Goal: Information Seeking & Learning: Learn about a topic

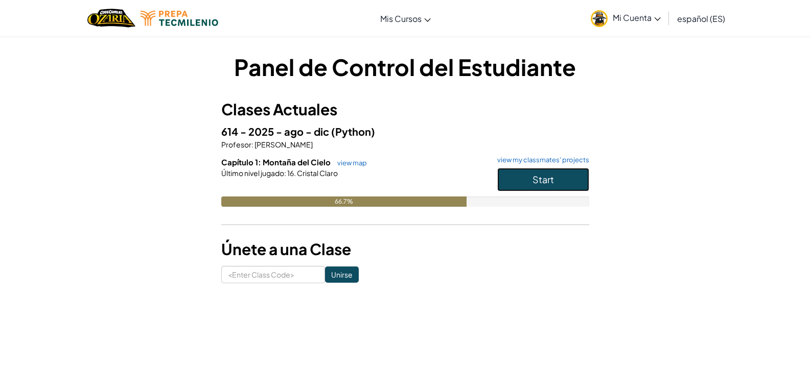
click at [521, 185] on button "Start" at bounding box center [543, 179] width 92 height 23
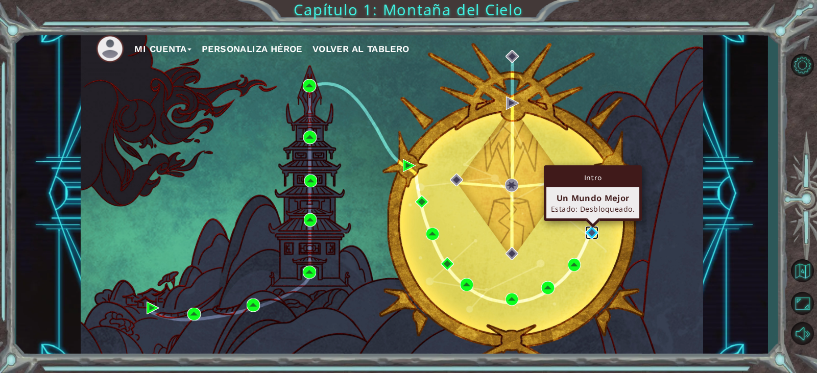
click at [587, 230] on img at bounding box center [591, 232] width 13 height 13
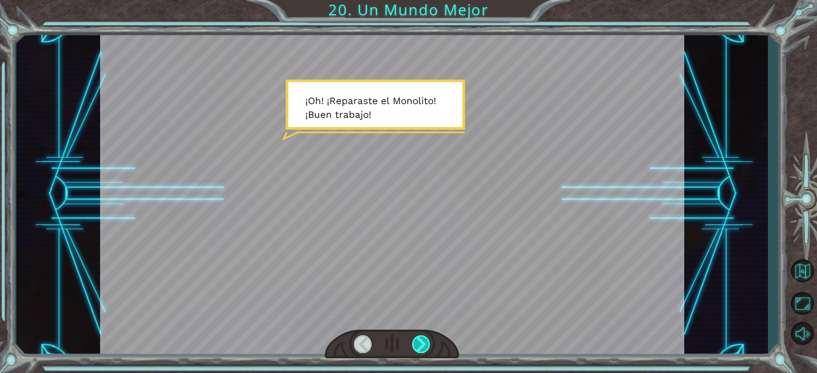
click at [423, 336] on div at bounding box center [392, 345] width 134 height 30
click at [418, 348] on div at bounding box center [421, 345] width 18 height 18
click at [412, 341] on div at bounding box center [421, 345] width 18 height 18
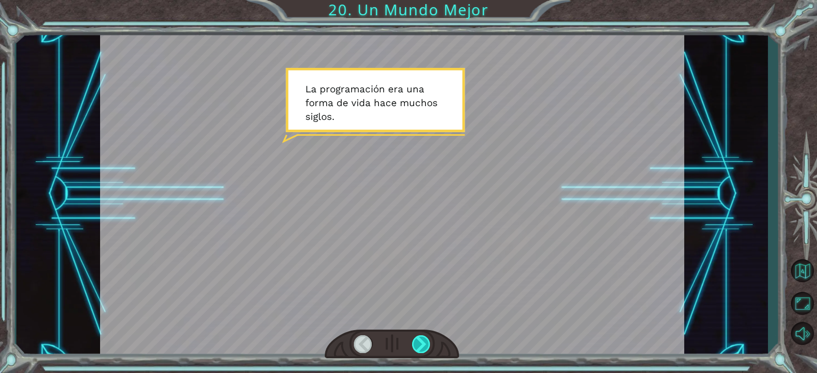
click at [416, 338] on div at bounding box center [421, 345] width 18 height 18
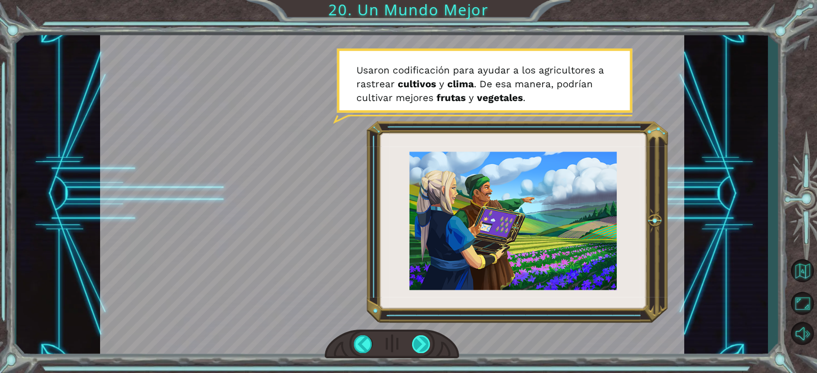
click at [429, 340] on div at bounding box center [421, 345] width 18 height 18
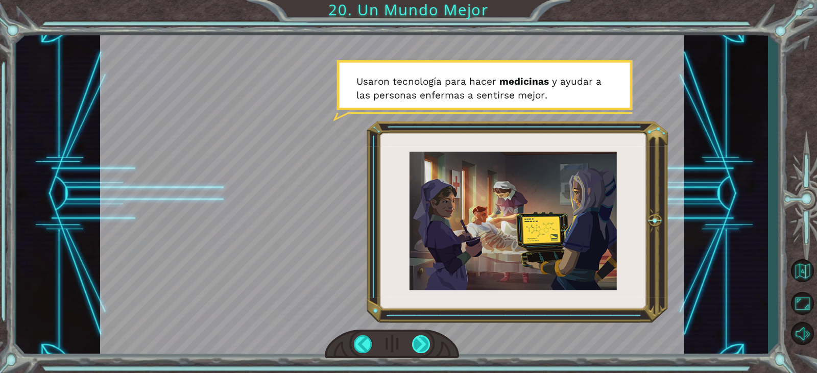
click at [428, 342] on div at bounding box center [421, 345] width 18 height 18
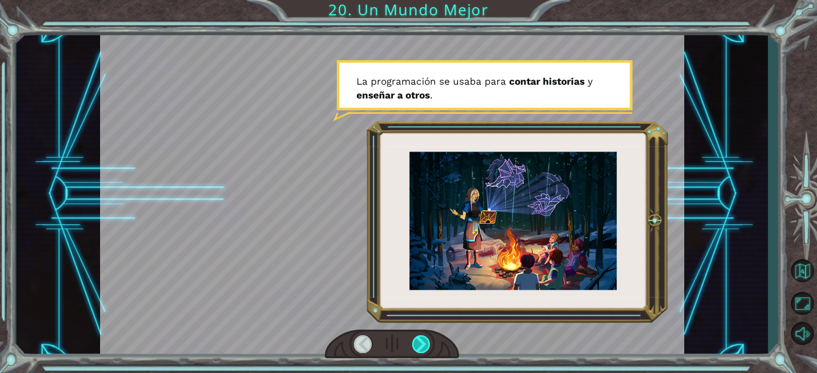
click at [428, 342] on div at bounding box center [421, 345] width 18 height 18
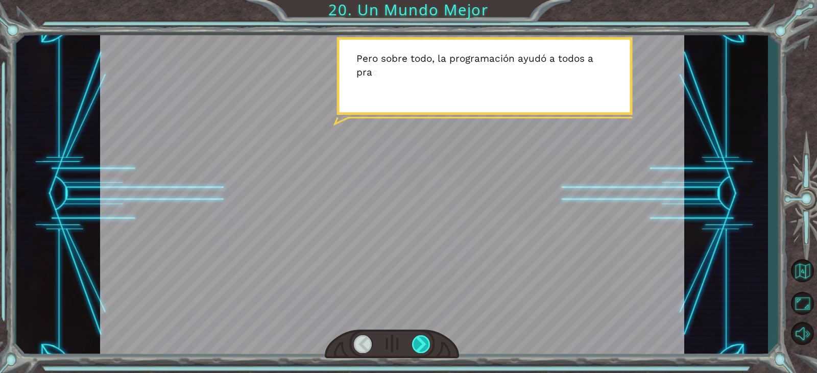
click at [428, 342] on div at bounding box center [421, 345] width 18 height 18
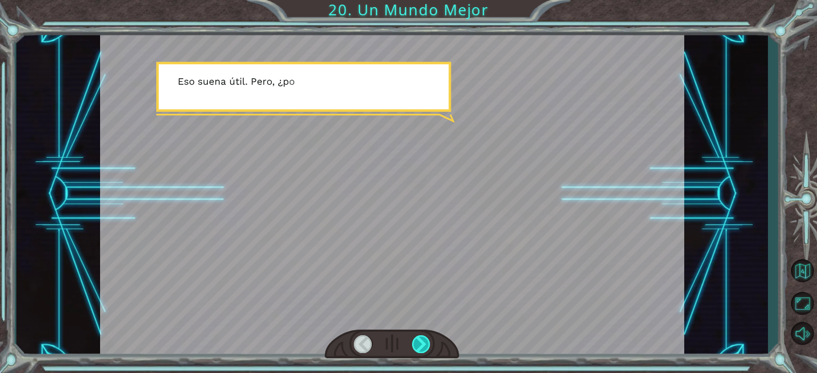
click at [428, 342] on div at bounding box center [421, 345] width 18 height 18
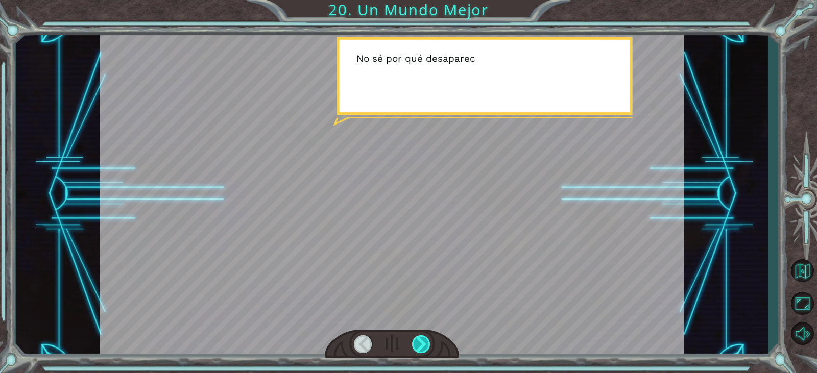
click at [428, 342] on div at bounding box center [421, 345] width 18 height 18
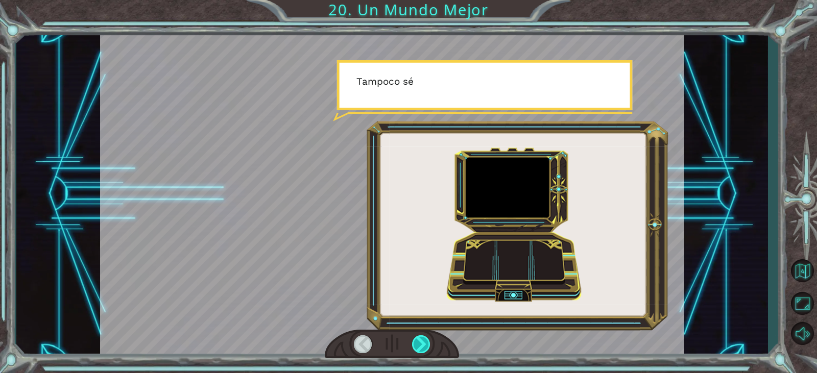
click at [428, 342] on div at bounding box center [421, 345] width 18 height 18
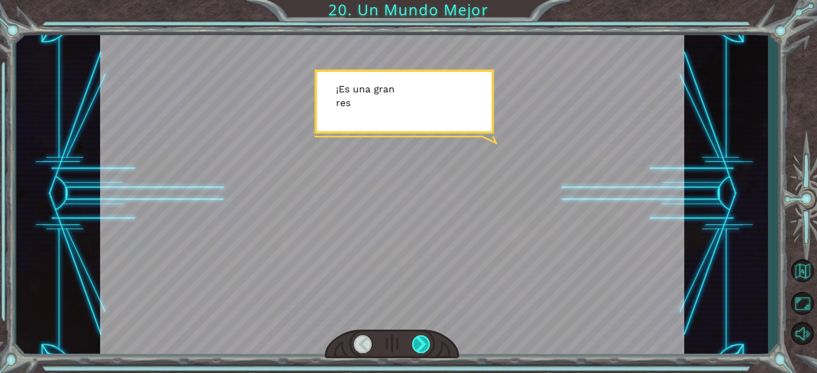
click at [428, 342] on div at bounding box center [421, 345] width 18 height 18
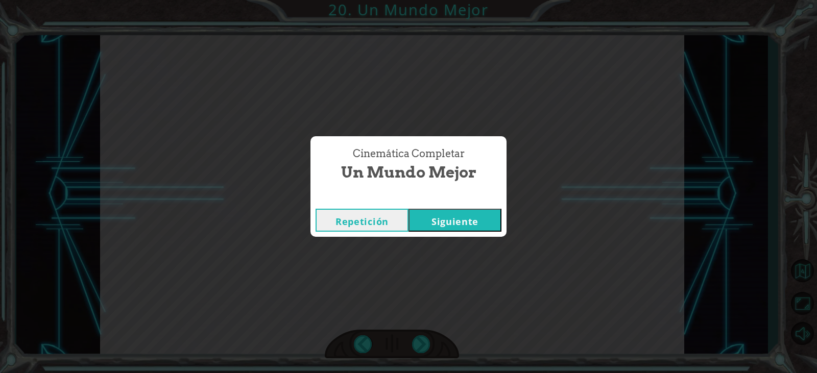
click at [459, 237] on div "Cinemática Completar Un Mundo Mejor Repetición [GEOGRAPHIC_DATA]" at bounding box center [408, 186] width 817 height 373
click at [459, 230] on button "Siguiente" at bounding box center [455, 220] width 93 height 23
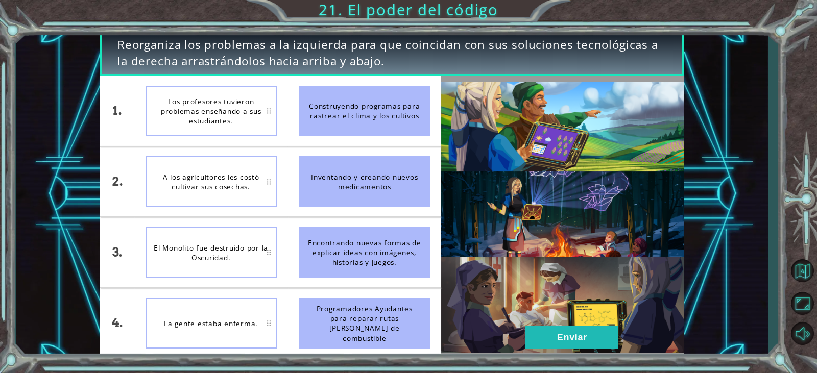
click at [363, 132] on div "Construyendo programas para rastrear el clima y los cultivos" at bounding box center [364, 111] width 131 height 51
click at [353, 123] on div "Construyendo programas para rastrear el clima y los cultivos" at bounding box center [364, 111] width 131 height 51
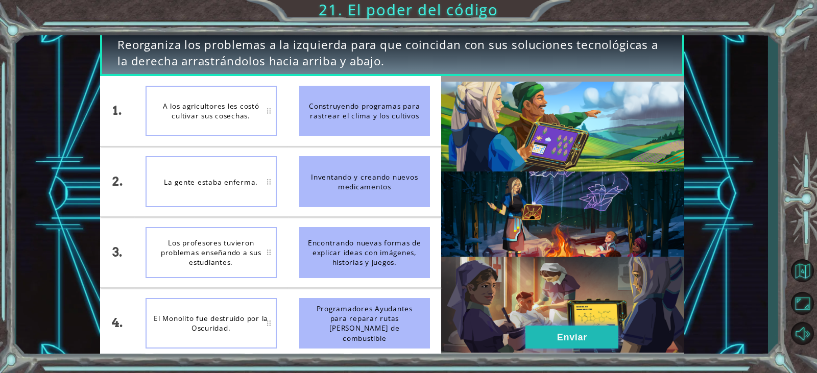
click at [560, 345] on button "Enviar" at bounding box center [572, 337] width 93 height 23
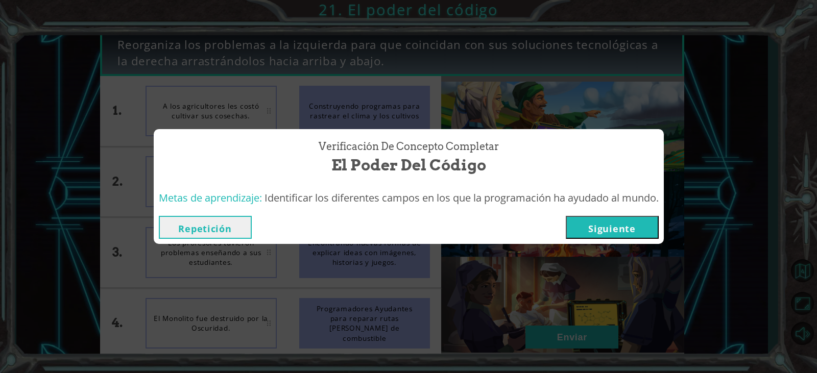
click at [596, 224] on button "Siguiente" at bounding box center [612, 227] width 93 height 23
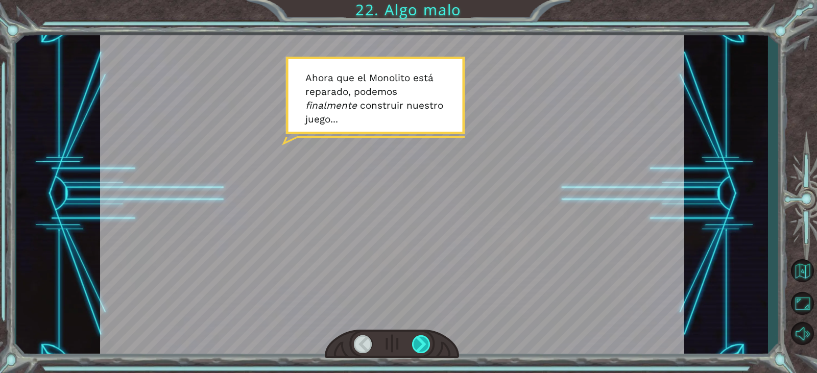
click at [417, 344] on div at bounding box center [421, 345] width 18 height 18
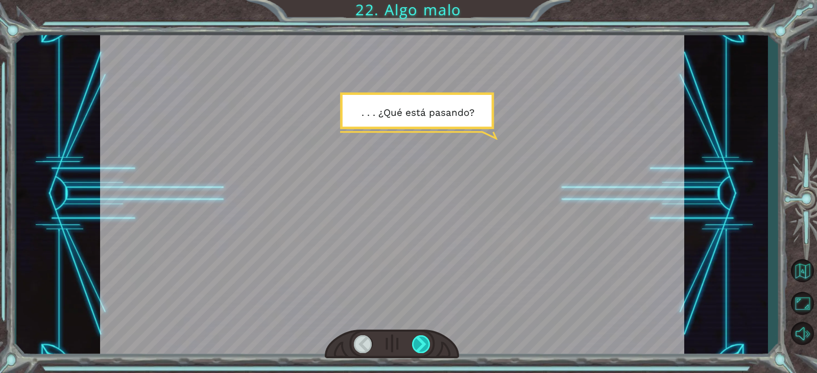
click at [417, 342] on div at bounding box center [421, 345] width 18 height 18
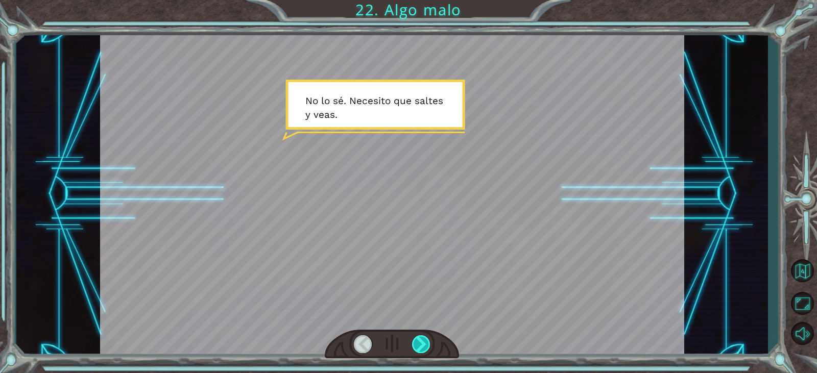
click at [418, 347] on div at bounding box center [421, 345] width 18 height 18
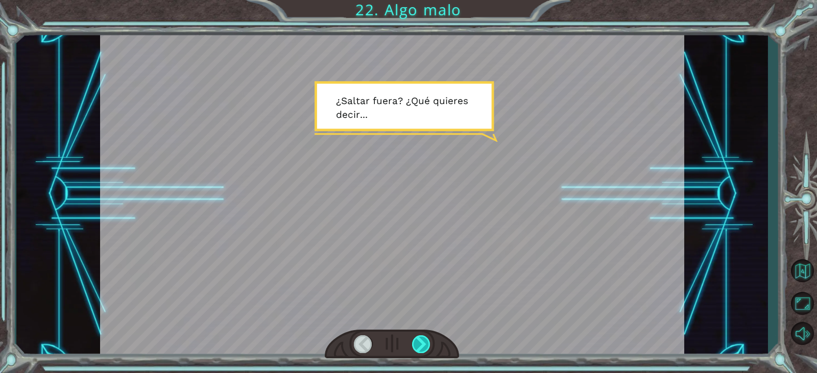
click at [418, 347] on div at bounding box center [421, 345] width 18 height 18
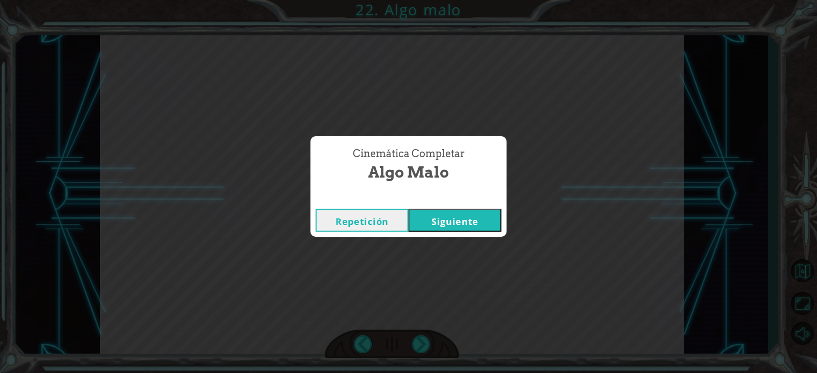
click at [457, 214] on button "Siguiente" at bounding box center [455, 220] width 93 height 23
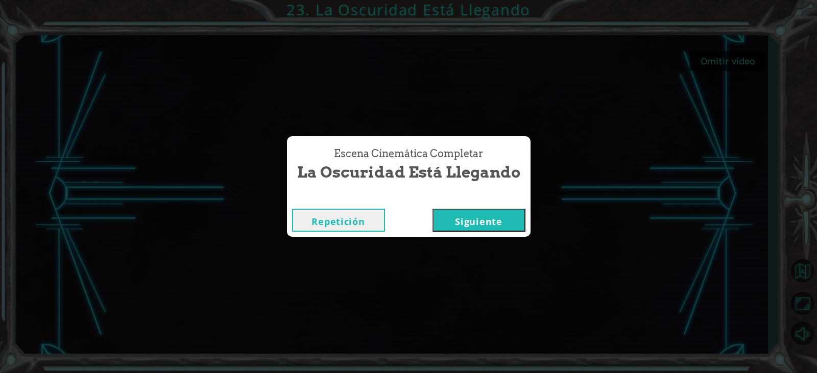
click at [443, 213] on button "Siguiente" at bounding box center [479, 220] width 93 height 23
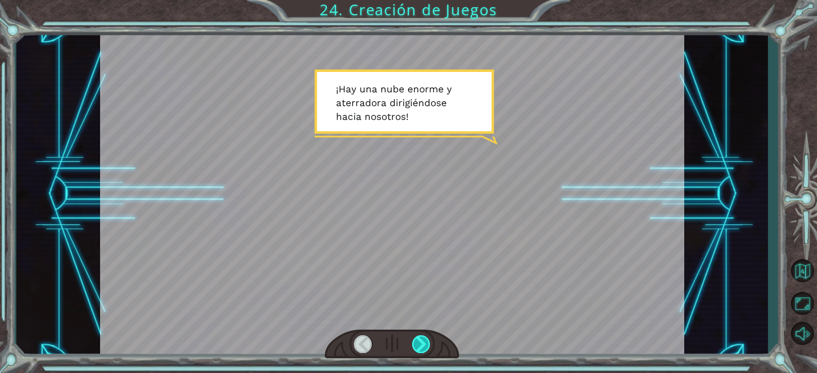
click at [421, 338] on div at bounding box center [421, 345] width 18 height 18
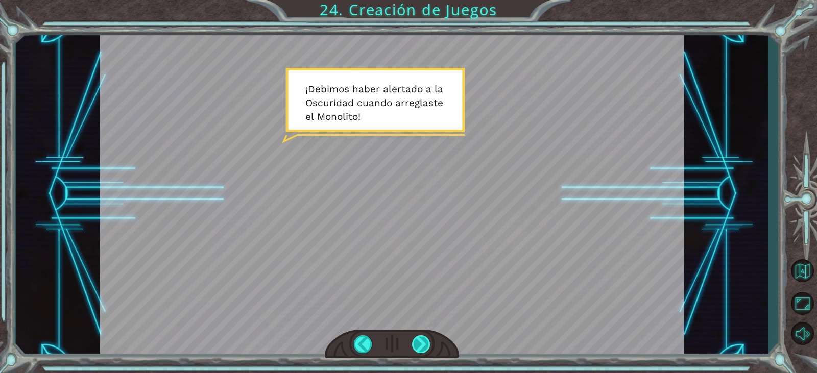
click at [421, 338] on div at bounding box center [421, 345] width 18 height 18
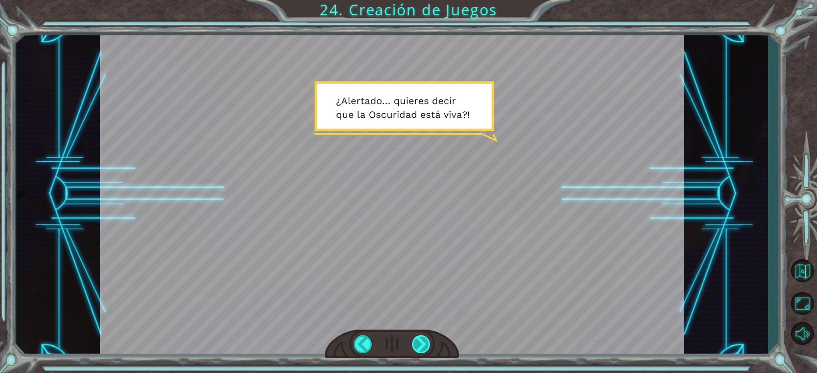
click at [421, 338] on div at bounding box center [421, 345] width 18 height 18
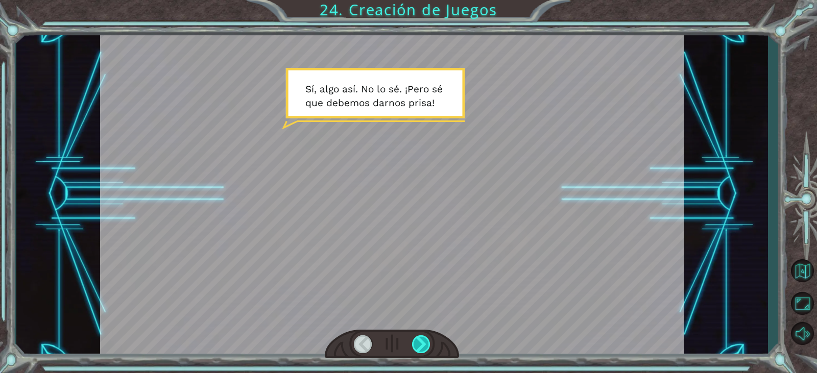
click at [421, 338] on div at bounding box center [421, 345] width 18 height 18
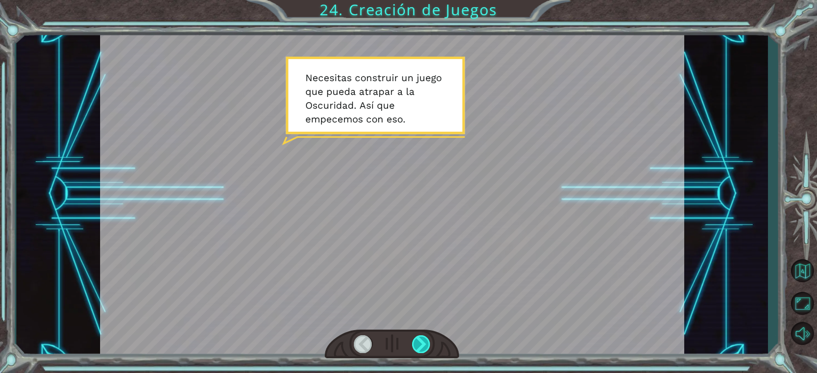
click at [421, 338] on div at bounding box center [421, 345] width 18 height 18
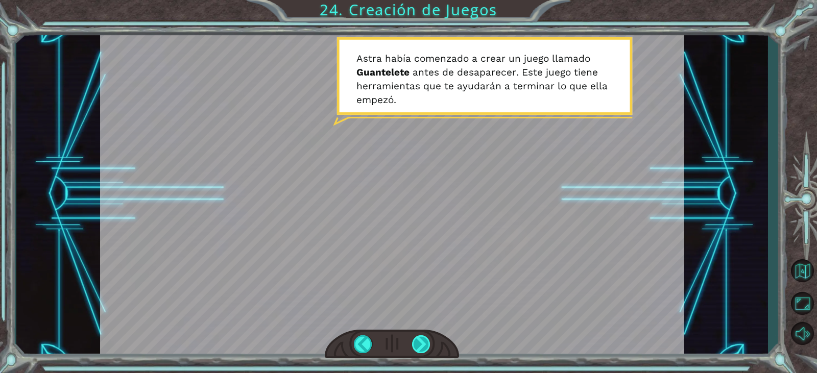
click at [421, 338] on div at bounding box center [421, 345] width 18 height 18
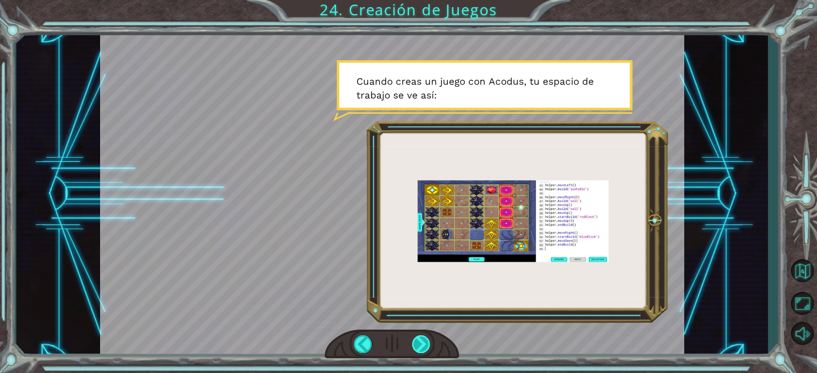
click at [421, 338] on div at bounding box center [421, 345] width 18 height 18
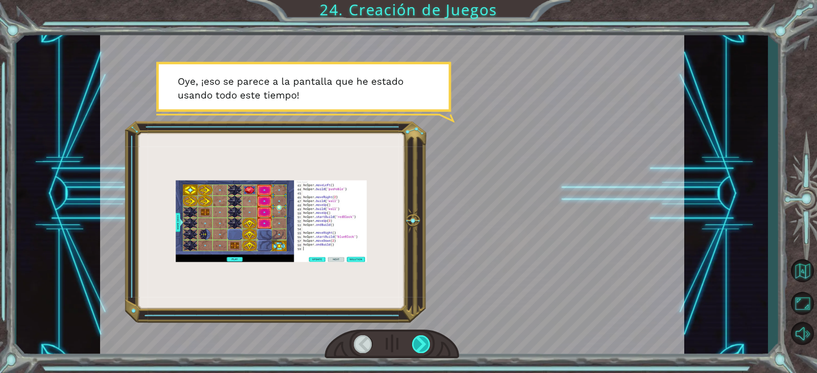
click at [421, 338] on div at bounding box center [421, 345] width 18 height 18
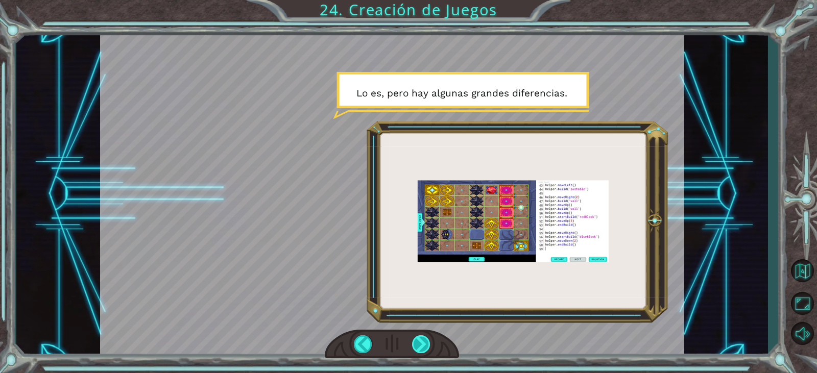
click at [421, 338] on div at bounding box center [421, 345] width 18 height 18
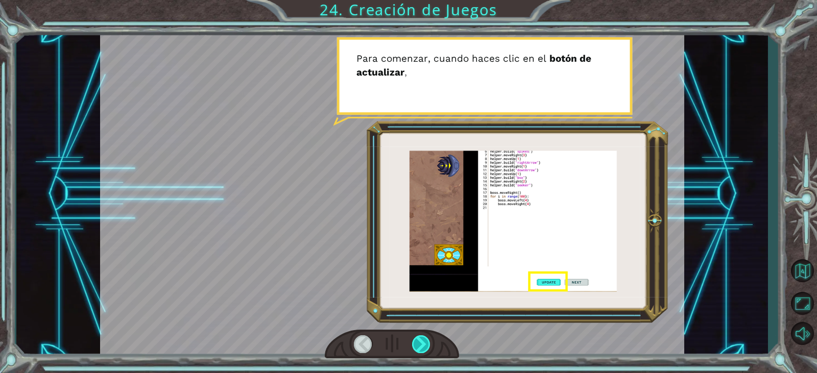
click at [421, 338] on div at bounding box center [421, 345] width 18 height 18
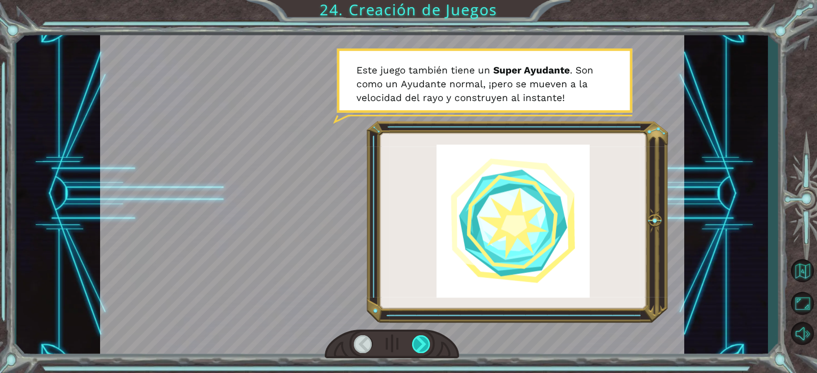
click at [422, 340] on div at bounding box center [421, 345] width 18 height 18
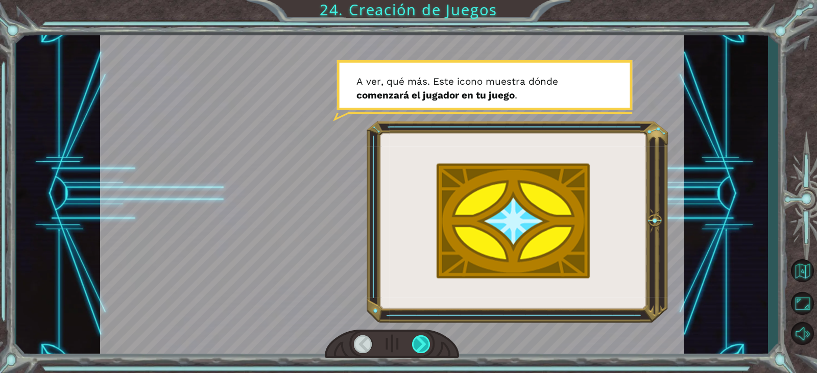
click at [422, 340] on div at bounding box center [421, 345] width 18 height 18
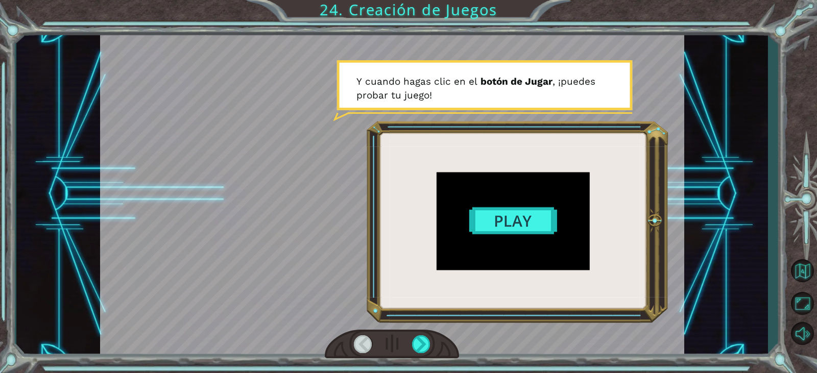
click at [486, 228] on div at bounding box center [392, 194] width 584 height 328
click at [422, 347] on div at bounding box center [421, 345] width 18 height 18
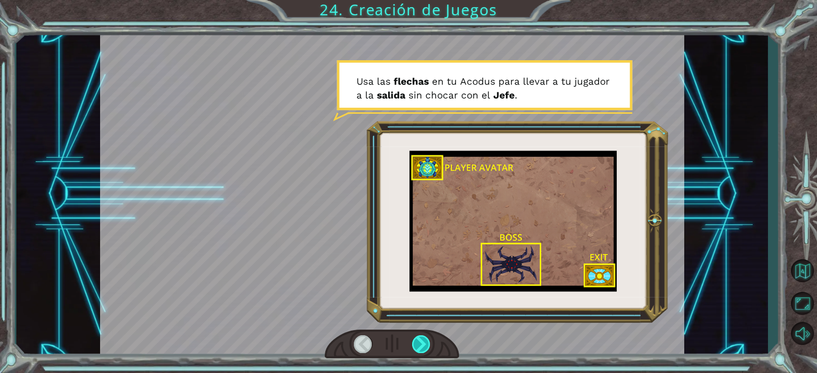
click at [422, 347] on div at bounding box center [421, 345] width 18 height 18
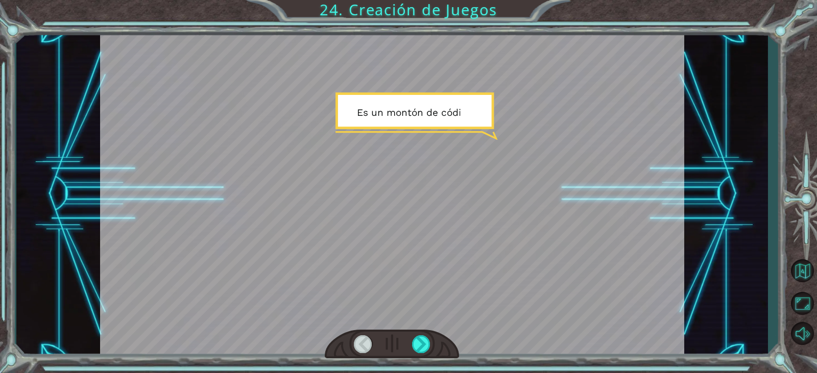
click at [423, 297] on div at bounding box center [392, 194] width 584 height 328
click at [429, 348] on div at bounding box center [421, 345] width 18 height 18
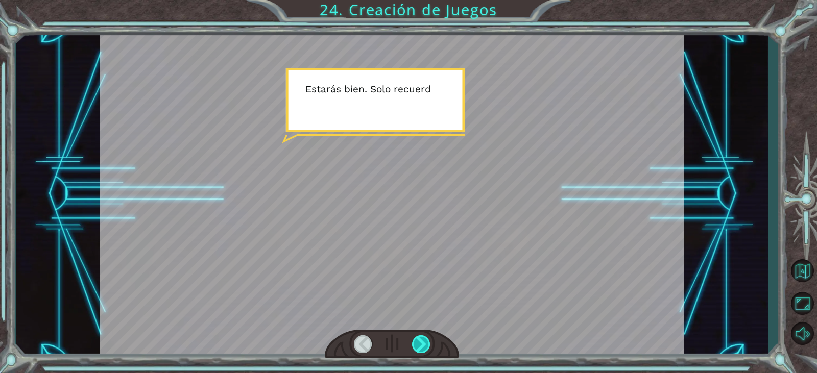
click at [429, 348] on div at bounding box center [421, 345] width 18 height 18
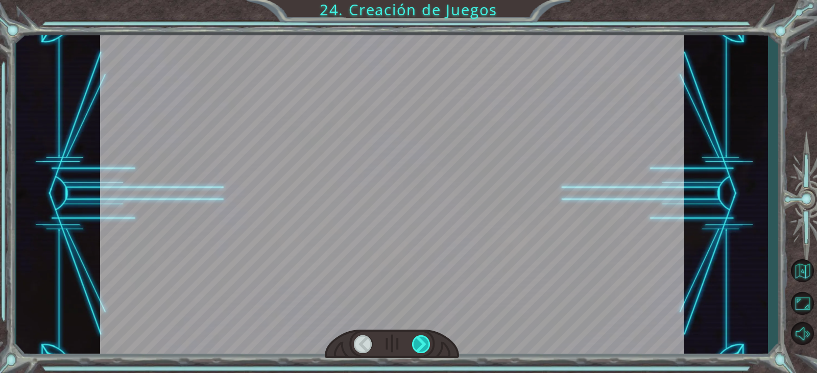
click at [429, 348] on div at bounding box center [421, 345] width 18 height 18
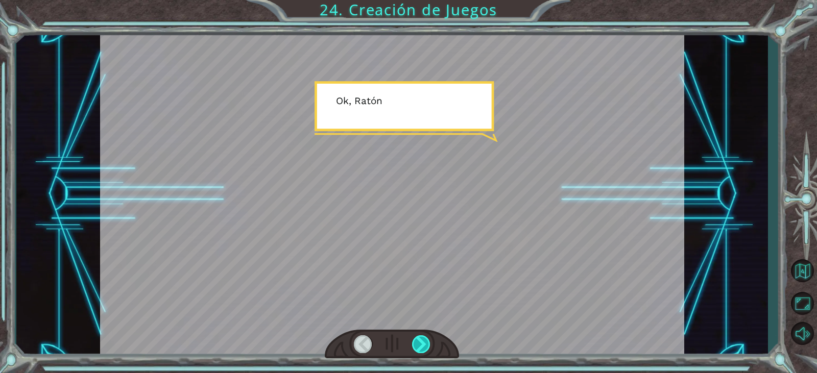
click at [429, 348] on div at bounding box center [421, 345] width 18 height 18
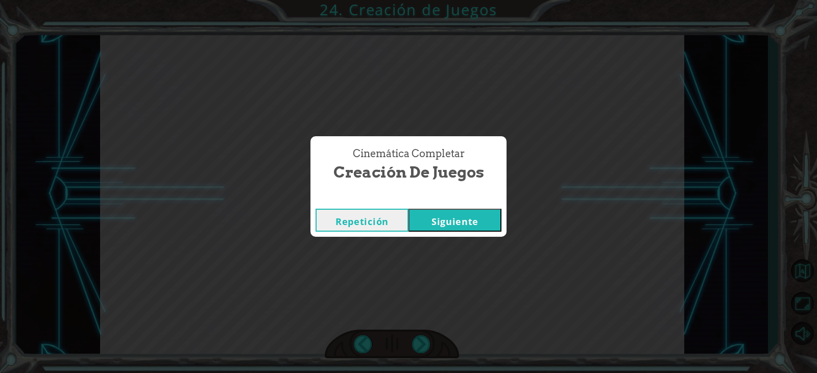
click at [464, 227] on button "Siguiente" at bounding box center [455, 220] width 93 height 23
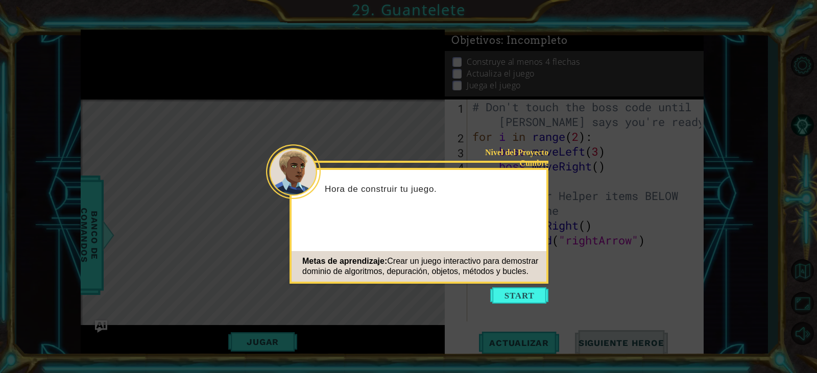
click at [509, 284] on icon at bounding box center [408, 186] width 817 height 373
click at [510, 295] on button "Start" at bounding box center [519, 296] width 58 height 16
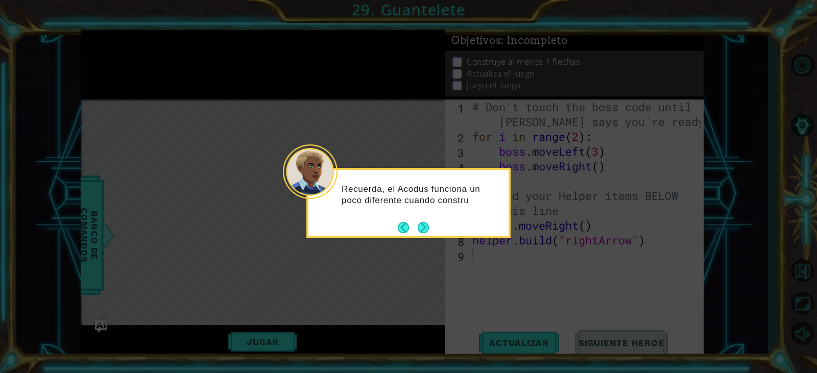
click at [431, 225] on div "Recuerda, el Acodus funciona un poco diferente cuando constru" at bounding box center [409, 200] width 200 height 52
click at [424, 225] on button "Next" at bounding box center [423, 228] width 11 height 11
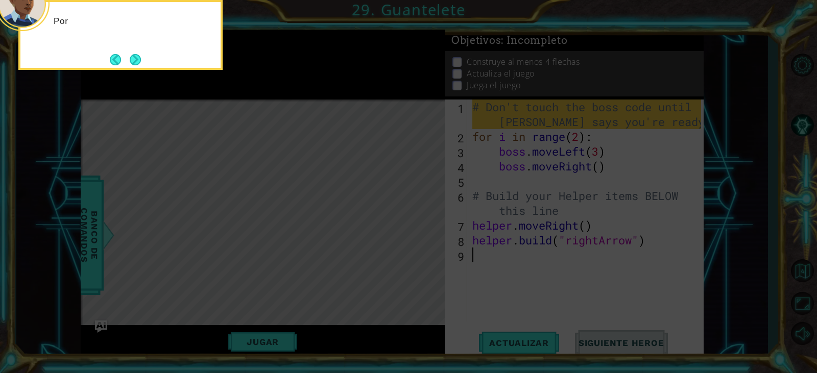
click at [424, 225] on icon at bounding box center [408, 55] width 817 height 635
click at [135, 63] on button "Next" at bounding box center [135, 59] width 11 height 11
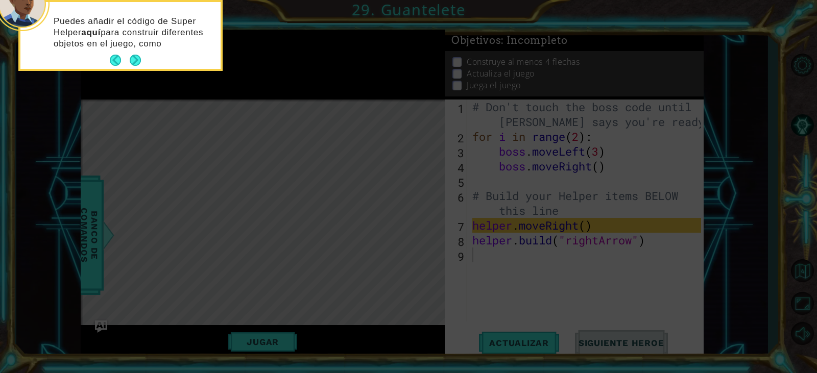
click at [135, 63] on button "Next" at bounding box center [135, 60] width 11 height 11
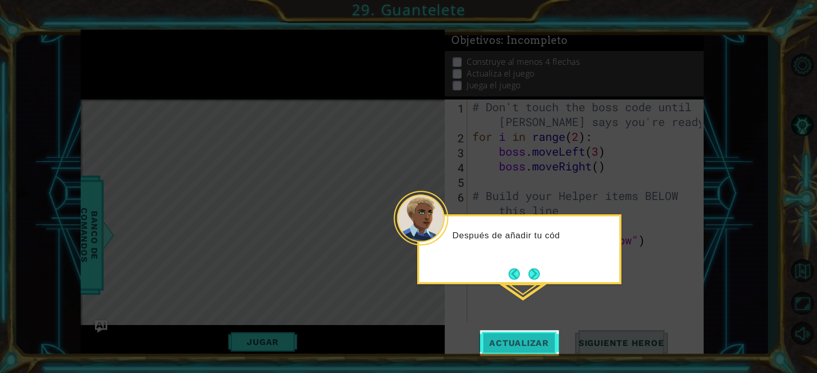
click at [496, 342] on span "Actualizar" at bounding box center [519, 343] width 80 height 10
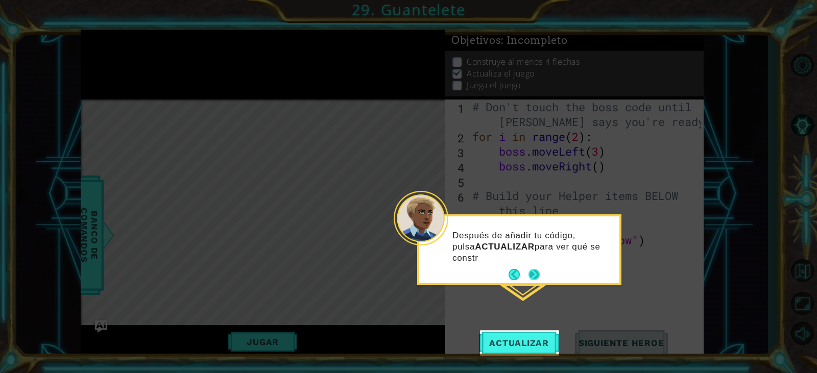
click at [529, 278] on button "Next" at bounding box center [534, 274] width 11 height 11
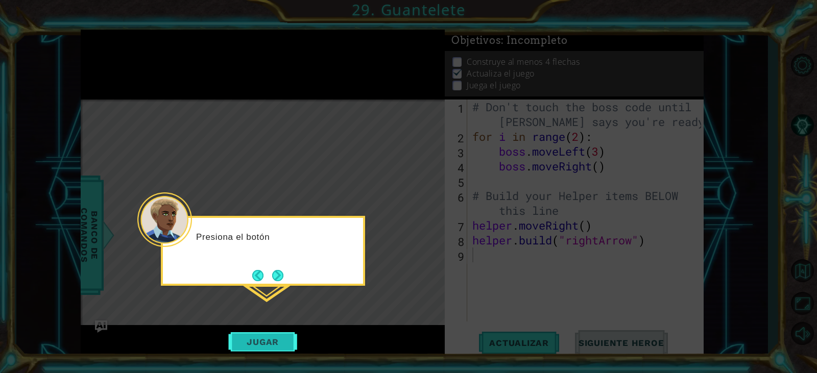
click at [256, 335] on button "Jugar" at bounding box center [262, 342] width 69 height 19
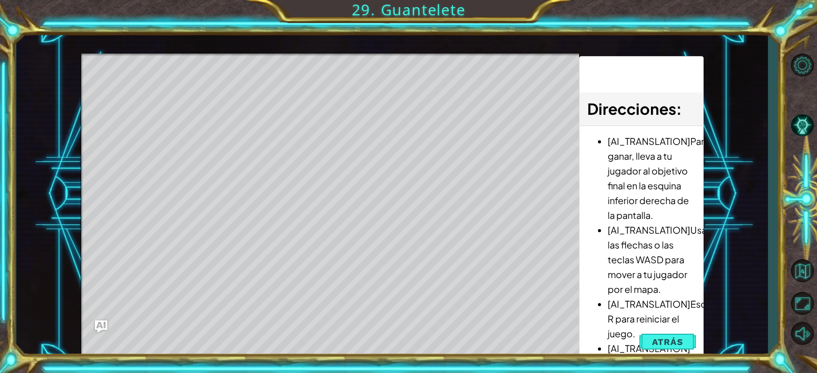
click at [417, 319] on div "Level Map" at bounding box center [317, 204] width 472 height 301
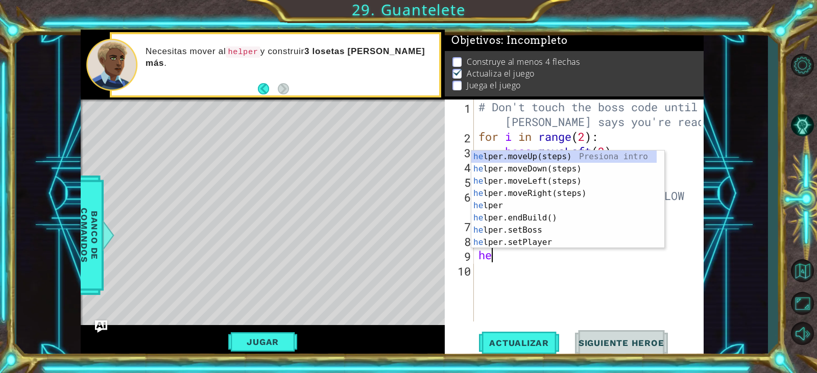
scroll to position [0, 1]
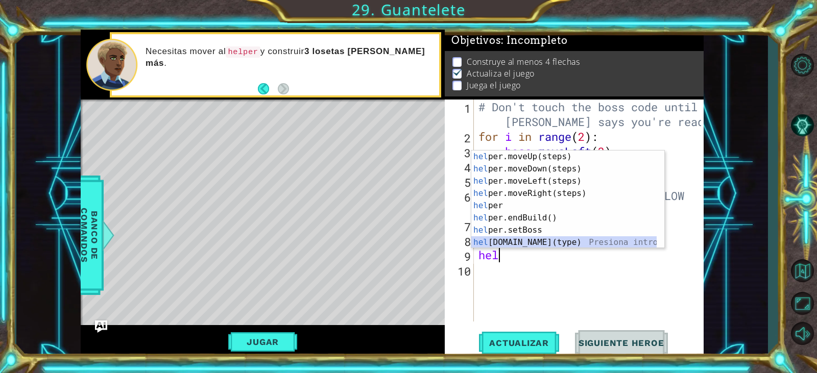
click at [612, 244] on div "hel per.moveUp(steps) Presiona intro hel per.moveDown(steps) Presiona intro hel…" at bounding box center [563, 212] width 185 height 123
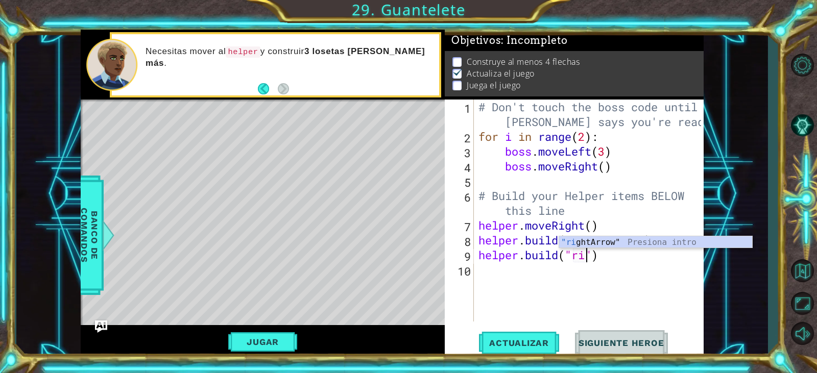
scroll to position [0, 6]
click at [613, 244] on div ""right Arrow" Presiona intro" at bounding box center [655, 254] width 193 height 37
type textarea "[DOMAIN_NAME]("rightArrow")"
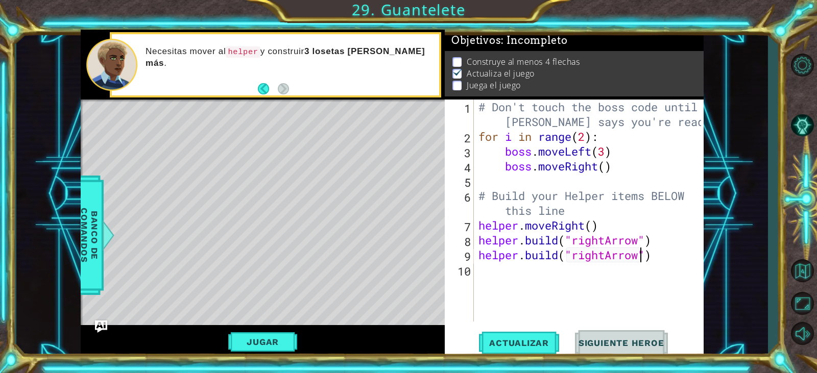
click at [668, 267] on div "# Don't touch the boss code until [PERSON_NAME] says you're ready! for i in ran…" at bounding box center [591, 233] width 229 height 267
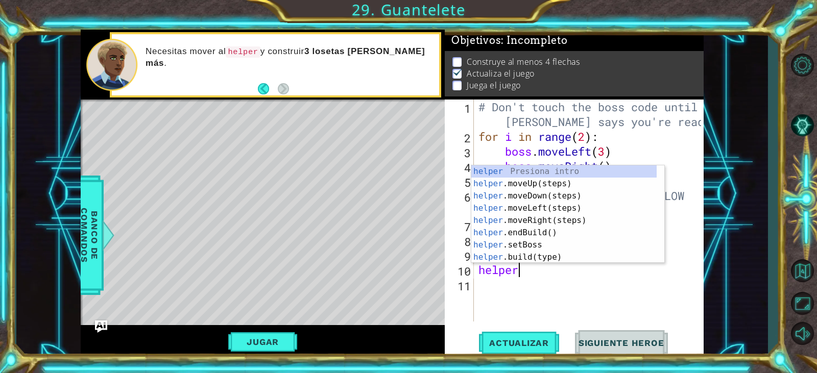
scroll to position [0, 2]
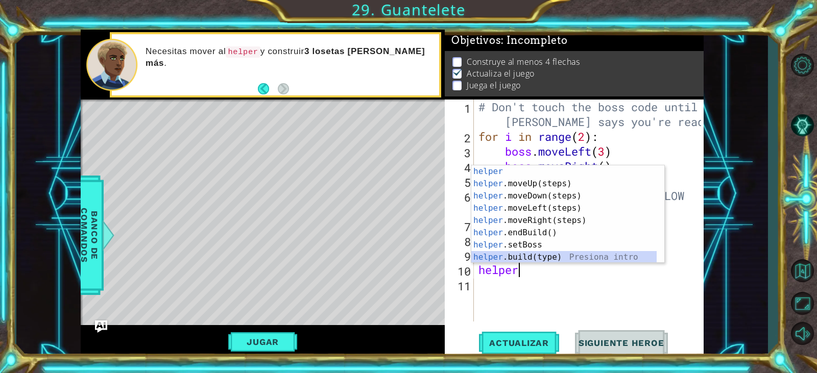
click at [614, 257] on div "helper Presiona intro helper .moveUp(steps) Presiona intro helper .moveDown(ste…" at bounding box center [563, 226] width 185 height 123
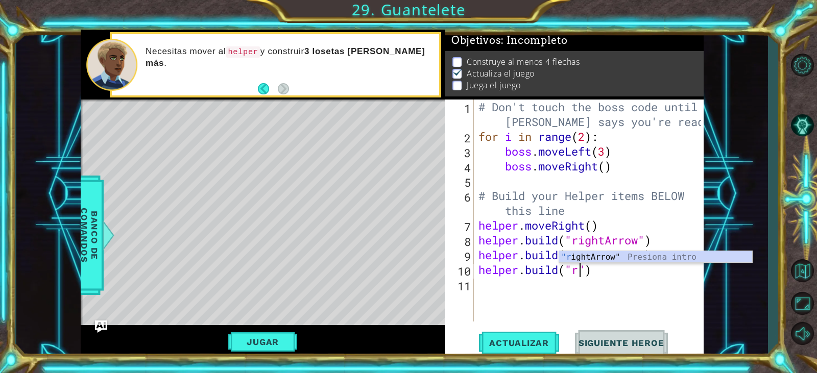
scroll to position [0, 5]
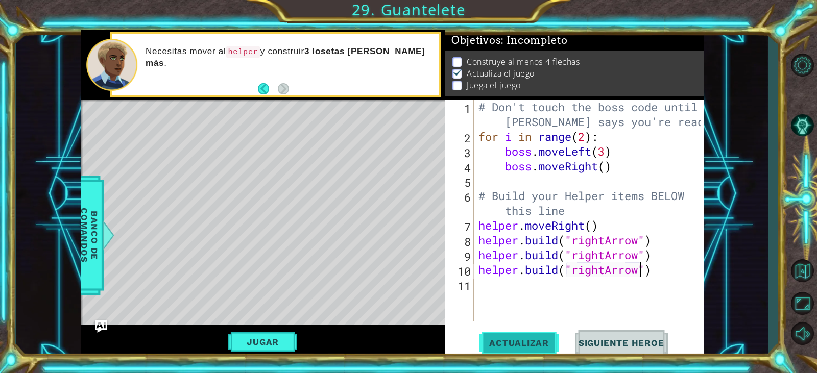
type textarea "[DOMAIN_NAME]("rightArrow")"
click at [531, 339] on span "Actualizar" at bounding box center [519, 343] width 80 height 10
click at [627, 283] on div "# Don't touch the boss code until [PERSON_NAME] says you're ready! for i in ran…" at bounding box center [591, 233] width 229 height 267
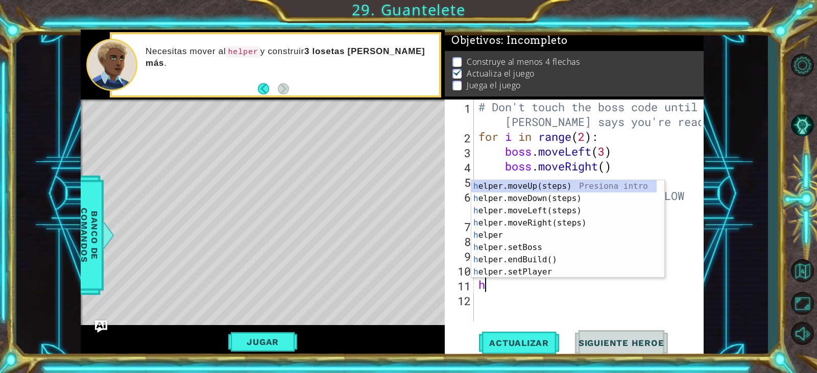
type textarea "hl"
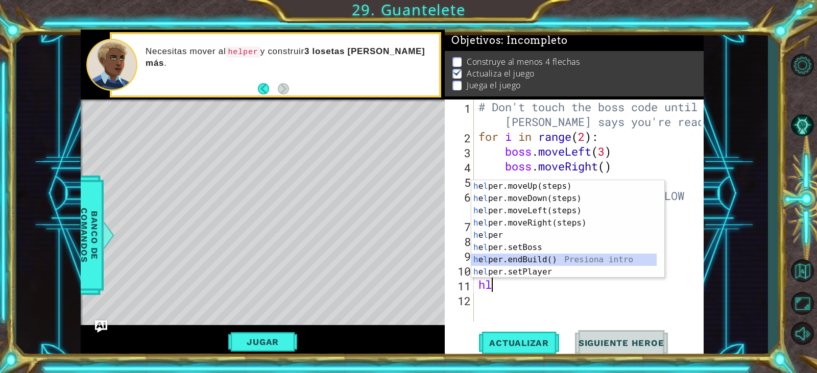
click at [618, 260] on div "h e l per.moveUp(steps) Presiona intro h e l per.moveDown(steps) Presiona intro…" at bounding box center [563, 241] width 185 height 123
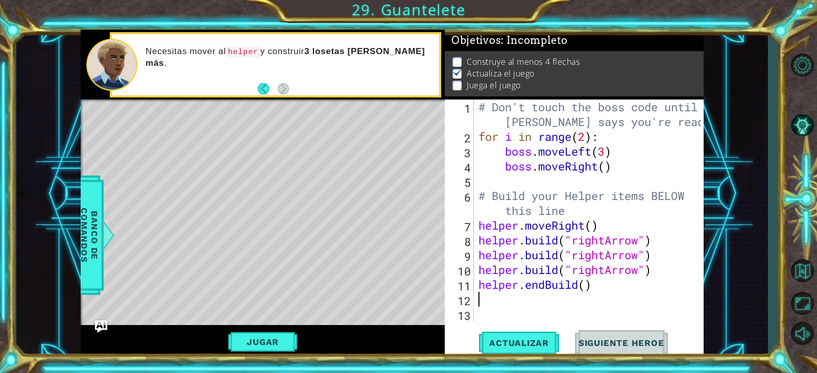
click at [580, 297] on div "# Don't touch the boss code until [PERSON_NAME] says you're ready! for i in ran…" at bounding box center [591, 233] width 229 height 267
click at [579, 292] on div "# Don't touch the boss code until [PERSON_NAME] says you're ready! for i in ran…" at bounding box center [591, 233] width 229 height 267
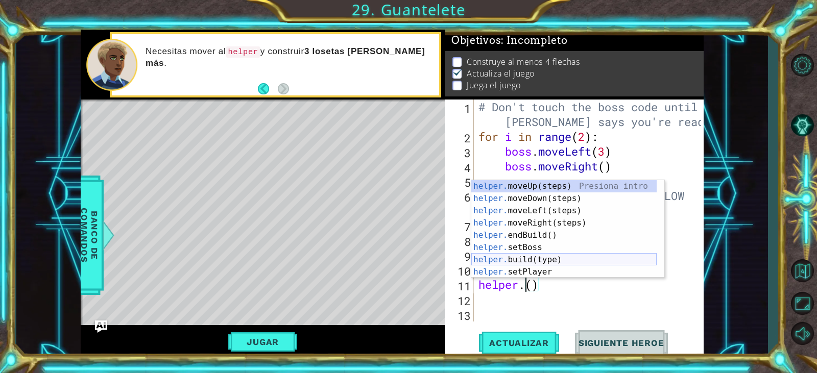
click at [577, 266] on div "helper. moveUp(steps) Presiona intro helper. moveDown(steps) Presiona intro hel…" at bounding box center [563, 241] width 185 height 123
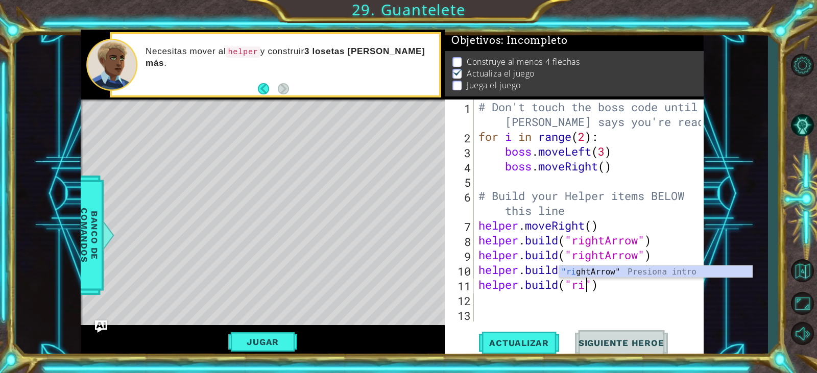
scroll to position [0, 5]
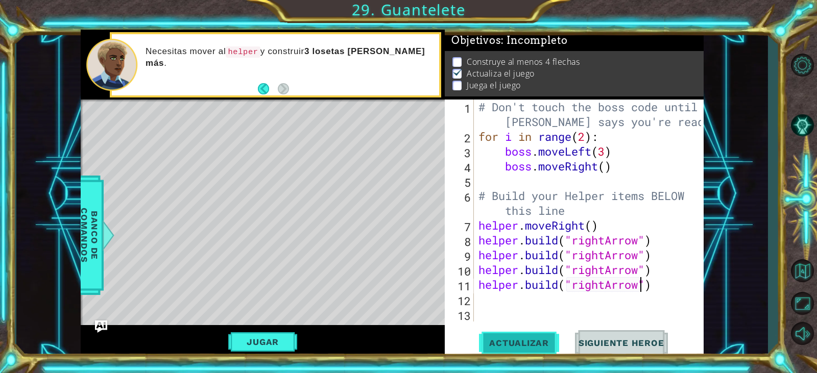
type textarea "[DOMAIN_NAME]("rightArrow")"
click at [536, 337] on button "Actualizar" at bounding box center [519, 343] width 80 height 26
click at [257, 333] on button "Jugar" at bounding box center [262, 342] width 69 height 19
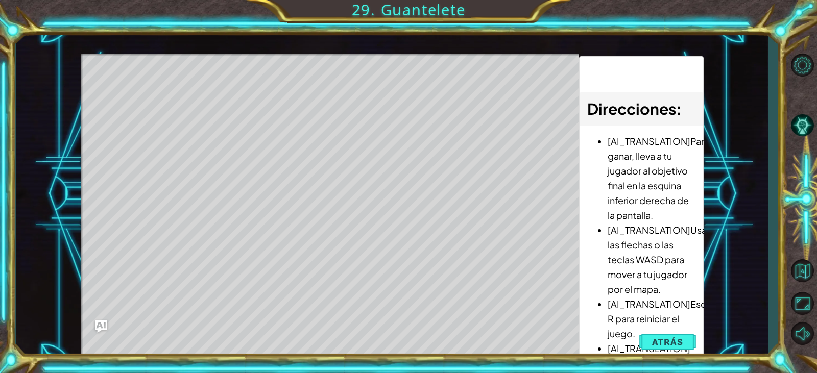
click at [297, 275] on div "Level Map" at bounding box center [317, 204] width 472 height 301
click at [317, 251] on div "Level Map" at bounding box center [317, 204] width 472 height 301
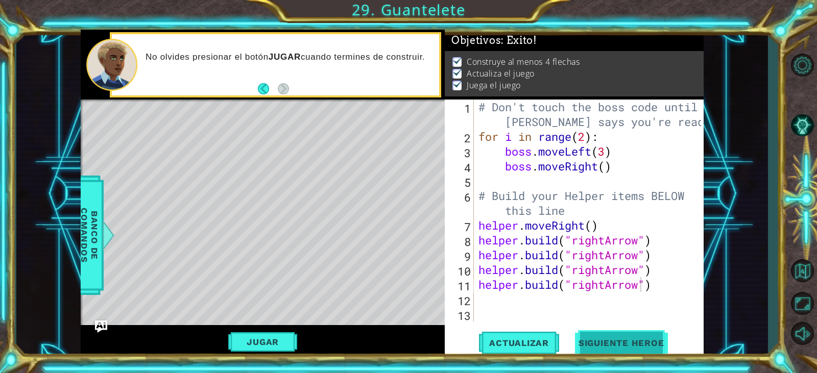
click at [583, 340] on span "Siguiente Heroe" at bounding box center [621, 343] width 106 height 10
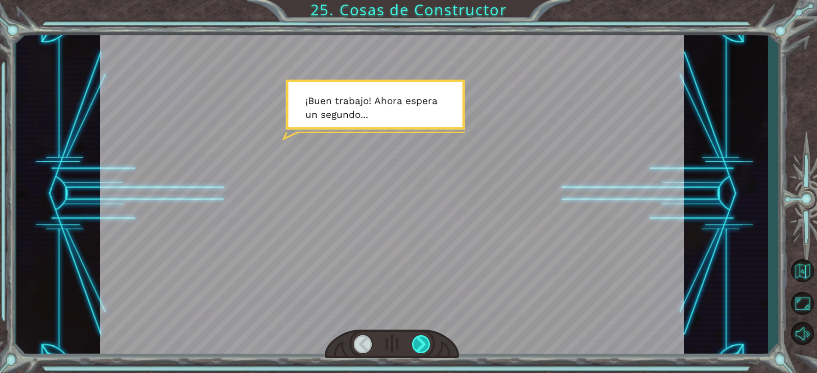
click at [421, 337] on div at bounding box center [421, 345] width 18 height 18
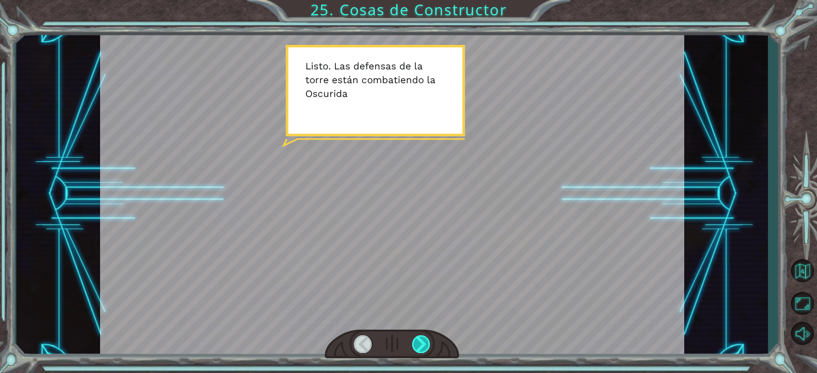
click at [424, 341] on div at bounding box center [421, 345] width 18 height 18
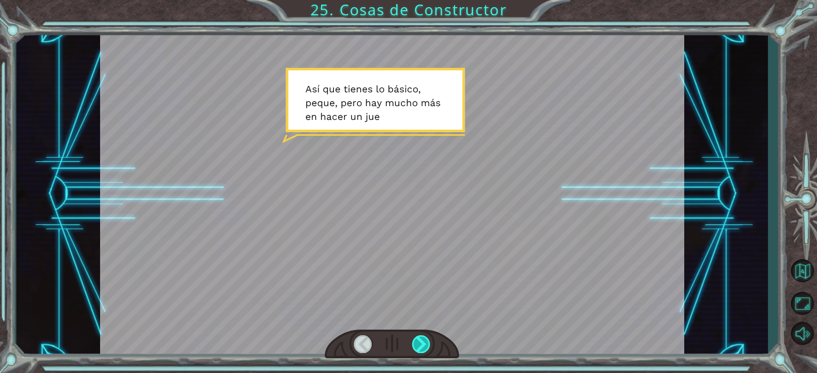
click at [425, 340] on div at bounding box center [421, 345] width 18 height 18
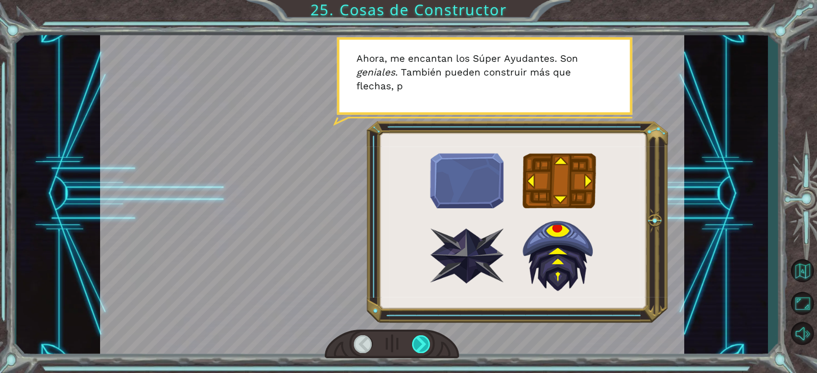
click at [425, 340] on div at bounding box center [421, 345] width 18 height 18
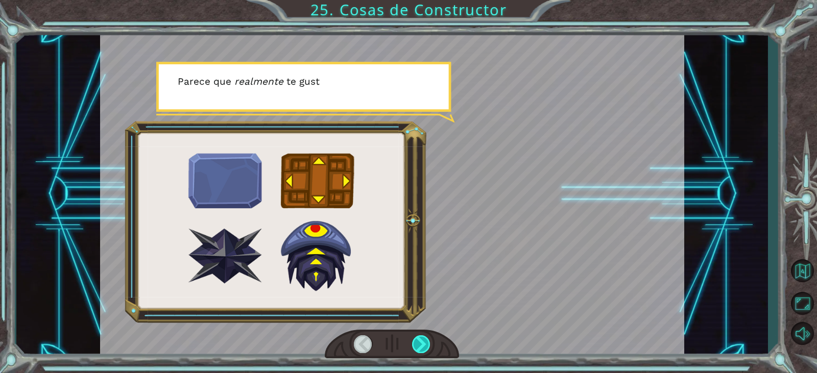
click at [425, 340] on div at bounding box center [421, 345] width 18 height 18
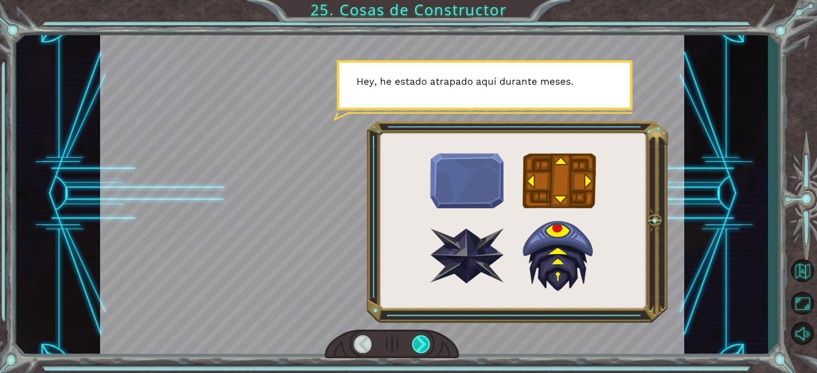
click at [425, 340] on div at bounding box center [421, 345] width 18 height 18
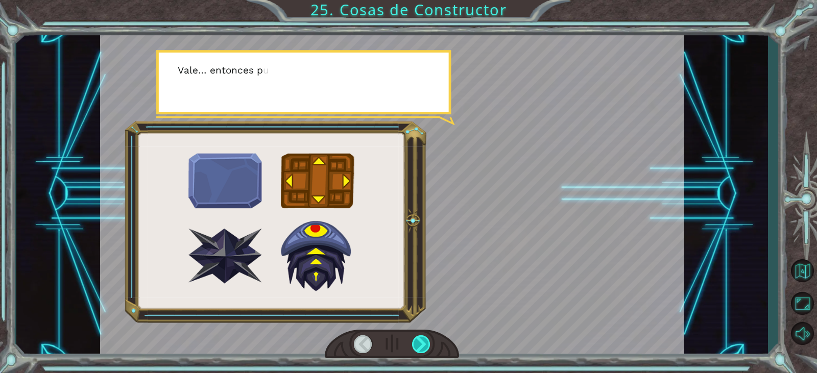
click at [425, 340] on div at bounding box center [421, 345] width 18 height 18
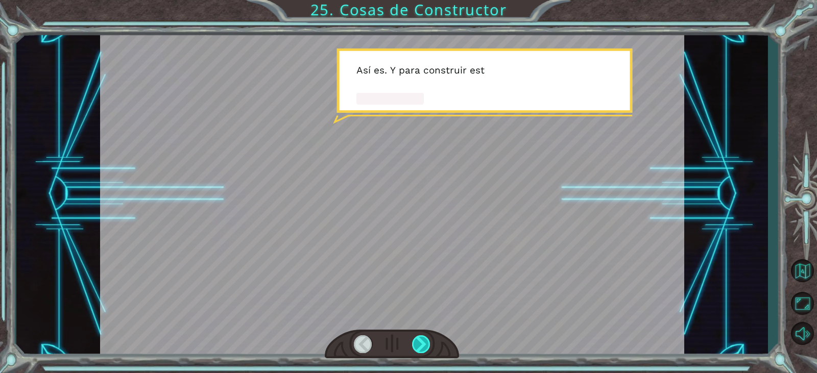
click at [425, 340] on div at bounding box center [421, 345] width 18 height 18
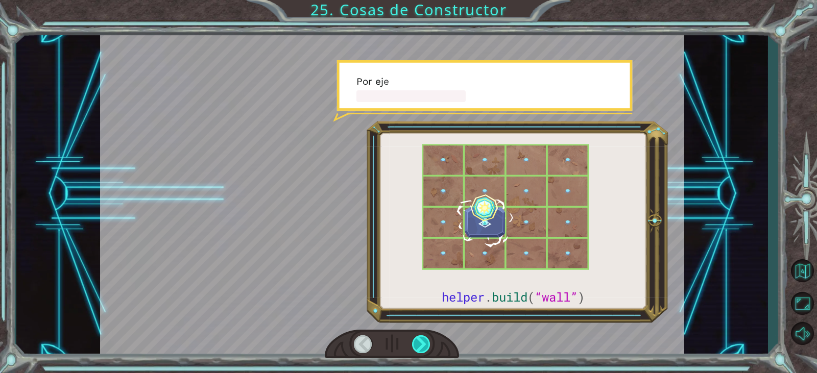
click at [425, 340] on div at bounding box center [421, 345] width 18 height 18
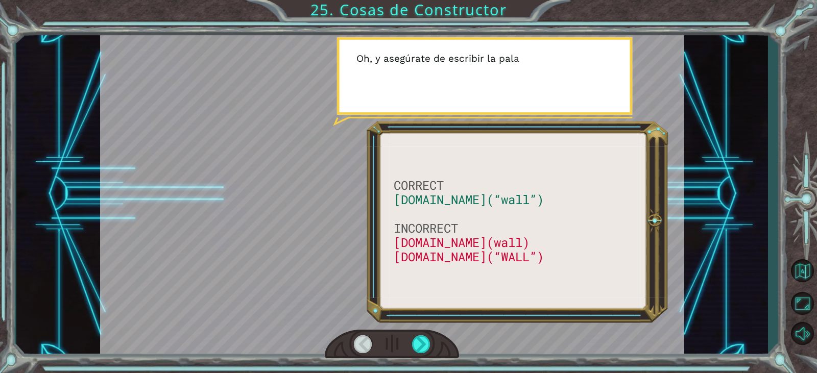
click at [372, 344] on div at bounding box center [363, 345] width 18 height 18
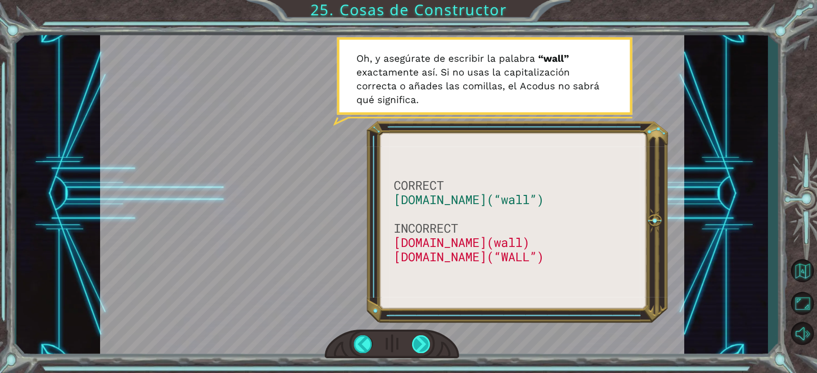
click at [421, 344] on div at bounding box center [421, 345] width 18 height 18
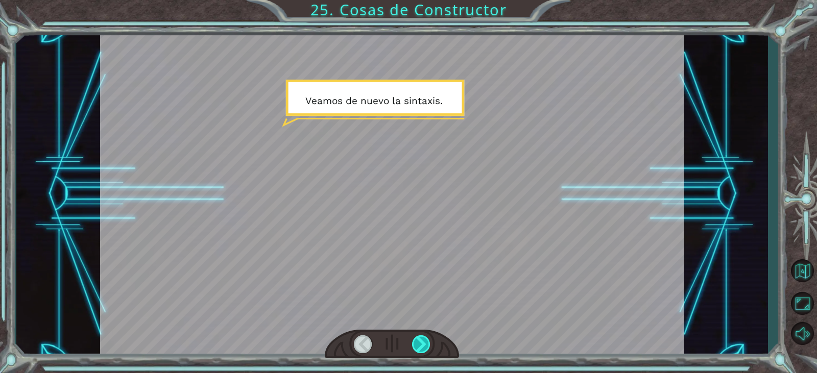
click at [421, 344] on div at bounding box center [421, 345] width 18 height 18
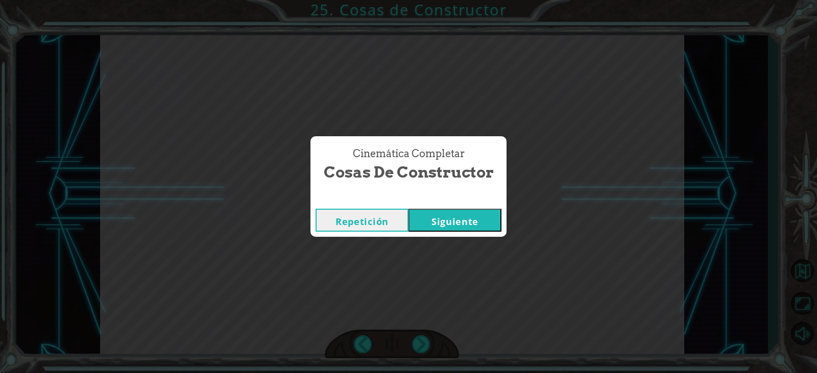
click at [454, 224] on button "Siguiente" at bounding box center [455, 220] width 93 height 23
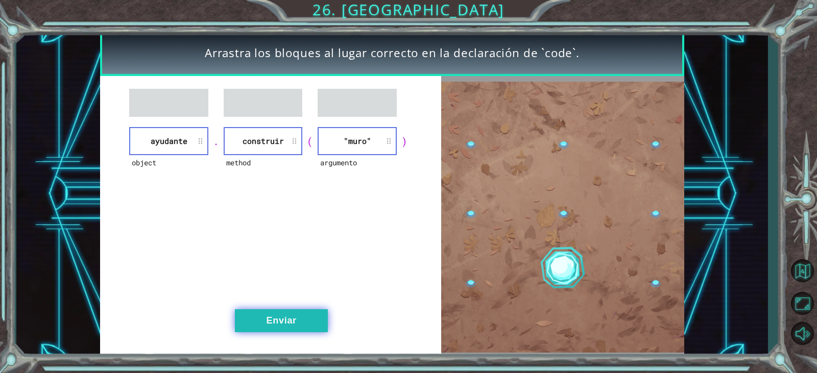
click at [281, 328] on button "Enviar" at bounding box center [281, 321] width 93 height 23
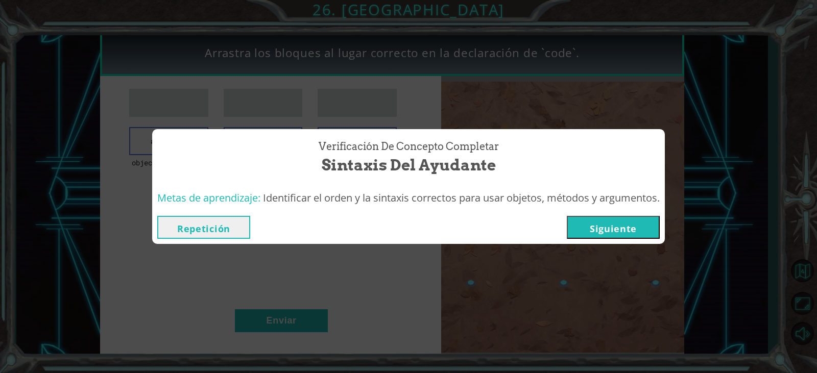
click at [618, 219] on button "Siguiente" at bounding box center [613, 227] width 93 height 23
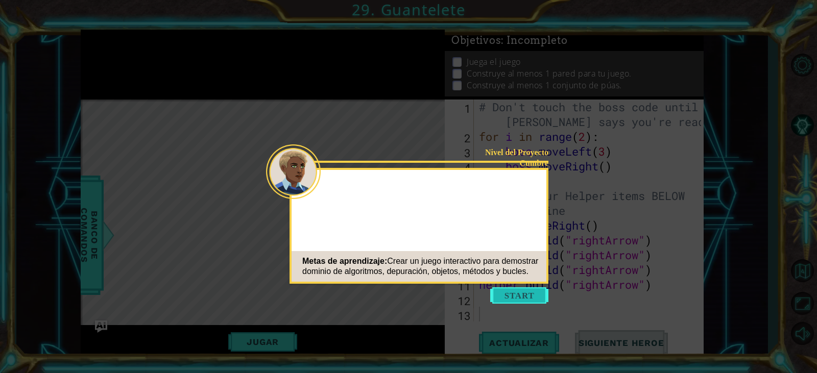
click at [531, 289] on button "Start" at bounding box center [519, 296] width 58 height 16
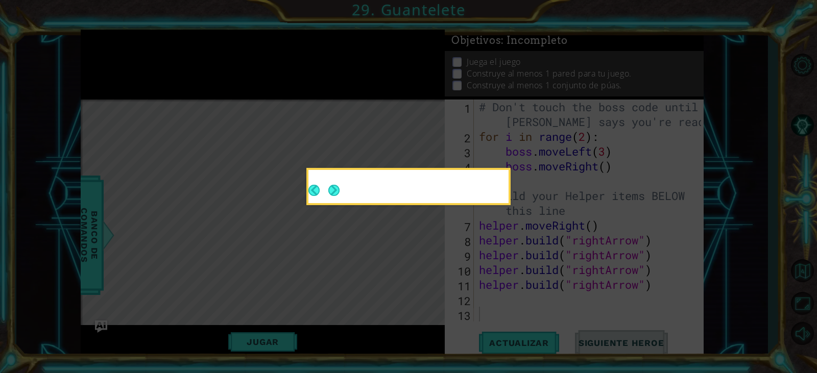
click at [532, 299] on icon at bounding box center [408, 186] width 817 height 373
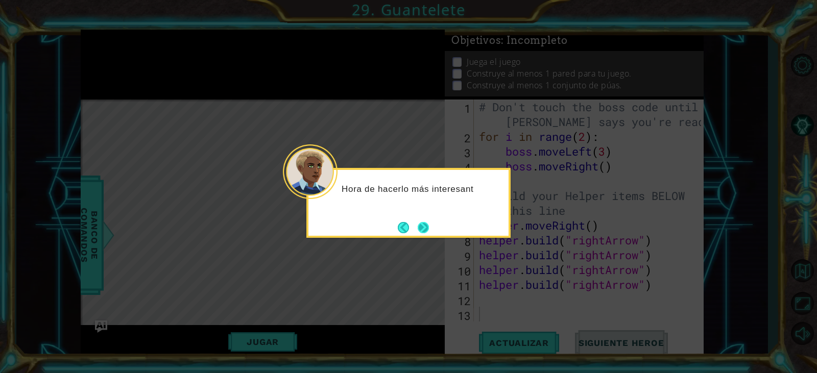
click at [429, 229] on button "Next" at bounding box center [423, 227] width 11 height 11
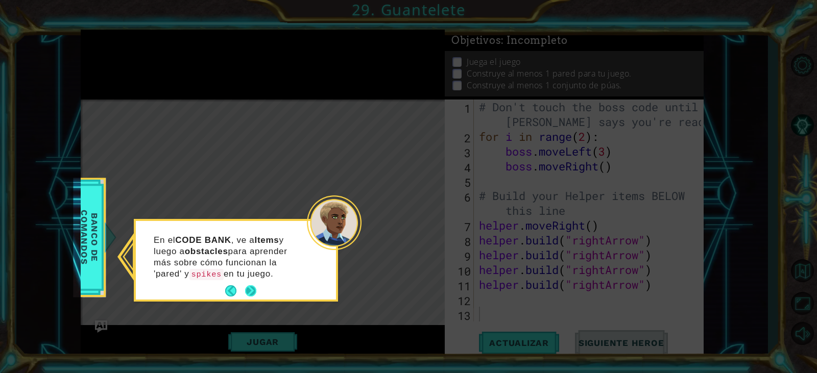
click at [252, 286] on button "Next" at bounding box center [250, 291] width 11 height 11
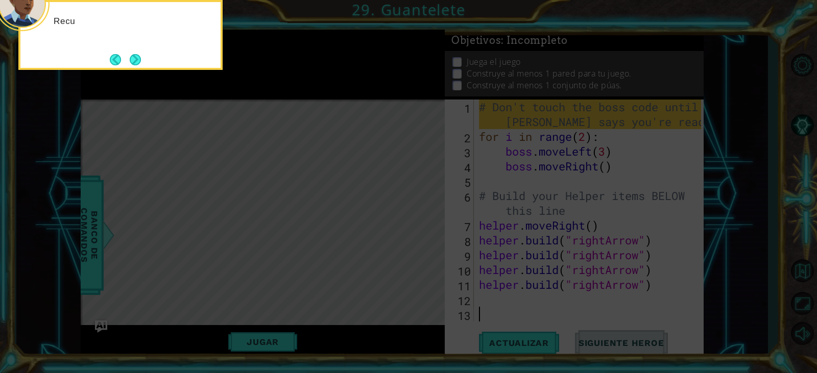
click at [276, 293] on icon at bounding box center [408, 55] width 817 height 635
click at [136, 60] on button "Next" at bounding box center [135, 59] width 11 height 11
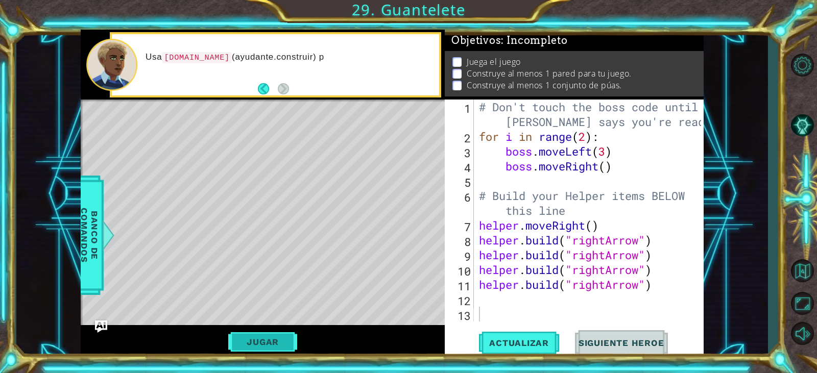
click at [267, 342] on button "Jugar" at bounding box center [262, 342] width 69 height 19
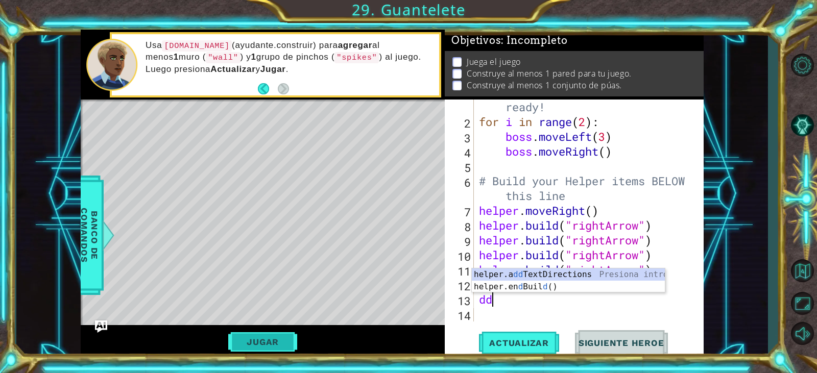
type textarea "d"
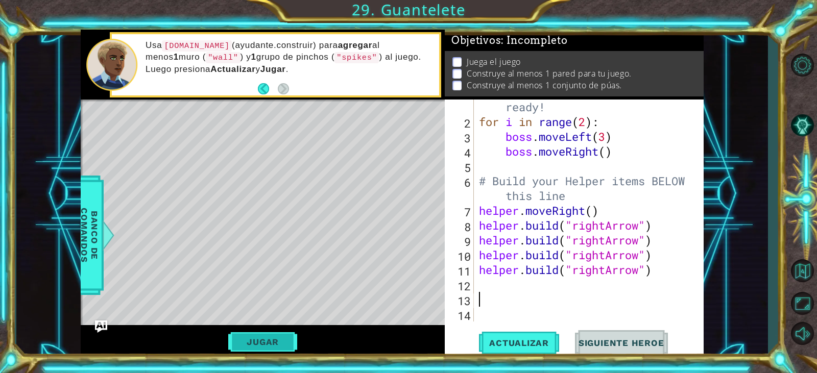
scroll to position [15, 0]
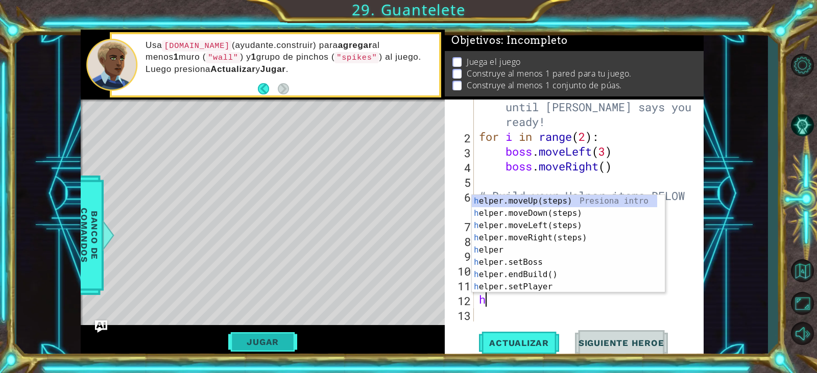
type textarea "hel"
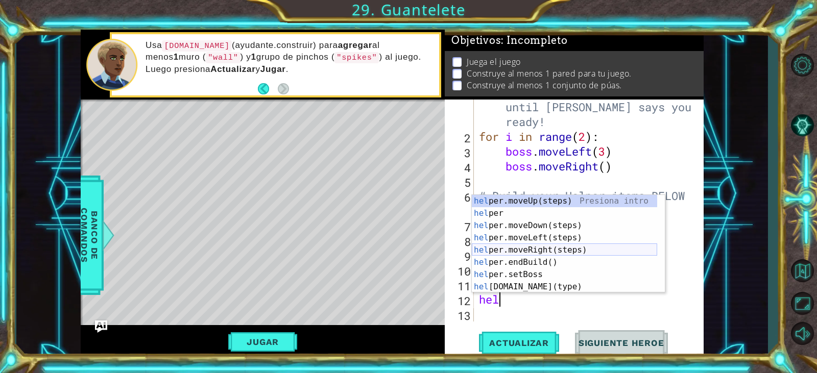
click at [505, 255] on div "hel per.moveUp(steps) Presiona intro hel per Presiona intro hel per.moveDown(st…" at bounding box center [564, 256] width 185 height 123
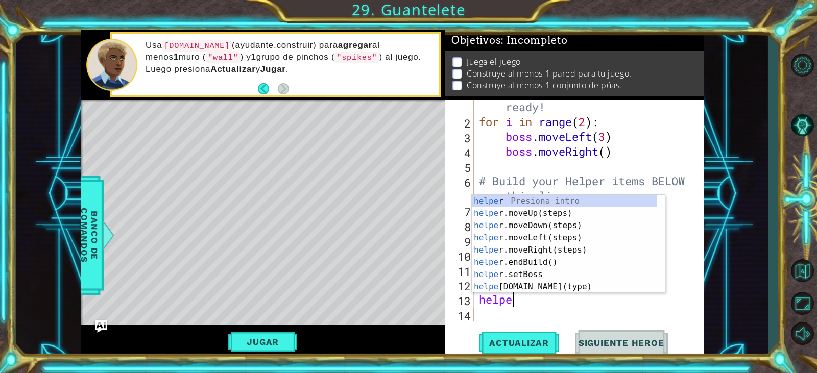
scroll to position [0, 2]
click at [559, 288] on div "helper Presiona intro helper .moveUp(steps) Presiona intro helper .moveDown(ste…" at bounding box center [564, 256] width 185 height 123
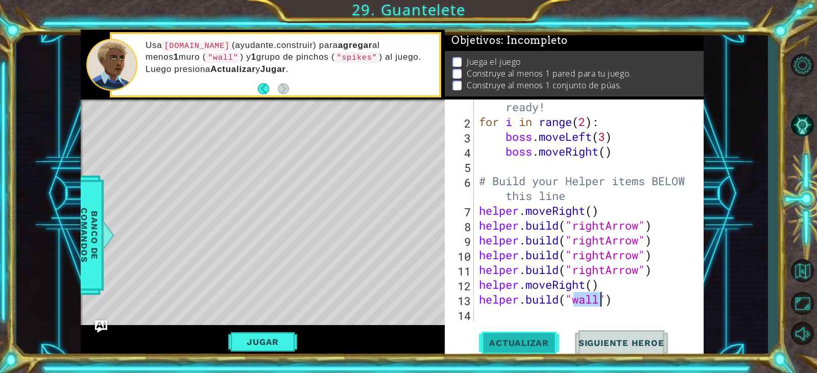
type textarea "[DOMAIN_NAME]("wall")"
click at [530, 351] on button "Actualizar" at bounding box center [519, 343] width 80 height 26
click at [612, 310] on div "# Don't touch the boss code until [PERSON_NAME] says you're ready! for i in ran…" at bounding box center [587, 210] width 221 height 281
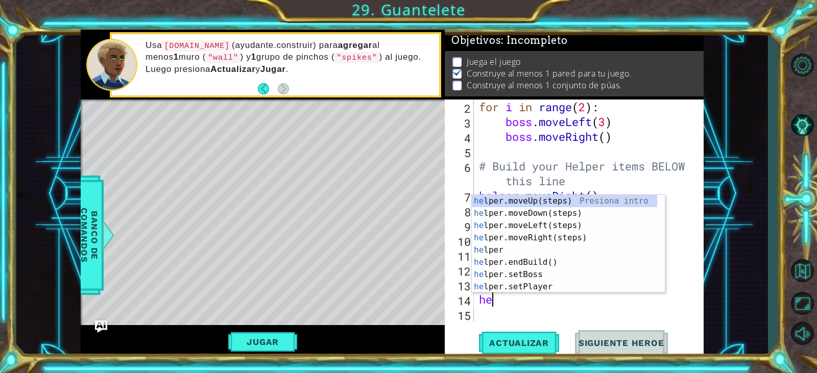
scroll to position [0, 0]
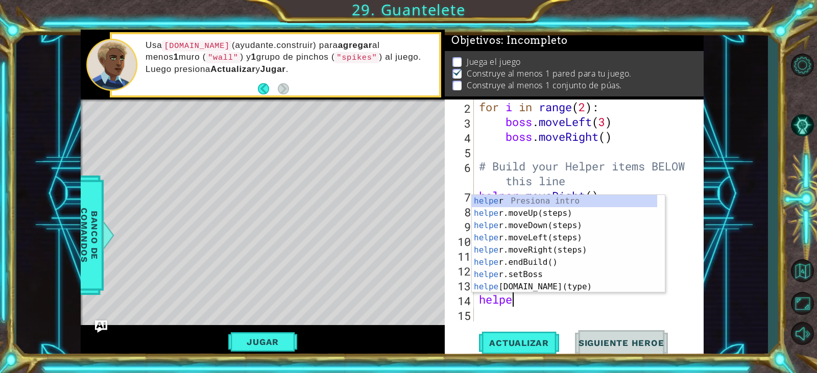
type textarea "helper"
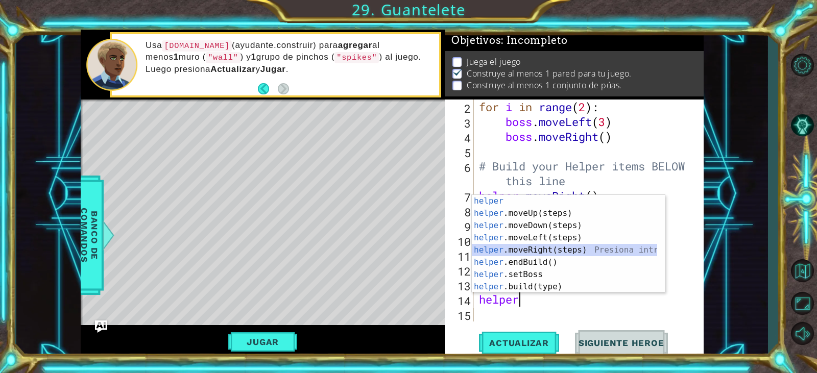
click at [583, 252] on div "helper Presiona intro helper .moveUp(steps) Presiona intro helper .moveDown(ste…" at bounding box center [564, 256] width 185 height 123
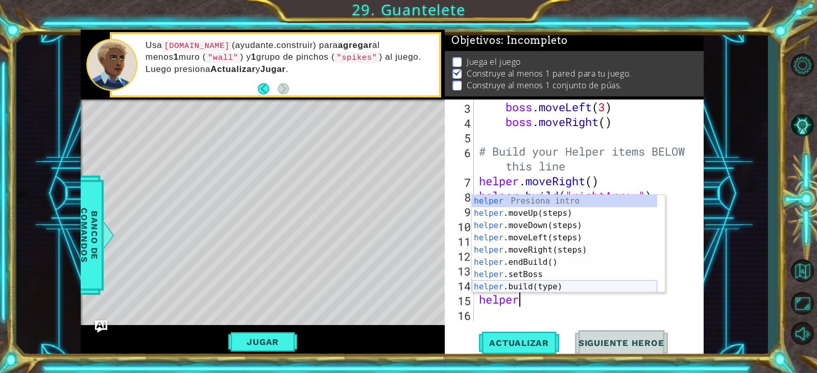
click at [572, 282] on div "helper Presiona intro helper .moveUp(steps) Presiona intro helper .moveDown(ste…" at bounding box center [564, 256] width 185 height 123
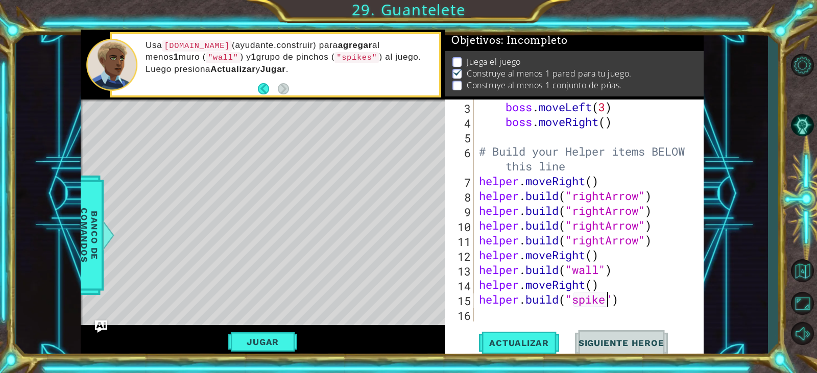
scroll to position [29, 0]
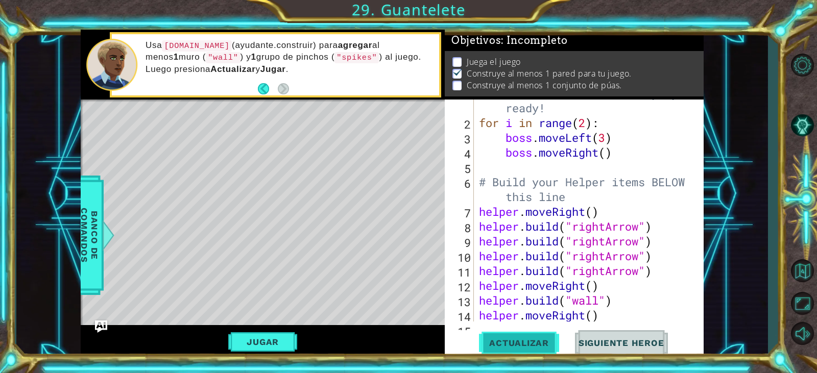
click at [508, 342] on span "Actualizar" at bounding box center [519, 343] width 80 height 10
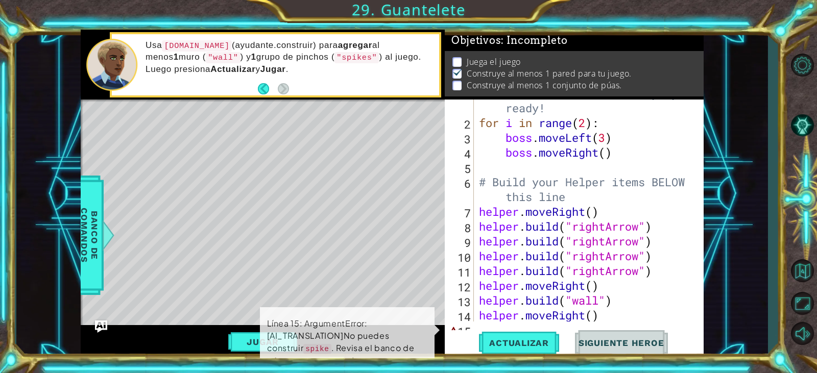
scroll to position [59, 0]
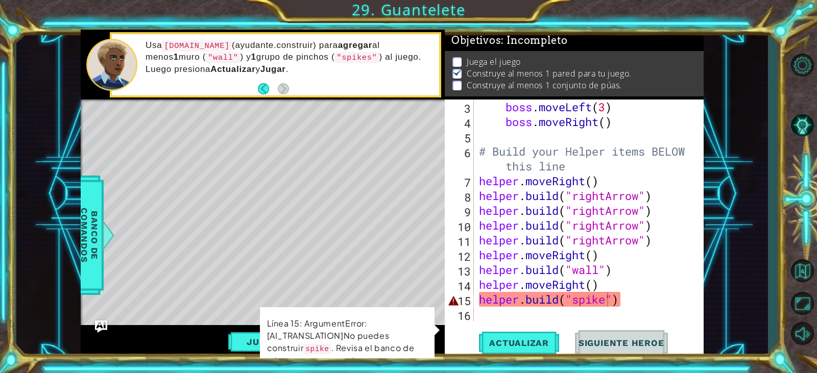
click at [423, 339] on p "Línea 15: ArgumentError:[AI_TRANSLATION]No puedes construir spike . Revisa el b…" at bounding box center [347, 348] width 161 height 63
click at [106, 236] on div at bounding box center [108, 235] width 13 height 31
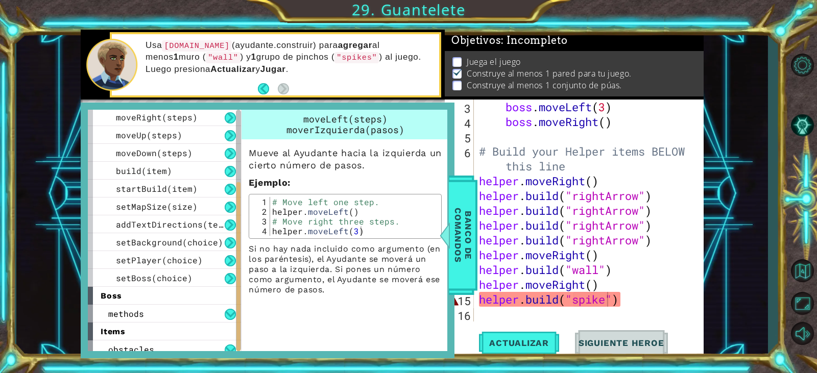
scroll to position [0, 0]
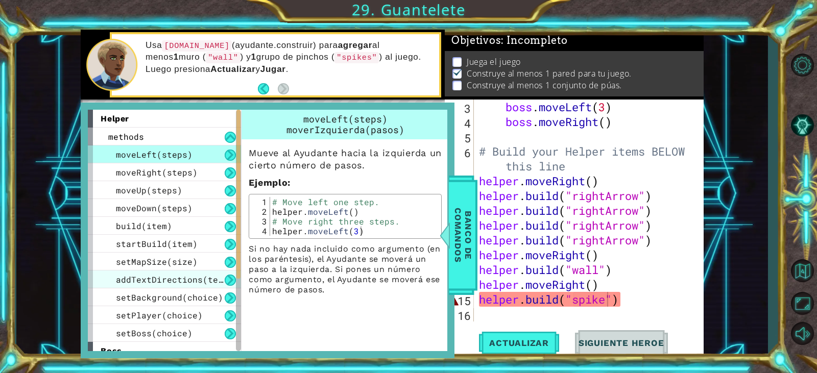
click at [192, 275] on span "addTextDirections(text)" at bounding box center [174, 279] width 117 height 11
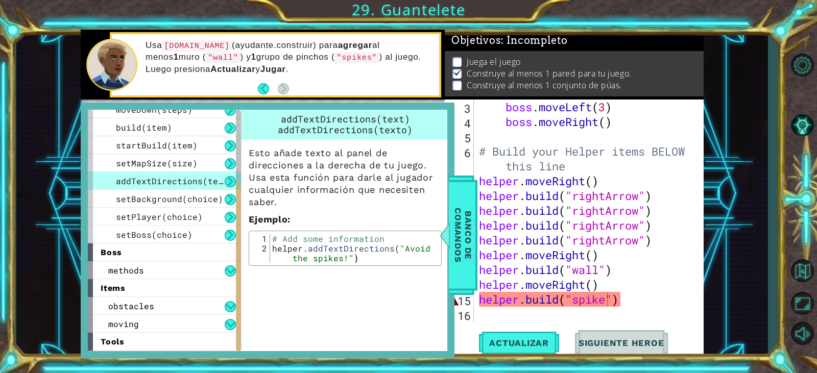
scroll to position [116, 0]
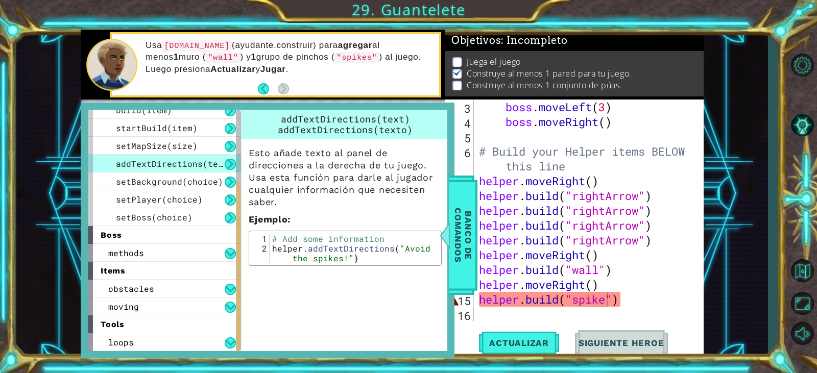
click at [196, 327] on div "tools" at bounding box center [164, 325] width 153 height 18
click at [195, 343] on div "loops" at bounding box center [164, 343] width 153 height 18
click at [206, 341] on div "loops" at bounding box center [164, 343] width 153 height 18
click at [204, 315] on div "moving" at bounding box center [164, 307] width 153 height 18
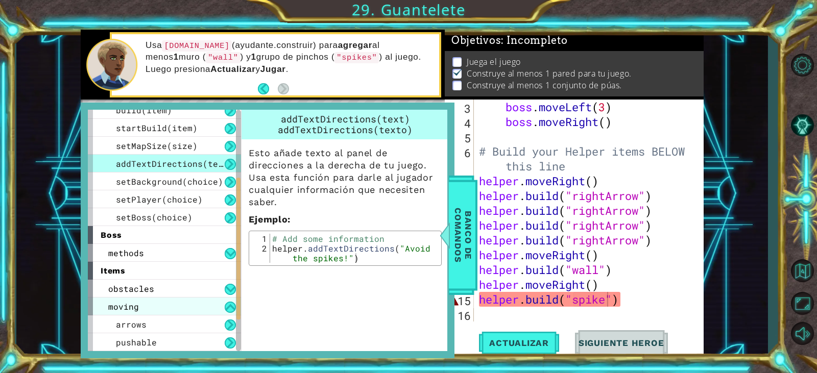
scroll to position [170, 0]
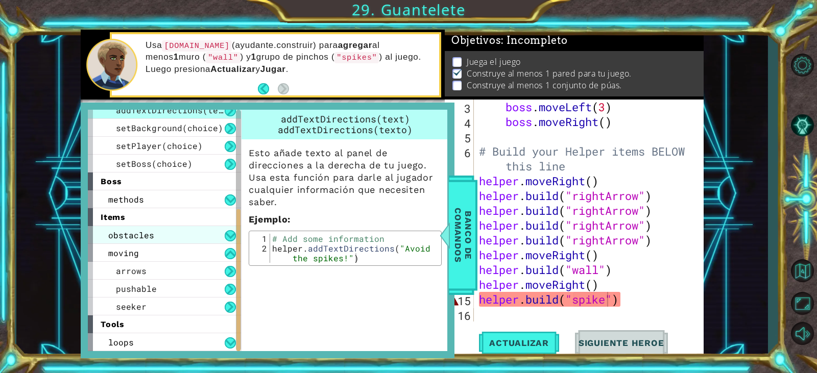
click at [197, 232] on div "obstacles" at bounding box center [164, 235] width 153 height 18
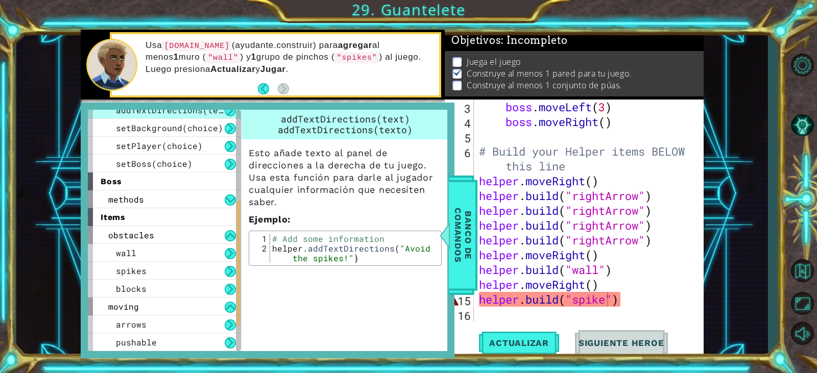
click at [626, 301] on div "boss . moveLeft ( 3 ) boss . moveRight ( ) # Build your Helper items BELOW this…" at bounding box center [587, 226] width 221 height 252
click at [609, 299] on div "boss . moveLeft ( 3 ) boss . moveRight ( ) # Build your Helper items BELOW this…" at bounding box center [587, 226] width 221 height 252
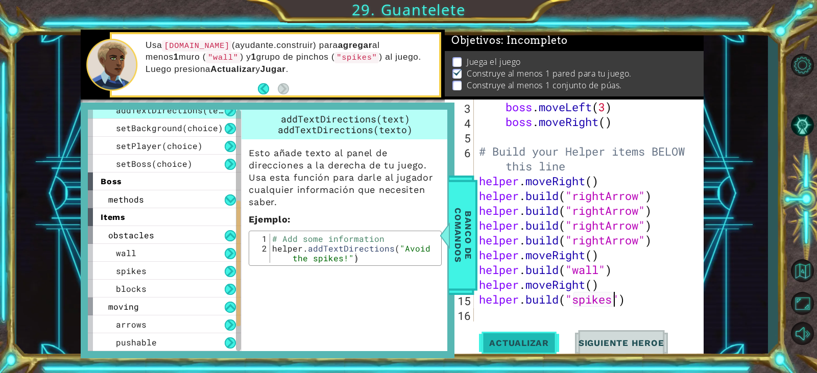
type textarea "[DOMAIN_NAME]("spikes")"
click at [528, 340] on span "Actualizar" at bounding box center [519, 343] width 80 height 10
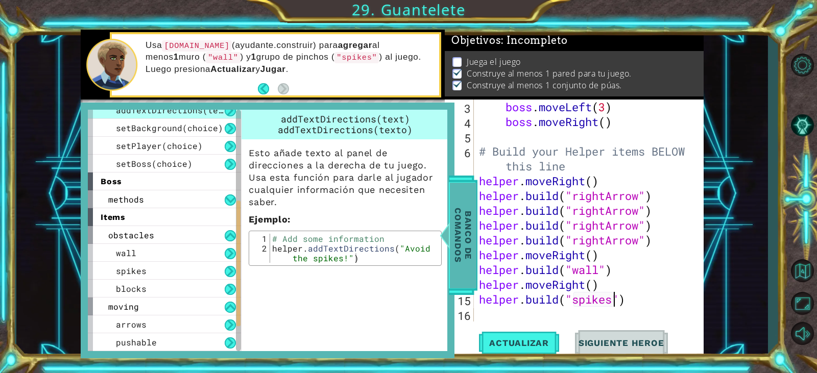
click at [473, 263] on span "Banco de comandos" at bounding box center [463, 236] width 27 height 106
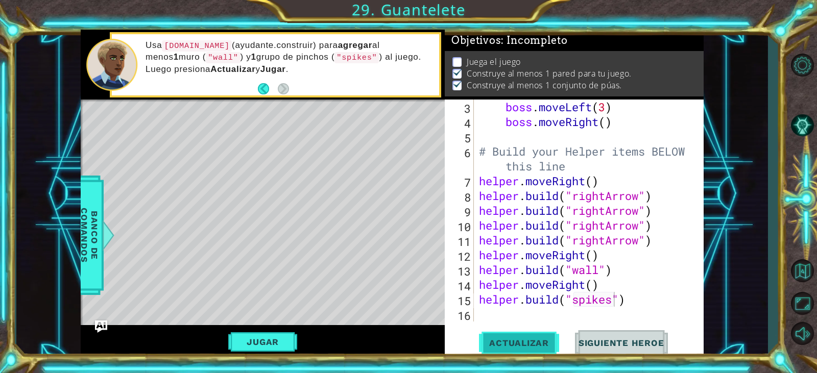
click at [495, 334] on button "Actualizar" at bounding box center [519, 343] width 80 height 26
click at [307, 340] on div "Jugar" at bounding box center [263, 341] width 364 height 33
click at [292, 341] on button "Jugar" at bounding box center [262, 342] width 69 height 19
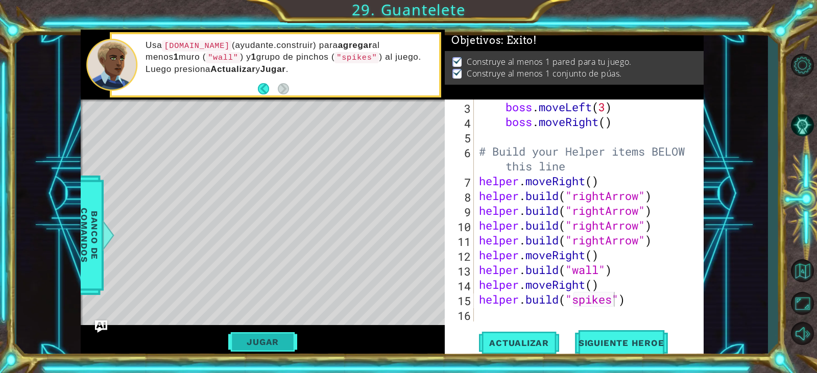
scroll to position [0, 0]
click at [580, 335] on button "Siguiente Heroe" at bounding box center [621, 343] width 106 height 26
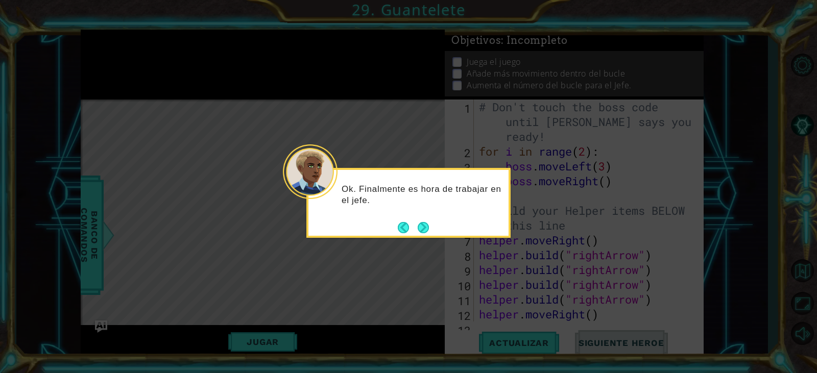
click at [429, 225] on button "Next" at bounding box center [423, 227] width 11 height 11
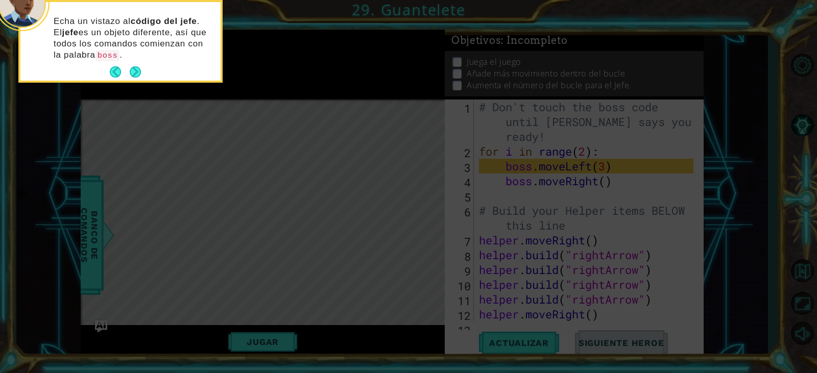
click at [136, 80] on div "Echa un vistazo al código del jefe . El jefe es un objeto diferente, así que to…" at bounding box center [120, 43] width 200 height 75
click at [131, 70] on button "Next" at bounding box center [135, 72] width 12 height 12
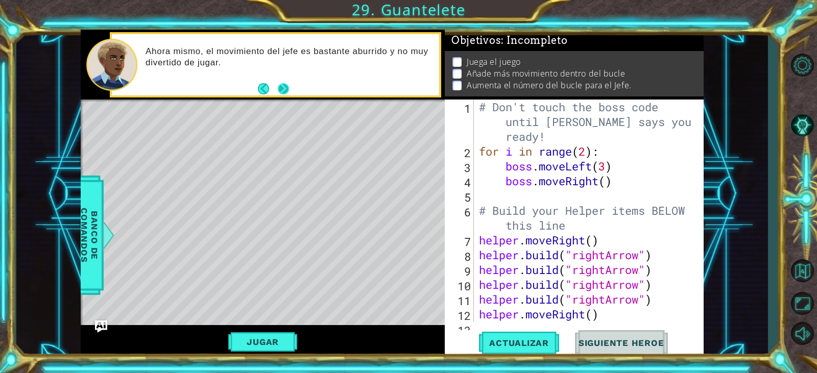
click at [285, 88] on button "Next" at bounding box center [283, 88] width 11 height 11
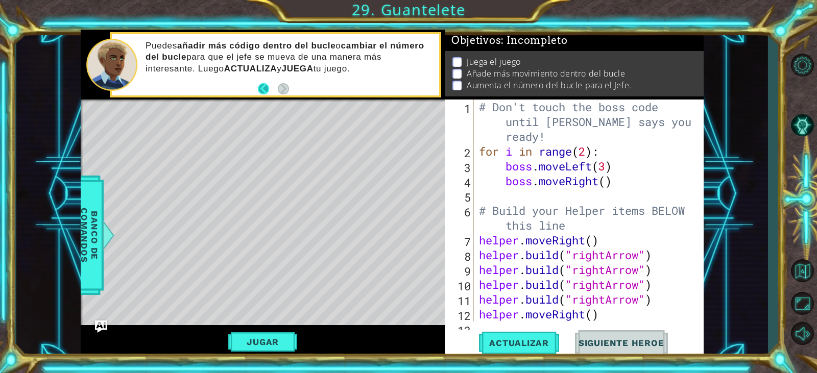
click at [263, 91] on button "Back" at bounding box center [268, 88] width 20 height 11
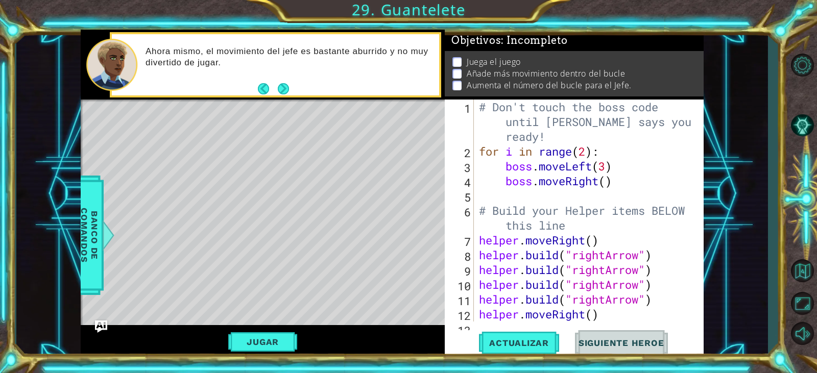
click at [285, 91] on button "Next" at bounding box center [283, 88] width 11 height 11
click at [285, 91] on div "Ahora mismo, el movimiento del jefe es bastante aburrido y no muy divertido de …" at bounding box center [263, 65] width 364 height 70
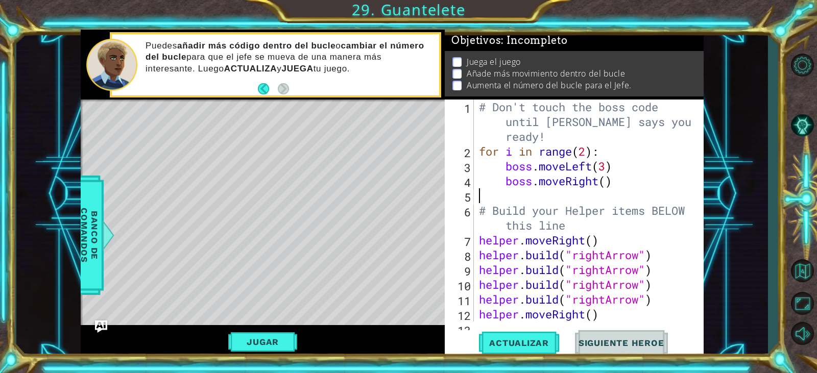
click at [613, 194] on div "# Don't touch the boss code until [PERSON_NAME] says you're ready! for i in ran…" at bounding box center [587, 240] width 221 height 281
type textarea "b"
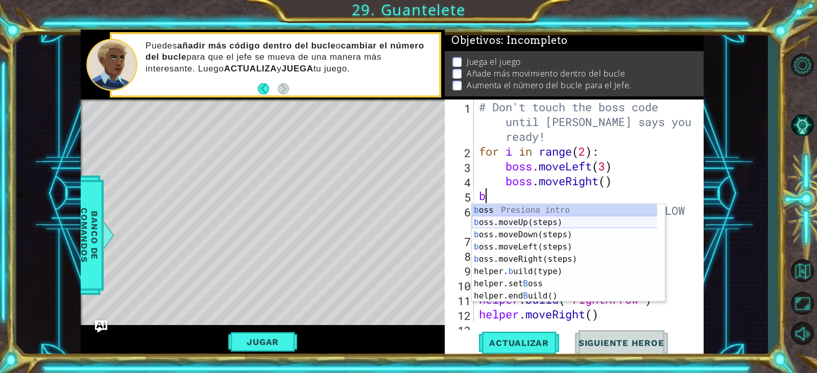
click at [568, 224] on div "b oss Presiona intro b oss.moveUp(steps) Presiona intro b oss.moveDown(steps) P…" at bounding box center [568, 265] width 193 height 123
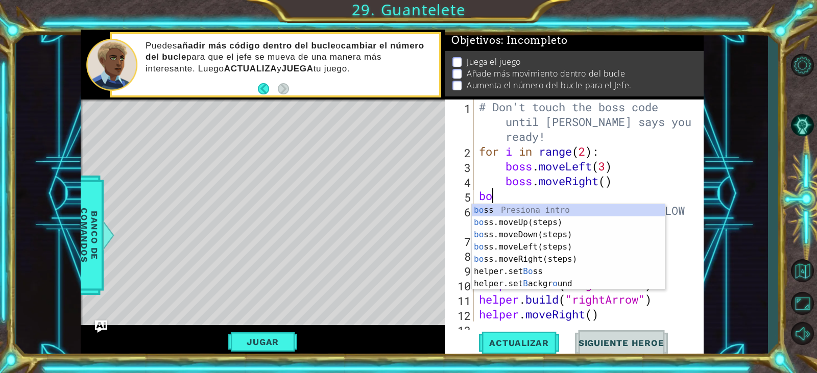
type textarea "b"
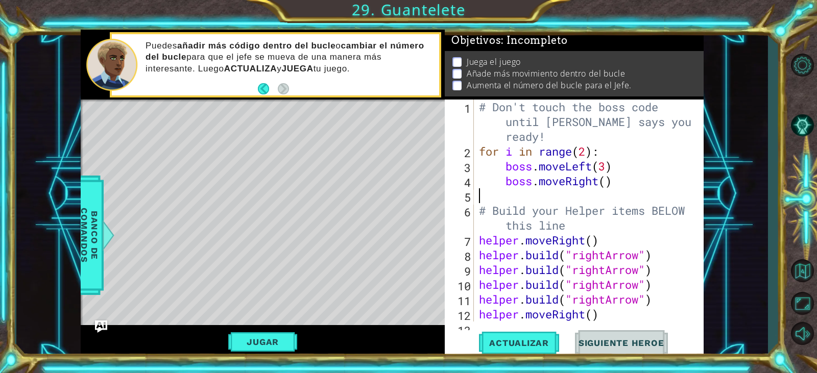
click at [632, 194] on div "# Don't touch the boss code until [PERSON_NAME] says you're ready! for i in ran…" at bounding box center [587, 240] width 221 height 281
click at [629, 180] on div "# Don't touch the boss code until [PERSON_NAME] says you're ready! for i in ran…" at bounding box center [587, 240] width 221 height 281
type textarea "boss.moveRight()"
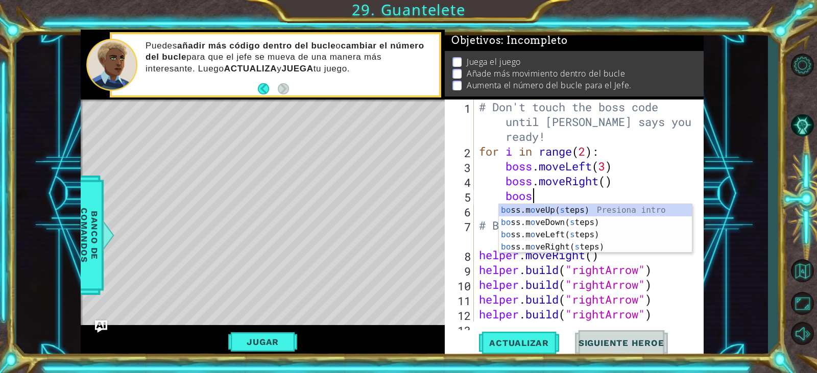
scroll to position [0, 2]
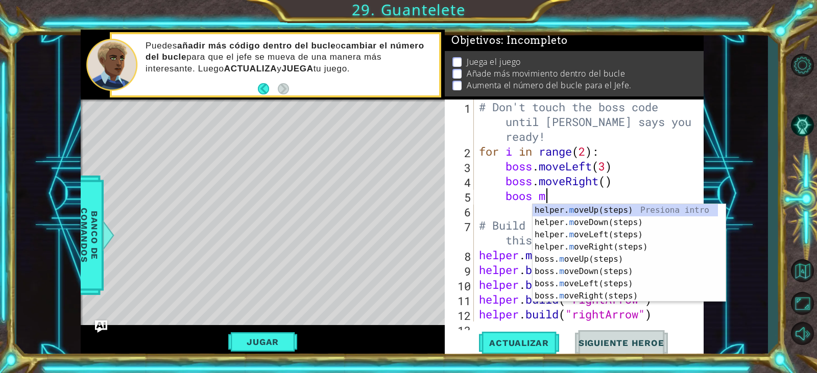
type textarea "boos mo"
click at [614, 214] on div "helper. mo veUp(steps) Presiona intro helper. mo veDown(steps) Presiona intro h…" at bounding box center [629, 265] width 193 height 123
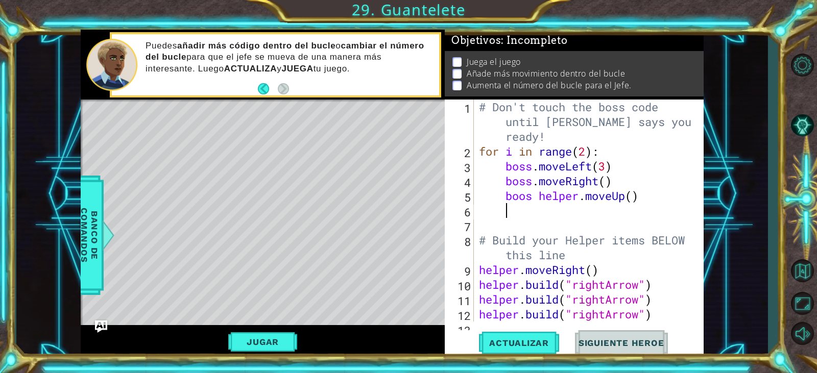
click at [639, 214] on div "# Don't touch the boss code until [PERSON_NAME] says you're ready! for i in ran…" at bounding box center [587, 240] width 221 height 281
click at [582, 151] on div "# Don't touch the boss code until [PERSON_NAME] says you're ready! for i in ran…" at bounding box center [587, 240] width 221 height 281
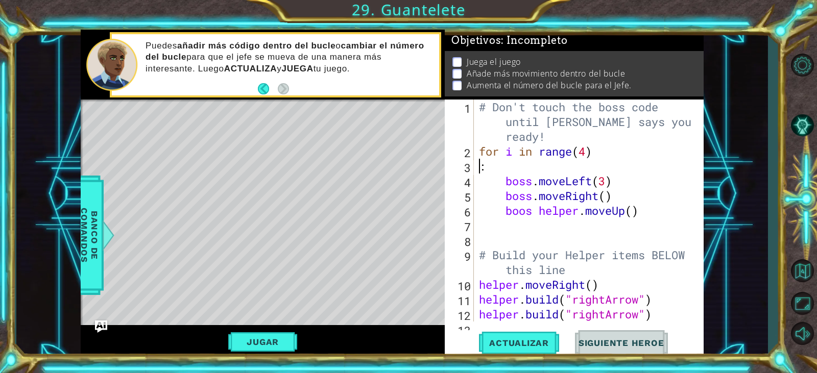
scroll to position [0, 0]
type textarea "for i in range(4):"
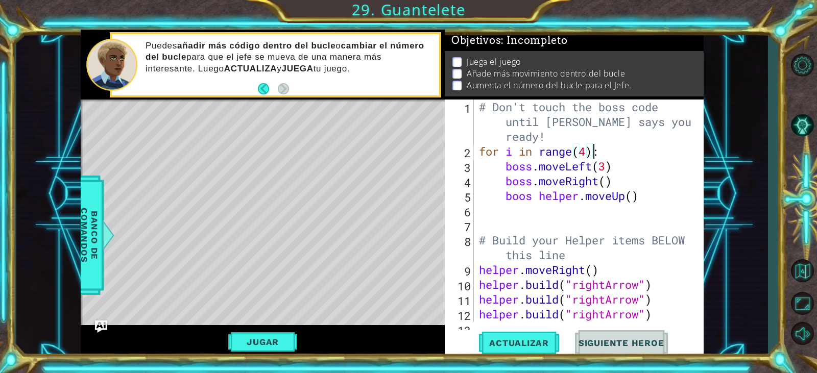
click at [590, 208] on div "# Don't touch the boss code until [PERSON_NAME] says you're ready! for i in ran…" at bounding box center [587, 240] width 221 height 281
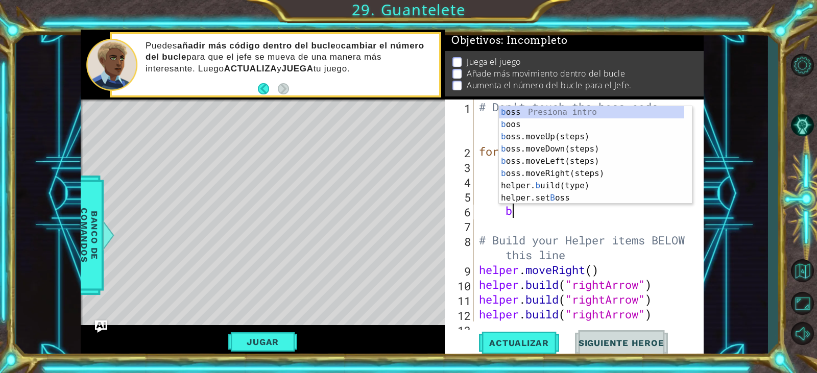
scroll to position [0, 2]
type textarea "[MEDICAL_DATA]"
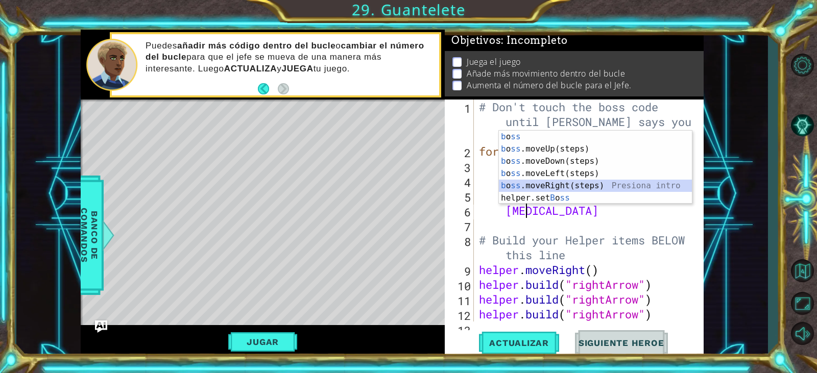
click at [590, 182] on div "b o ss Presiona intro b o ss .moveUp(steps) Presiona intro b o ss .moveDown(ste…" at bounding box center [595, 180] width 193 height 98
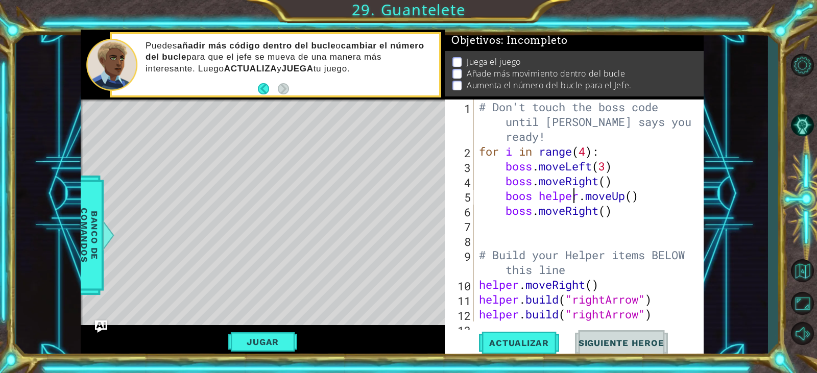
click at [573, 198] on div "# Don't touch the boss code until [PERSON_NAME] says you're ready! for i in ran…" at bounding box center [587, 240] width 221 height 281
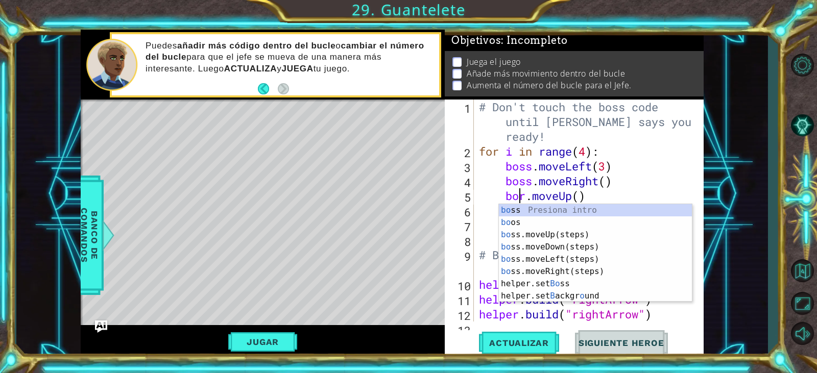
scroll to position [0, 3]
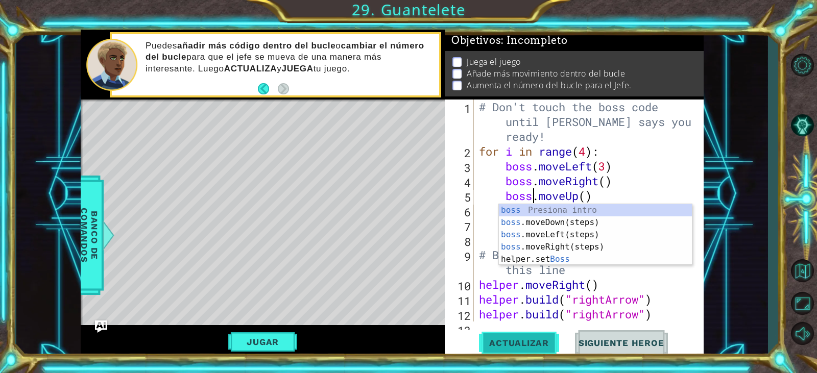
type textarea "boss.moveUp()"
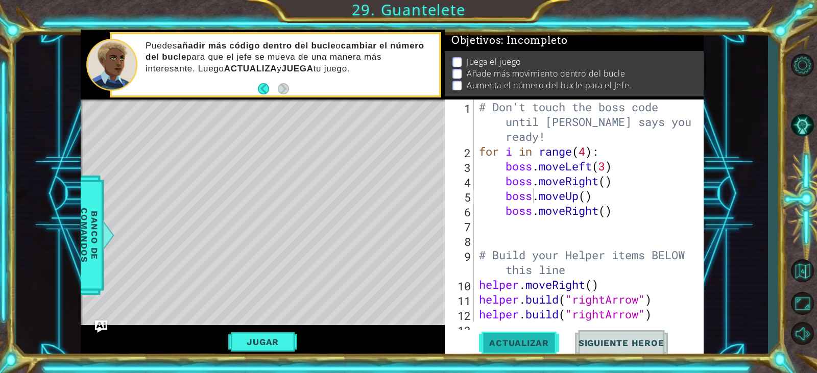
click at [540, 347] on span "Actualizar" at bounding box center [519, 343] width 80 height 10
click at [274, 338] on button "Jugar" at bounding box center [262, 342] width 69 height 19
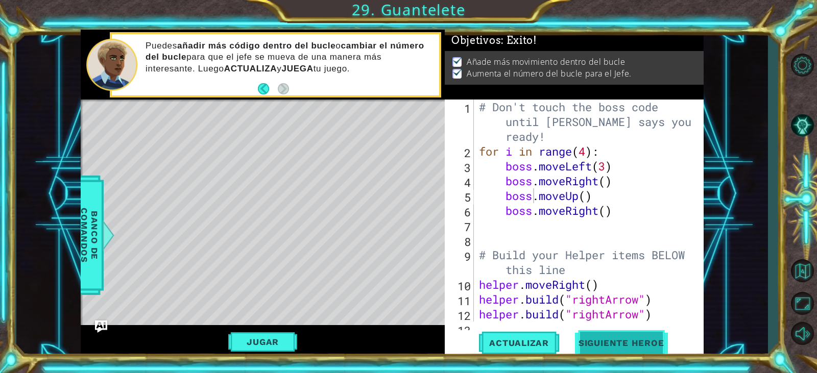
click at [607, 338] on button "Siguiente Heroe" at bounding box center [621, 344] width 106 height 26
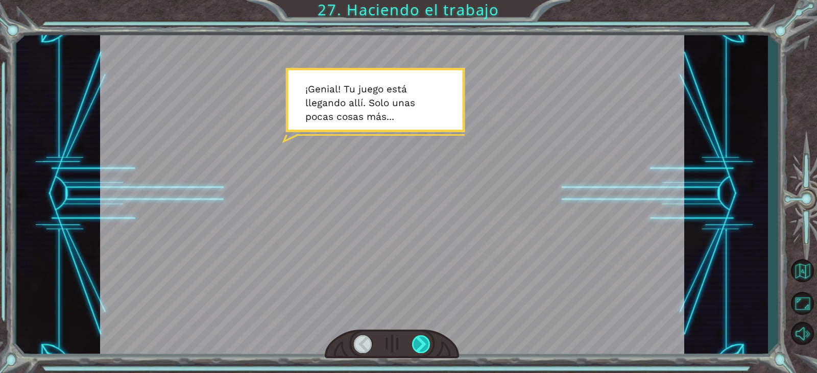
click at [412, 336] on div at bounding box center [421, 345] width 18 height 18
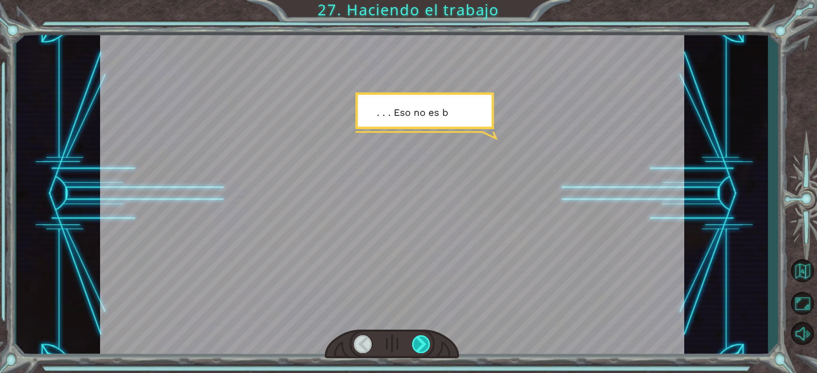
click at [412, 336] on div at bounding box center [421, 345] width 18 height 18
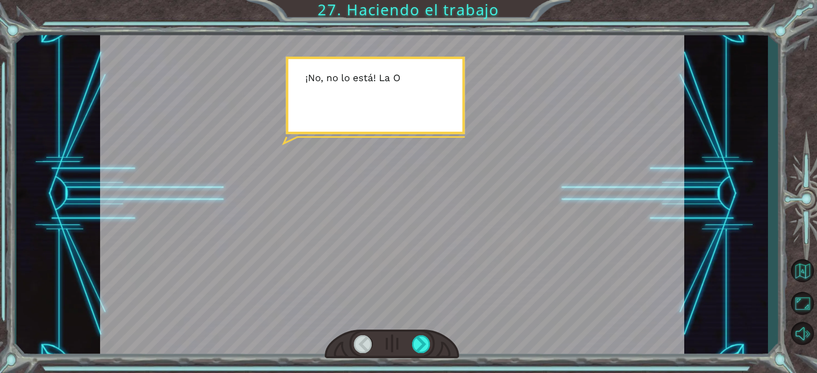
click at [412, 335] on div at bounding box center [392, 345] width 134 height 30
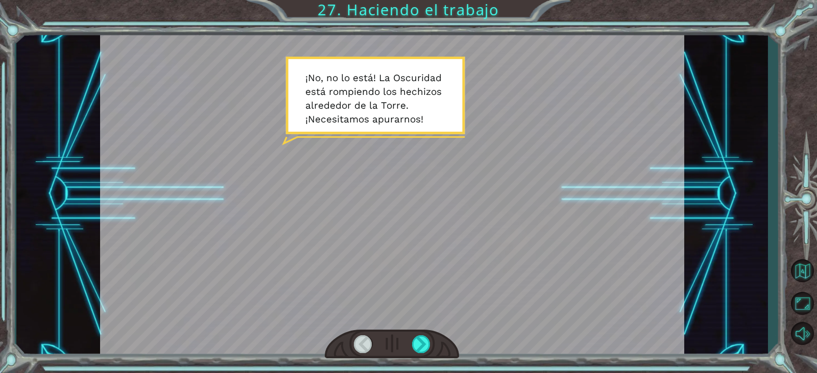
drag, startPoint x: 407, startPoint y: 366, endPoint x: 375, endPoint y: 305, distance: 68.3
click at [375, 305] on div at bounding box center [392, 194] width 584 height 328
click at [413, 345] on div at bounding box center [421, 345] width 18 height 18
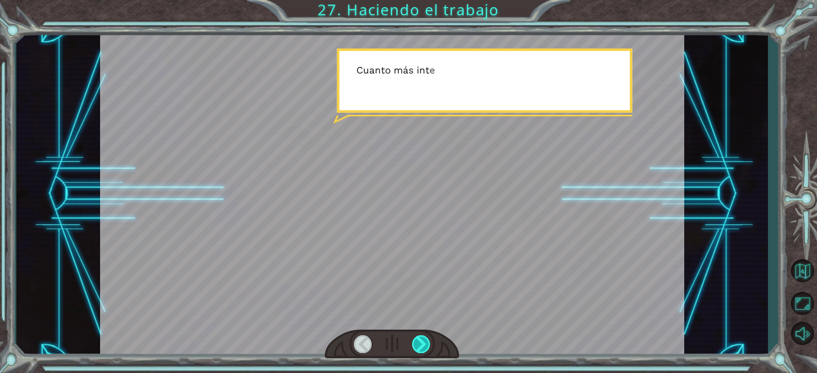
click at [413, 345] on div at bounding box center [421, 345] width 18 height 18
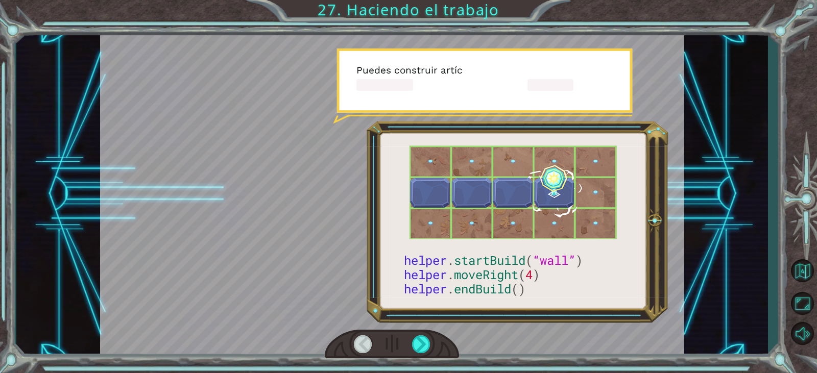
click at [410, 345] on div at bounding box center [392, 345] width 134 height 30
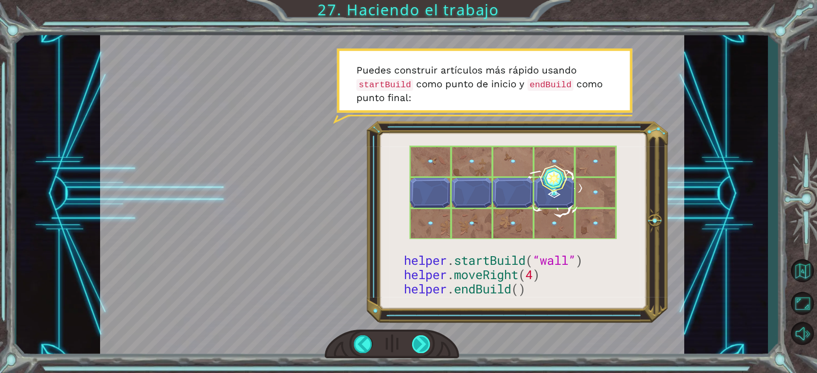
click at [414, 346] on div at bounding box center [421, 345] width 18 height 18
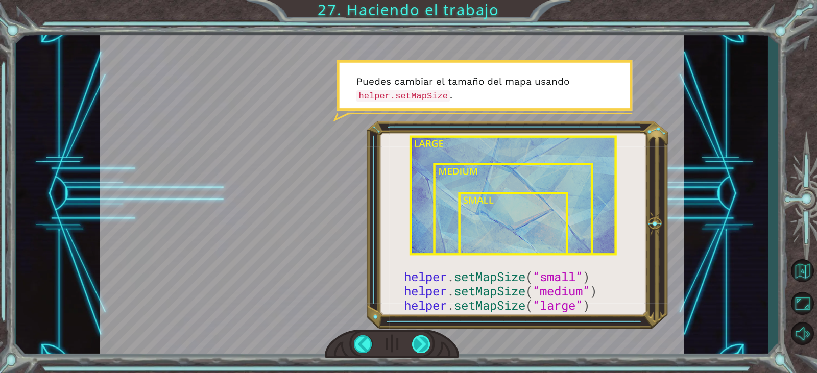
click at [417, 348] on div at bounding box center [421, 345] width 18 height 18
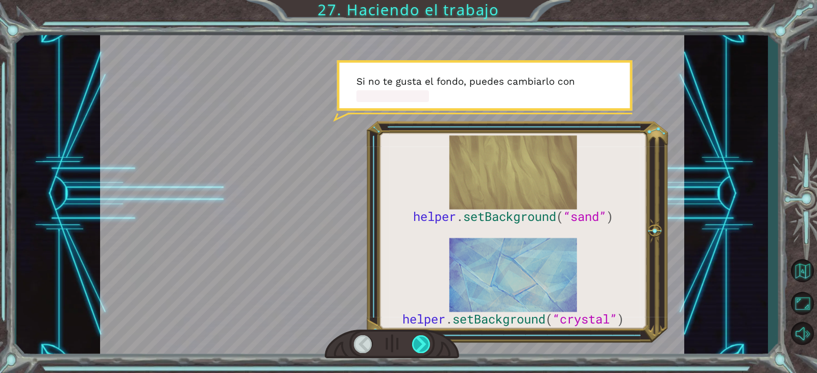
click at [417, 348] on div at bounding box center [421, 345] width 18 height 18
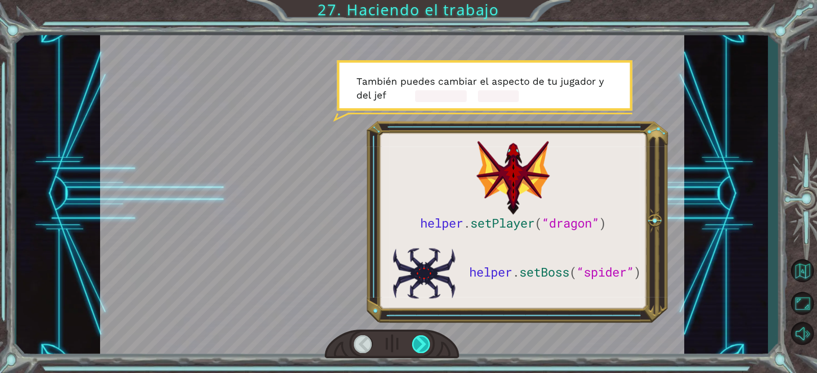
click at [417, 348] on div at bounding box center [421, 345] width 18 height 18
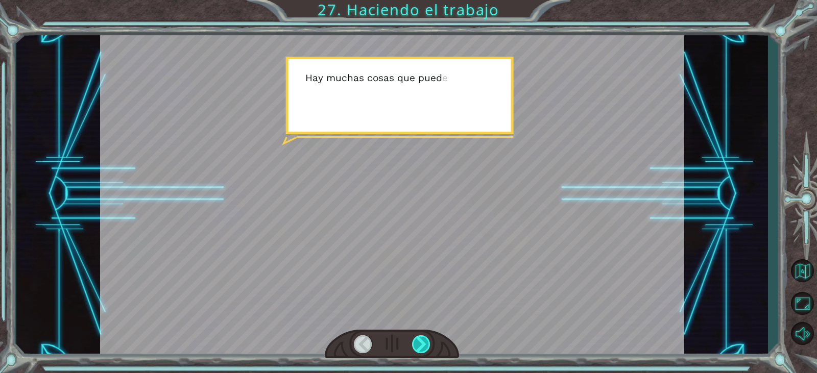
click at [417, 348] on div at bounding box center [421, 345] width 18 height 18
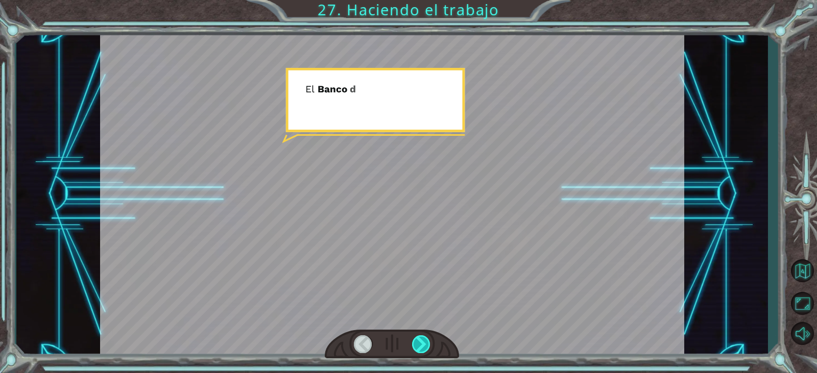
click at [417, 348] on div at bounding box center [421, 345] width 18 height 18
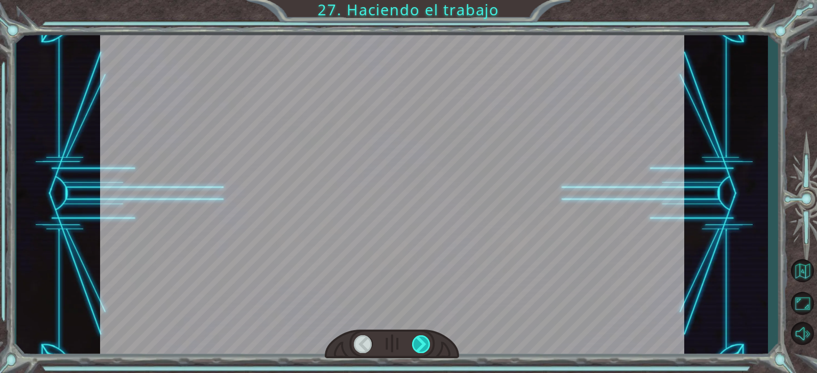
click at [417, 348] on div at bounding box center [421, 345] width 18 height 18
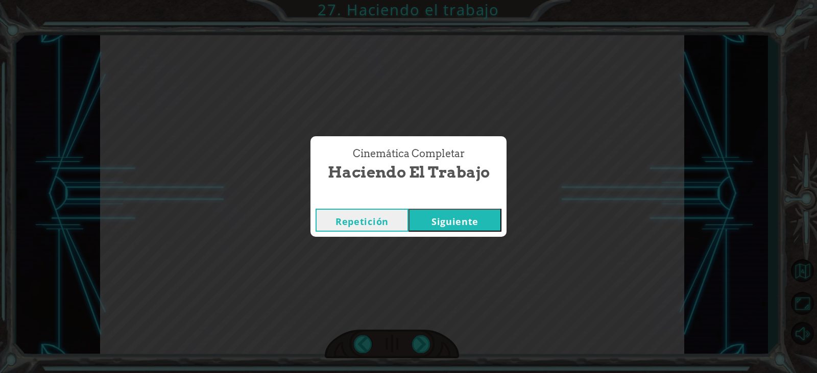
click at [428, 207] on div "Repetición [GEOGRAPHIC_DATA]" at bounding box center [409, 220] width 196 height 33
click at [430, 215] on button "Siguiente" at bounding box center [455, 220] width 93 height 23
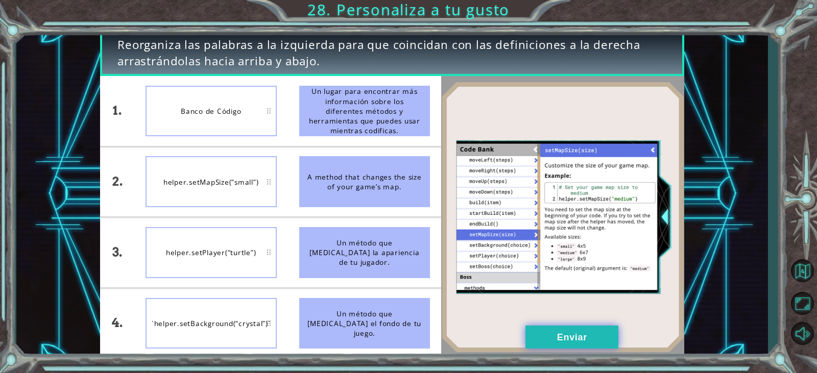
click at [537, 340] on button "Enviar" at bounding box center [572, 337] width 93 height 23
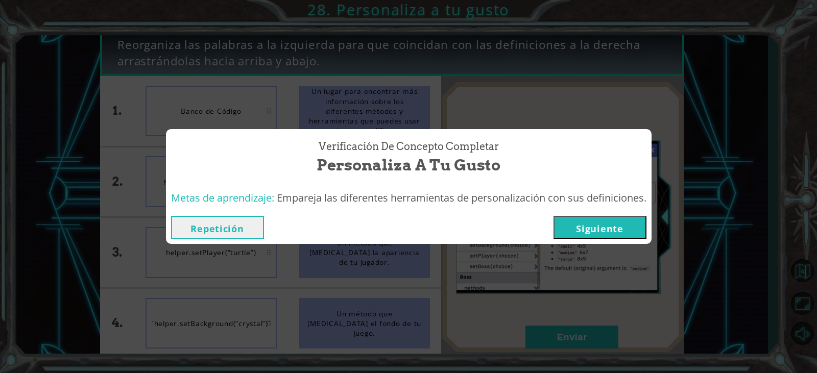
click at [568, 229] on button "Siguiente" at bounding box center [600, 227] width 93 height 23
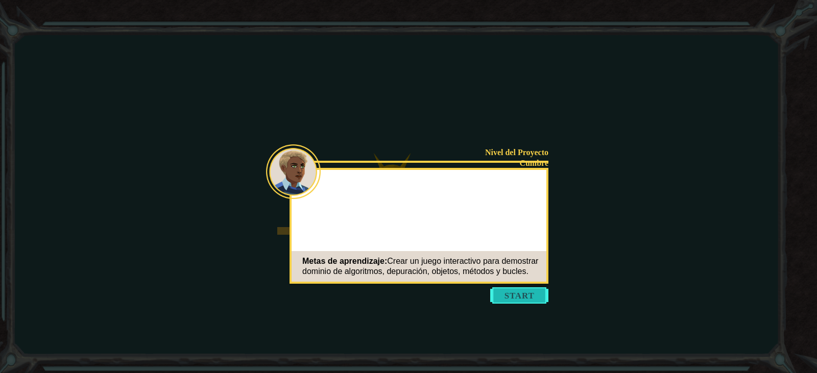
click at [512, 293] on button "Start" at bounding box center [519, 296] width 58 height 16
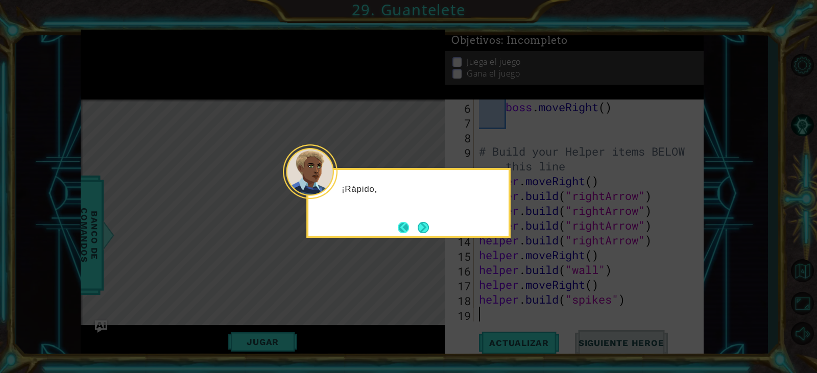
scroll to position [104, 0]
click at [427, 226] on button "Next" at bounding box center [423, 227] width 11 height 11
click at [424, 226] on button "Next" at bounding box center [423, 227] width 11 height 11
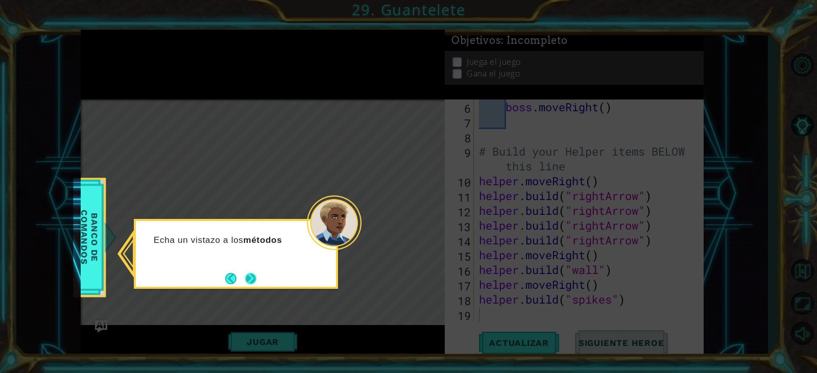
click at [251, 278] on button "Next" at bounding box center [250, 278] width 11 height 11
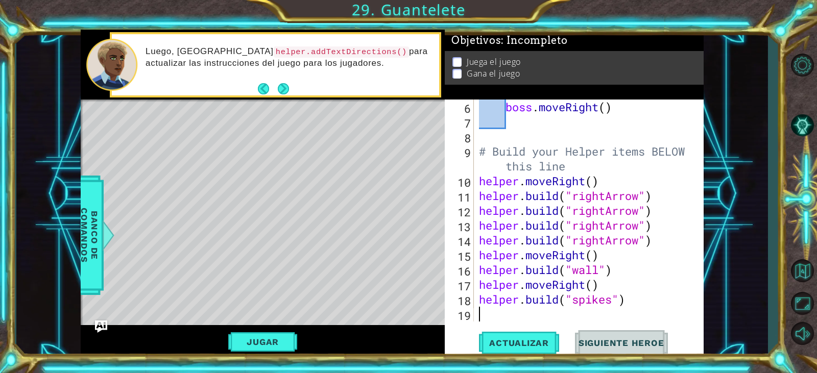
click at [479, 339] on div "Actualizar Siguiente Heroe" at bounding box center [576, 343] width 259 height 26
click at [482, 348] on span "Actualizar" at bounding box center [519, 343] width 80 height 10
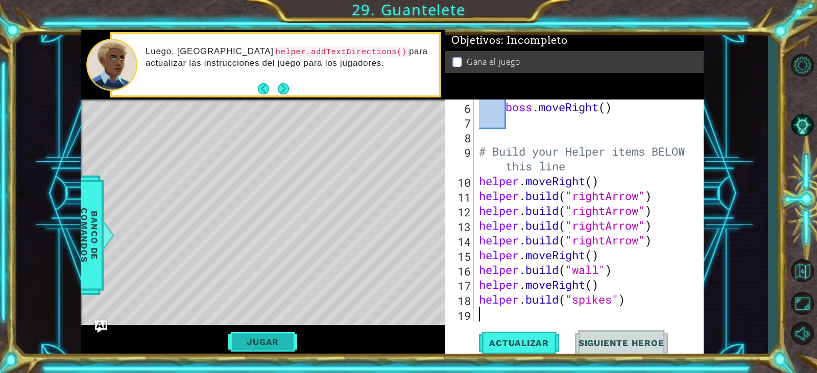
click at [287, 335] on button "Jugar" at bounding box center [262, 342] width 69 height 19
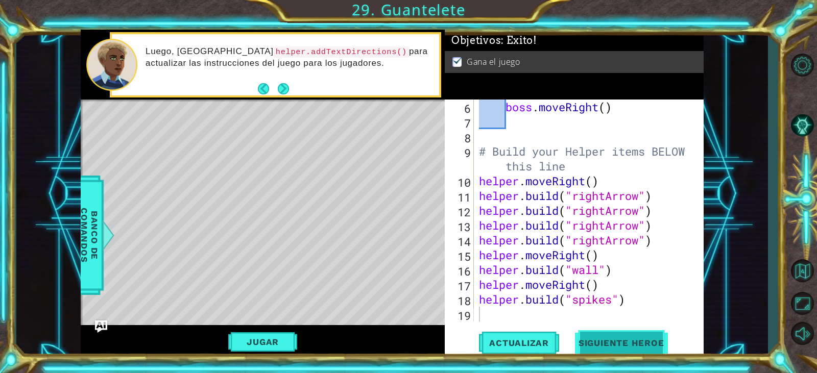
click at [605, 338] on button "Siguiente Heroe" at bounding box center [621, 344] width 106 height 26
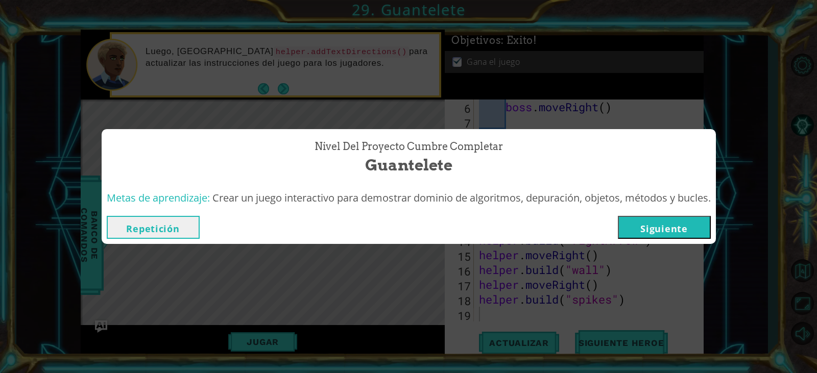
click at [651, 224] on button "Siguiente" at bounding box center [664, 227] width 93 height 23
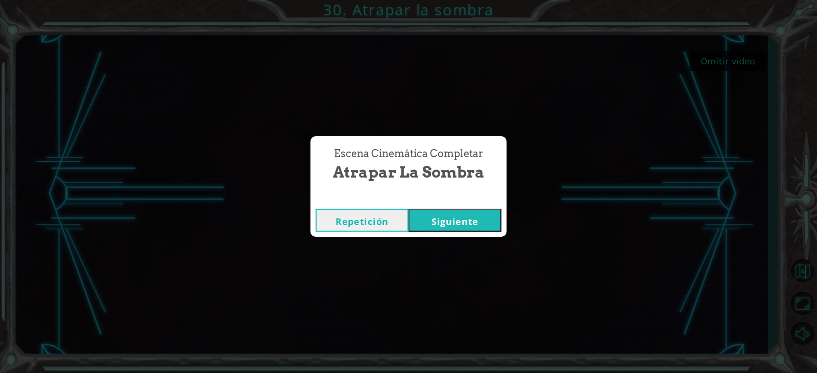
click at [483, 230] on button "Siguiente" at bounding box center [455, 220] width 93 height 23
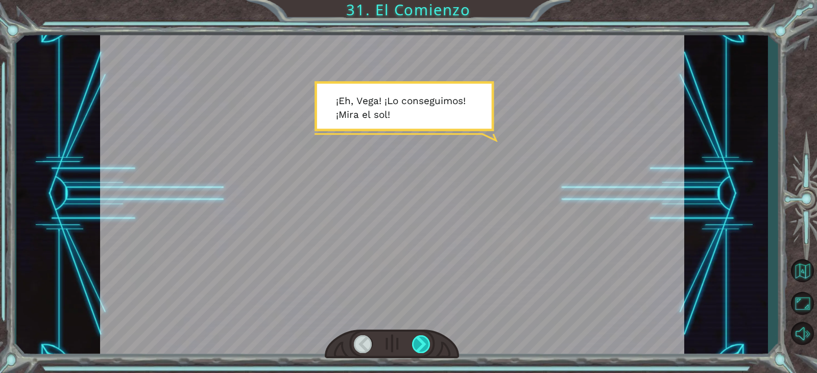
click at [420, 338] on div at bounding box center [421, 345] width 18 height 18
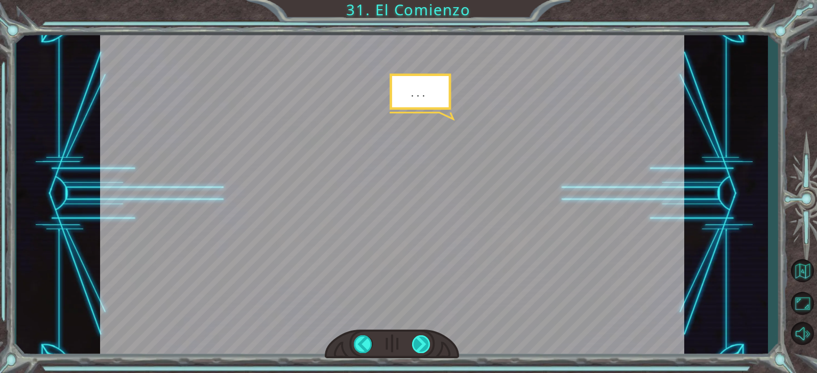
click at [423, 343] on div at bounding box center [421, 345] width 18 height 18
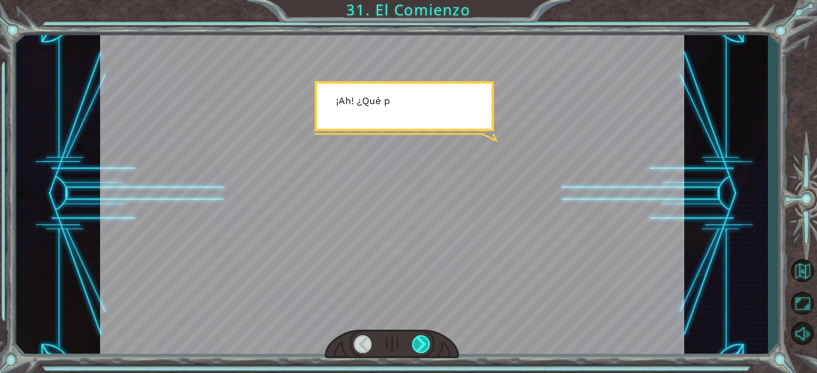
click at [423, 343] on div at bounding box center [421, 345] width 18 height 18
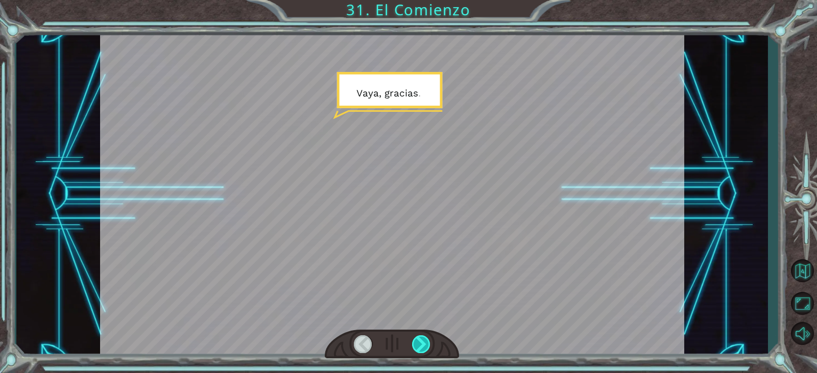
click at [424, 343] on div at bounding box center [421, 345] width 18 height 18
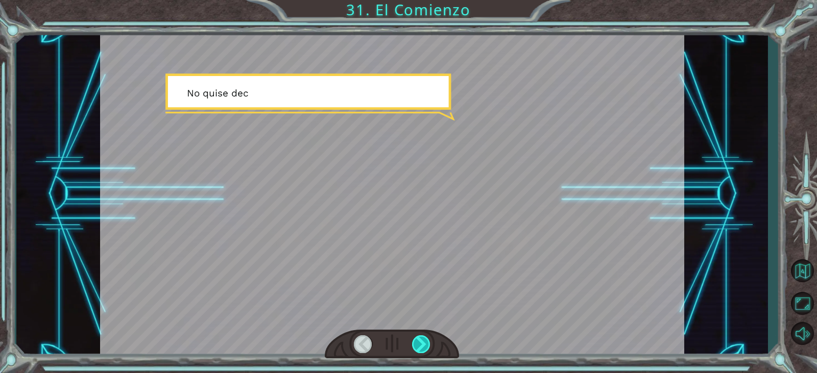
click at [424, 343] on div at bounding box center [421, 345] width 18 height 18
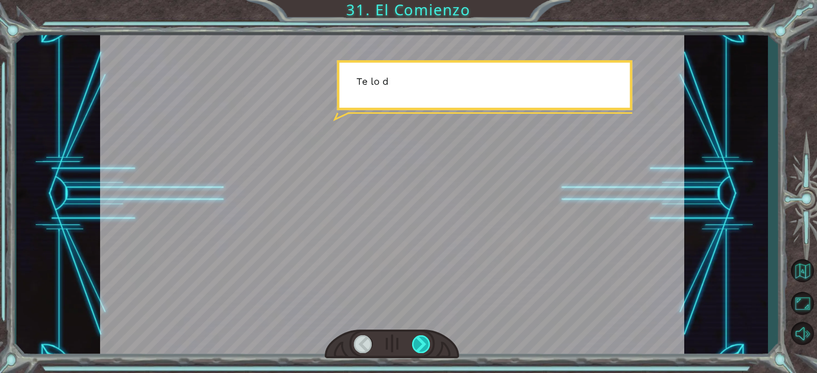
click at [424, 343] on div at bounding box center [421, 345] width 18 height 18
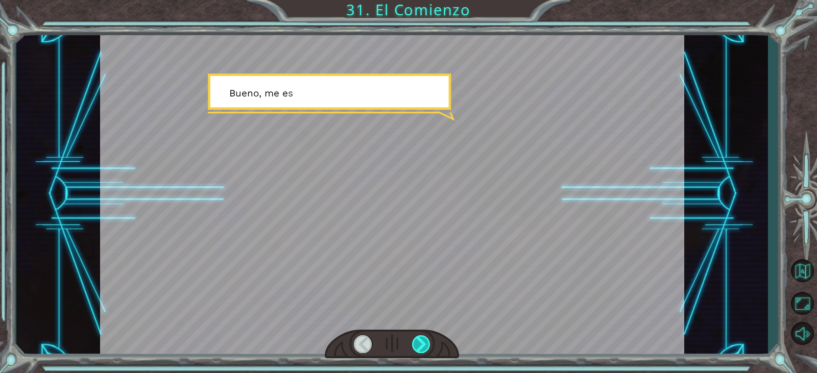
click at [414, 344] on div at bounding box center [421, 345] width 18 height 18
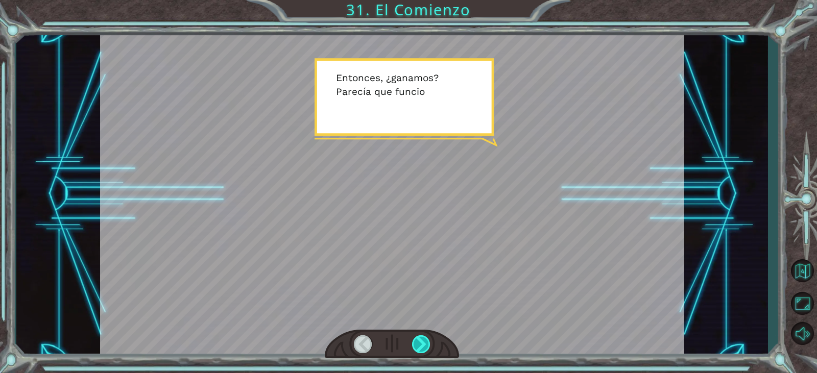
click at [414, 344] on div at bounding box center [421, 345] width 18 height 18
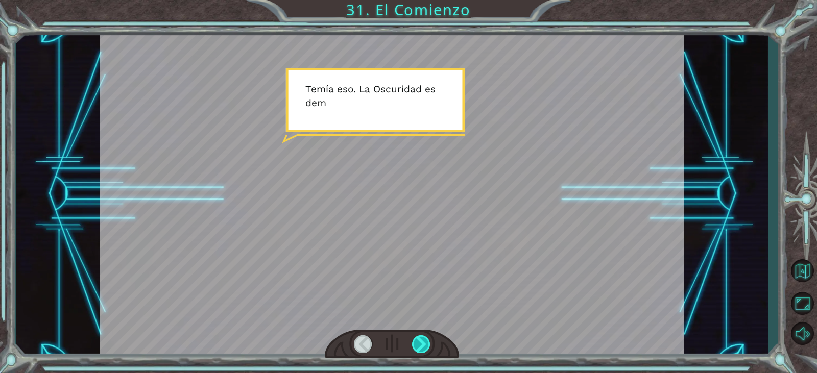
click at [414, 344] on div at bounding box center [421, 345] width 18 height 18
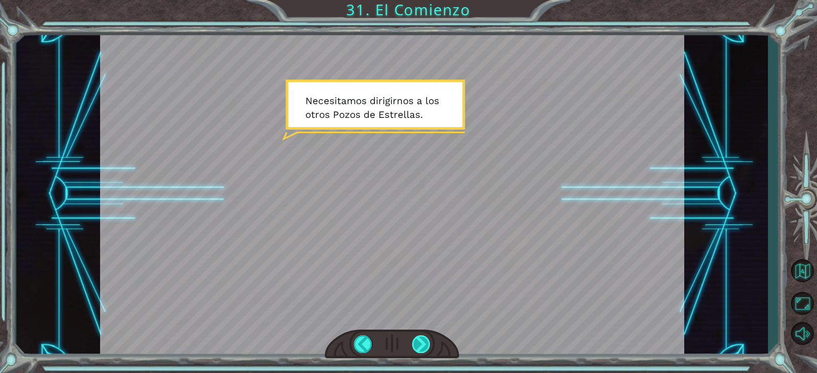
click at [416, 345] on div at bounding box center [421, 345] width 18 height 18
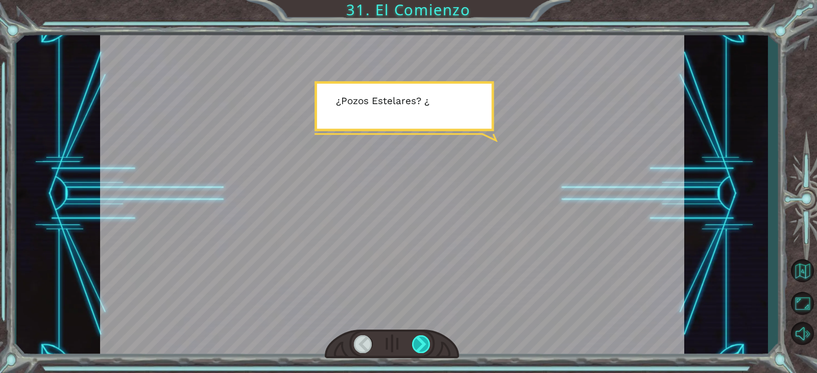
click at [414, 337] on div at bounding box center [421, 345] width 18 height 18
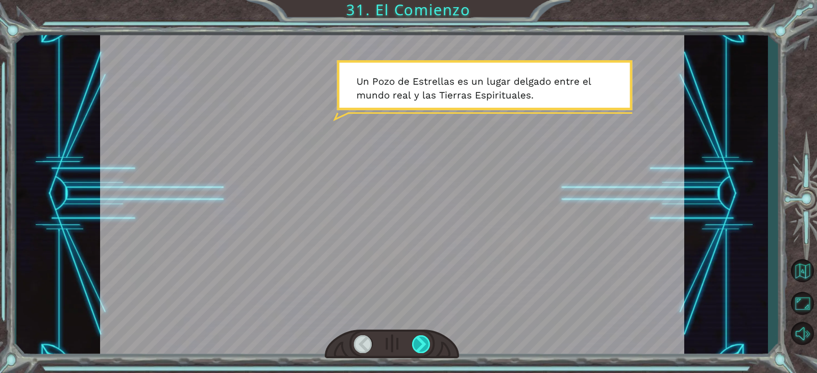
click at [414, 339] on div at bounding box center [421, 345] width 18 height 18
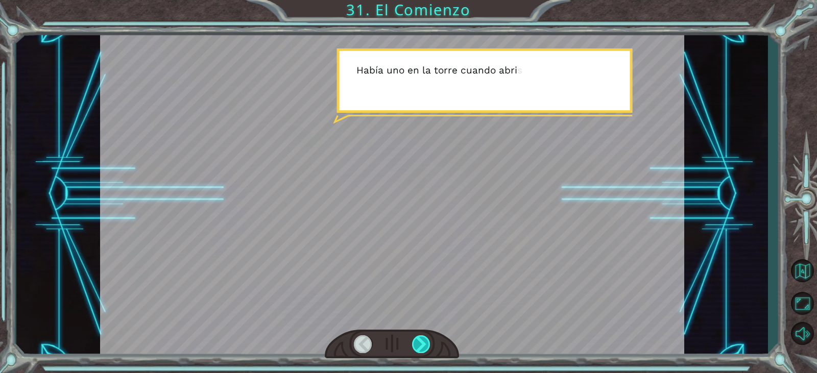
click at [414, 339] on div at bounding box center [421, 345] width 18 height 18
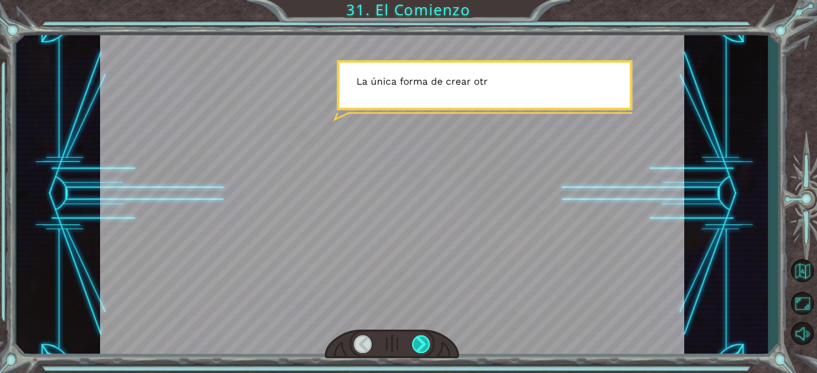
click at [414, 339] on div at bounding box center [421, 345] width 18 height 18
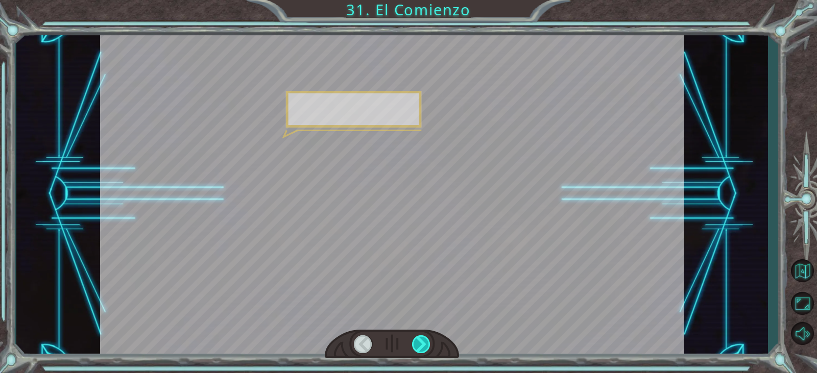
click at [414, 339] on div at bounding box center [421, 345] width 18 height 18
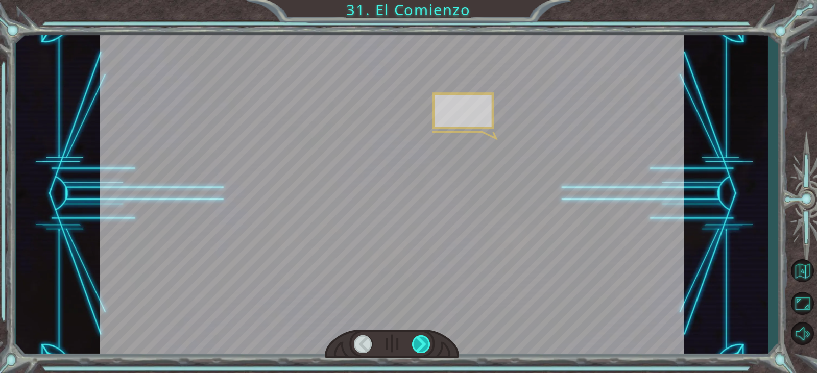
click at [414, 339] on div at bounding box center [421, 345] width 18 height 18
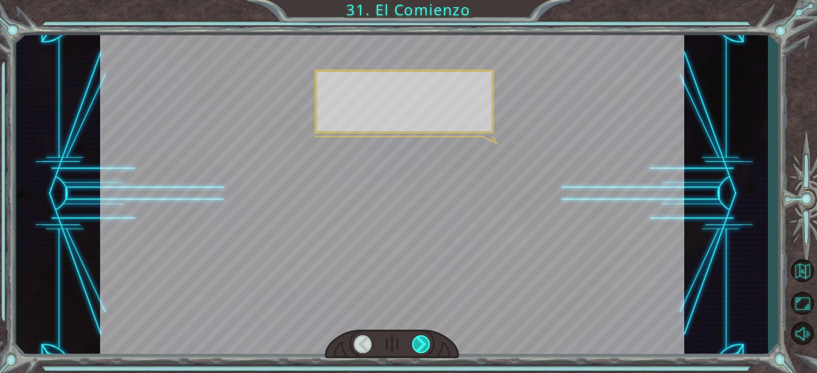
click at [414, 339] on div at bounding box center [421, 345] width 18 height 18
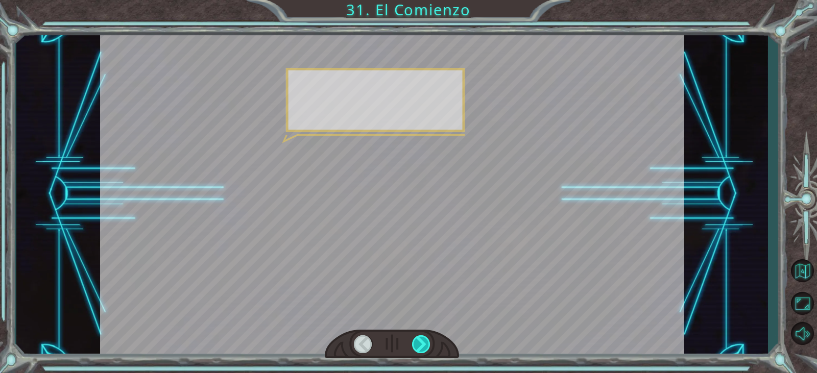
click at [414, 339] on div at bounding box center [421, 345] width 18 height 18
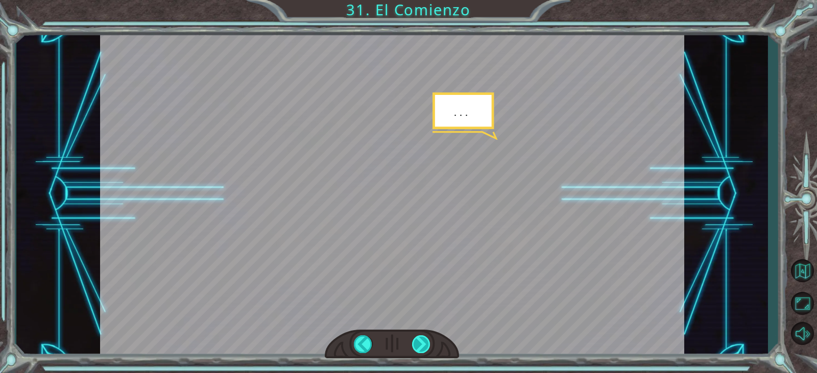
click at [414, 339] on div at bounding box center [421, 345] width 18 height 18
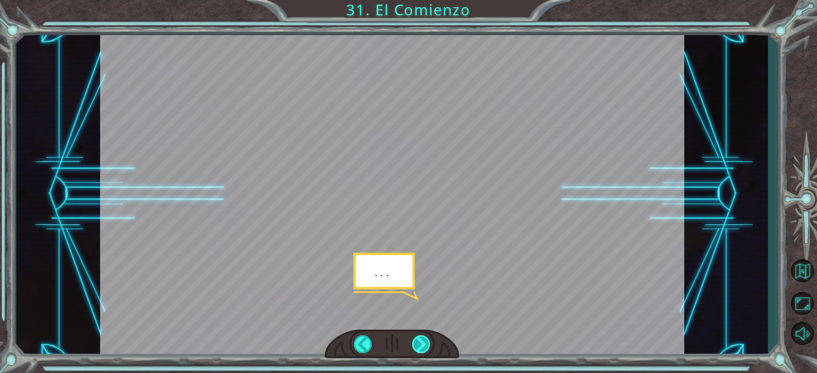
click at [414, 339] on div at bounding box center [421, 345] width 18 height 18
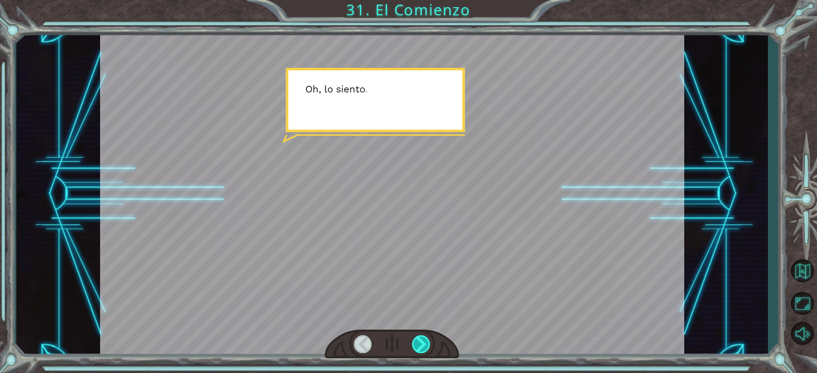
click at [414, 339] on div at bounding box center [421, 345] width 18 height 18
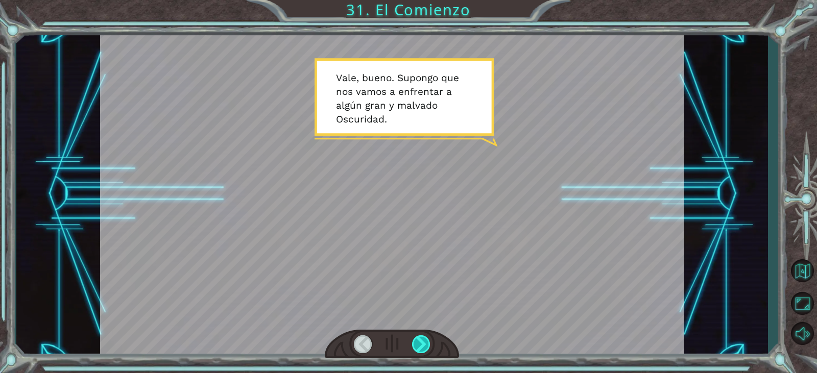
click at [414, 342] on div at bounding box center [421, 345] width 18 height 18
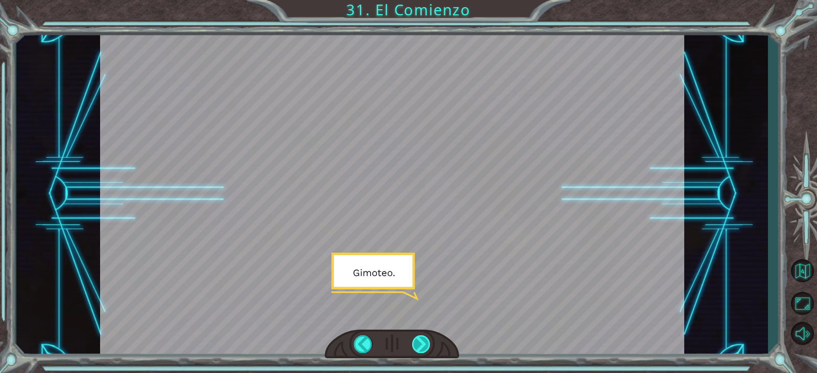
click at [414, 342] on div at bounding box center [421, 345] width 18 height 18
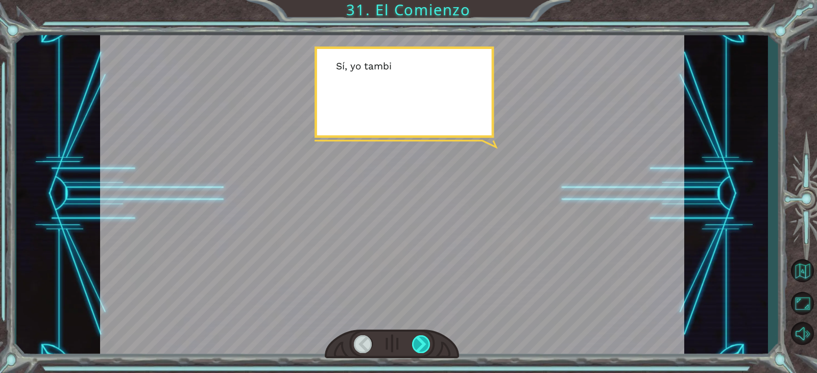
click at [414, 342] on div at bounding box center [421, 345] width 18 height 18
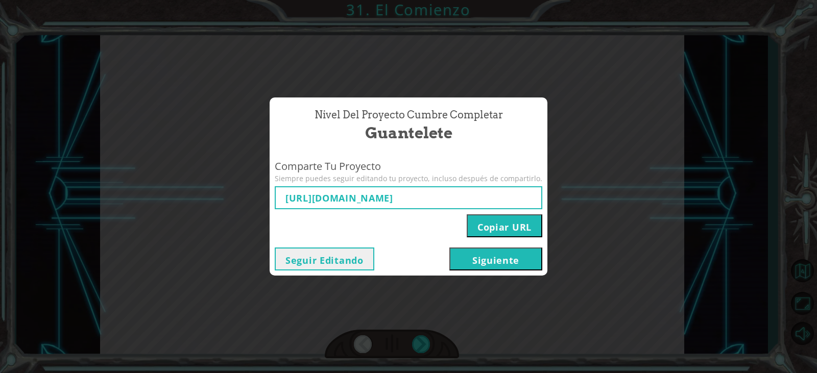
type input "[URL][DOMAIN_NAME]"
click at [303, 256] on button "Seguir Editando" at bounding box center [325, 259] width 100 height 23
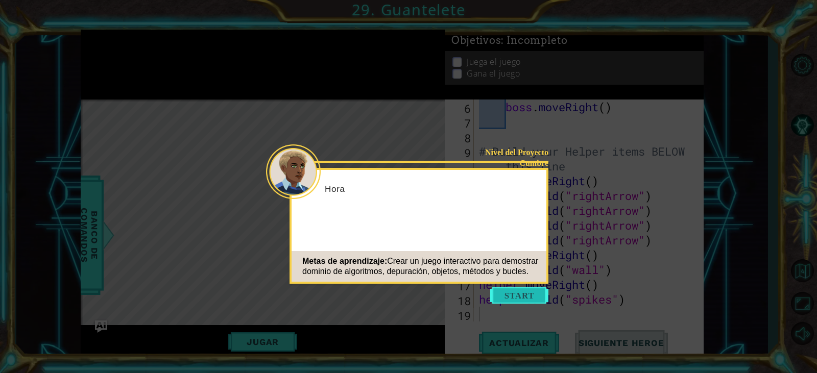
click at [491, 291] on button "Start" at bounding box center [519, 296] width 58 height 16
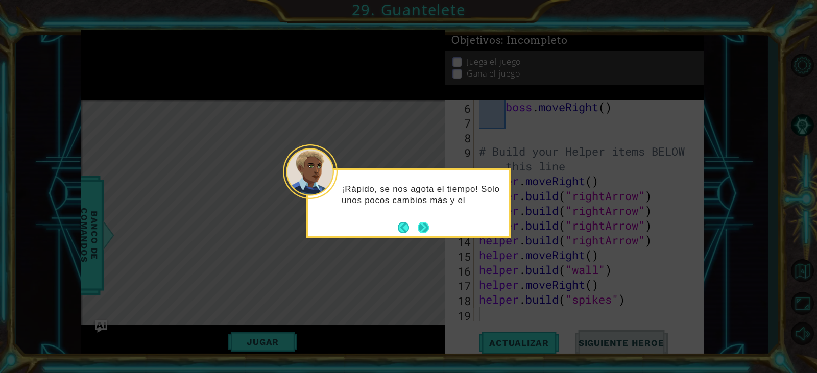
click at [423, 226] on button "Next" at bounding box center [423, 227] width 11 height 11
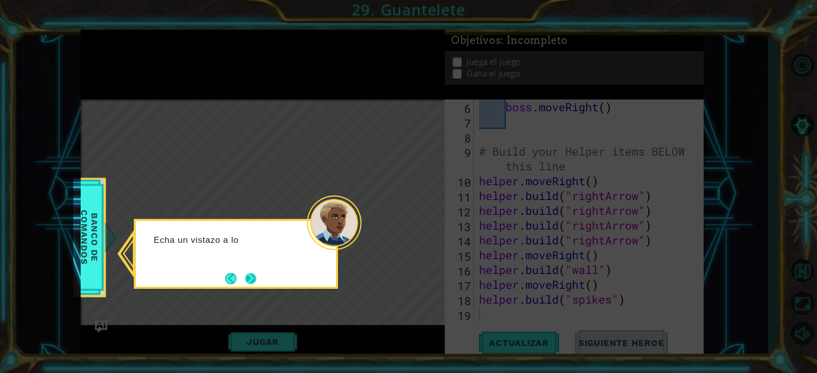
click at [253, 276] on button "Next" at bounding box center [250, 278] width 11 height 11
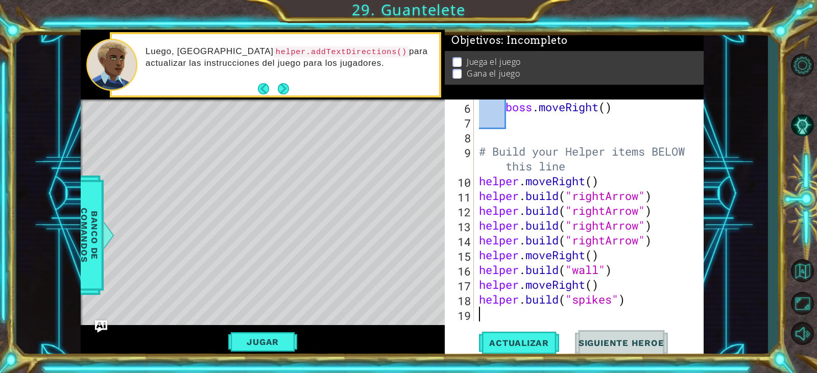
scroll to position [118, 0]
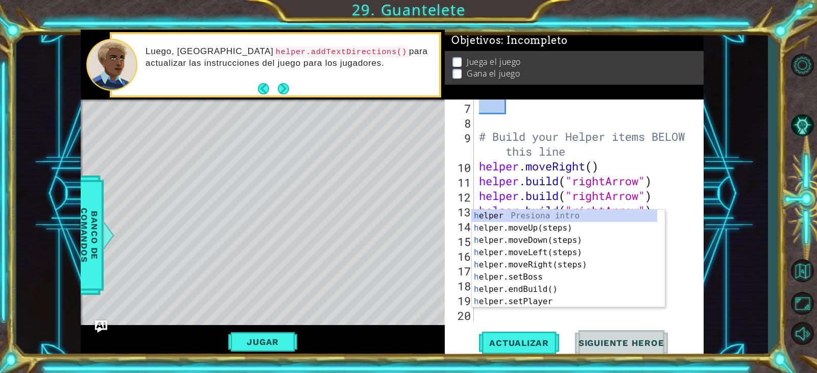
type textarea "he"
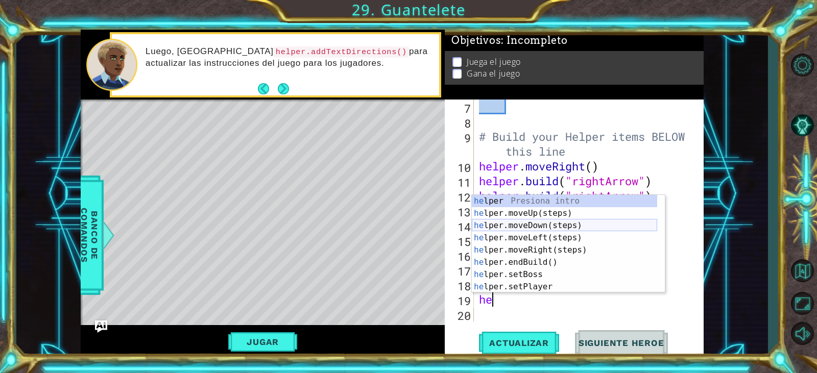
click at [588, 224] on div "he lper Presiona intro he lper.moveUp(steps) Presiona intro he lper.moveDown(st…" at bounding box center [564, 256] width 185 height 123
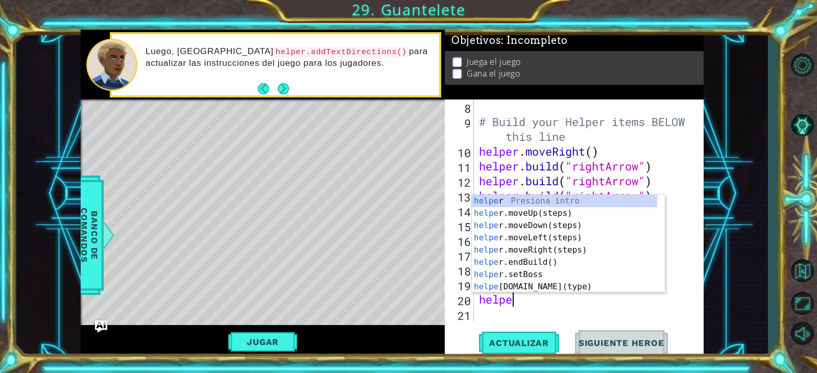
scroll to position [0, 2]
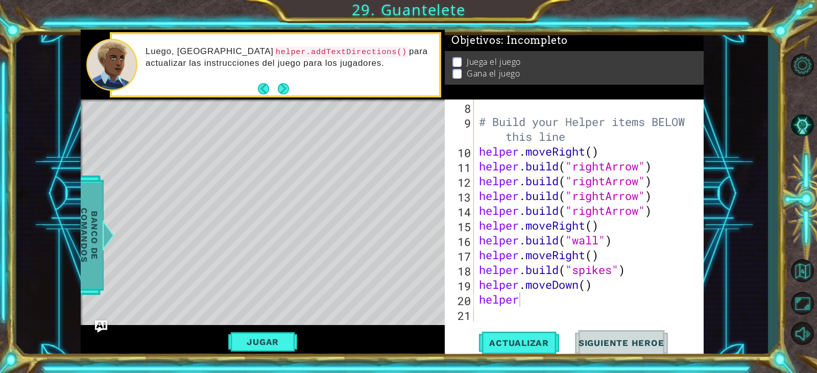
click at [94, 179] on div "Banco de comandos" at bounding box center [89, 236] width 29 height 120
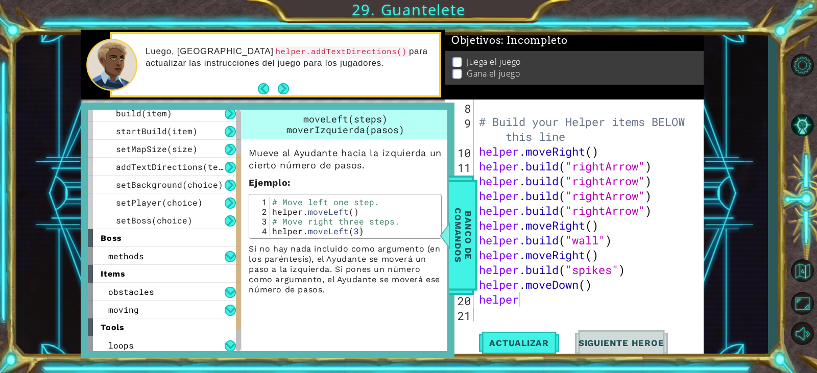
scroll to position [116, 0]
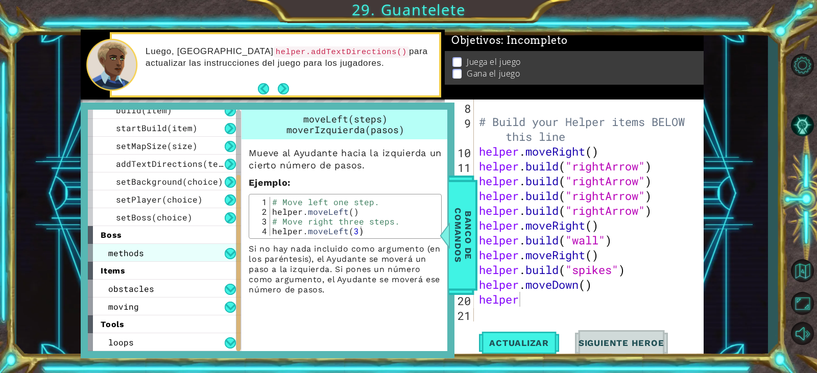
click at [189, 247] on div "methods" at bounding box center [164, 253] width 153 height 18
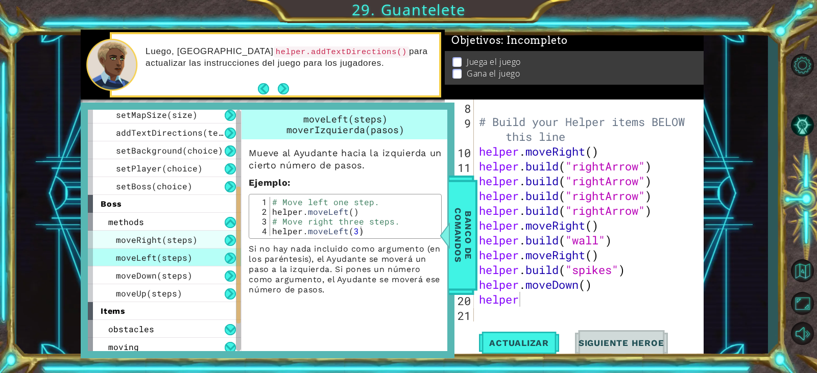
scroll to position [187, 0]
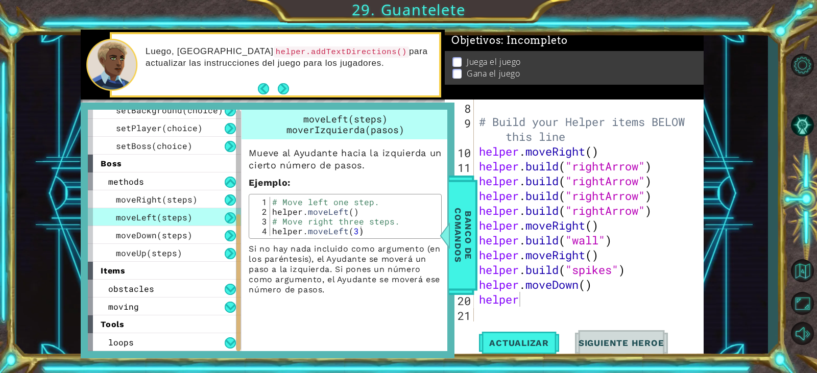
click at [209, 276] on div "items" at bounding box center [164, 271] width 153 height 18
click at [210, 289] on div "obstacles" at bounding box center [164, 289] width 153 height 18
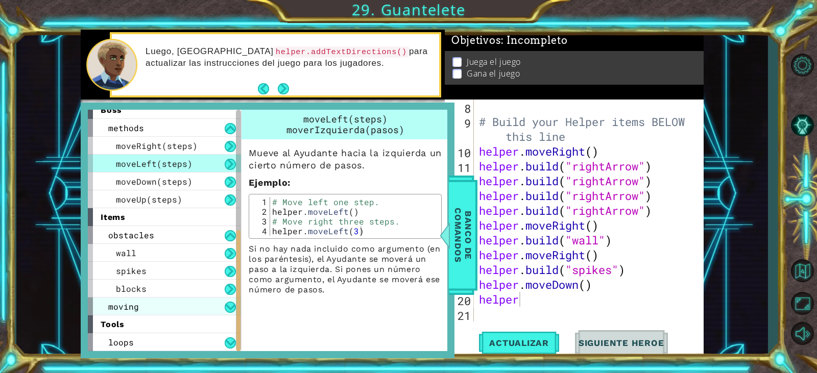
click at [201, 305] on div "moving" at bounding box center [164, 307] width 153 height 18
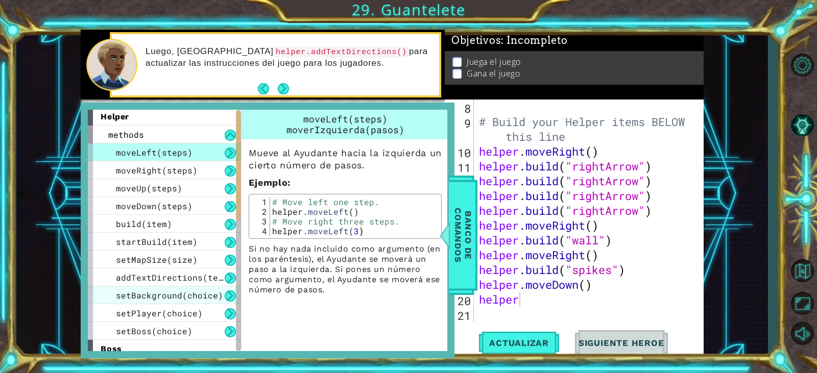
scroll to position [0, 0]
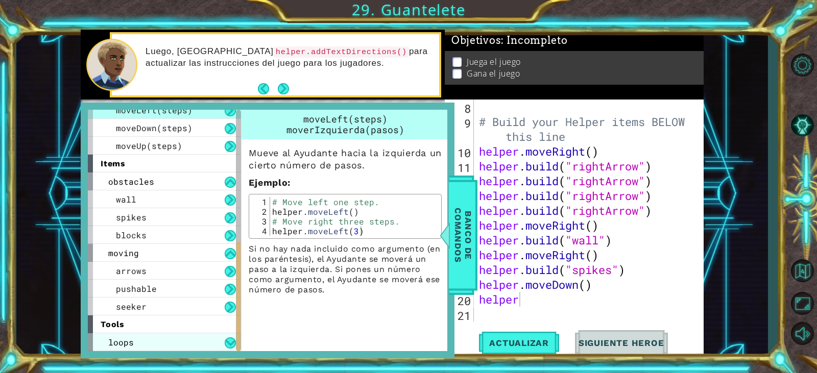
click at [220, 342] on div "loops" at bounding box center [164, 343] width 153 height 18
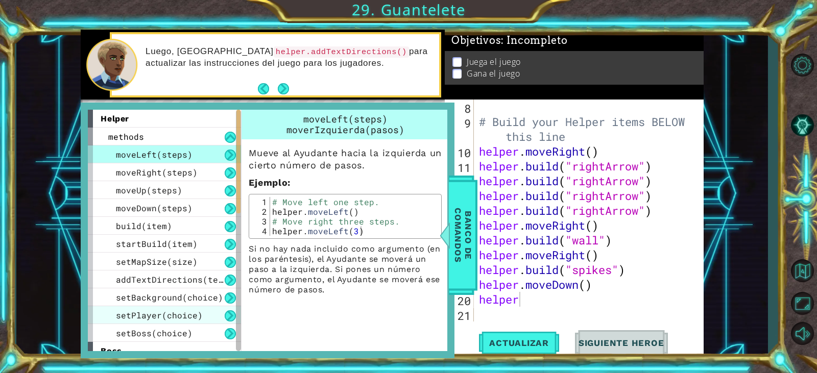
click at [224, 315] on div "setPlayer(choice)" at bounding box center [164, 315] width 153 height 18
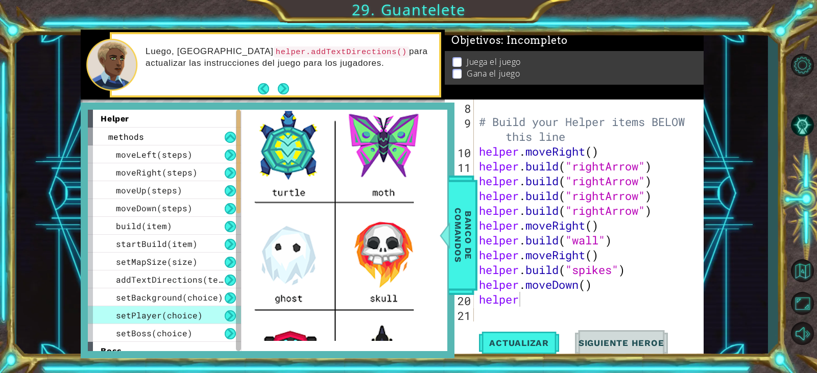
scroll to position [102, 0]
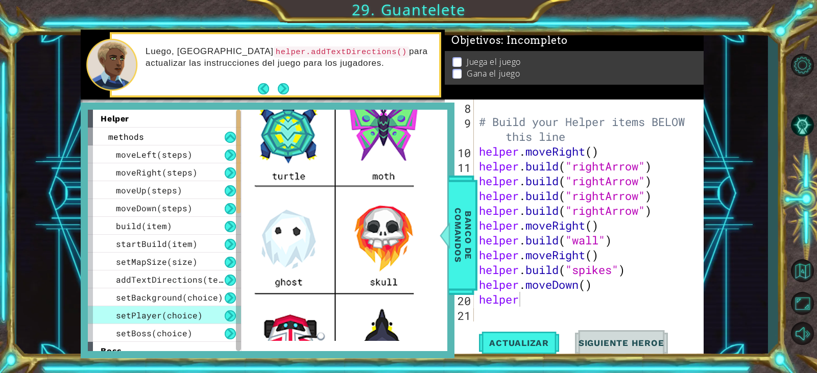
click at [506, 304] on div "# Build your Helper items BELOW this line helper . moveRight ( ) helper . build…" at bounding box center [587, 226] width 221 height 252
click at [521, 304] on div "# Build your Helper items BELOW this line helper . moveRight ( ) helper . build…" at bounding box center [587, 226] width 221 height 252
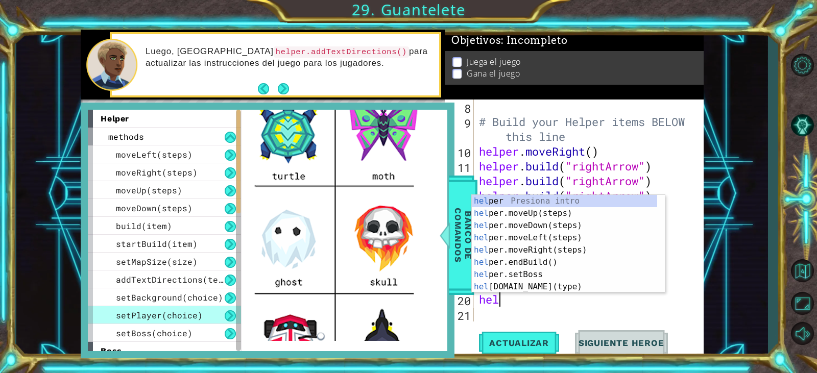
scroll to position [0, 0]
type textarea "h"
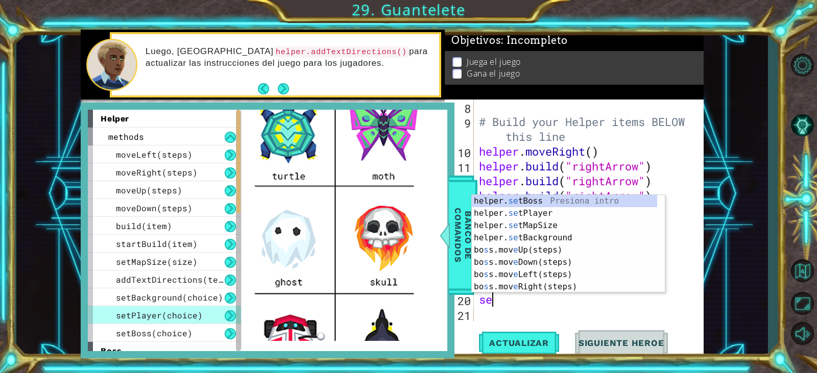
scroll to position [0, 1]
click at [557, 212] on div "helper. set Boss Presiona intro helper. set Player Presiona intro helper. set M…" at bounding box center [568, 256] width 193 height 123
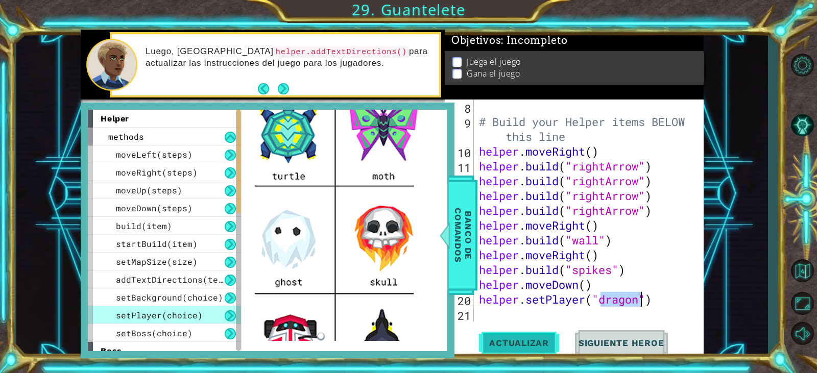
type textarea "helper.setPlayer("dragon")"
click at [524, 344] on span "Actualizar" at bounding box center [519, 343] width 80 height 10
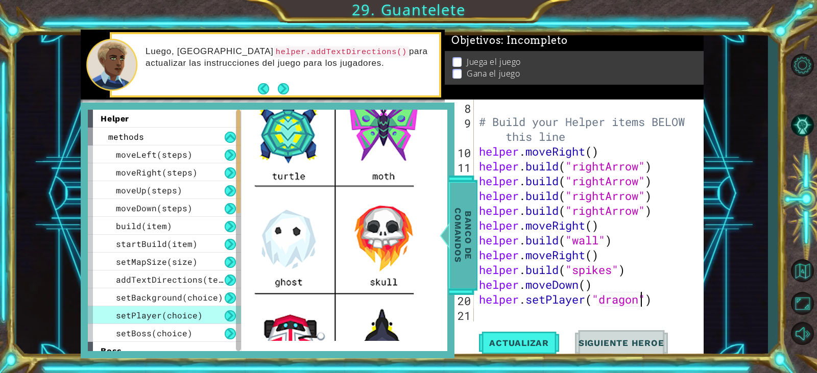
click at [448, 237] on div at bounding box center [445, 235] width 13 height 31
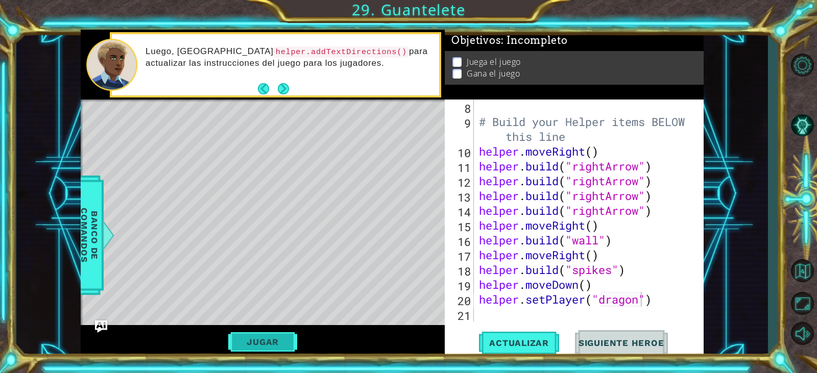
click at [268, 334] on button "Jugar" at bounding box center [262, 342] width 69 height 19
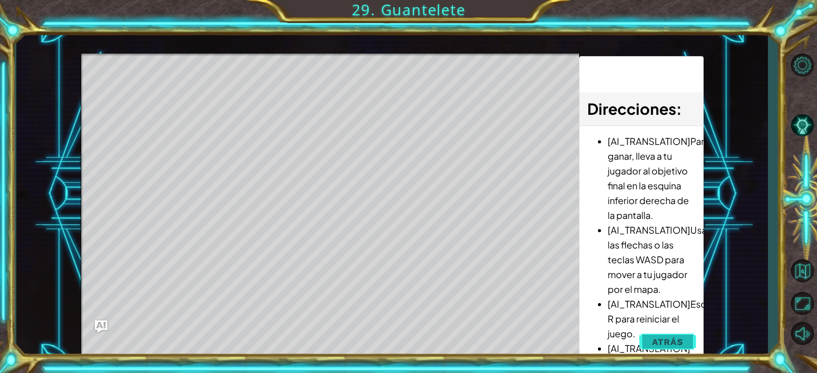
click at [658, 338] on span "Atrás" at bounding box center [667, 342] width 31 height 10
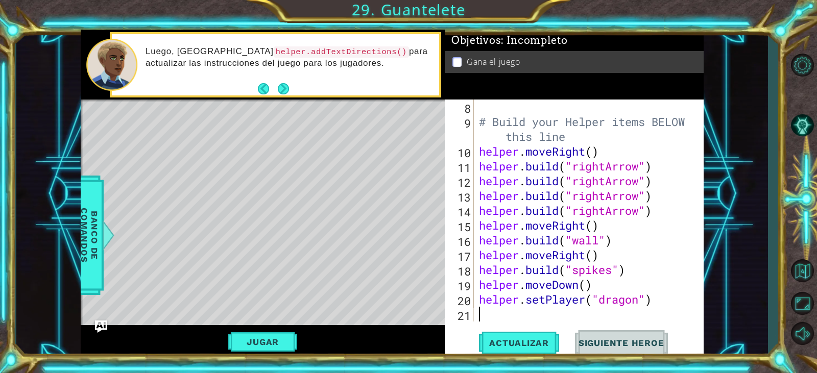
click at [605, 311] on div "# Build your Helper items BELOW this line helper . moveRight ( ) helper . build…" at bounding box center [587, 226] width 221 height 252
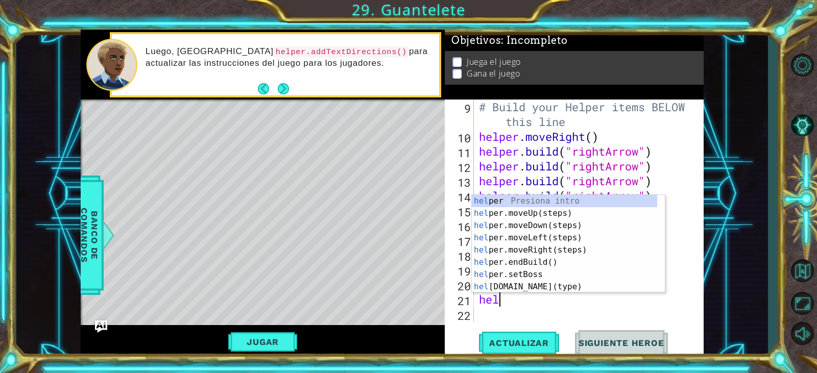
scroll to position [0, 0]
type textarea "h"
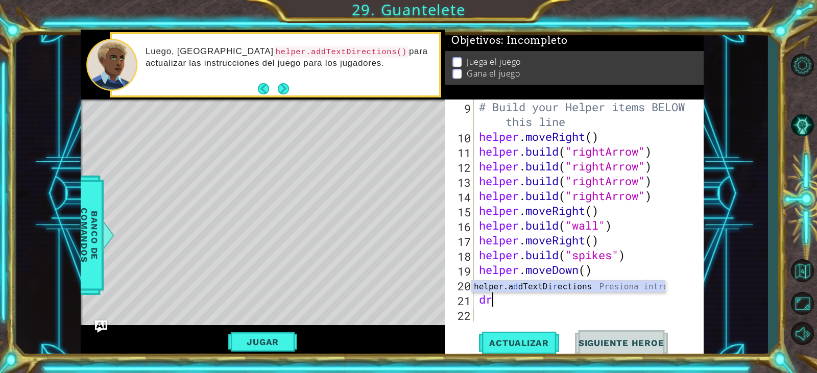
type textarea "d"
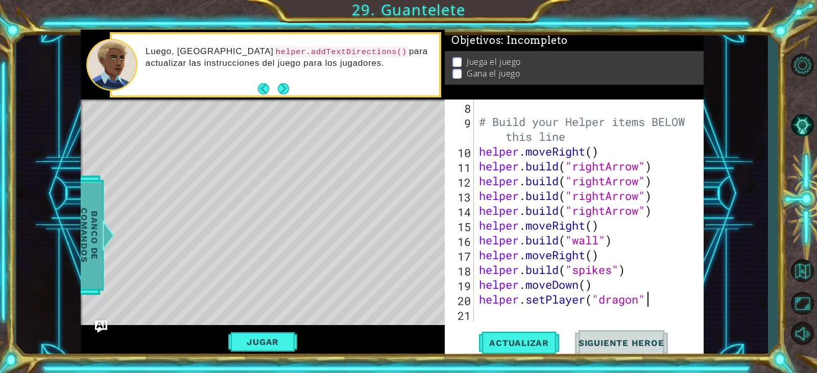
click at [99, 245] on span "Banco de comandos" at bounding box center [89, 236] width 27 height 106
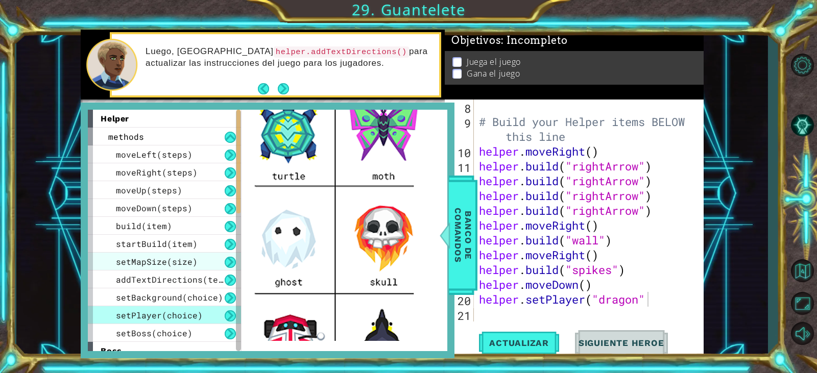
click at [174, 268] on div "setMapSize(size)" at bounding box center [164, 262] width 153 height 18
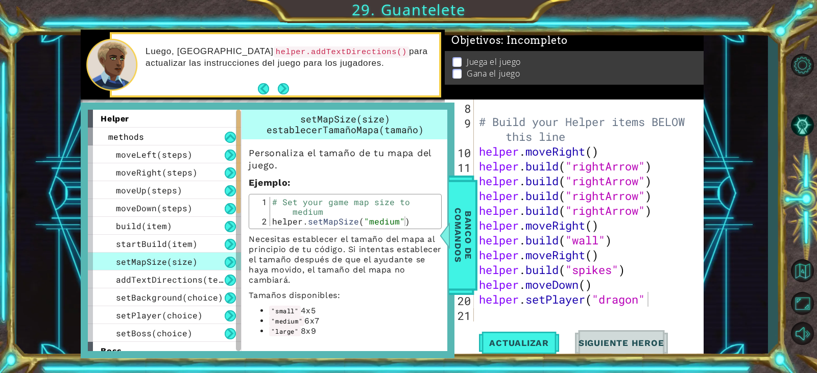
scroll to position [26, 0]
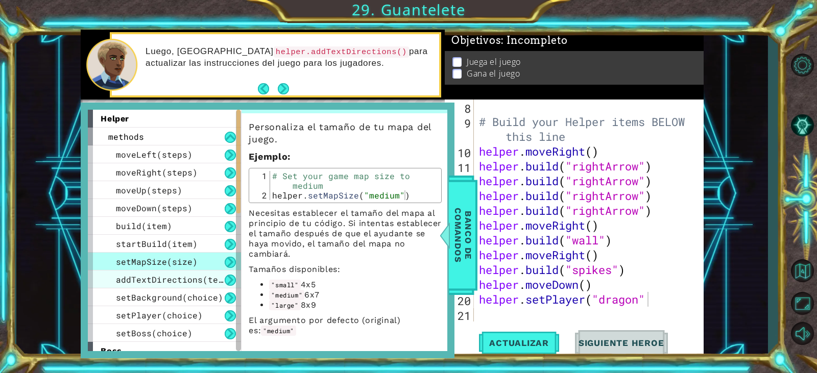
click at [224, 280] on span "addTextDirections(text)" at bounding box center [174, 279] width 117 height 11
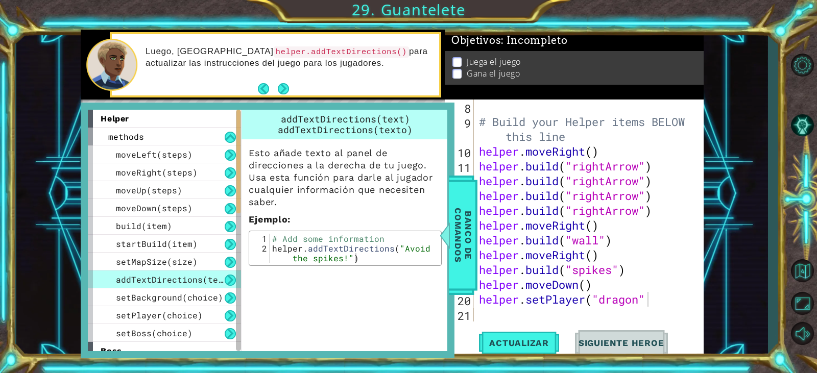
scroll to position [0, 0]
click at [199, 297] on span "setBackground(choice)" at bounding box center [169, 297] width 107 height 11
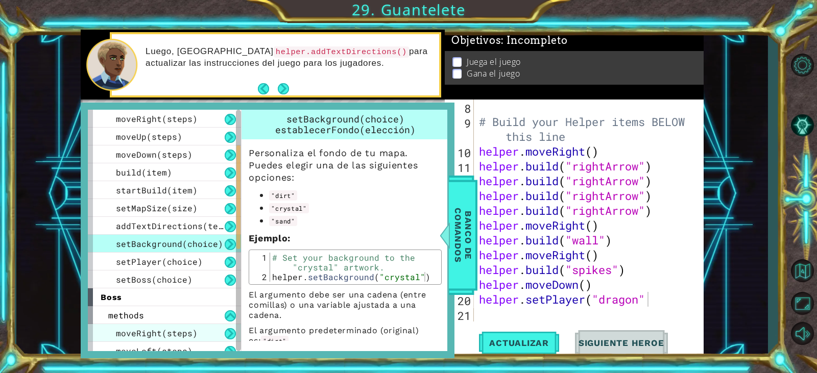
scroll to position [102, 0]
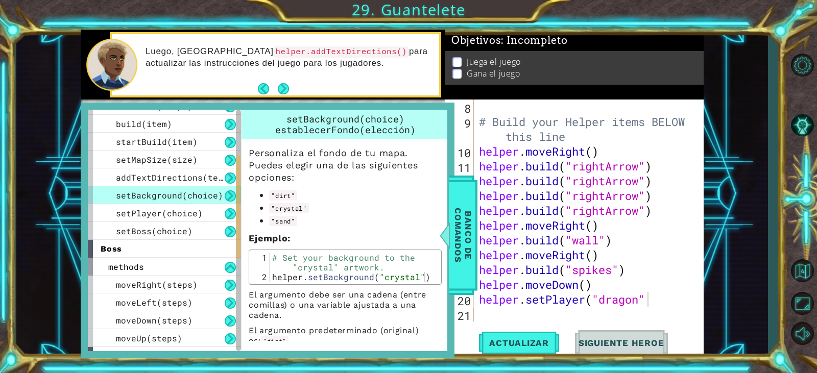
click at [159, 245] on div "boss" at bounding box center [164, 249] width 153 height 18
click at [161, 239] on div "setBoss(choice)" at bounding box center [164, 231] width 153 height 18
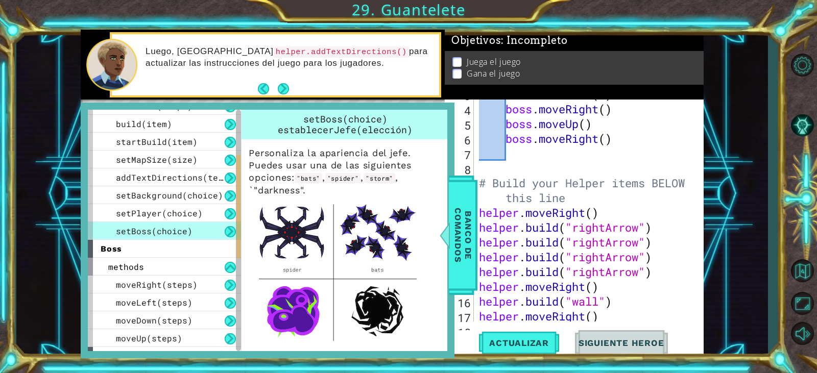
scroll to position [0, 0]
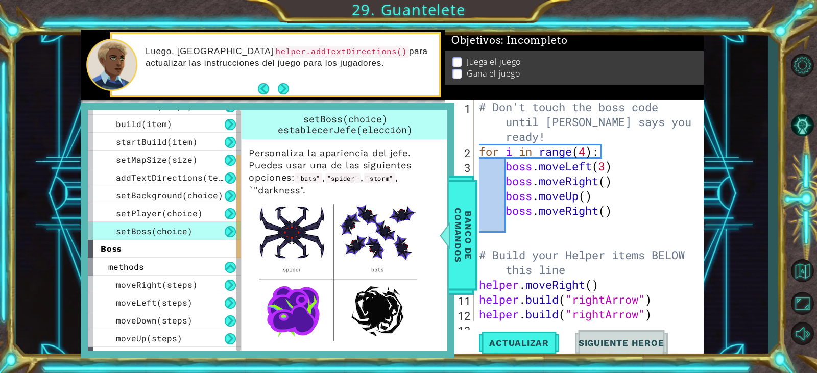
type textarea "boss.moveRight()"
click at [595, 211] on div "# Don't touch the boss code until [PERSON_NAME] says you're ready! for i in ran…" at bounding box center [587, 240] width 221 height 281
click at [598, 224] on div "# Don't touch the boss code until [PERSON_NAME] says you're ready! for i in ran…" at bounding box center [587, 240] width 221 height 281
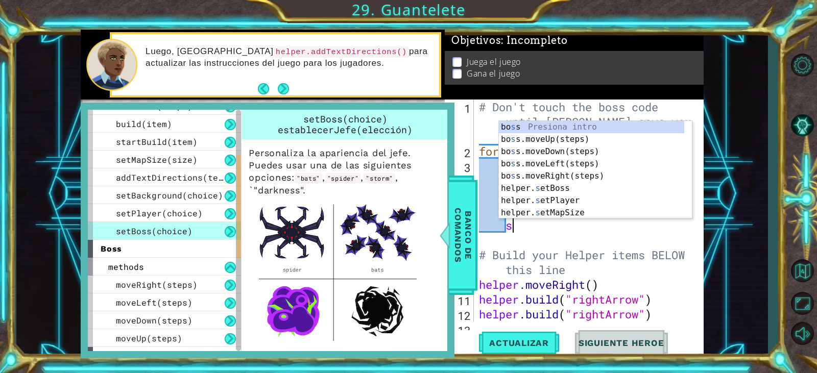
scroll to position [0, 2]
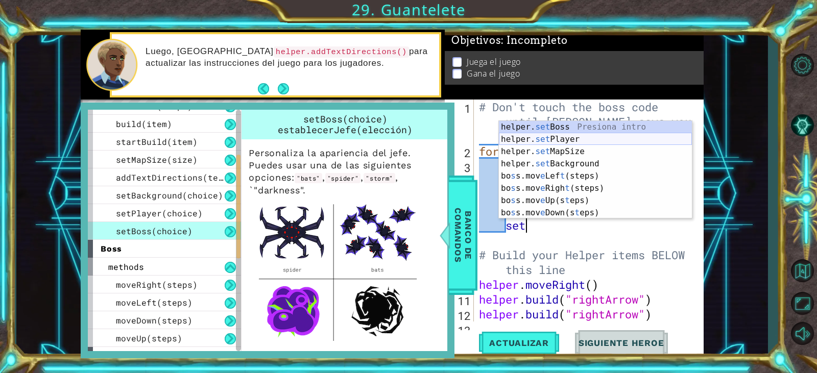
click at [590, 129] on div "helper. set Boss Presiona intro helper. set Player Presiona intro helper. set M…" at bounding box center [595, 182] width 193 height 123
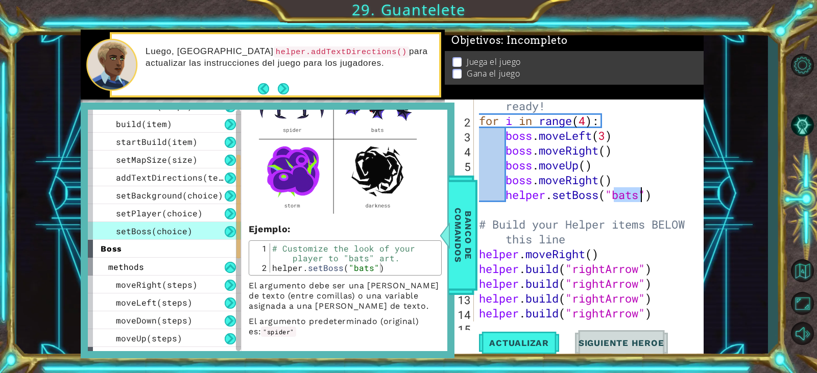
scroll to position [141, 0]
type textarea "helper.setBoss("darkness")"
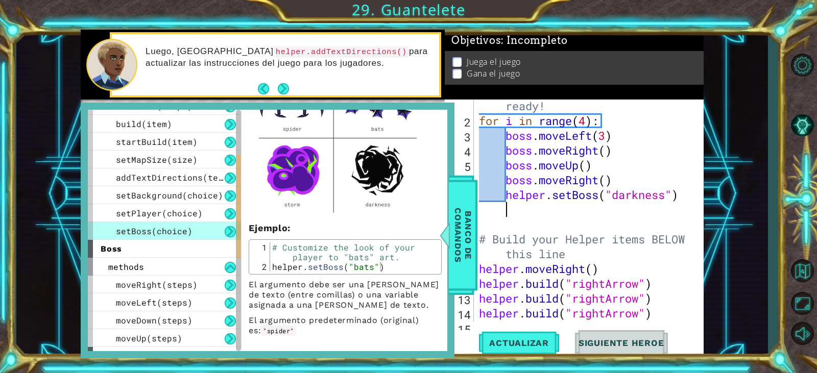
scroll to position [0, 1]
click at [738, 187] on div "1 ההההההההההההההההההההההההההההההההההההההההההההההההההההההההההההההההההההההההההההה…" at bounding box center [392, 194] width 752 height 328
click at [528, 348] on span "Actualizar" at bounding box center [519, 343] width 80 height 10
click at [463, 256] on span "Banco de comandos" at bounding box center [463, 236] width 27 height 106
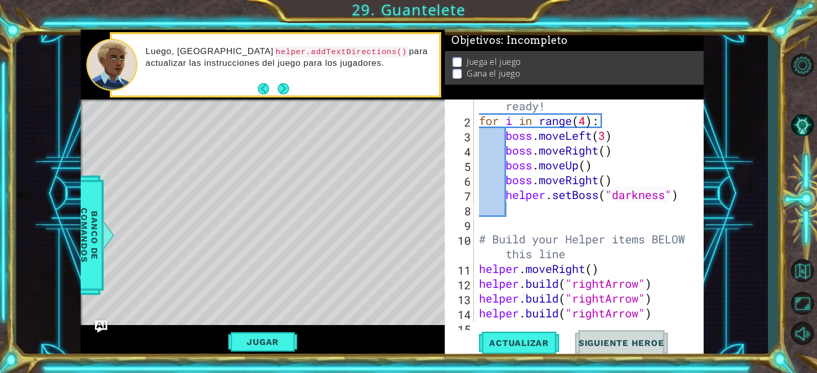
click at [275, 325] on div "Jugar" at bounding box center [263, 341] width 364 height 33
click at [275, 333] on button "Jugar" at bounding box center [262, 342] width 69 height 19
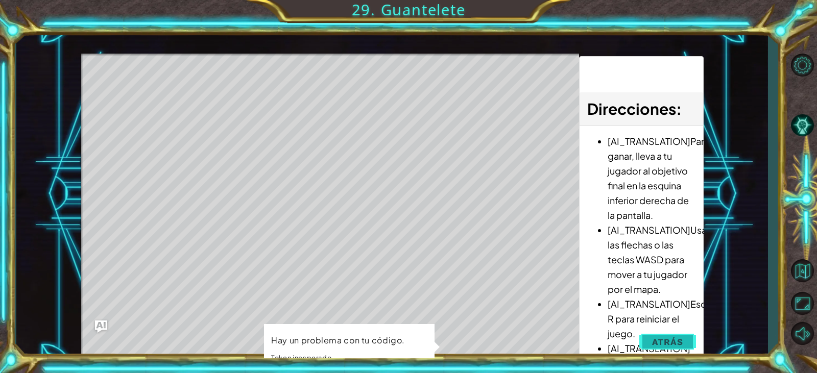
click at [666, 345] on span "Atrás" at bounding box center [667, 342] width 31 height 10
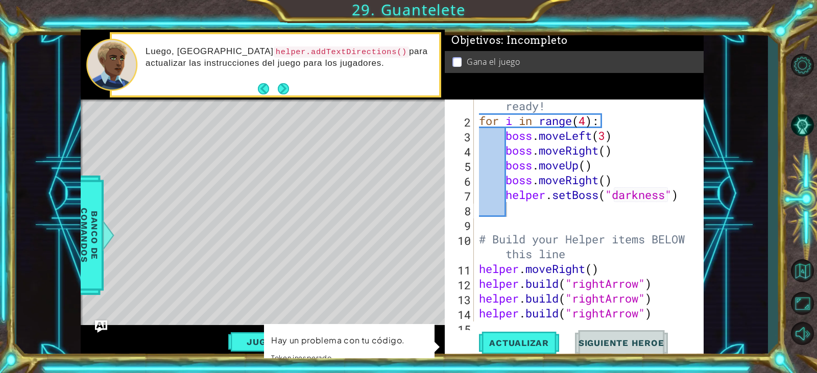
type textarea "# Build your Helper items BELOW this line"
click at [601, 243] on div "# Don't touch the boss code until [PERSON_NAME] says you're ready! for i in ran…" at bounding box center [587, 209] width 221 height 281
click at [600, 231] on div "# Don't touch the boss code until [PERSON_NAME] says you're ready! for i in ran…" at bounding box center [587, 209] width 221 height 281
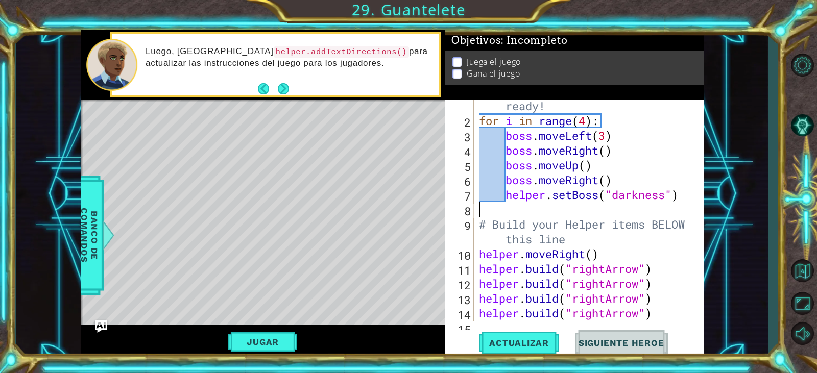
click at [529, 193] on div "# Don't touch the boss code until [PERSON_NAME] says you're ready! for i in ran…" at bounding box center [587, 209] width 221 height 281
click at [507, 169] on div "# Don't touch the boss code until [PERSON_NAME] says you're ready! for i in ran…" at bounding box center [587, 209] width 221 height 281
click at [512, 340] on span "Actualizar" at bounding box center [519, 343] width 80 height 10
click at [277, 350] on button "Jugar" at bounding box center [262, 342] width 69 height 19
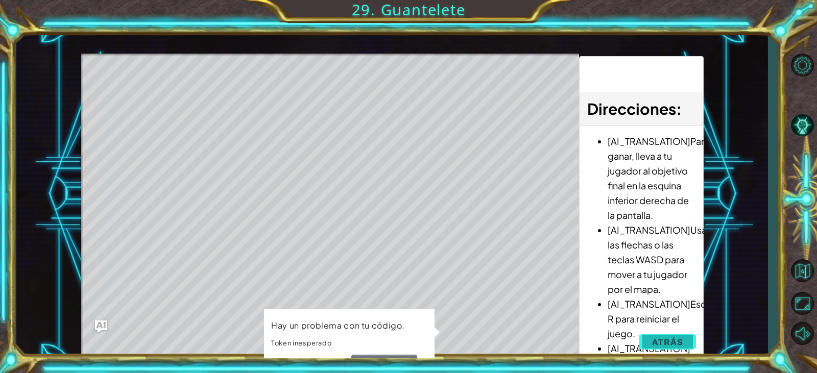
click at [676, 335] on button "Atrás" at bounding box center [667, 342] width 57 height 20
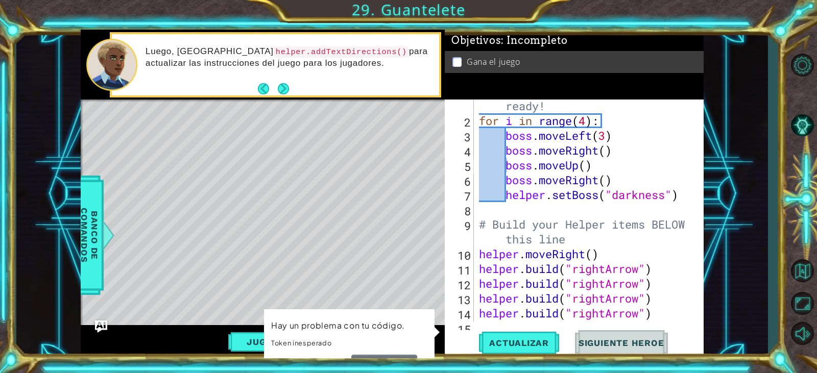
type textarea "helper.setBoss("darkness")"
click at [658, 194] on div "# Don't touch the boss code until [PERSON_NAME] says you're ready! for i in ran…" at bounding box center [587, 209] width 221 height 281
click at [686, 202] on div "# Don't touch the boss code until [PERSON_NAME] says you're ready! for i in ran…" at bounding box center [587, 209] width 221 height 281
click at [288, 83] on button "Next" at bounding box center [283, 89] width 12 height 12
click at [288, 84] on button "Next" at bounding box center [283, 88] width 11 height 11
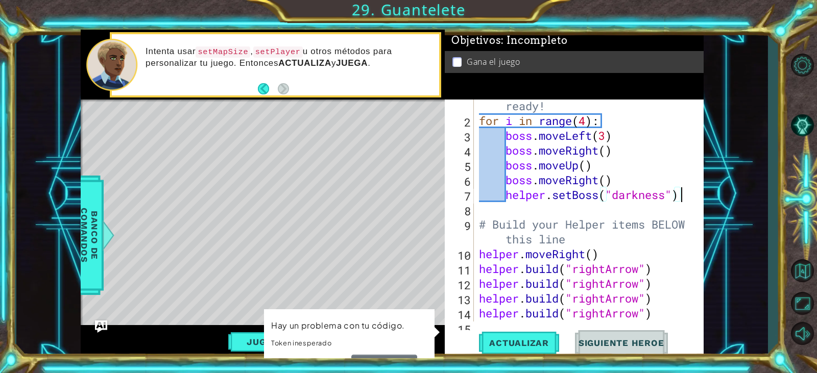
click at [363, 319] on p "Hay un problema con tu código." at bounding box center [338, 325] width 134 height 13
click at [546, 349] on button "Actualizar" at bounding box center [519, 343] width 80 height 26
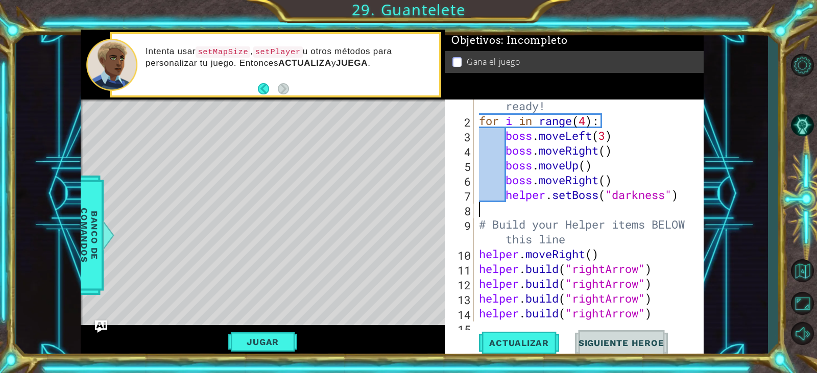
click at [673, 203] on div "# Don't touch the boss code until [PERSON_NAME] says you're ready! for i in ran…" at bounding box center [587, 209] width 221 height 281
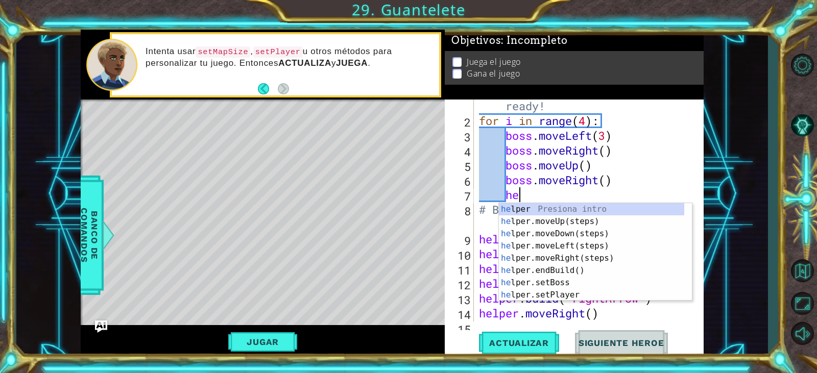
type textarea "h"
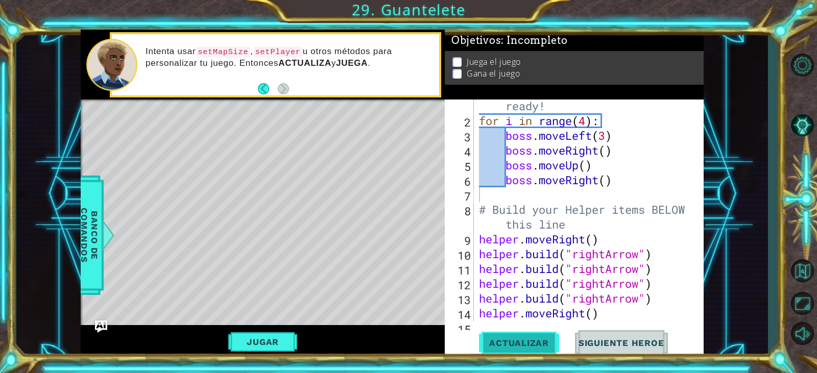
click at [547, 337] on button "Actualizar" at bounding box center [519, 343] width 80 height 26
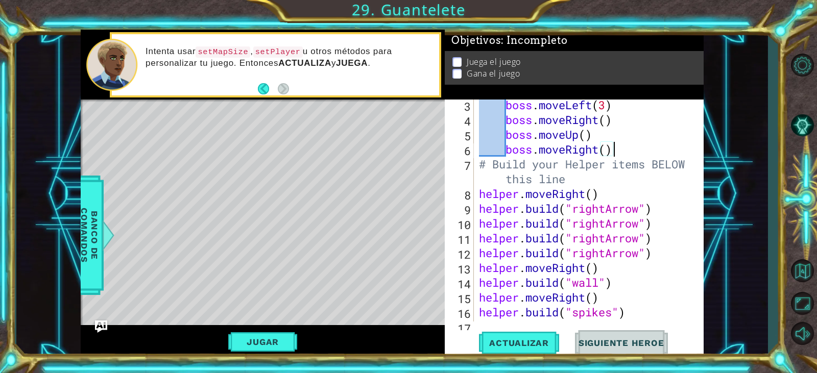
scroll to position [61, 0]
click at [646, 167] on div "boss . moveLeft ( 3 ) boss . moveRight ( ) boss . moveUp ( ) boss . moveRight (…" at bounding box center [587, 224] width 221 height 252
click at [225, 336] on div "Jugar" at bounding box center [263, 341] width 364 height 33
click at [253, 345] on button "Jugar" at bounding box center [262, 342] width 69 height 19
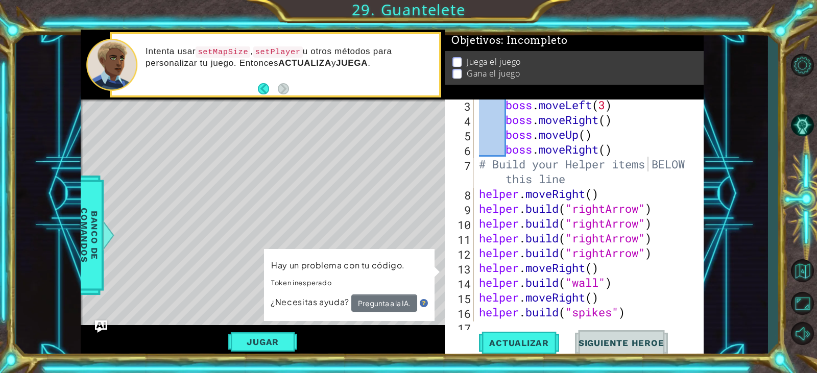
scroll to position [104, 0]
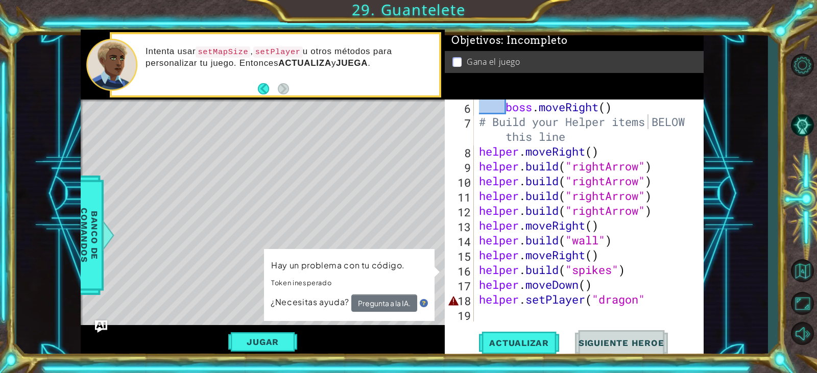
click at [646, 299] on div "boss . moveRight ( ) # Build your Helper items BELOW this line helper . moveRig…" at bounding box center [587, 226] width 221 height 252
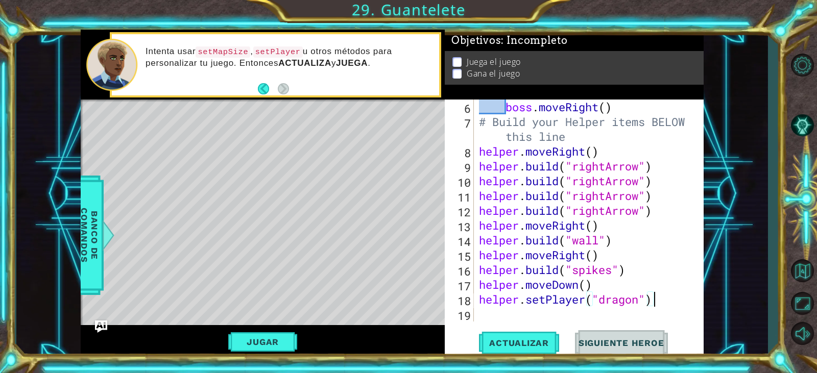
scroll to position [0, 0]
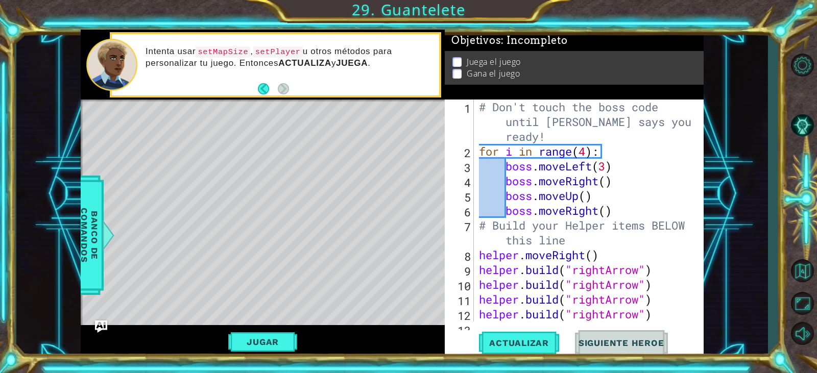
click at [612, 202] on div "# Don't touch the boss code until [PERSON_NAME] says you're ready! for i in ran…" at bounding box center [587, 240] width 221 height 281
click at [653, 217] on div "# Don't touch the boss code until [PERSON_NAME] says you're ready! for i in ran…" at bounding box center [587, 240] width 221 height 281
type textarea "boss.moveRight()"
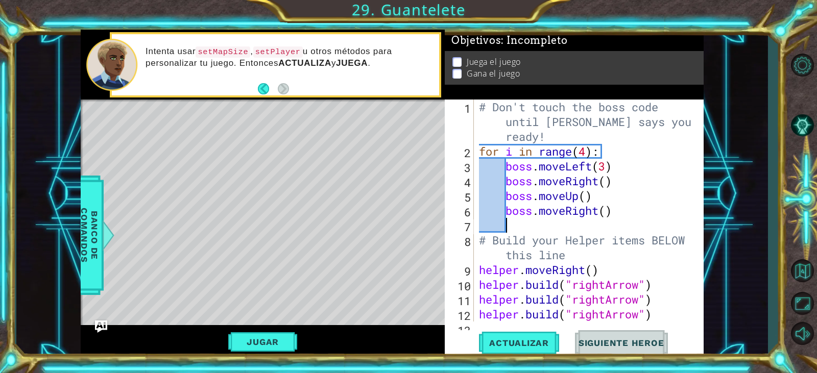
type textarea "d"
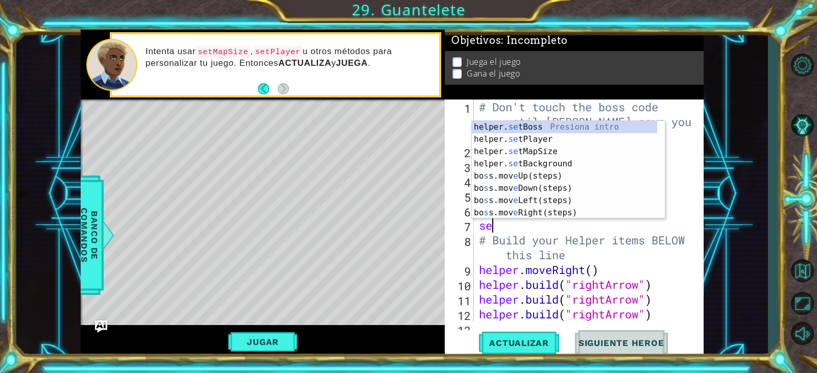
type textarea "s"
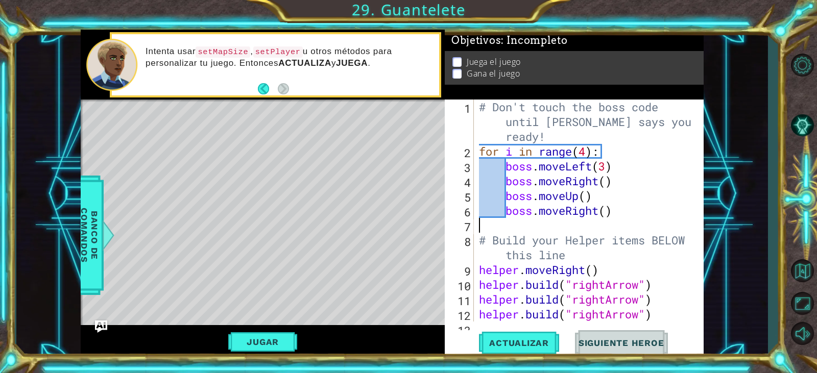
type textarea "boss.moveRight()"
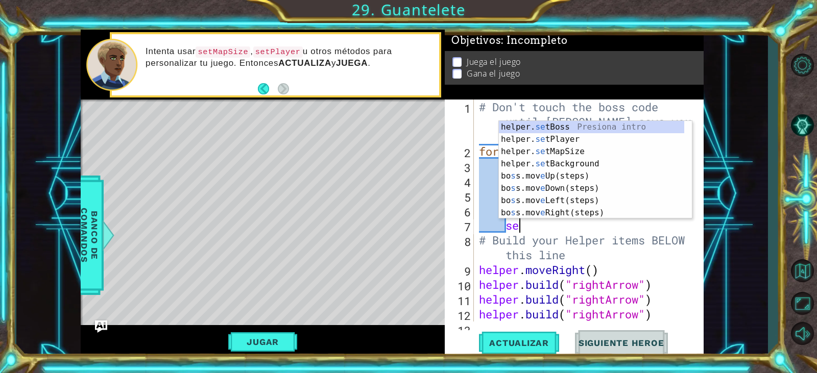
scroll to position [0, 2]
click at [583, 132] on div "helper. set Boss Presiona intro helper. set Player Presiona intro helper. set M…" at bounding box center [595, 182] width 193 height 123
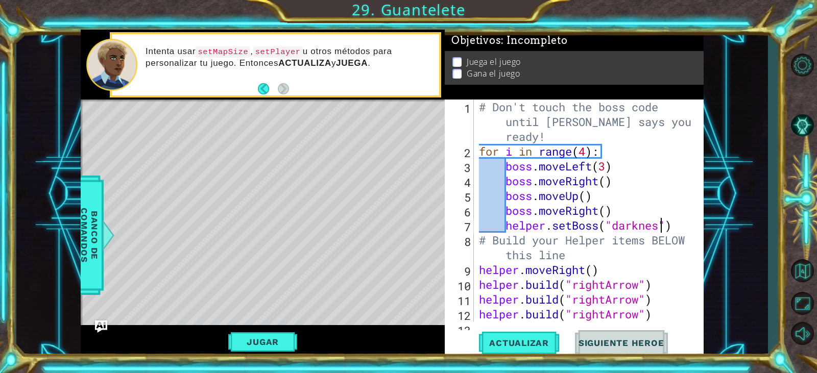
scroll to position [0, 9]
type textarea "helper.setBoss("darkness")"
click at [521, 342] on span "Actualizar" at bounding box center [519, 343] width 80 height 10
click at [277, 340] on button "Jugar" at bounding box center [262, 342] width 69 height 19
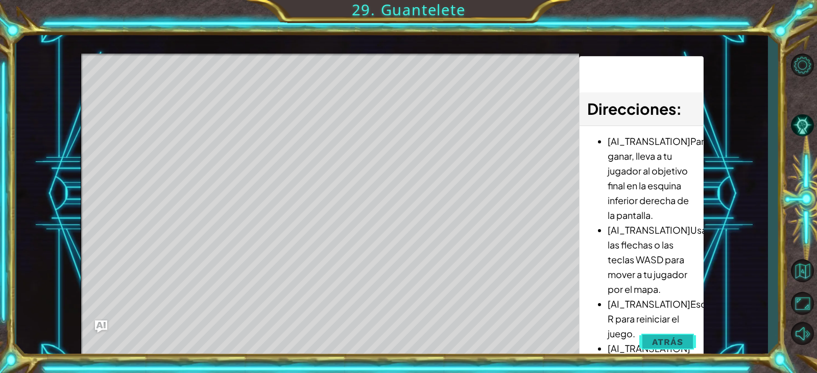
click at [644, 338] on button "Atrás" at bounding box center [667, 342] width 57 height 20
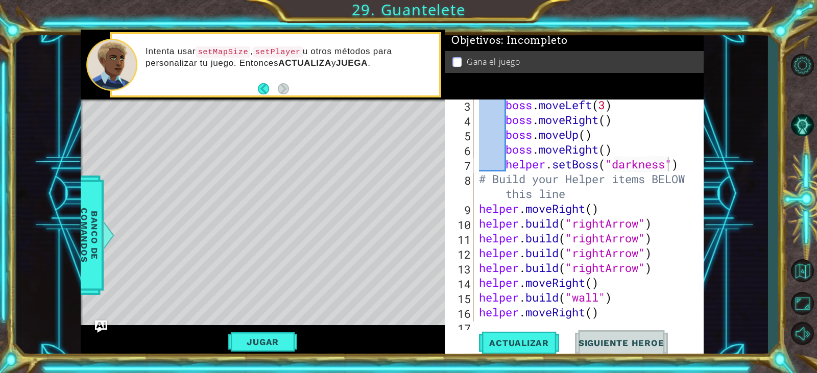
scroll to position [92, 0]
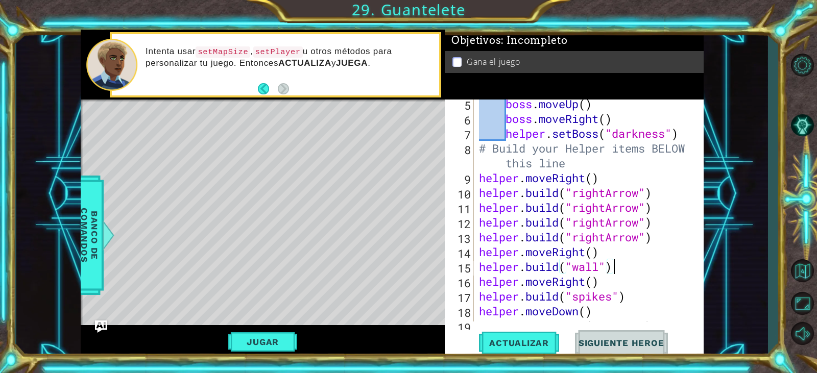
click at [638, 262] on div "boss . moveUp ( ) boss . moveRight ( ) helper . setBoss ( "darkness" ) # Build …" at bounding box center [587, 223] width 221 height 252
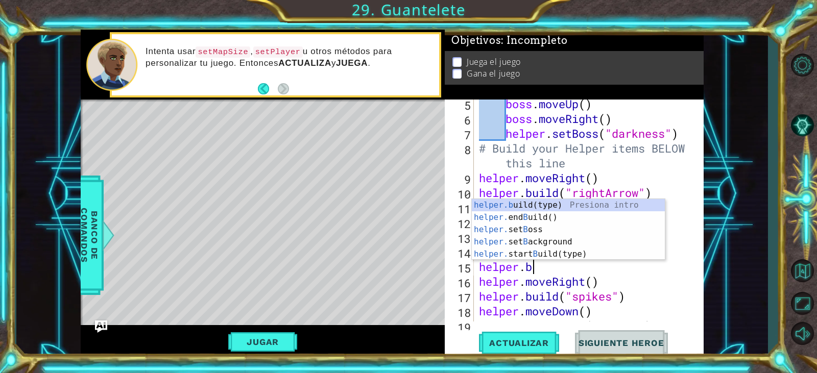
scroll to position [0, 1]
type textarea "h"
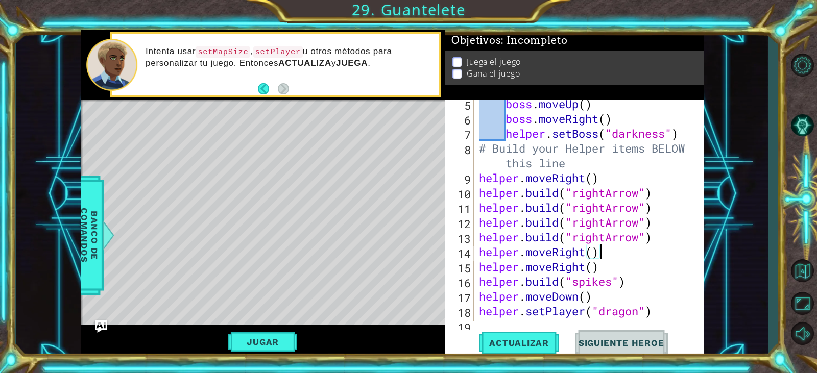
scroll to position [104, 0]
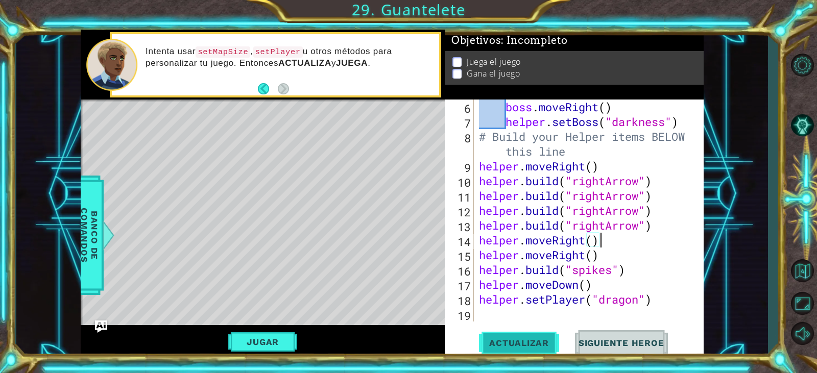
click at [525, 348] on span "Actualizar" at bounding box center [519, 343] width 80 height 10
click at [641, 273] on div "boss . moveRight ( ) helper . setBoss ( "darkness" ) # Build your Helper items …" at bounding box center [587, 226] width 221 height 252
click at [639, 280] on div "boss . moveRight ( ) helper . setBoss ( "darkness" ) # Build your Helper items …" at bounding box center [587, 226] width 221 height 252
click at [677, 297] on div "boss . moveRight ( ) helper . setBoss ( "darkness" ) # Build your Helper items …" at bounding box center [587, 226] width 221 height 252
type textarea "helper.setPlayer("dragon")"
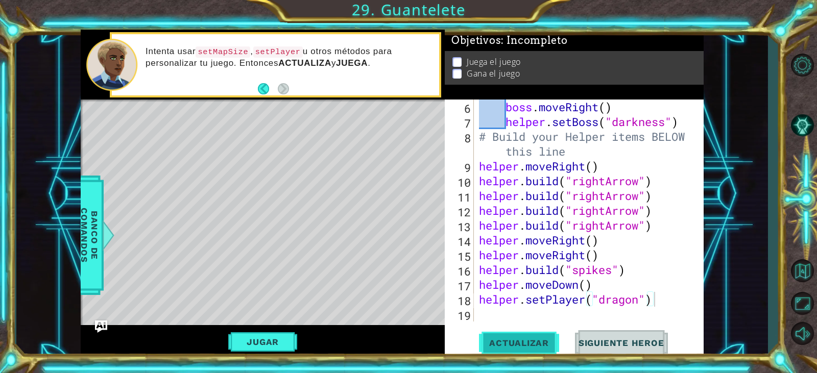
click at [532, 351] on button "Actualizar" at bounding box center [519, 343] width 80 height 26
click at [284, 333] on button "Jugar" at bounding box center [262, 342] width 69 height 19
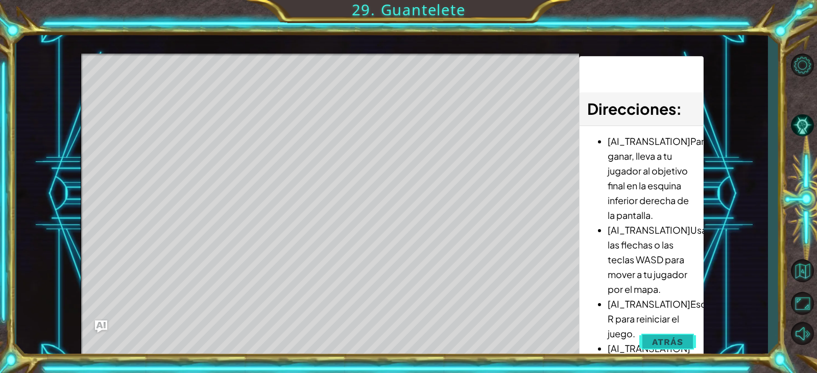
click at [650, 338] on button "Atrás" at bounding box center [667, 342] width 57 height 20
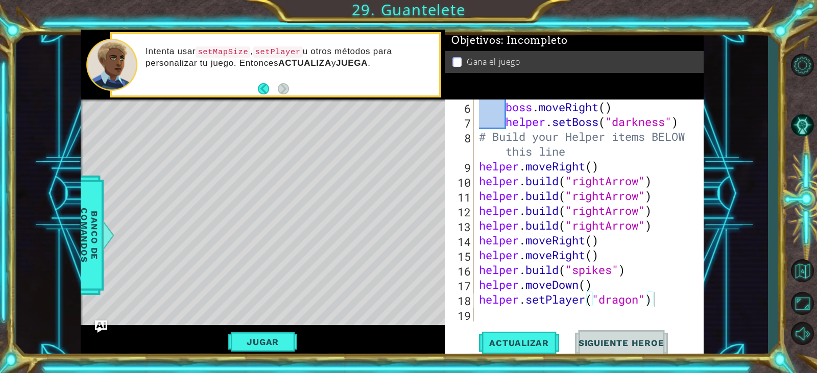
click at [653, 293] on div "boss . moveRight ( ) helper . setBoss ( "darkness" ) # Build your Helper items …" at bounding box center [587, 226] width 221 height 252
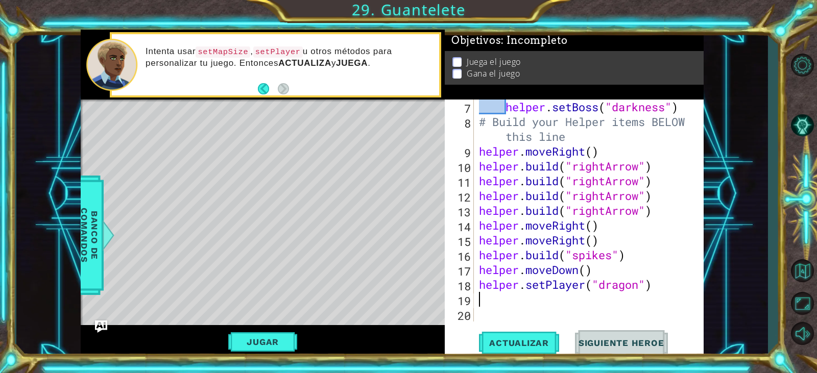
scroll to position [118, 0]
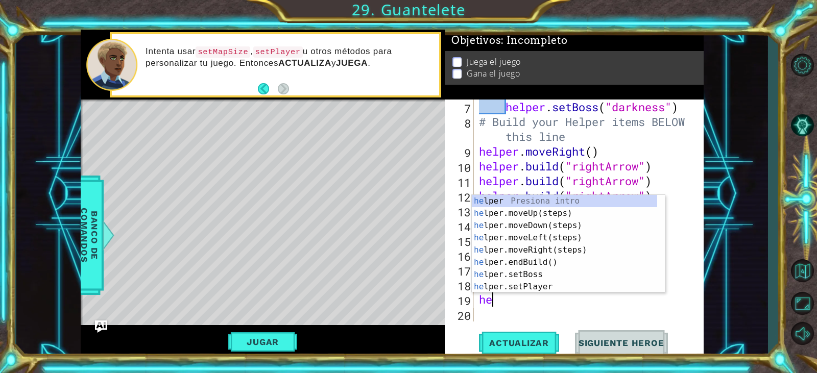
type textarea "he"
click at [579, 324] on div "he 7 8 9 10 11 12 13 14 15 16 17 18 19 20 helper . setBoss ( "darkness" ) # Bui…" at bounding box center [574, 229] width 259 height 258
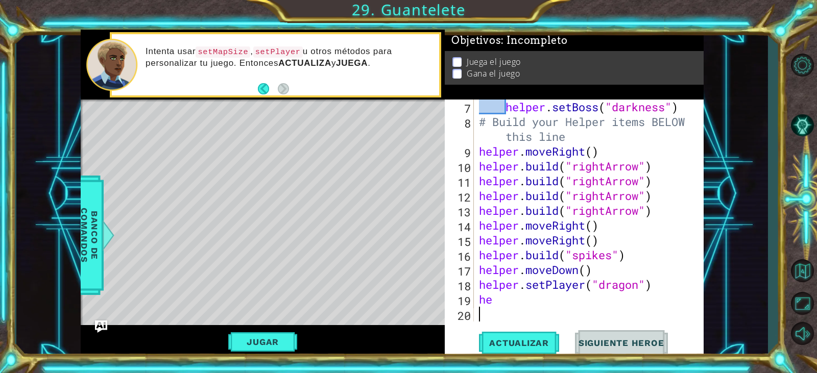
click at [576, 318] on div "helper . setBoss ( "darkness" ) # Build your Helper items BELOW this line helpe…" at bounding box center [587, 226] width 221 height 252
click at [568, 313] on div "helper . setBoss ( "darkness" ) # Build your Helper items BELOW this line helpe…" at bounding box center [587, 226] width 221 height 252
click at [568, 298] on div "helper . setBoss ( "darkness" ) # Build your Helper items BELOW this line helpe…" at bounding box center [587, 226] width 221 height 252
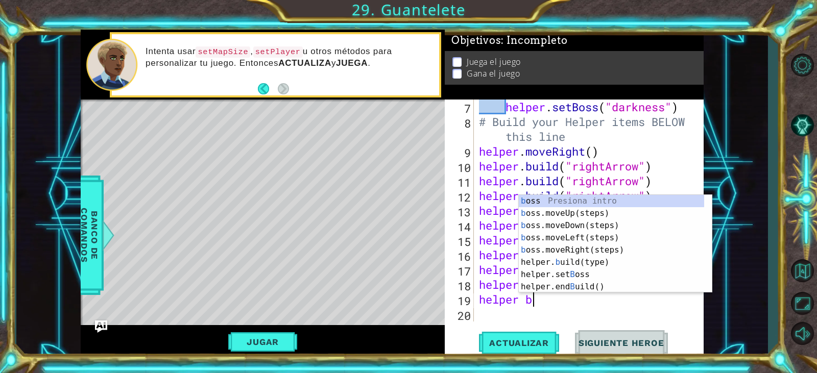
scroll to position [0, 2]
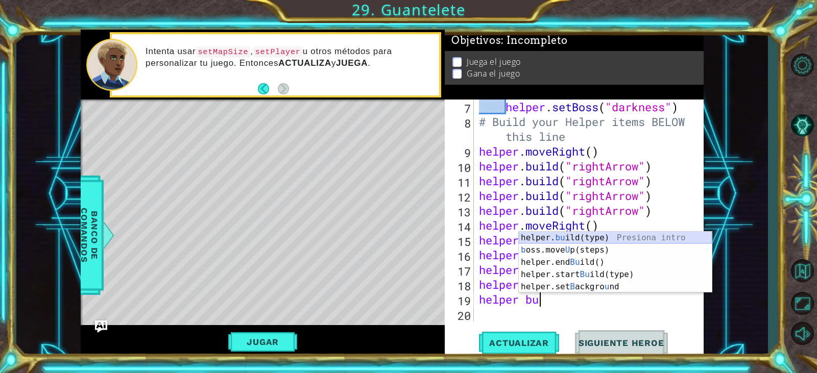
click at [636, 236] on div "helper. bu ild(type) Presiona intro b oss.move U p(steps) Presiona intro helper…" at bounding box center [615, 275] width 193 height 86
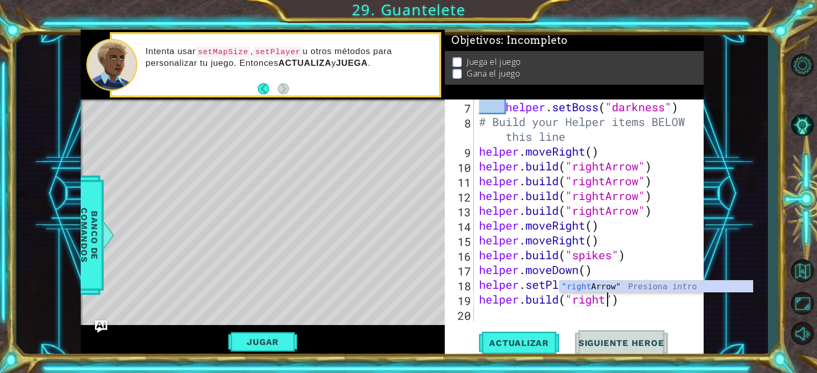
scroll to position [0, 6]
type textarea "[DOMAIN_NAME]("rightArrow")"
click at [661, 298] on div "helper . setBoss ( "darkness" ) # Build your Helper items BELOW this line helpe…" at bounding box center [587, 226] width 221 height 252
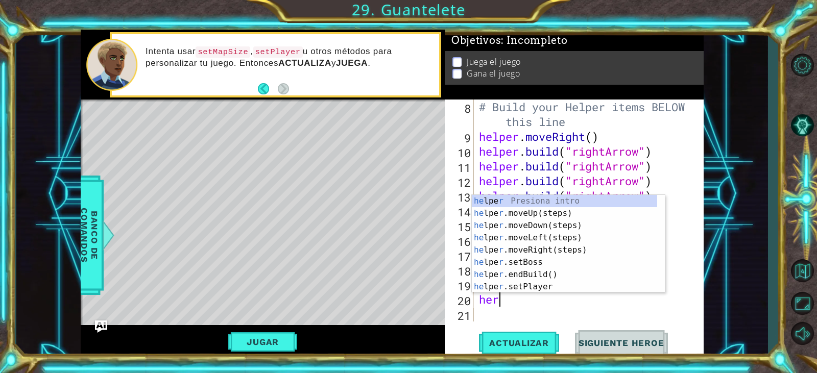
scroll to position [0, 0]
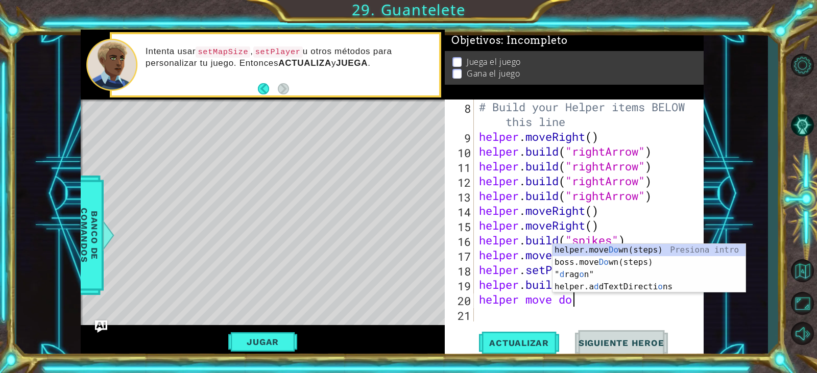
type textarea "helper move down"
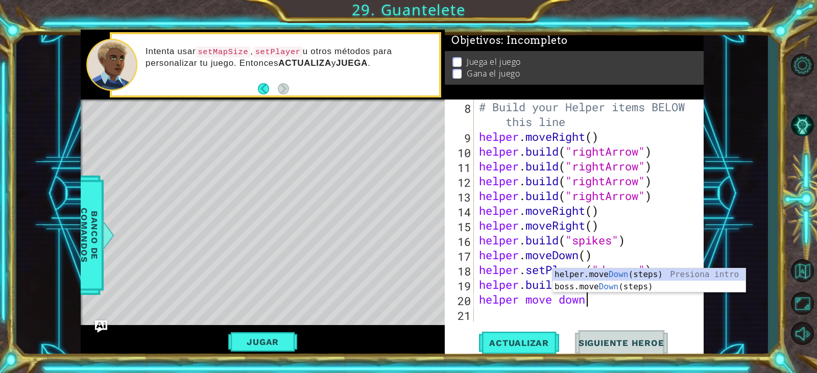
scroll to position [0, 5]
click at [666, 276] on div "helper.move Down (steps) Presiona intro boss.move Down (steps) Presiona intro" at bounding box center [649, 293] width 193 height 49
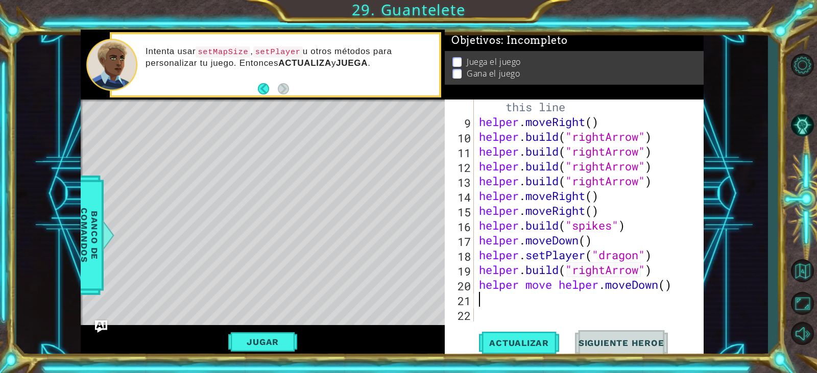
scroll to position [148, 0]
click at [672, 285] on div "# Build your Helper items BELOW this line helper . moveRight ( ) helper . build…" at bounding box center [587, 218] width 221 height 267
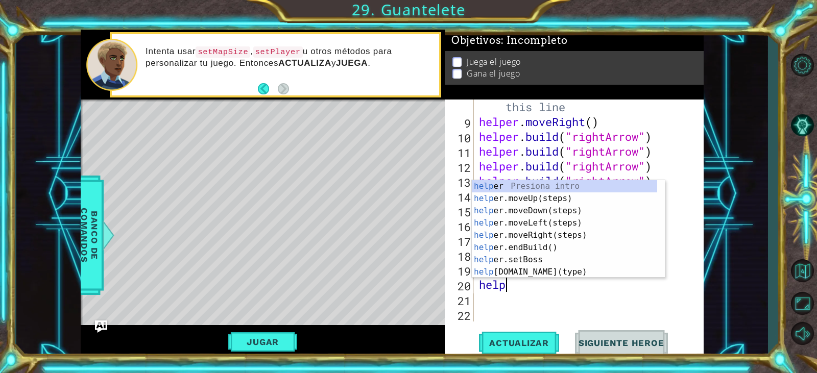
type textarea "hel"
click at [562, 211] on div "hel per Presiona intro hel per.moveUp(steps) Presiona intro hel per.moveDown(st…" at bounding box center [564, 241] width 185 height 123
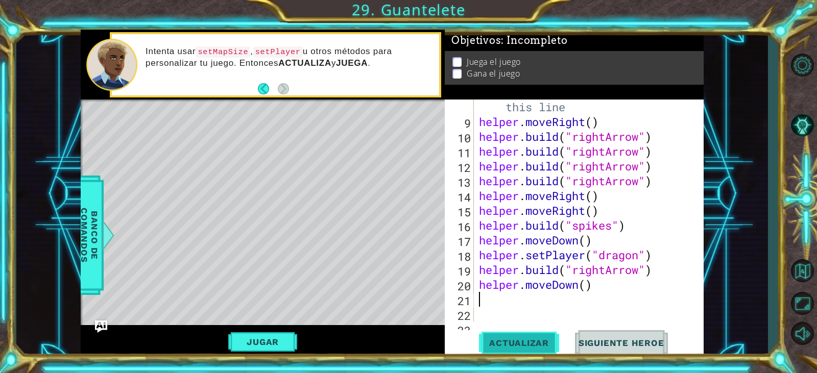
click at [532, 336] on button "Actualizar" at bounding box center [519, 343] width 80 height 26
click at [261, 344] on button "Jugar" at bounding box center [262, 342] width 69 height 19
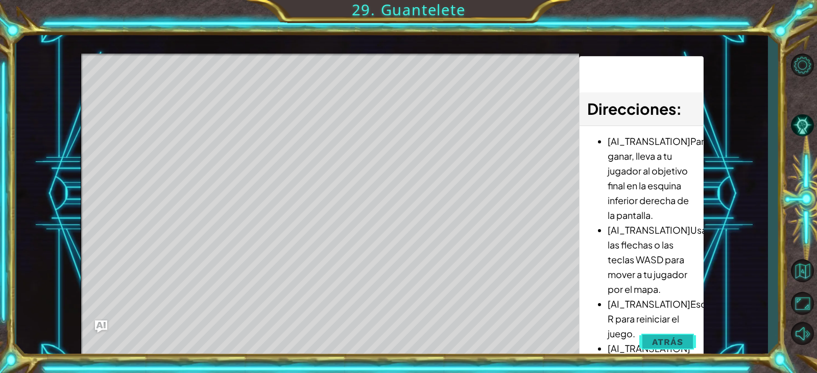
click at [644, 338] on button "Atrás" at bounding box center [667, 342] width 57 height 20
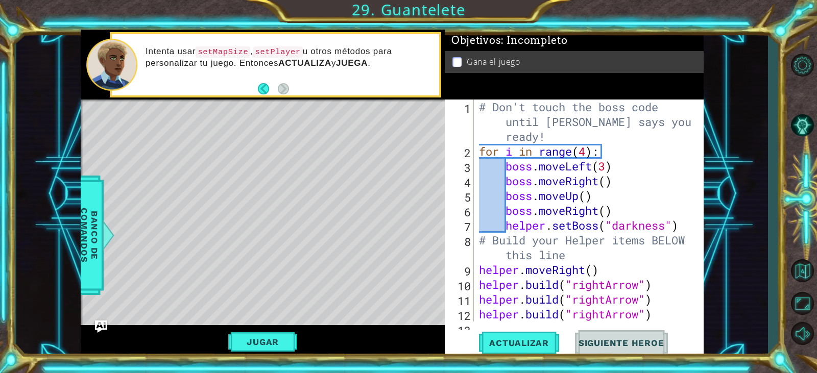
scroll to position [0, 0]
click at [98, 232] on span "Banco de comandos" at bounding box center [89, 236] width 27 height 106
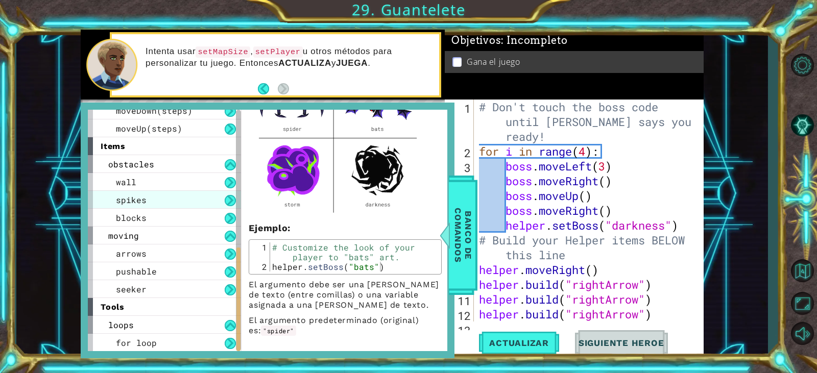
scroll to position [313, 0]
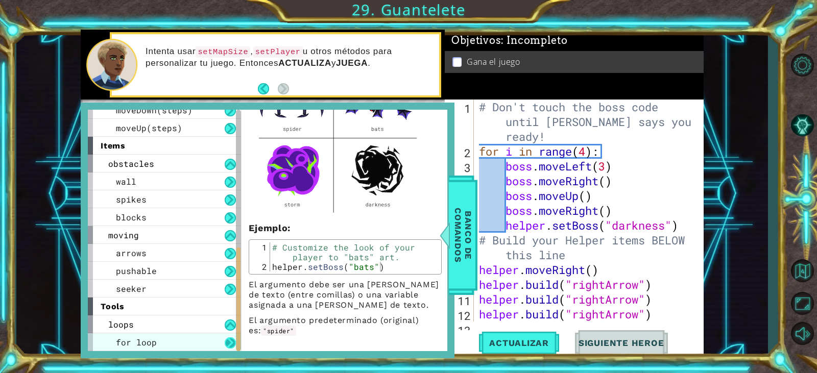
click at [230, 339] on button at bounding box center [230, 343] width 11 height 11
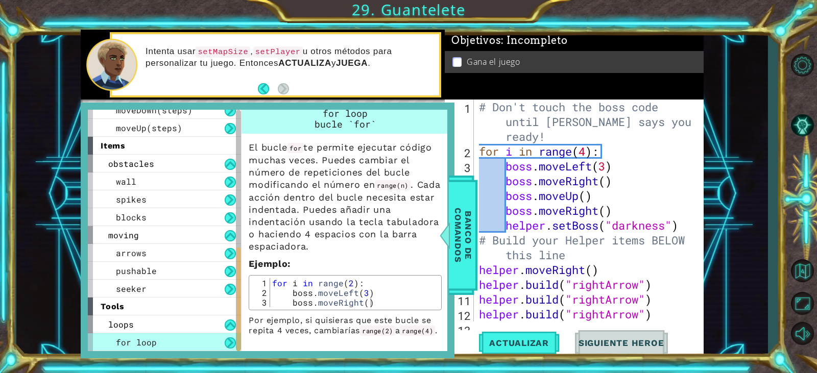
scroll to position [0, 0]
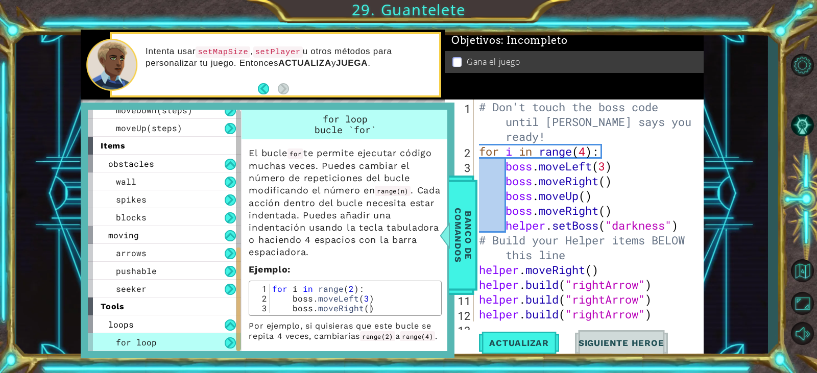
click at [230, 339] on button at bounding box center [230, 343] width 11 height 11
click at [232, 329] on button at bounding box center [230, 325] width 11 height 11
click at [230, 316] on div "tools" at bounding box center [164, 307] width 153 height 18
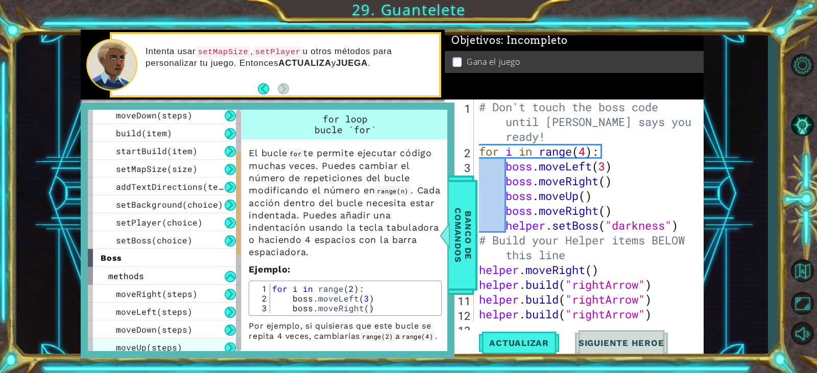
scroll to position [90, 0]
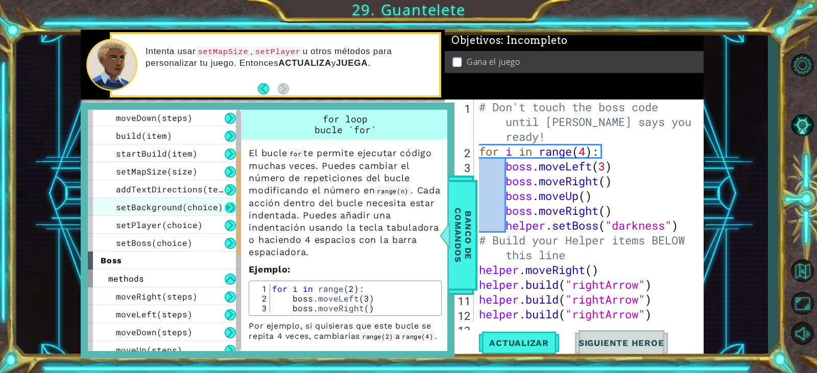
click at [228, 210] on button at bounding box center [230, 207] width 11 height 11
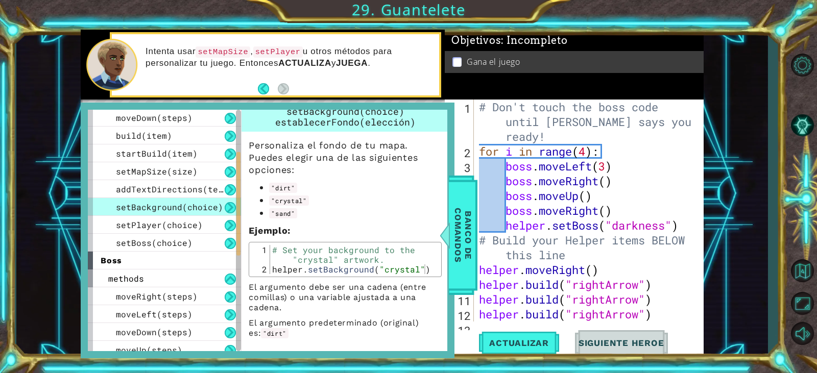
scroll to position [10, 0]
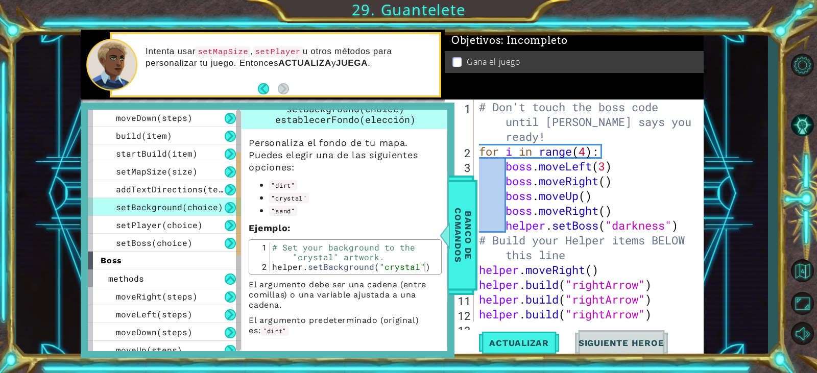
click at [219, 209] on span "setBackground(choice)" at bounding box center [169, 207] width 107 height 11
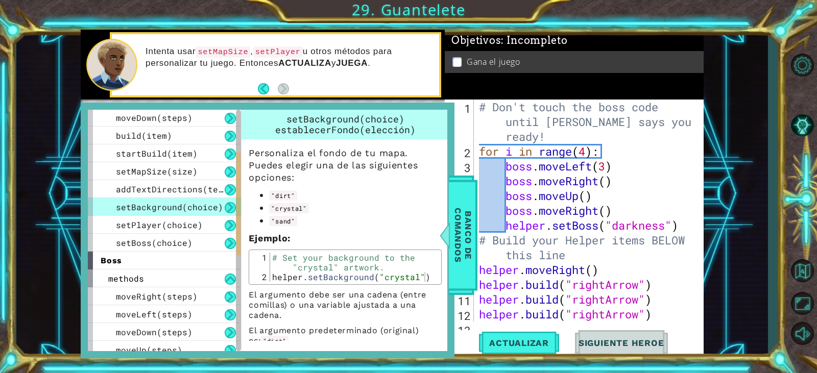
click at [229, 209] on button at bounding box center [230, 207] width 11 height 11
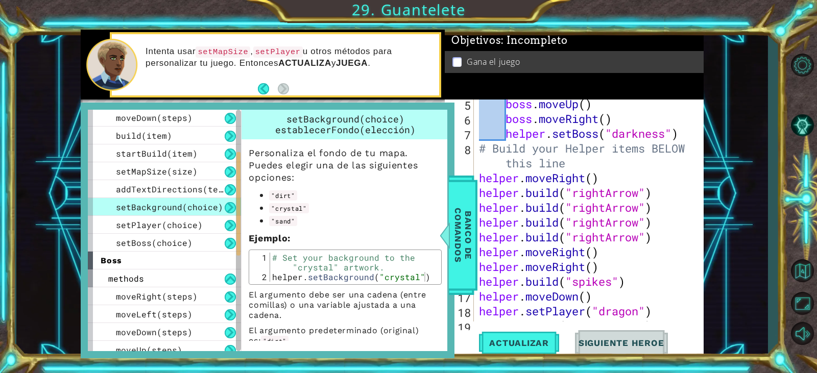
scroll to position [163, 0]
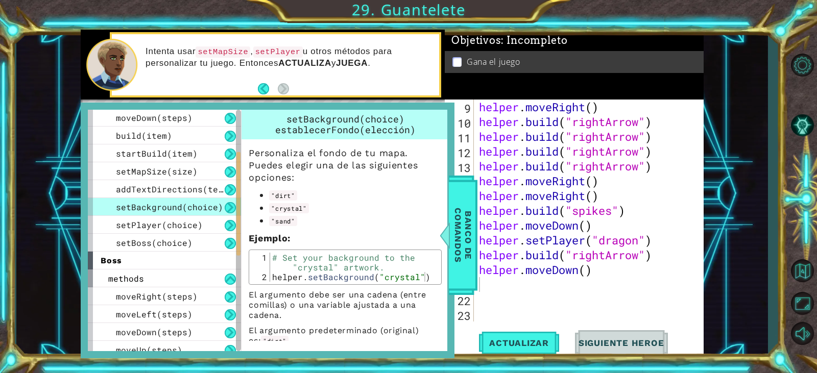
click at [556, 306] on div "helper . moveRight ( ) helper . build ( "rightArrow" ) helper . build ( "rightA…" at bounding box center [587, 226] width 221 height 252
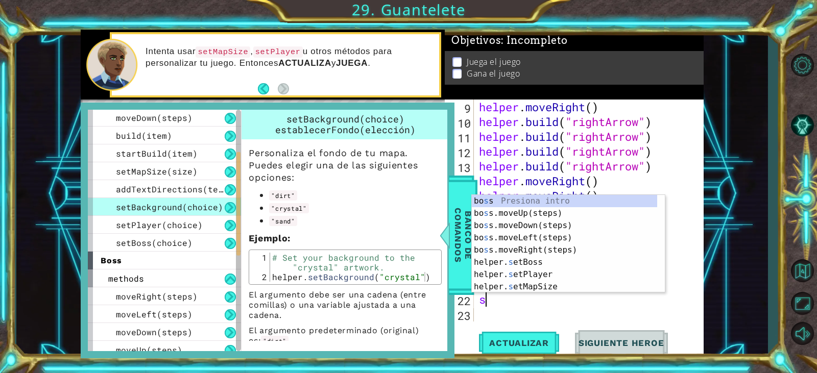
scroll to position [0, 1]
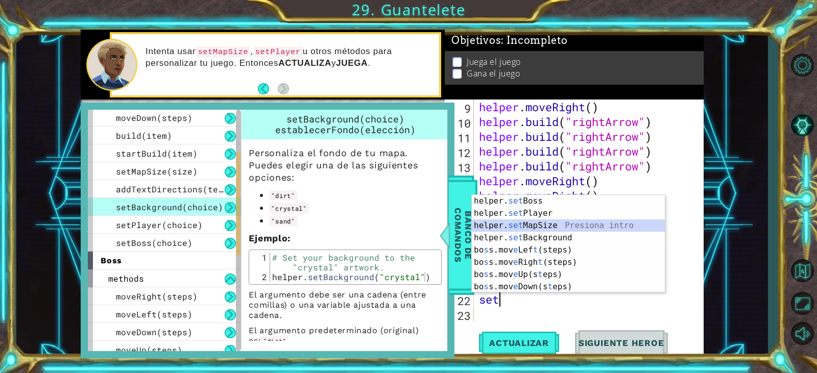
click at [574, 227] on div "helper. set Boss Presiona intro helper. set Player Presiona intro helper. set M…" at bounding box center [568, 256] width 193 height 123
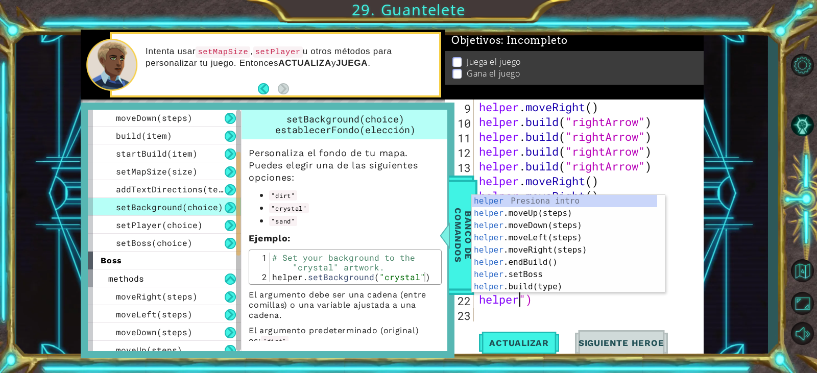
scroll to position [0, 2]
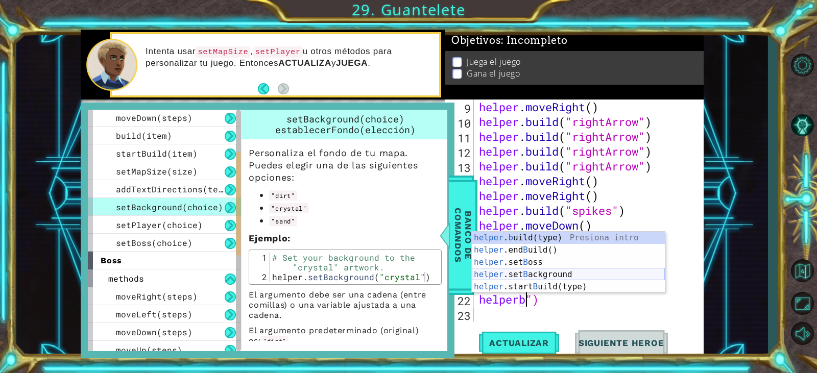
click at [589, 272] on div "helper . b uild(type) Presiona intro helper .end B uild() Presiona intro helper…" at bounding box center [568, 275] width 193 height 86
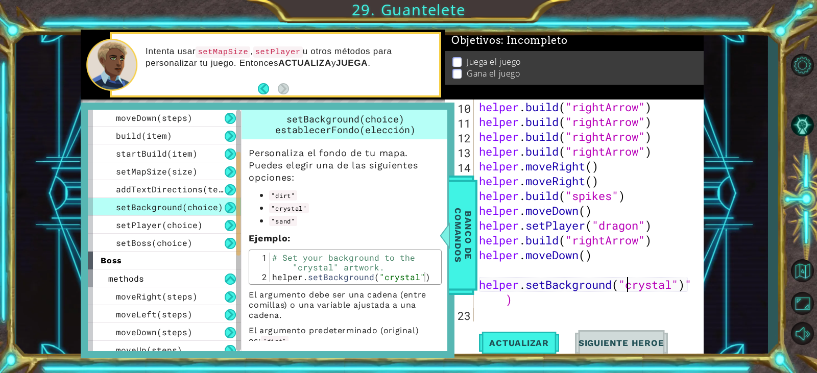
scroll to position [178, 0]
click at [585, 303] on div "helper . build ( "rightArrow" ) helper . build ( "rightArrow" ) helper . build …" at bounding box center [587, 226] width 221 height 252
click at [661, 288] on div "helper . build ( "rightArrow" ) helper . build ( "rightArrow" ) helper . build …" at bounding box center [587, 226] width 221 height 252
click at [602, 300] on div "helper . build ( "rightArrow" ) helper . build ( "rightArrow" ) helper . build …" at bounding box center [587, 226] width 221 height 252
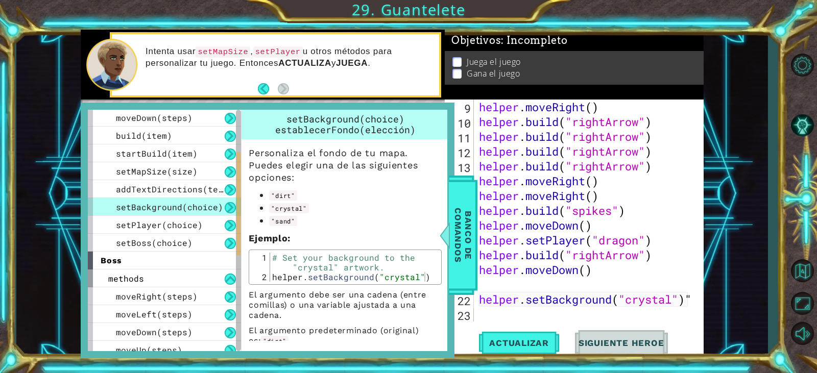
click at [671, 299] on div "helper . moveRight ( ) helper . build ( "rightArrow" ) helper . build ( "rightA…" at bounding box center [587, 226] width 221 height 252
click at [673, 303] on div "helper . moveRight ( ) helper . build ( "rightArrow" ) helper . build ( "rightA…" at bounding box center [587, 226] width 221 height 252
type textarea "helper.setBackground("dirt")""
click at [528, 340] on span "Actualizar" at bounding box center [519, 343] width 80 height 10
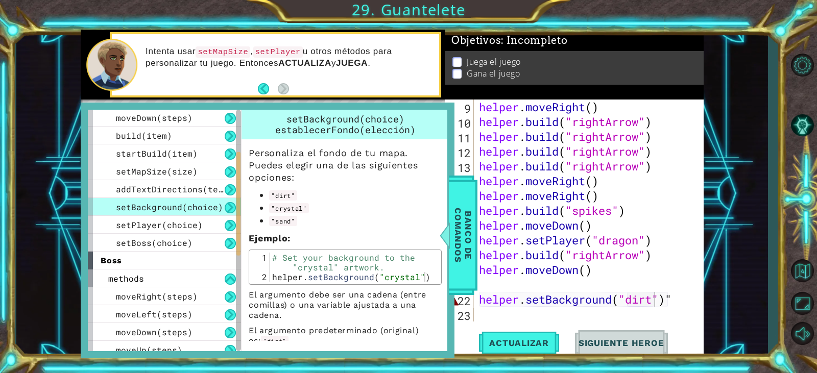
click at [752, 163] on div "1 ההההההההההההההההההההההההההההההההההההההההההההההההההההההההההההההההההההההההההההה…" at bounding box center [392, 194] width 752 height 328
click at [461, 225] on span "Banco de comandos" at bounding box center [463, 236] width 27 height 106
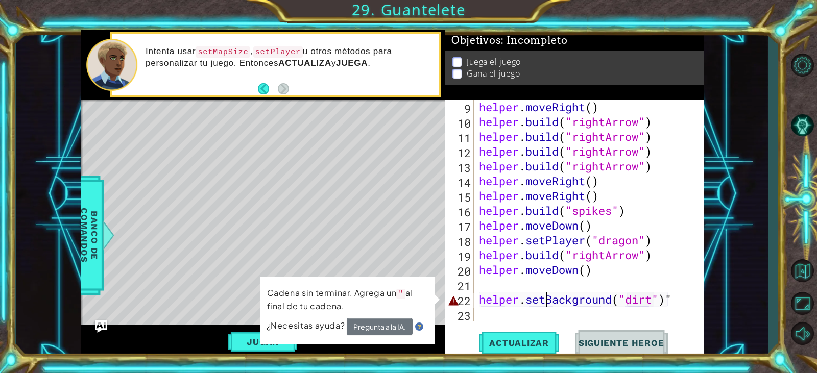
click at [546, 300] on div "helper . moveRight ( ) helper . build ( "rightArrow" ) helper . build ( "rightA…" at bounding box center [587, 226] width 221 height 252
click at [581, 307] on div "helper . moveRight ( ) helper . build ( "rightArrow" ) helper . build ( "rightA…" at bounding box center [587, 226] width 221 height 252
click at [652, 307] on div "helper . moveRight ( ) helper . build ( "rightArrow" ) helper . build ( "rightA…" at bounding box center [587, 226] width 221 height 252
click at [653, 303] on div "helper . moveRight ( ) helper . build ( "rightArrow" ) helper . build ( "rightA…" at bounding box center [587, 226] width 221 height 252
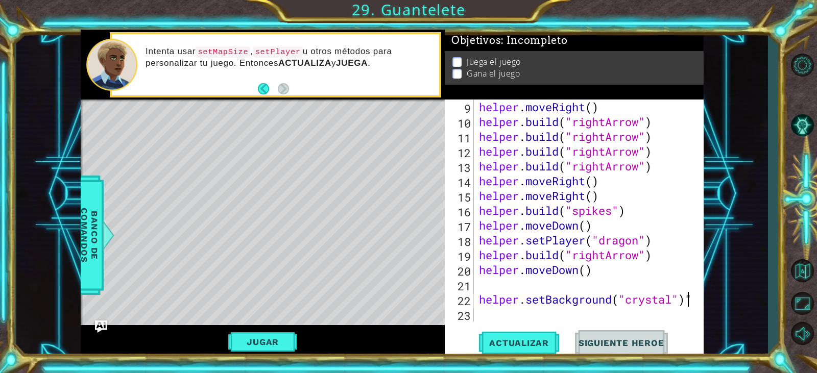
scroll to position [163, 0]
click at [520, 340] on span "Actualizar" at bounding box center [519, 343] width 80 height 10
click at [661, 295] on div "helper . moveRight ( ) helper . build ( "rightArrow" ) helper . build ( "rightA…" at bounding box center [587, 226] width 221 height 252
click at [679, 300] on div "helper . moveRight ( ) helper . build ( "rightArrow" ) helper . build ( "rightA…" at bounding box center [587, 226] width 221 height 252
click at [677, 300] on div "helper . moveRight ( ) helper . build ( "rightArrow" ) helper . build ( "rightA…" at bounding box center [587, 226] width 221 height 252
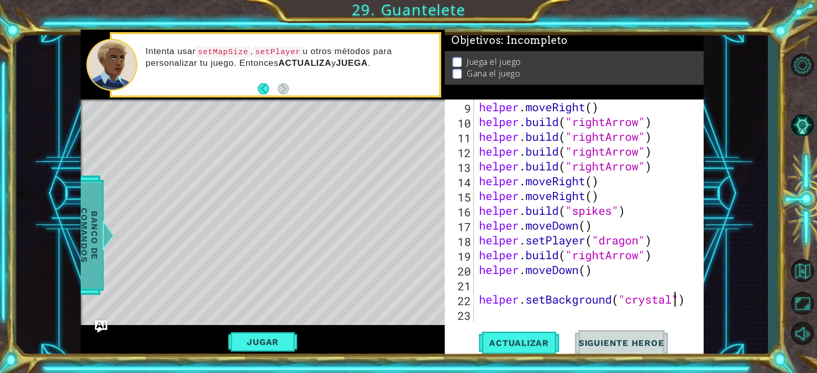
click at [81, 226] on span "Banco de comandos" at bounding box center [89, 236] width 27 height 106
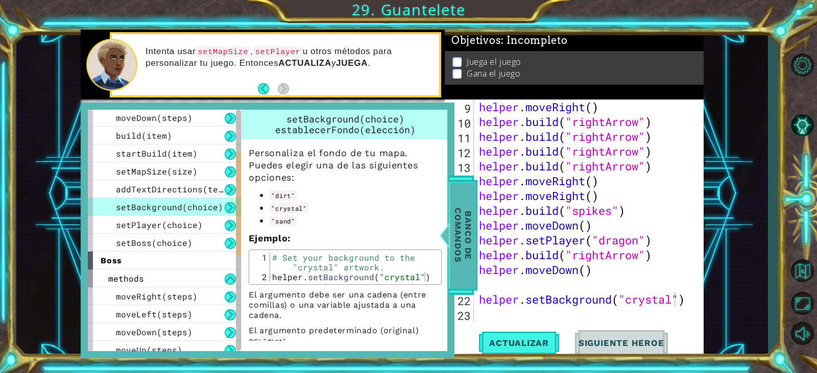
click at [458, 222] on span "Banco de comandos" at bounding box center [463, 236] width 27 height 106
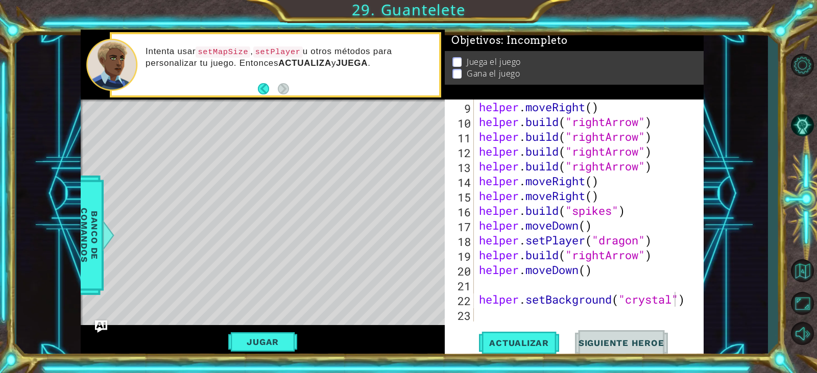
click at [672, 295] on div "helper . moveRight ( ) helper . build ( "rightArrow" ) helper . build ( "rightA…" at bounding box center [587, 226] width 221 height 252
click at [521, 348] on span "Actualizar" at bounding box center [519, 343] width 80 height 10
click at [523, 336] on button "Actualizar" at bounding box center [519, 343] width 80 height 26
click at [556, 338] on button "Actualizar" at bounding box center [519, 343] width 80 height 26
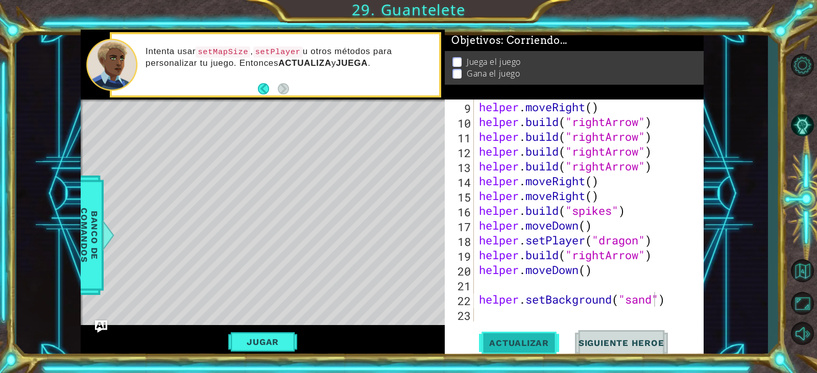
click at [553, 338] on span "Actualizar" at bounding box center [519, 343] width 80 height 10
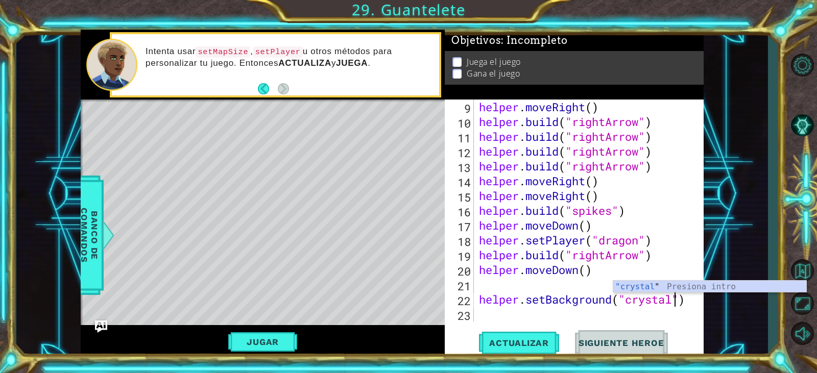
scroll to position [0, 9]
click at [521, 342] on span "Actualizar" at bounding box center [519, 343] width 80 height 10
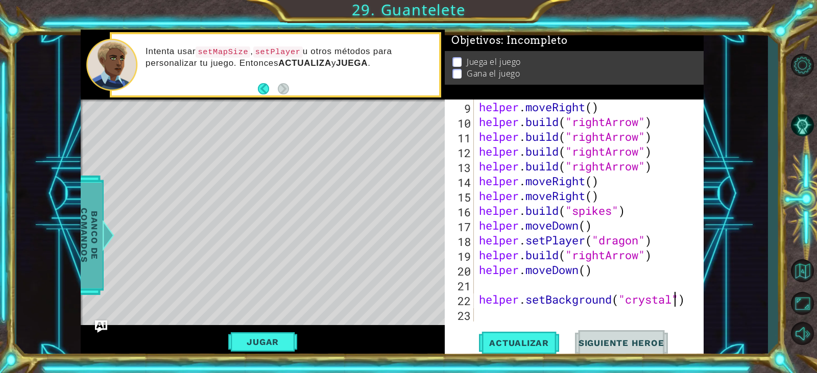
click at [82, 206] on span "Banco de comandos" at bounding box center [89, 236] width 27 height 106
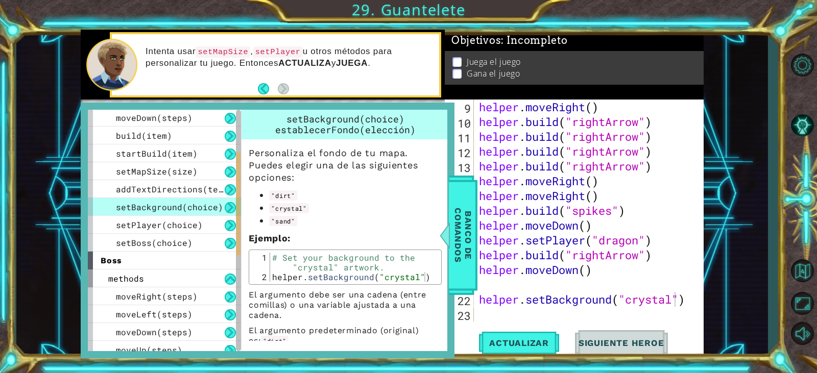
scroll to position [10, 0]
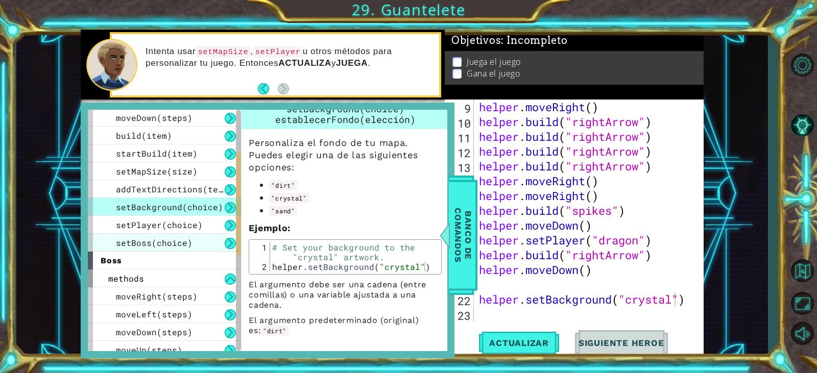
click at [184, 235] on div "setBoss(choice)" at bounding box center [164, 243] width 153 height 18
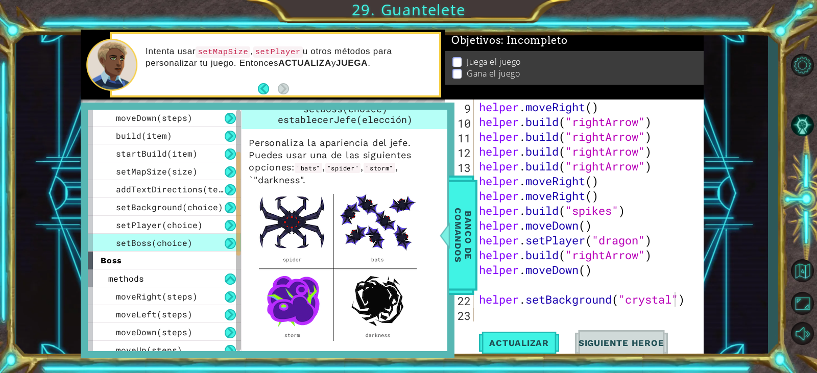
scroll to position [0, 0]
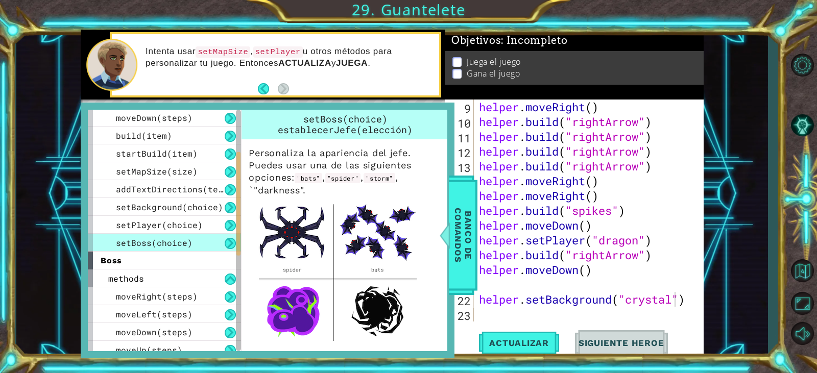
click at [184, 235] on div "setBoss(choice)" at bounding box center [164, 243] width 153 height 18
click at [186, 226] on span "setPlayer(choice)" at bounding box center [159, 225] width 87 height 11
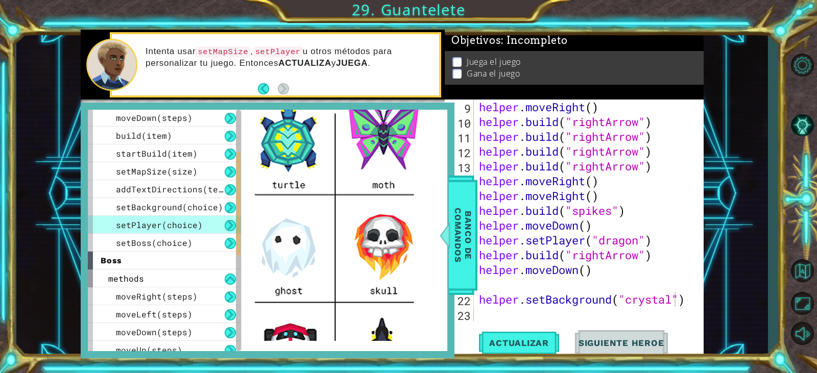
scroll to position [102, 0]
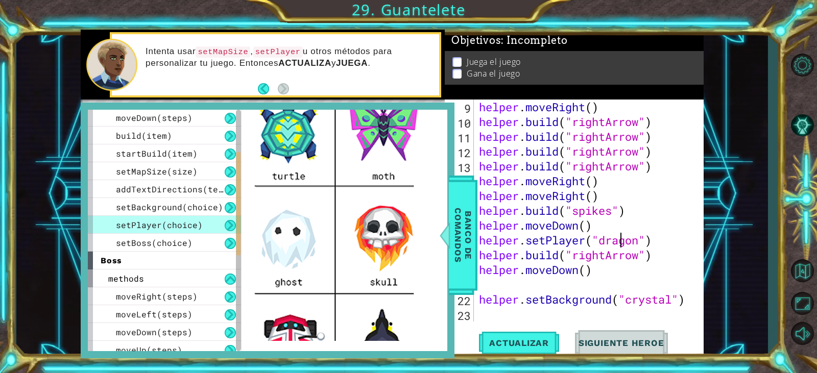
click at [618, 241] on div "helper . moveRight ( ) helper . build ( "rightArrow" ) helper . build ( "rightA…" at bounding box center [587, 226] width 221 height 252
click at [634, 240] on div "helper . moveRight ( ) helper . build ( "rightArrow" ) helper . build ( "rightA…" at bounding box center [587, 226] width 221 height 252
click at [639, 239] on div "helper . moveRight ( ) helper . build ( "rightArrow" ) helper . build ( "rightA…" at bounding box center [587, 226] width 221 height 252
type textarea "helper.setPlayer("ghost")"
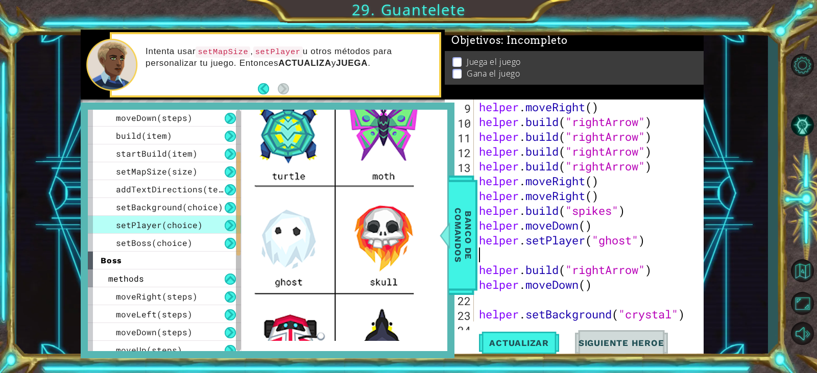
scroll to position [0, 0]
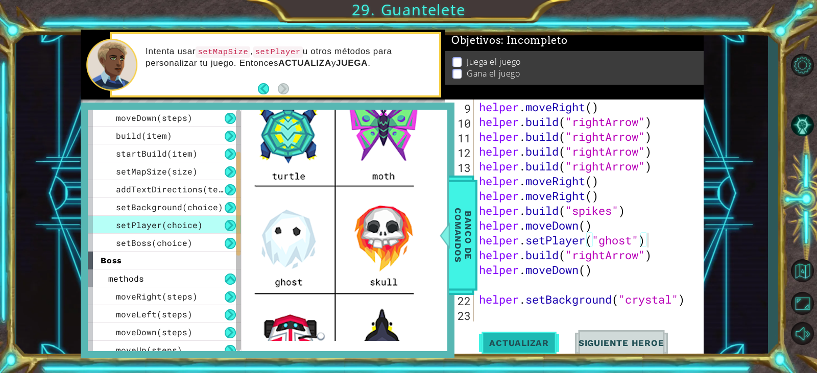
click at [495, 338] on button "Actualizar" at bounding box center [519, 343] width 80 height 26
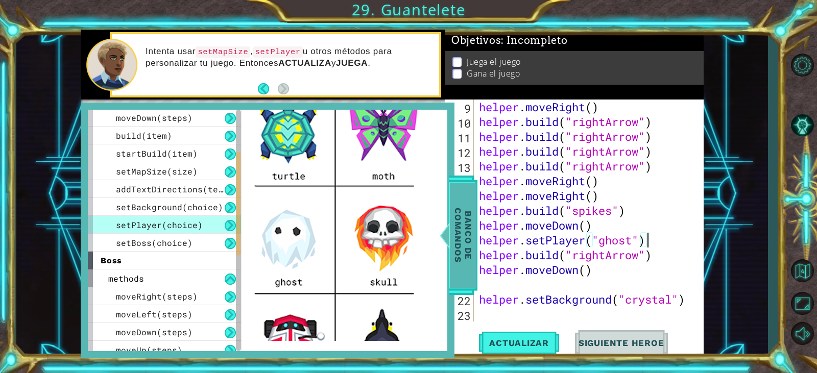
click at [469, 271] on span "Banco de comandos" at bounding box center [463, 236] width 27 height 106
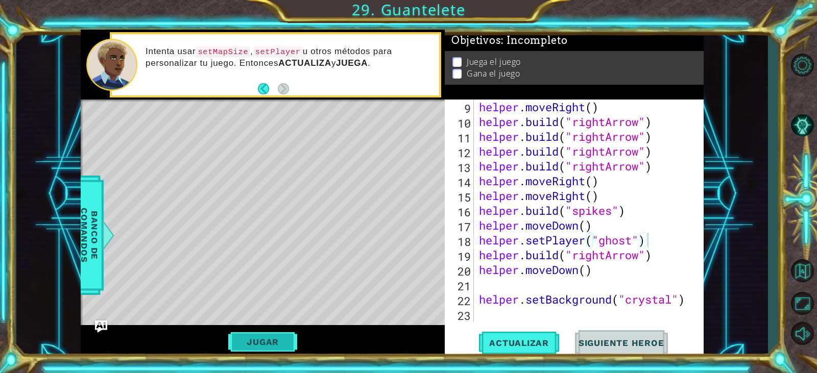
click at [266, 346] on button "Jugar" at bounding box center [262, 342] width 69 height 19
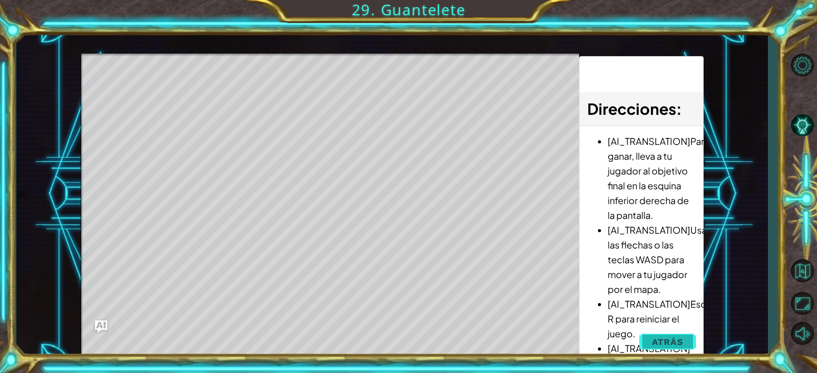
click at [644, 339] on button "Atrás" at bounding box center [667, 342] width 57 height 20
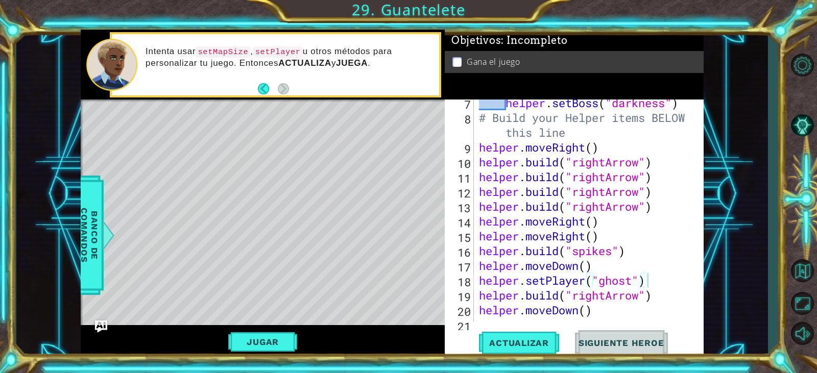
scroll to position [123, 0]
type textarea "[DOMAIN_NAME]("rightArrow")"
click at [652, 158] on div "helper . setBoss ( "darkness" ) # Build your Helper items BELOW this line helpe…" at bounding box center [587, 222] width 221 height 252
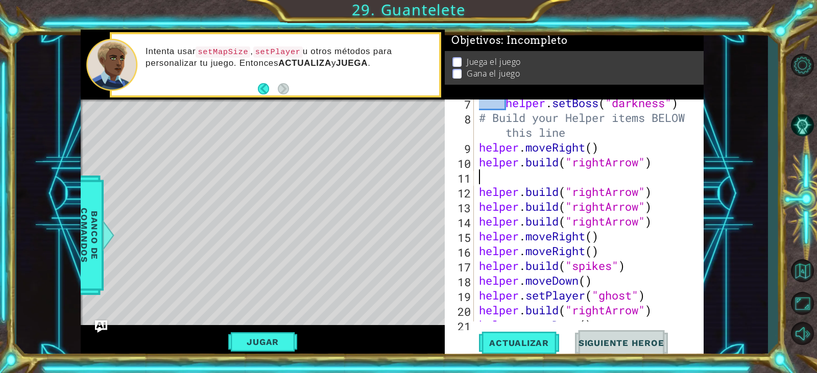
type textarea "h"
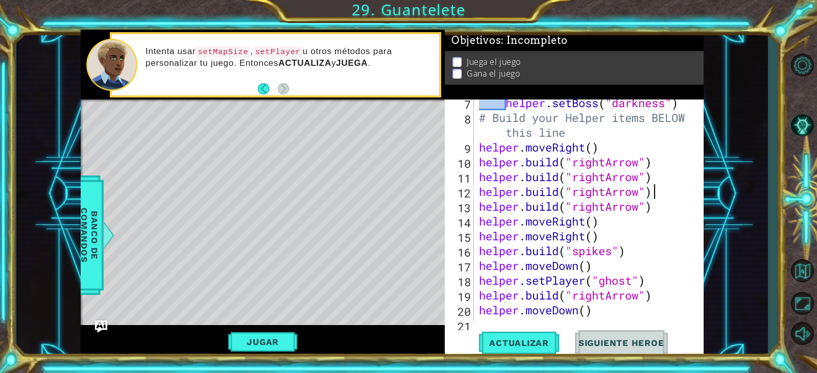
drag, startPoint x: 670, startPoint y: 199, endPoint x: 669, endPoint y: 216, distance: 16.4
click at [670, 202] on div "helper . setBoss ( "darkness" ) # Build your Helper items BELOW this line helpe…" at bounding box center [587, 222] width 221 height 252
click at [669, 216] on div "helper . setBoss ( "darkness" ) # Build your Helper items BELOW this line helpe…" at bounding box center [587, 222] width 221 height 252
click at [670, 210] on div "helper . setBoss ( "darkness" ) # Build your Helper items BELOW this line helpe…" at bounding box center [587, 222] width 221 height 252
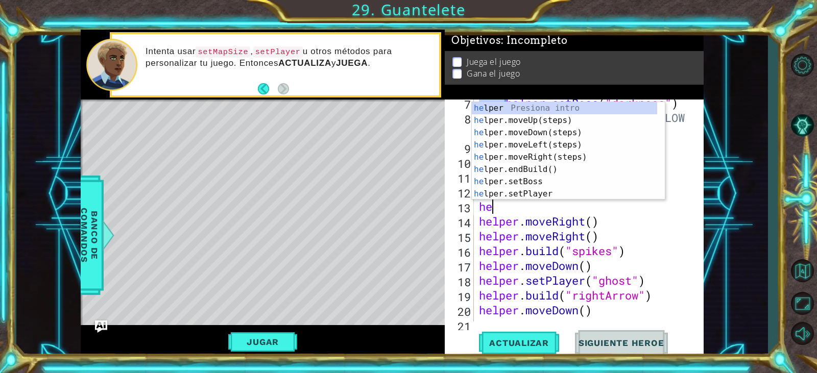
type textarea "h"
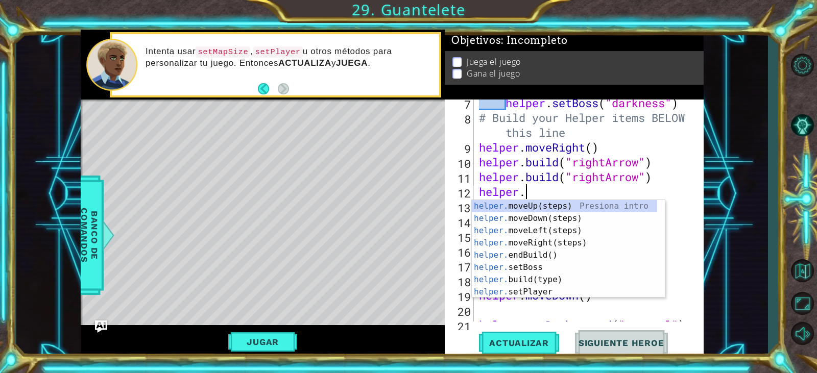
type textarea "h"
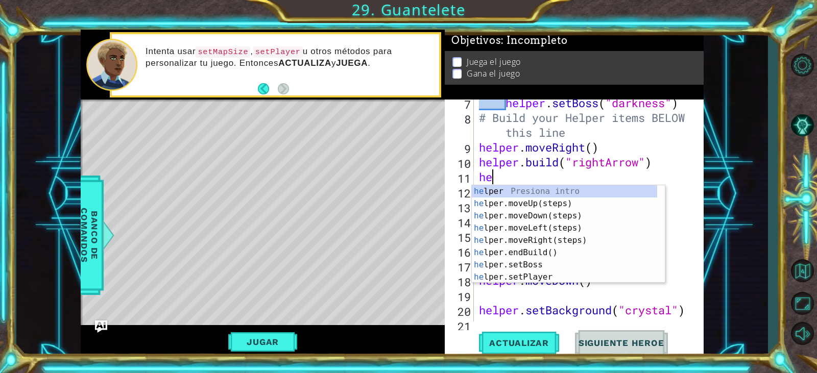
type textarea "h"
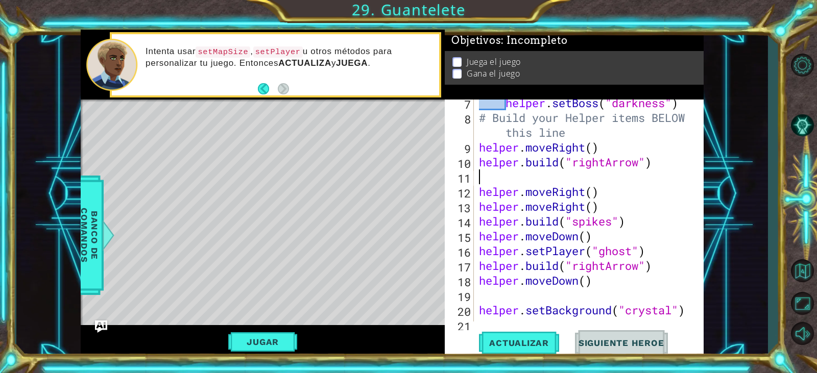
scroll to position [118, 0]
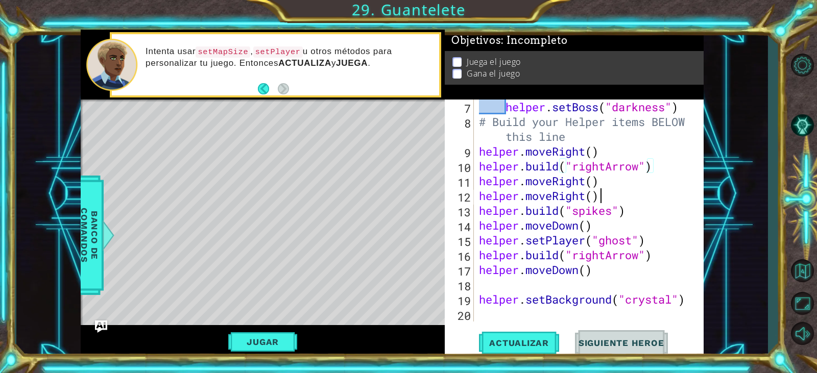
click at [661, 200] on div "helper . setBoss ( "darkness" ) # Build your Helper items BELOW this line helpe…" at bounding box center [587, 226] width 221 height 252
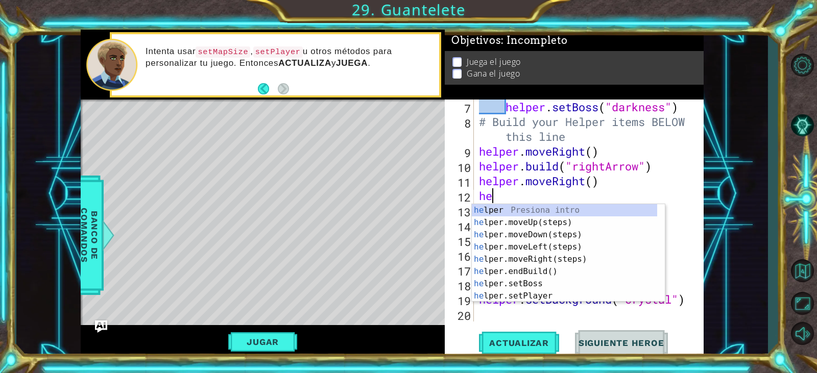
type textarea "h"
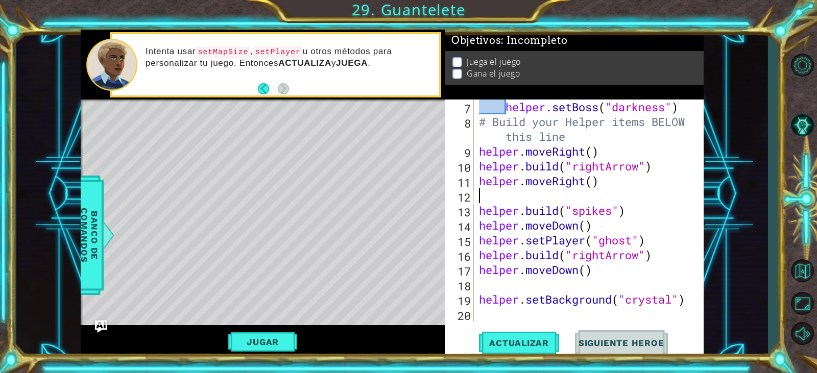
scroll to position [104, 0]
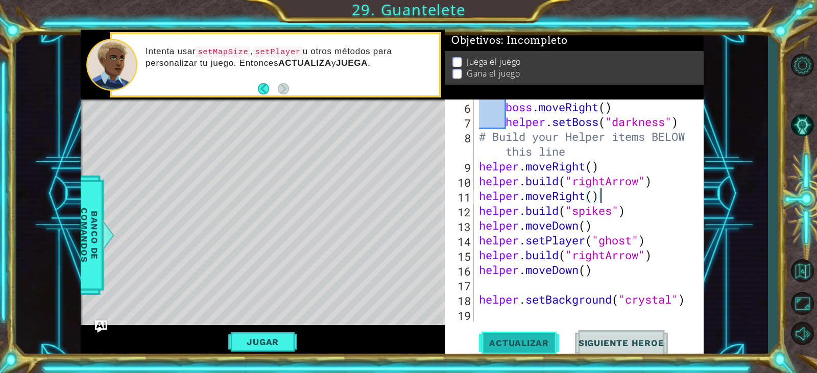
type textarea "helper.moveRight()"
click at [524, 336] on button "Actualizar" at bounding box center [519, 343] width 80 height 26
click at [284, 338] on button "Jugar" at bounding box center [262, 342] width 69 height 19
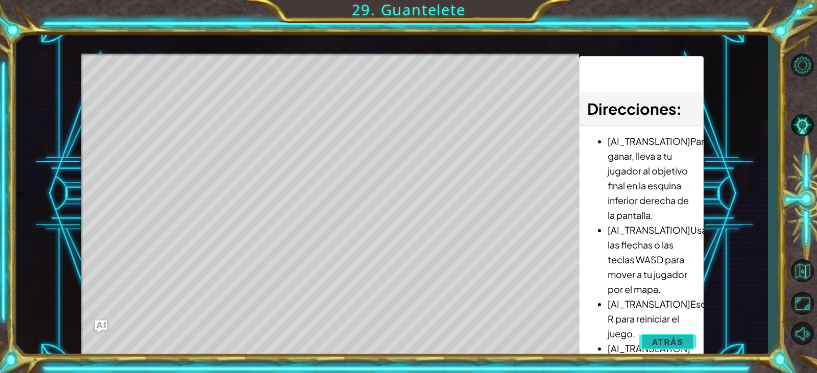
click at [652, 341] on button "Atrás" at bounding box center [667, 342] width 57 height 20
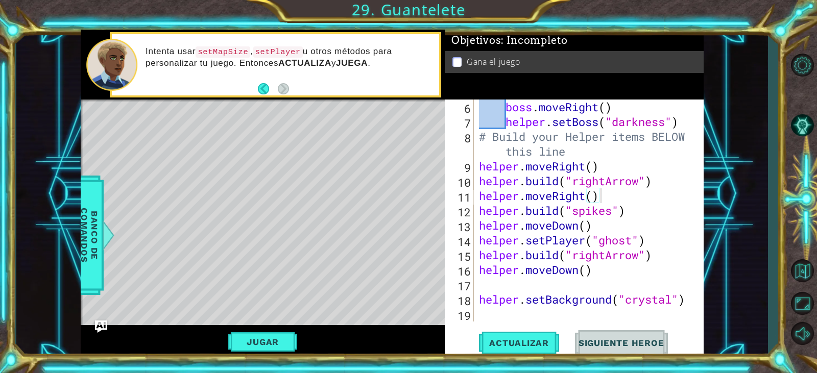
scroll to position [73, 0]
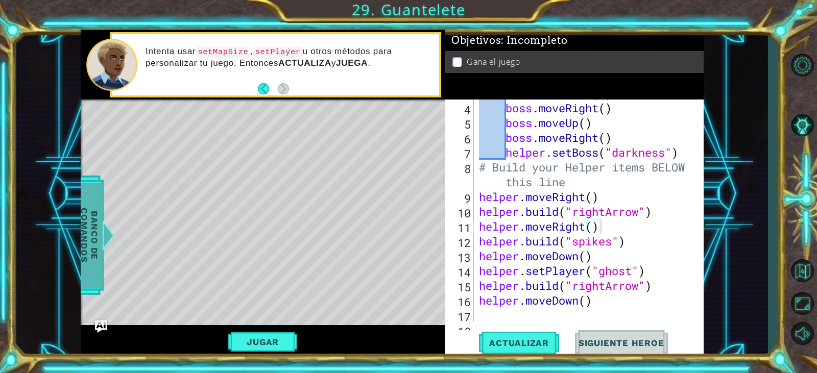
click at [84, 233] on span "Banco de comandos" at bounding box center [89, 236] width 27 height 106
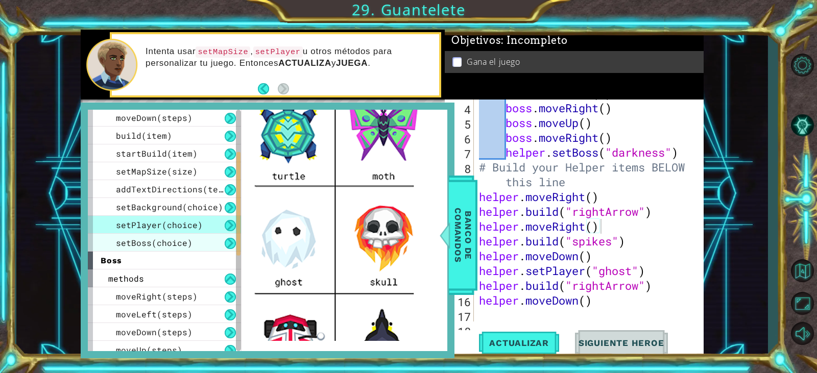
click at [185, 240] on span "setBoss(choice)" at bounding box center [154, 243] width 77 height 11
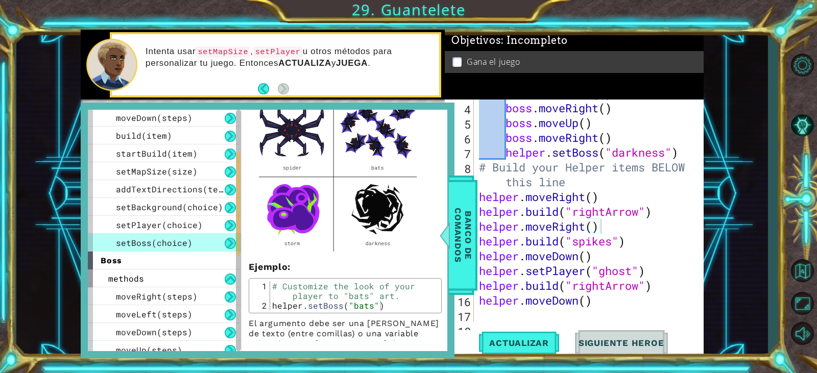
scroll to position [0, 0]
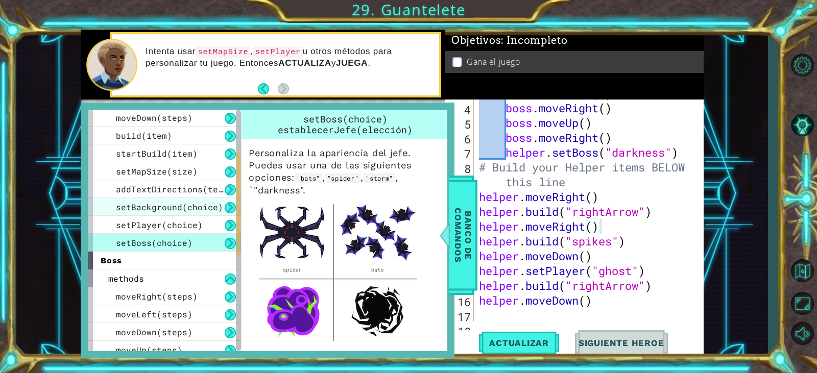
click at [185, 209] on span "setBackground(choice)" at bounding box center [169, 207] width 107 height 11
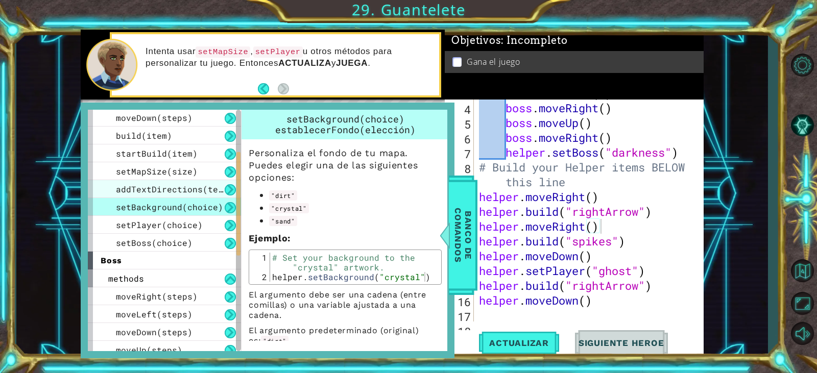
click at [191, 195] on div "addTextDirections(text)" at bounding box center [164, 189] width 153 height 18
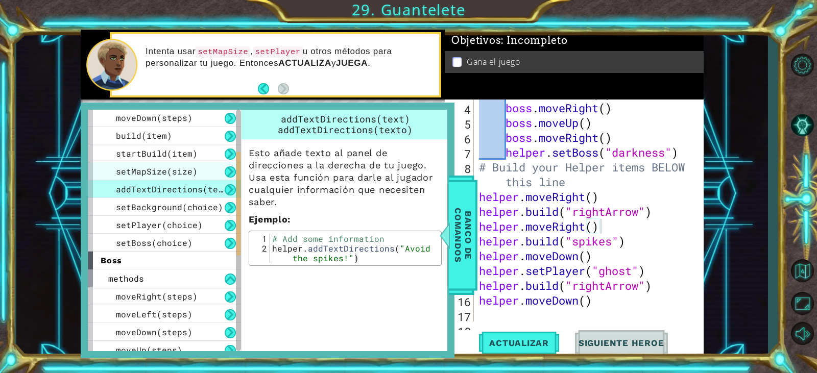
click at [194, 172] on span "setMapSize(size)" at bounding box center [157, 171] width 82 height 11
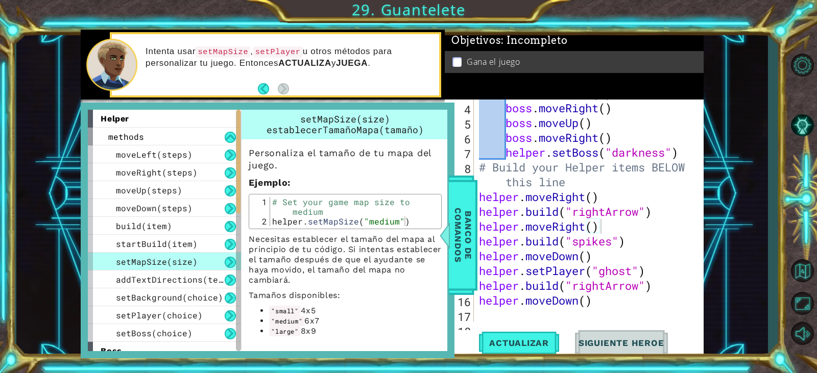
scroll to position [26, 0]
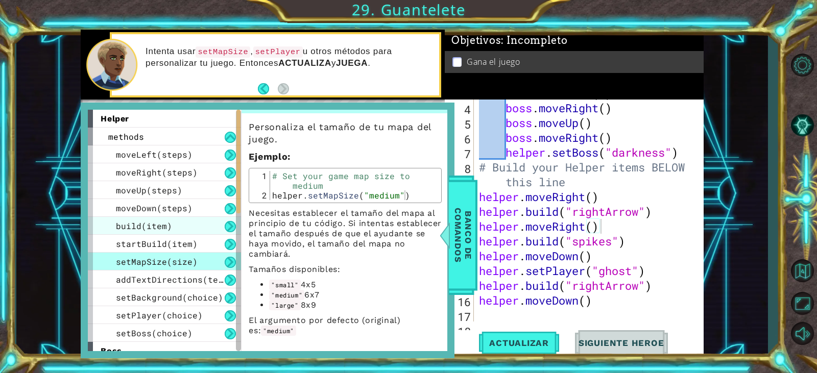
click at [196, 224] on div "build(item)" at bounding box center [164, 226] width 153 height 18
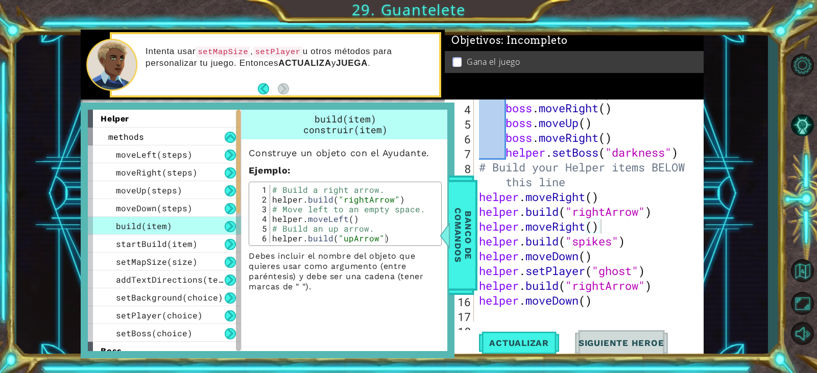
scroll to position [0, 0]
click at [189, 239] on span "startBuild(item)" at bounding box center [157, 244] width 82 height 11
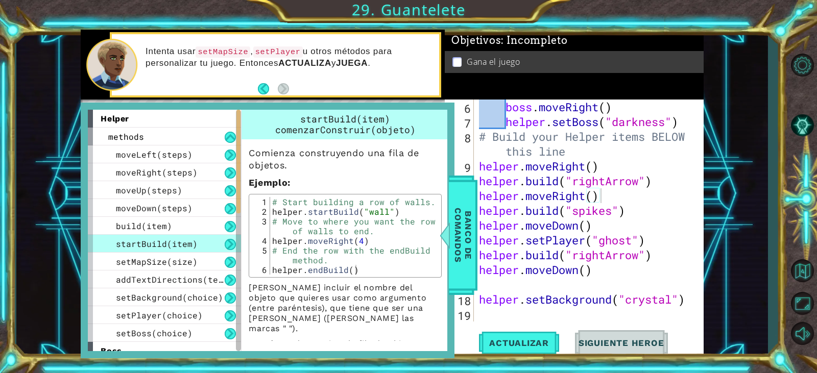
scroll to position [104, 0]
click at [566, 315] on div "boss . moveRight ( ) helper . setBoss ( "darkness" ) # Build your Helper items …" at bounding box center [587, 226] width 221 height 252
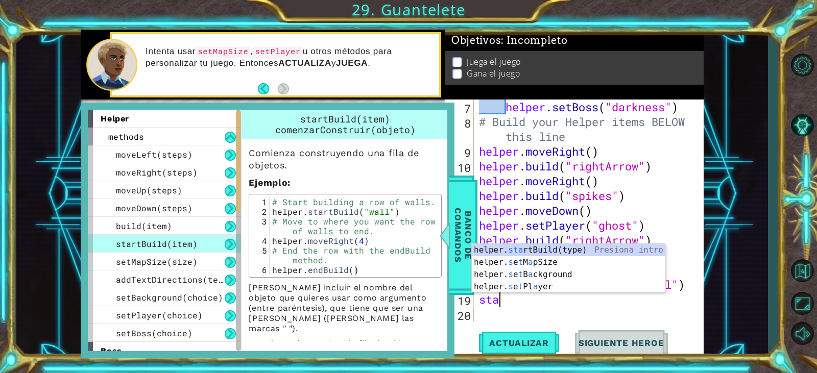
scroll to position [0, 0]
type textarea "s"
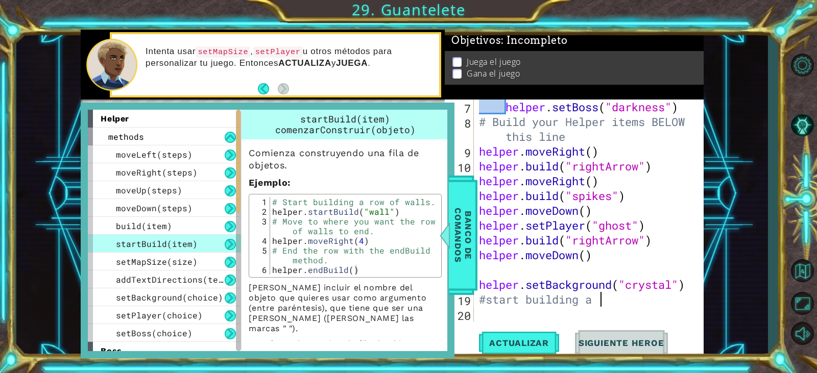
scroll to position [0, 5]
type textarea "#start building a row of walls"
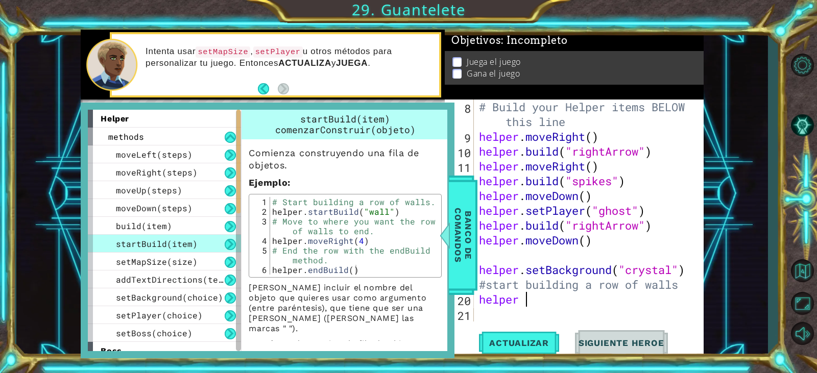
scroll to position [0, 2]
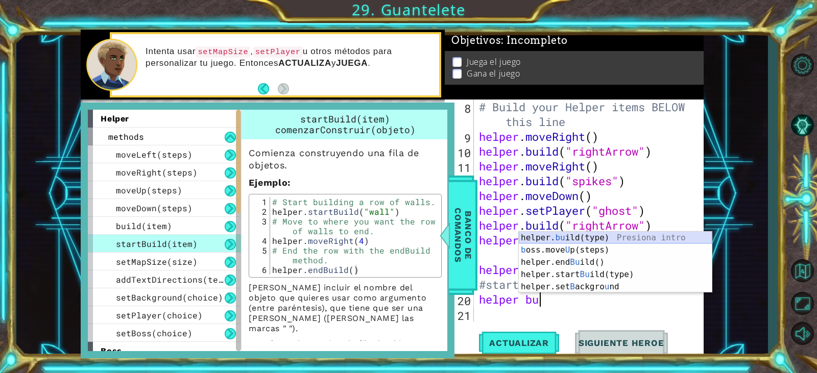
click at [620, 238] on div "helper. bu ild(type) Presiona intro b oss.move U p(steps) Presiona intro helper…" at bounding box center [615, 275] width 193 height 86
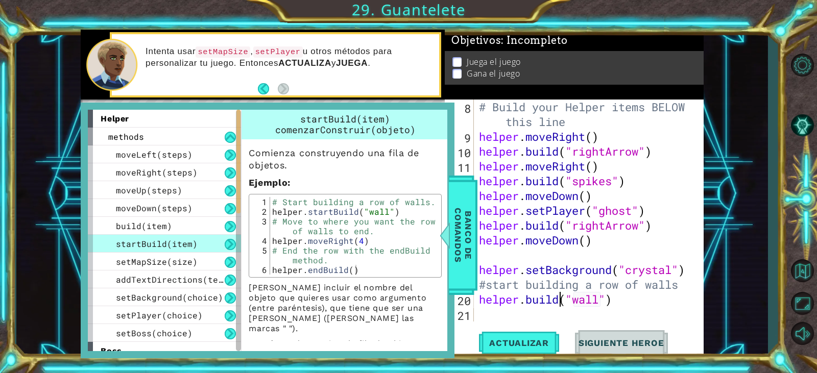
click at [561, 303] on div "# Build your Helper items BELOW this line helper . moveRight ( ) helper . build…" at bounding box center [587, 233] width 221 height 267
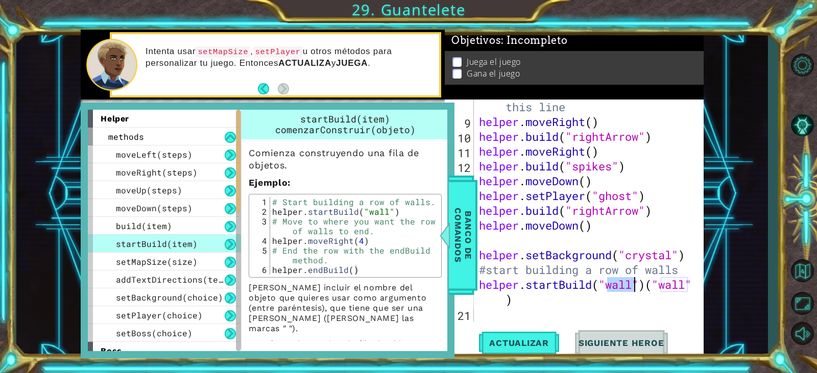
click at [561, 307] on div "# Build your Helper items BELOW this line helper . moveRight ( ) helper . build…" at bounding box center [587, 218] width 221 height 267
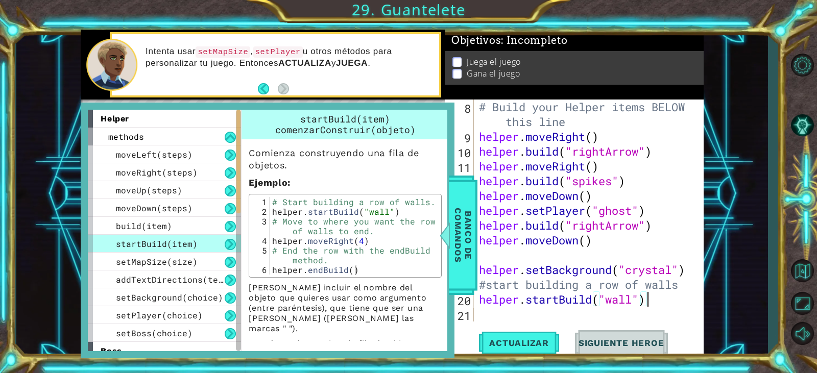
click at [633, 295] on div "# Build your Helper items BELOW this line helper . moveRight ( ) helper . build…" at bounding box center [587, 233] width 221 height 267
type textarea "helper.startBuild("spikes")"
click at [675, 324] on div "helper.startBuild("spikes") 8 9 10 11 12 13 14 15 16 17 18 19 20 21 # Build you…" at bounding box center [574, 229] width 259 height 258
click at [670, 309] on div "# Build your Helper items BELOW this line helper . moveRight ( ) helper . build…" at bounding box center [587, 233] width 221 height 267
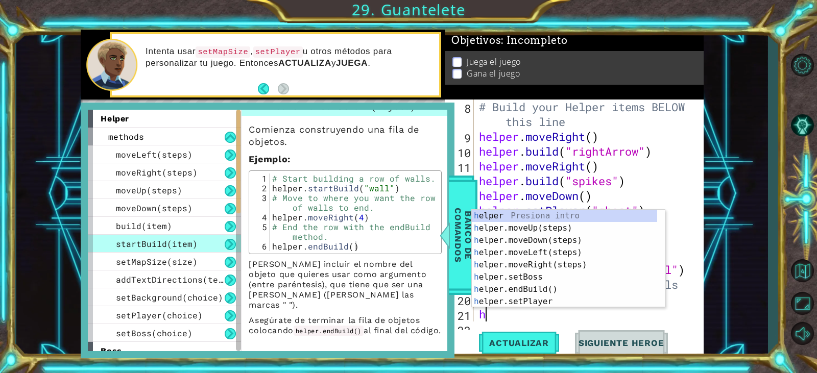
scroll to position [148, 0]
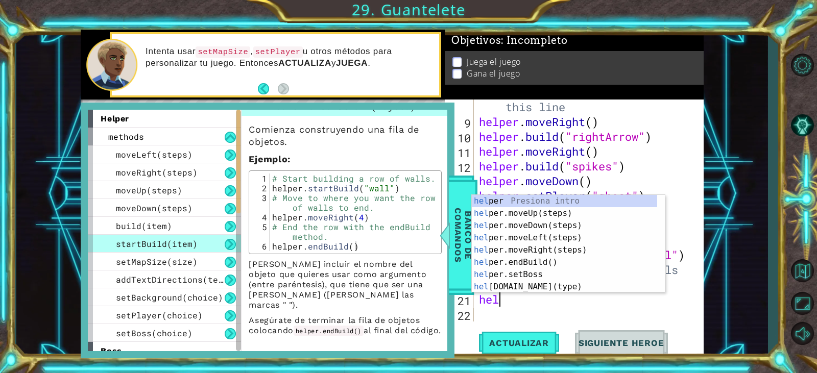
type textarea "helper"
click at [577, 252] on div "helper Presiona intro helper .moveUp(steps) Presiona intro helper .moveDown(ste…" at bounding box center [564, 256] width 185 height 123
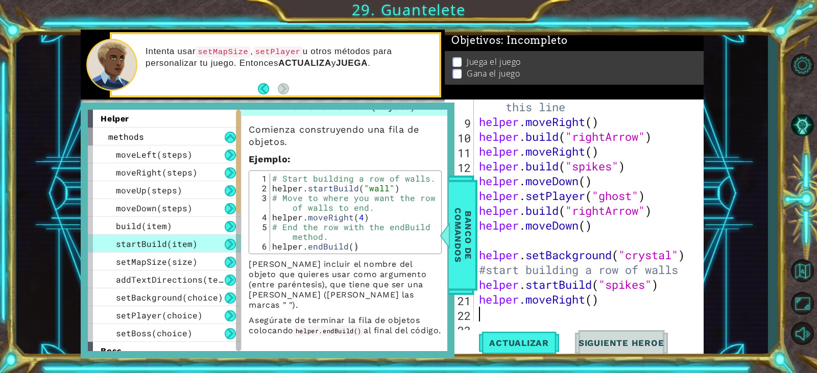
scroll to position [163, 0]
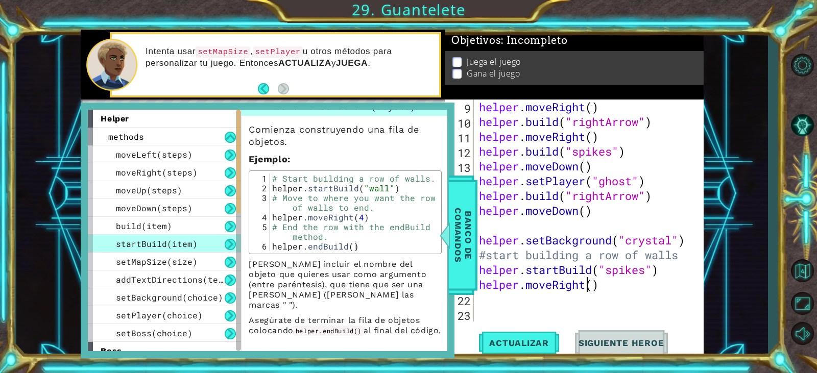
click at [589, 281] on div "helper . moveRight ( ) helper . build ( "rightArrow" ) helper . moveRight ( ) h…" at bounding box center [587, 226] width 221 height 252
click at [591, 283] on div "helper . moveRight ( ) helper . build ( "rightArrow" ) helper . moveRight ( ) h…" at bounding box center [587, 226] width 221 height 252
type textarea "helper.moveRight(5)"
click at [641, 314] on div "helper . moveRight ( ) helper . build ( "rightArrow" ) helper . moveRight ( ) h…" at bounding box center [587, 226] width 221 height 252
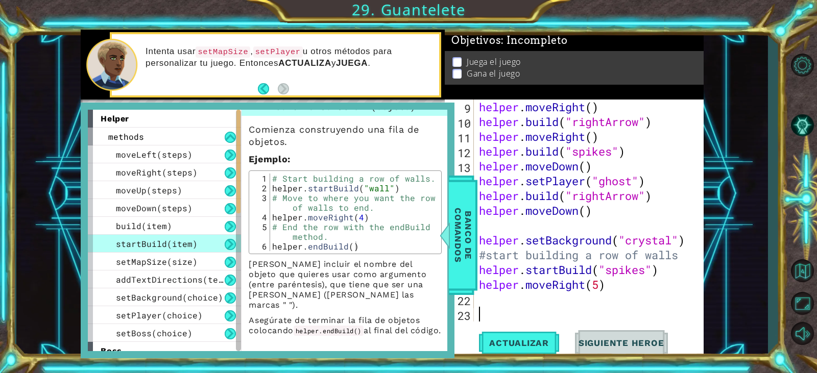
scroll to position [0, 0]
click at [636, 304] on div "helper . moveRight ( ) helper . build ( "rightArrow" ) helper . moveRight ( ) h…" at bounding box center [587, 226] width 221 height 252
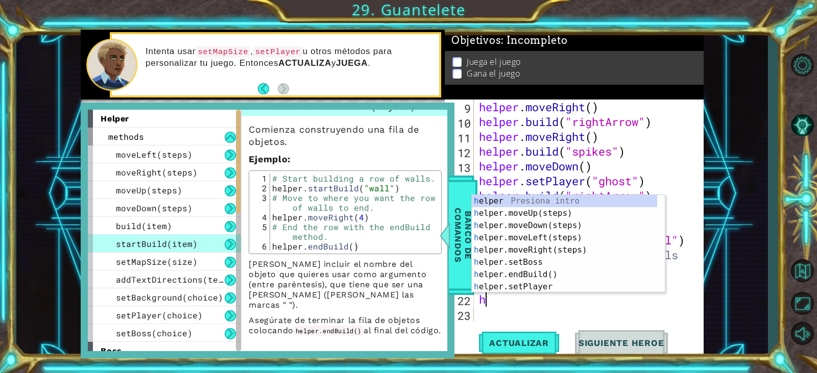
type textarea "hel"
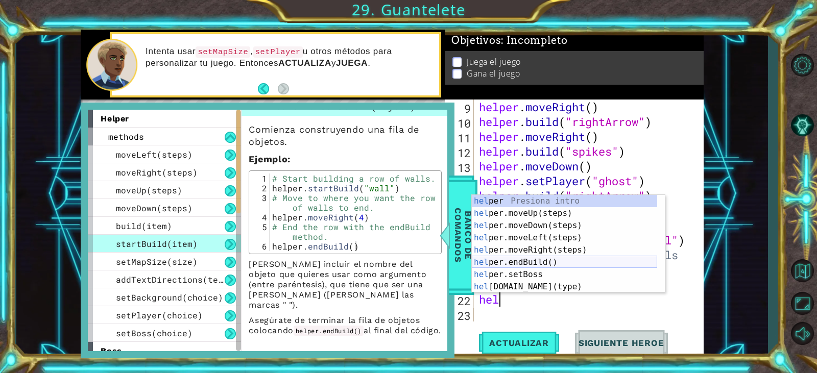
click at [569, 260] on div "hel per Presiona intro hel per.moveUp(steps) Presiona intro hel per.moveDown(st…" at bounding box center [564, 256] width 185 height 123
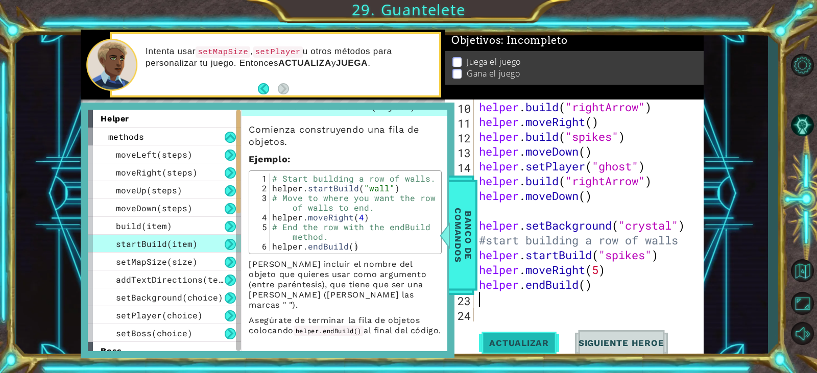
click at [543, 345] on span "Actualizar" at bounding box center [519, 343] width 80 height 10
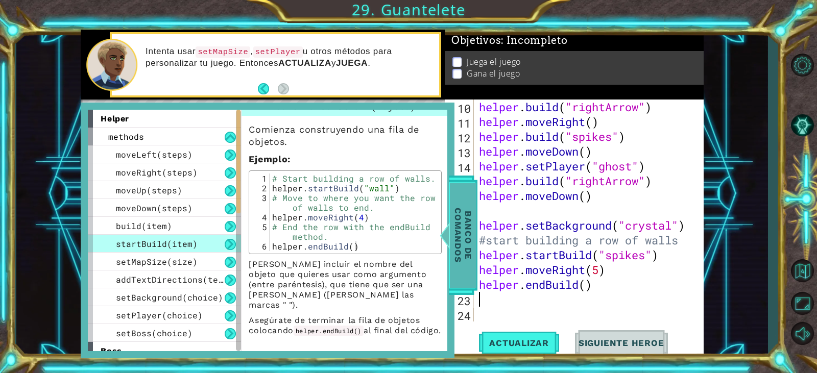
click at [465, 198] on span "Banco de comandos" at bounding box center [463, 236] width 27 height 106
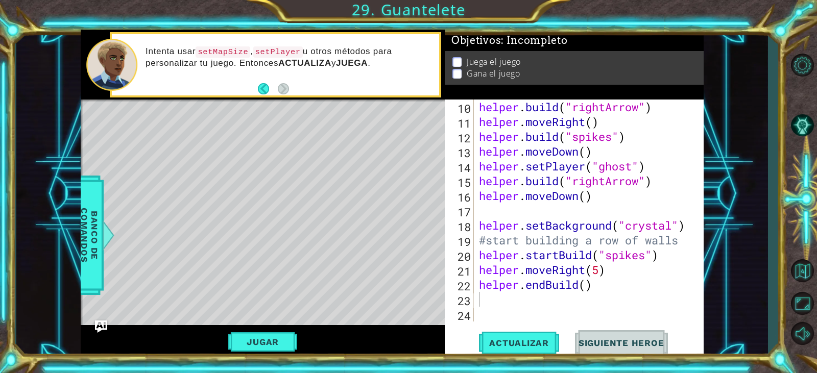
click at [601, 195] on div "helper . build ( "rightArrow" ) helper . moveRight ( ) helper . build ( "spikes…" at bounding box center [587, 226] width 221 height 252
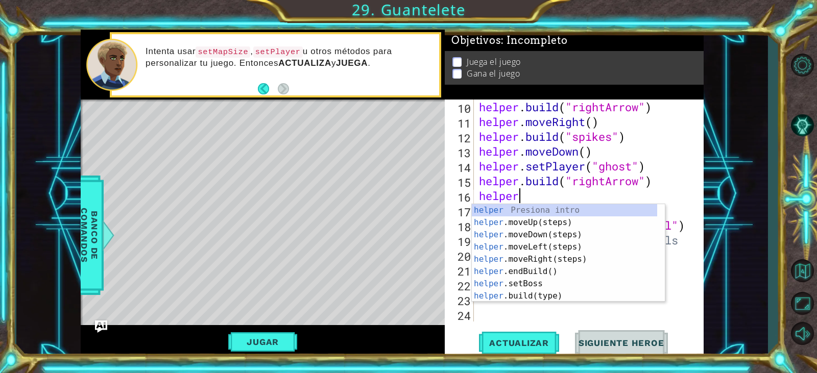
type textarea "h"
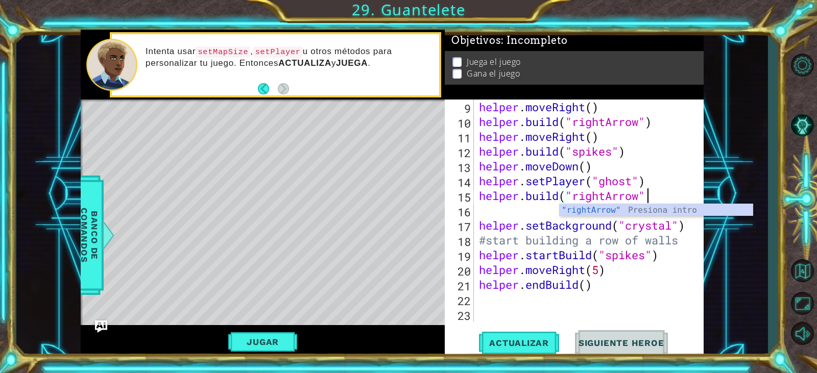
scroll to position [163, 0]
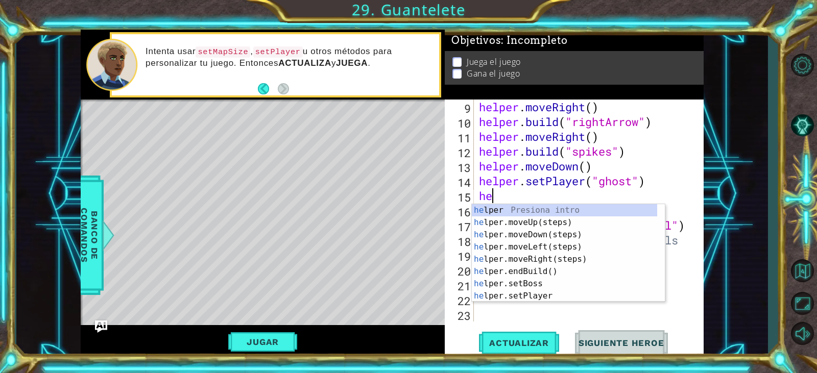
type textarea "h"
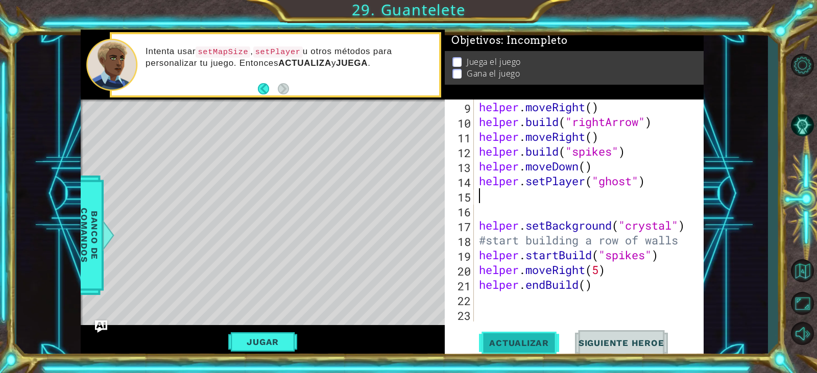
click at [542, 343] on span "Actualizar" at bounding box center [519, 343] width 80 height 10
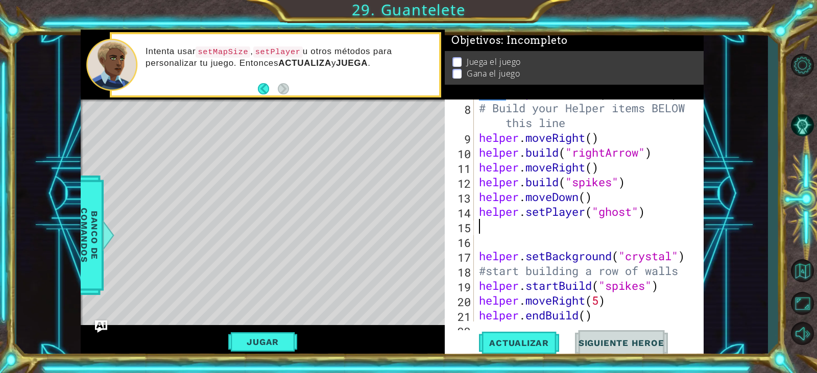
scroll to position [132, 0]
click at [627, 190] on div "helper . setBoss ( "darkness" ) # Build your Helper items BELOW this line helpe…" at bounding box center [587, 212] width 221 height 252
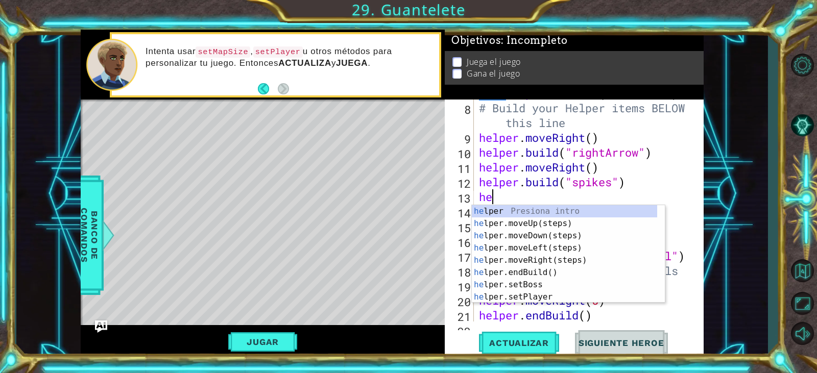
type textarea "h"
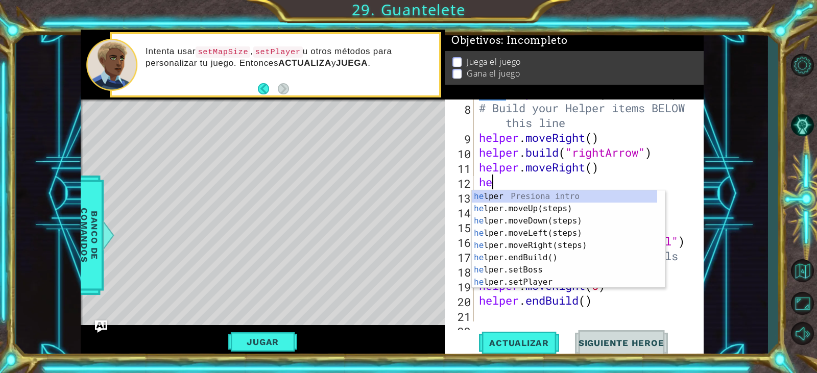
type textarea "h"
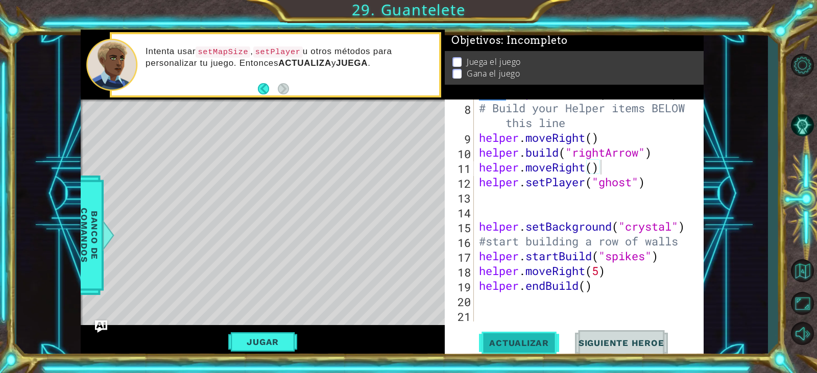
click at [513, 345] on span "Actualizar" at bounding box center [519, 343] width 80 height 10
click at [263, 335] on button "Jugar" at bounding box center [262, 342] width 69 height 19
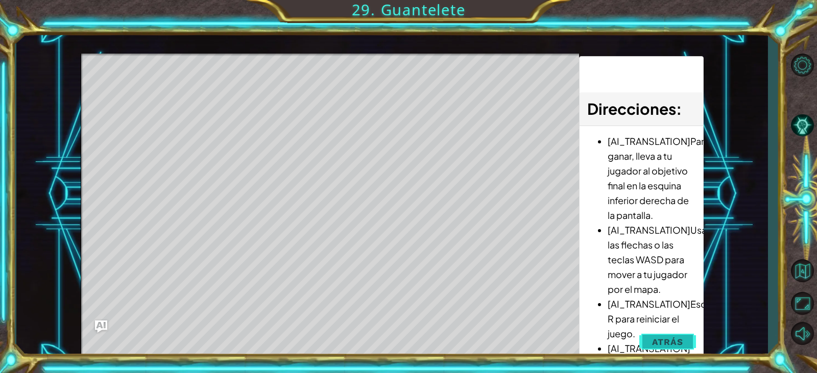
click at [652, 342] on button "Atrás" at bounding box center [667, 342] width 57 height 20
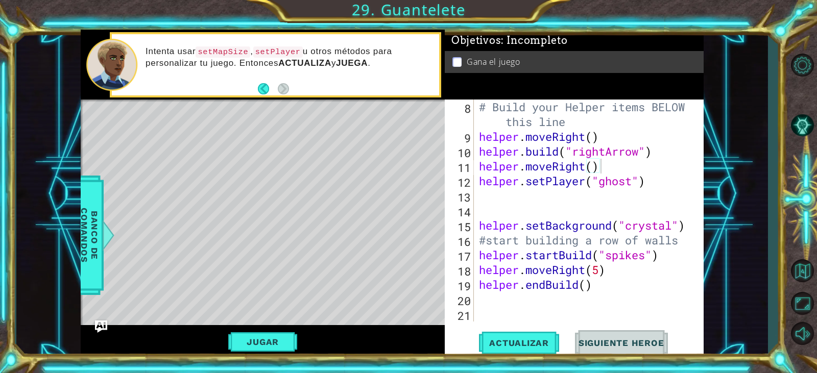
scroll to position [133, 0]
type textarea "helper.moveRight(5)"
click at [603, 274] on div "# Build your Helper items BELOW this line helper . moveRight ( ) helper . build…" at bounding box center [587, 233] width 221 height 267
click at [587, 300] on div "# Build your Helper items BELOW this line helper . moveRight ( ) helper . build…" at bounding box center [587, 233] width 221 height 267
click at [673, 248] on div "# Build your Helper items BELOW this line helper . moveRight ( ) helper . build…" at bounding box center [587, 233] width 221 height 267
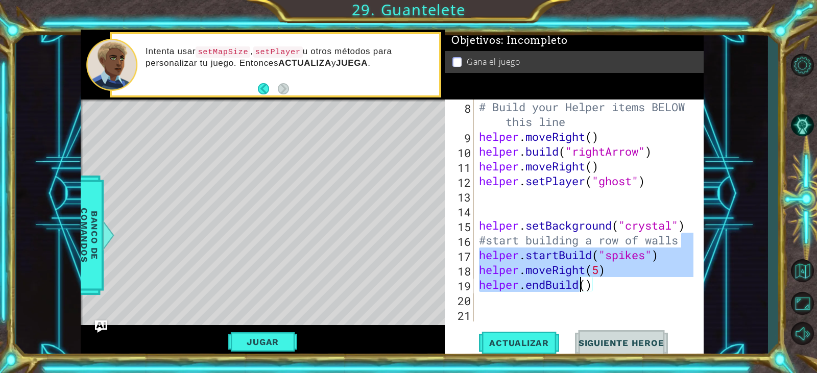
drag, startPoint x: 686, startPoint y: 241, endPoint x: 576, endPoint y: 284, distance: 118.6
click at [576, 284] on div "# Build your Helper items BELOW this line helper . moveRight ( ) helper . build…" at bounding box center [587, 233] width 221 height 267
click at [618, 281] on div "# Build your Helper items BELOW this line helper . moveRight ( ) helper . build…" at bounding box center [587, 233] width 221 height 267
type textarea "helper.endBuild()"
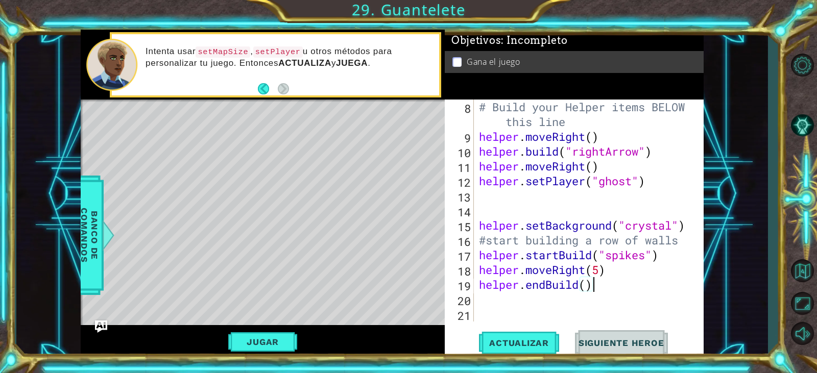
click at [622, 293] on div "# Build your Helper items BELOW this line helper . moveRight ( ) helper . build…" at bounding box center [587, 233] width 221 height 267
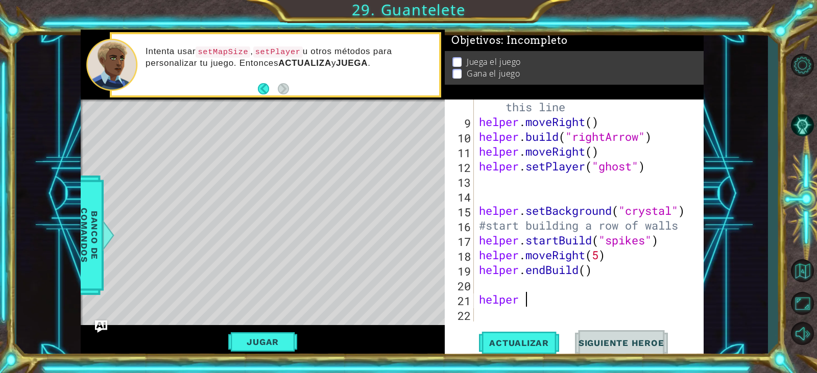
type textarea "helper m"
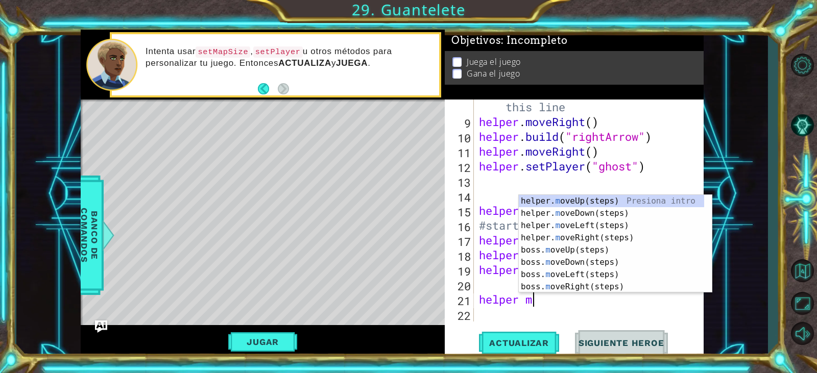
scroll to position [0, 2]
click at [616, 213] on div "helper. m oveUp(steps) Presiona intro helper. m oveDown(steps) Presiona intro h…" at bounding box center [611, 256] width 185 height 123
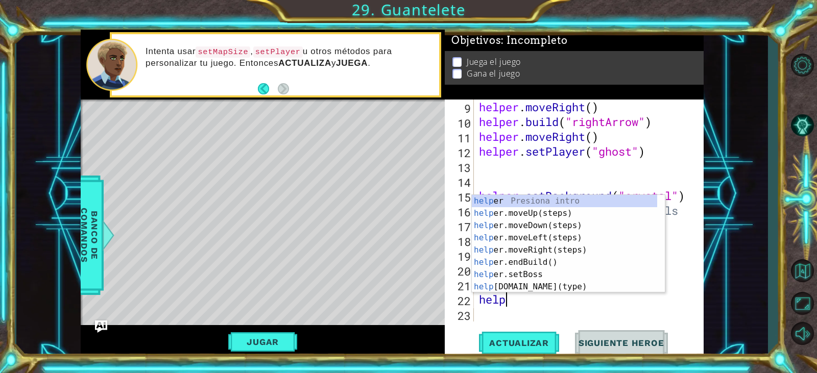
scroll to position [0, 2]
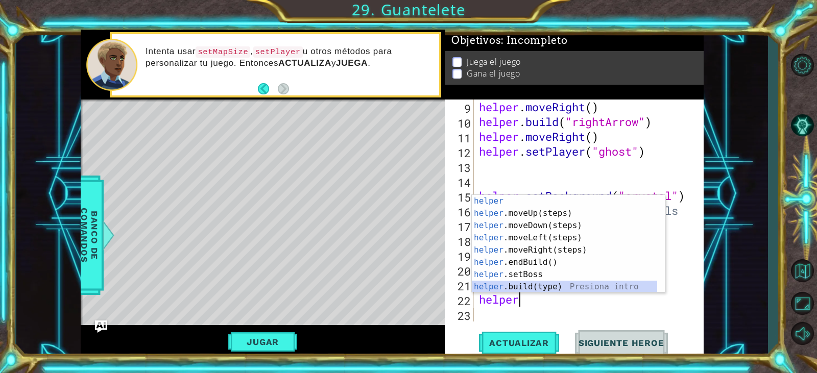
click at [545, 282] on div "helper Presiona intro helper .moveUp(steps) Presiona intro helper .moveDown(ste…" at bounding box center [564, 256] width 185 height 123
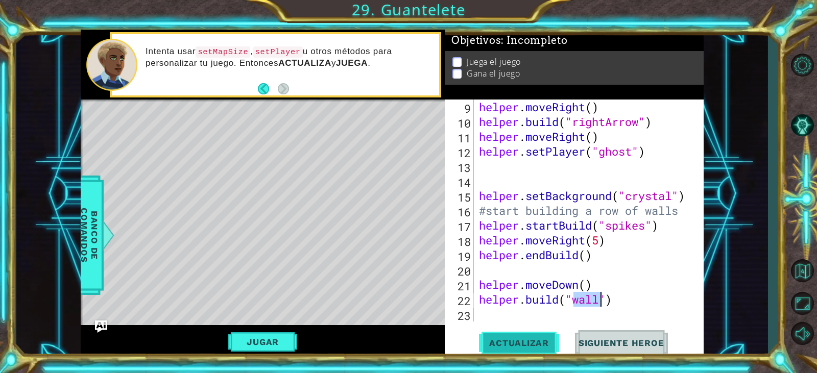
click at [523, 341] on span "Actualizar" at bounding box center [519, 343] width 80 height 10
click at [613, 303] on div "helper . moveRight ( ) helper . build ( "rightArrow" ) helper . moveRight ( ) h…" at bounding box center [587, 226] width 221 height 252
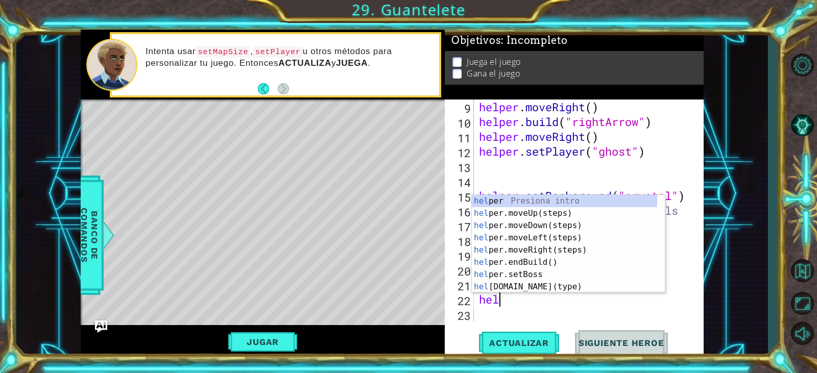
scroll to position [0, 0]
type textarea "h"
type textarea "heler"
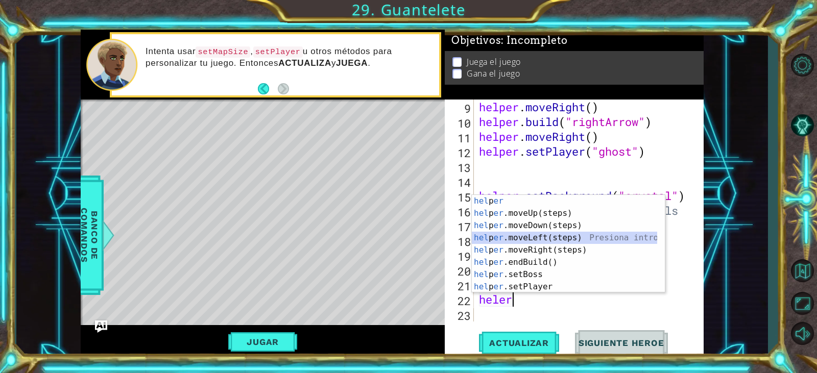
click at [556, 241] on div "hel p er Presiona intro hel p er .moveUp(steps) Presiona intro hel p er .moveDo…" at bounding box center [564, 256] width 185 height 123
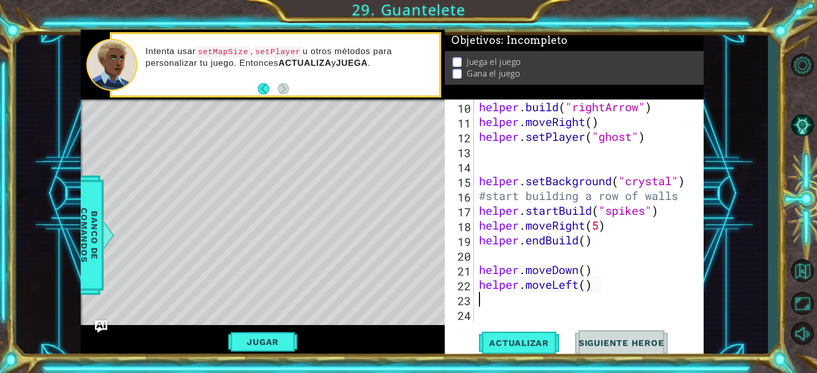
scroll to position [178, 0]
click at [585, 292] on div "helper . build ( "rightArrow" ) helper . moveRight ( ) helper . setPlayer ( "gh…" at bounding box center [587, 226] width 221 height 252
type textarea "helper.moveLeft(7)"
click at [592, 296] on div "helper . build ( "rightArrow" ) helper . moveRight ( ) helper . setPlayer ( "gh…" at bounding box center [587, 226] width 221 height 252
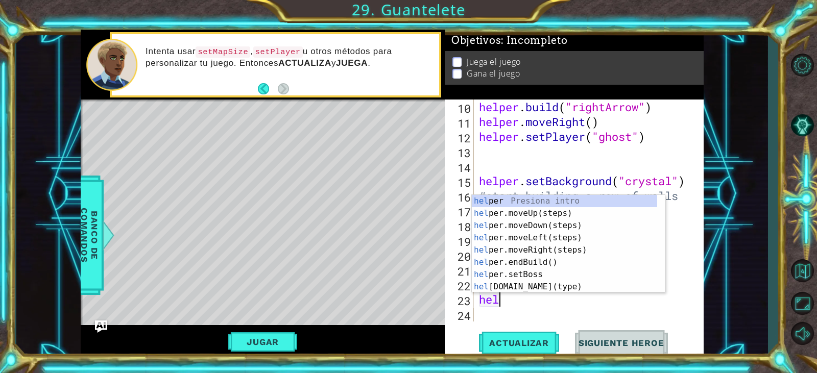
scroll to position [0, 2]
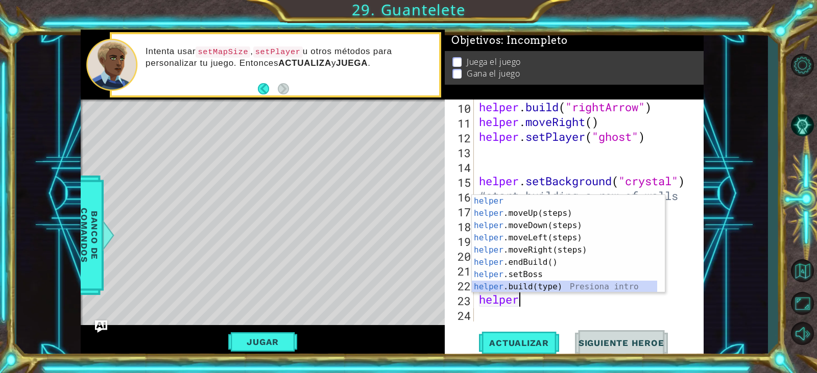
click at [542, 288] on div "helper Presiona intro helper .moveUp(steps) Presiona intro helper .moveDown(ste…" at bounding box center [564, 256] width 185 height 123
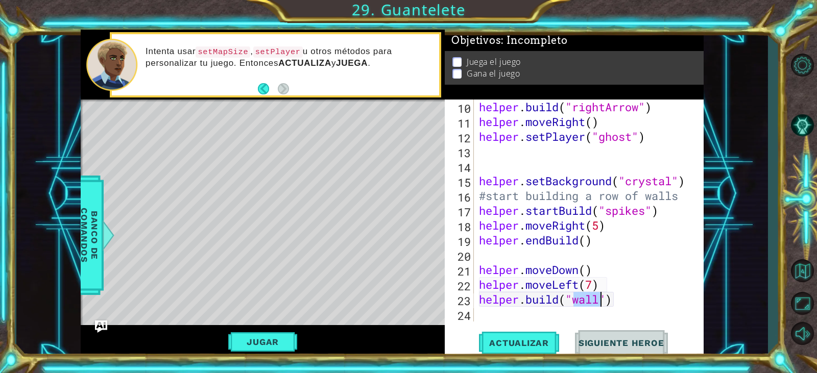
click at [542, 328] on div "[DOMAIN_NAME]("wall") 10 11 12 13 14 15 16 17 18 19 20 21 22 23 24 helper . bui…" at bounding box center [574, 229] width 259 height 258
click at [541, 334] on button "Actualizar" at bounding box center [519, 343] width 80 height 26
click at [534, 339] on span "Actualizar" at bounding box center [519, 343] width 80 height 10
click at [619, 301] on div "helper . build ( "rightArrow" ) helper . moveRight ( ) helper . setPlayer ( "gh…" at bounding box center [587, 226] width 221 height 252
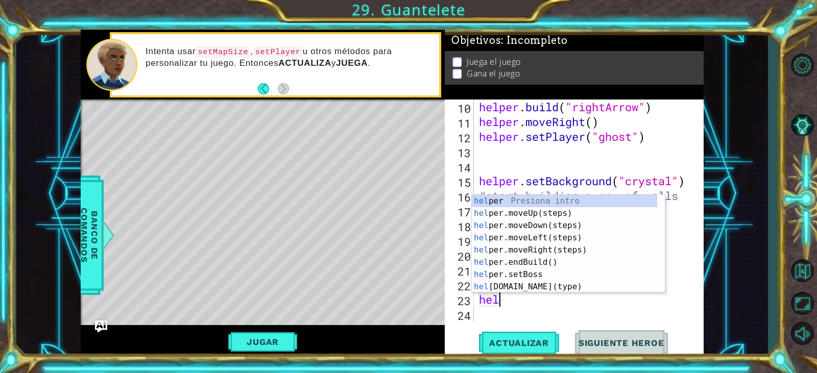
scroll to position [0, 0]
type textarea "h"
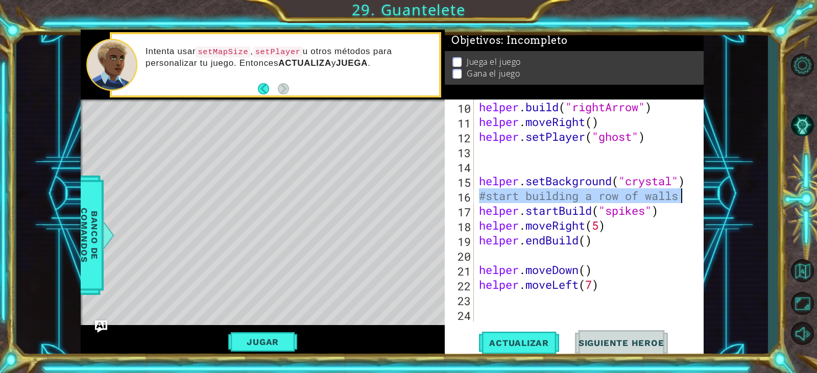
drag, startPoint x: 478, startPoint y: 197, endPoint x: 692, endPoint y: 197, distance: 214.0
click at [692, 197] on div "10 11 12 13 14 15 16 17 18 19 20 21 22 23 24 helper . build ( "rightArrow" ) he…" at bounding box center [573, 211] width 256 height 222
type textarea "#start building a row of walls"
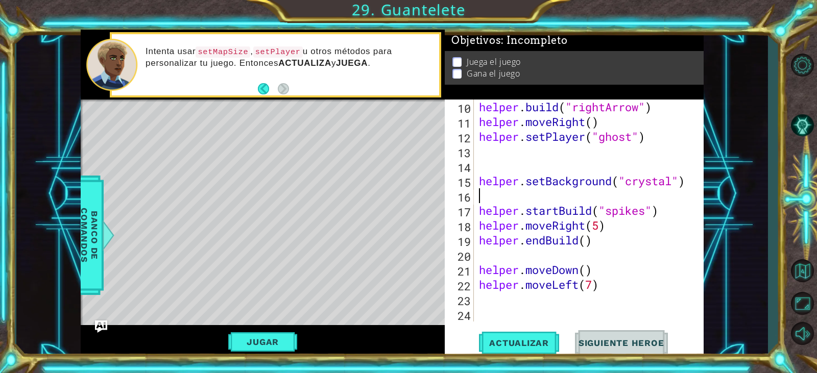
type textarea "helper.setBackground("crystal")"
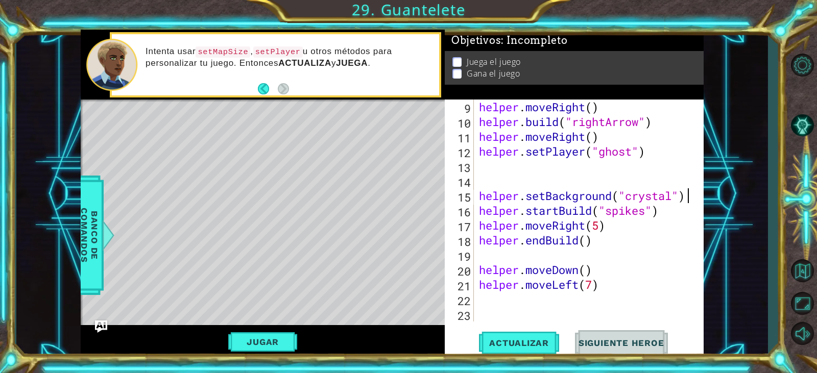
scroll to position [163, 0]
click at [626, 309] on div "helper . moveRight ( ) helper . build ( "rightArrow" ) helper . moveRight ( ) h…" at bounding box center [587, 226] width 221 height 252
click at [537, 342] on span "Actualizar" at bounding box center [519, 343] width 80 height 10
click at [548, 309] on div "helper . moveRight ( ) helper . build ( "rightArrow" ) helper . moveRight ( ) h…" at bounding box center [587, 226] width 221 height 252
click at [543, 297] on div "helper . moveRight ( ) helper . build ( "rightArrow" ) helper . moveRight ( ) h…" at bounding box center [587, 226] width 221 height 252
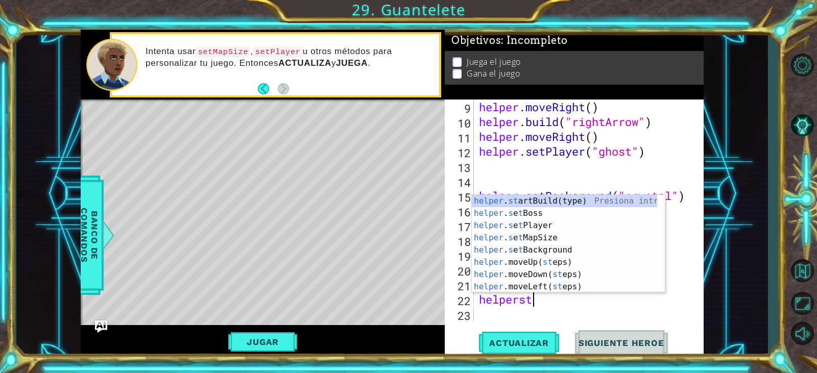
scroll to position [0, 3]
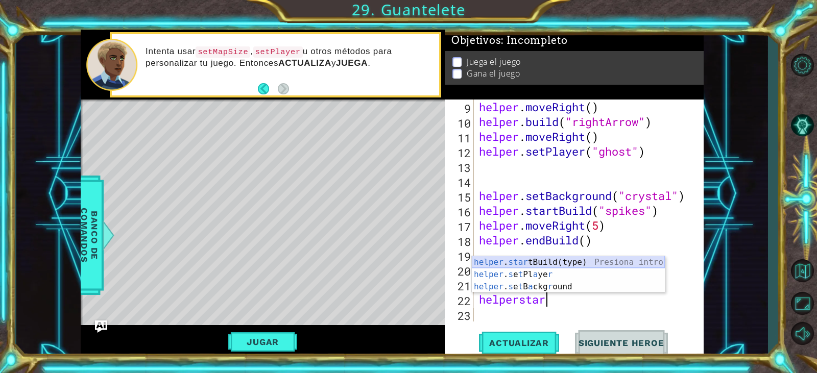
click at [560, 261] on div "helper . star tBuild(type) Presiona intro helper . s e t Pl a ye r Presiona int…" at bounding box center [568, 286] width 193 height 61
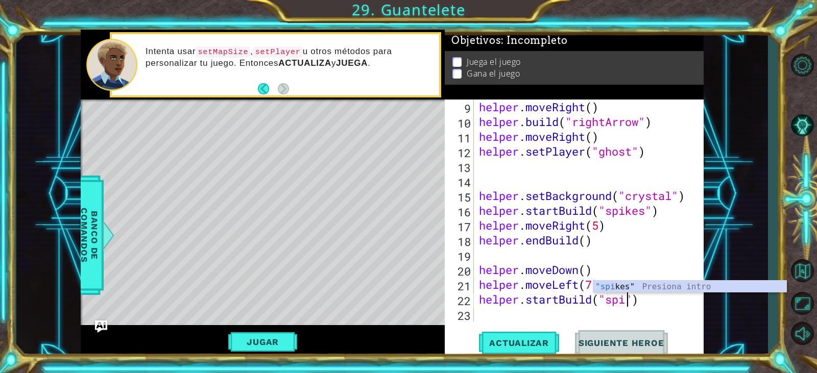
scroll to position [0, 8]
drag, startPoint x: 596, startPoint y: 285, endPoint x: 597, endPoint y: 318, distance: 33.2
click at [596, 286] on div ""spikes " Presiona intro" at bounding box center [690, 299] width 193 height 37
type textarea "helper.startBuild("spikes")"
click at [594, 329] on div "helper.startBuild("spikes") 9 10 11 12 13 14 15 16 17 18 19 20 21 22 23 helper …" at bounding box center [574, 229] width 259 height 258
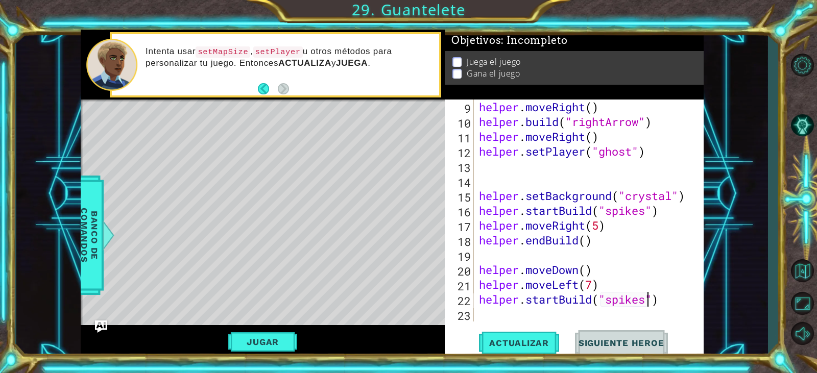
click at [594, 322] on div "helper . moveRight ( ) helper . build ( "rightArrow" ) helper . moveRight ( ) h…" at bounding box center [587, 226] width 221 height 252
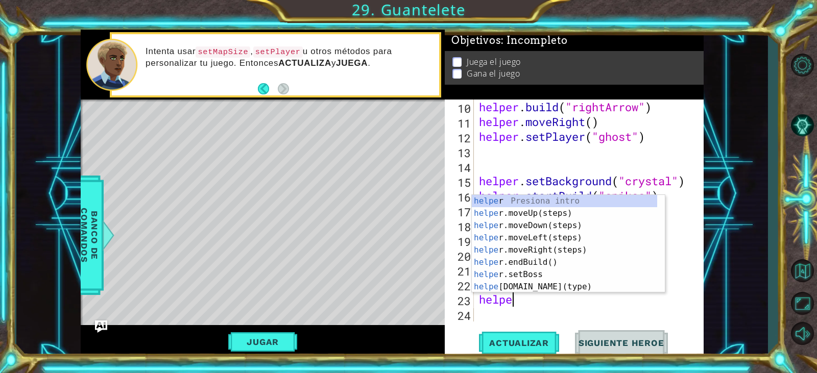
scroll to position [0, 2]
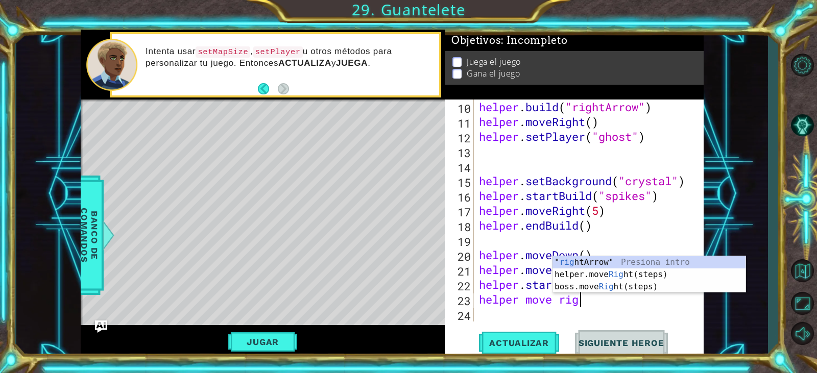
type textarea "helper move righ"
click at [622, 264] on div "helper.move Righ t(steps) Presiona intro " righ [PERSON_NAME]" Presiona intro b…" at bounding box center [649, 286] width 193 height 61
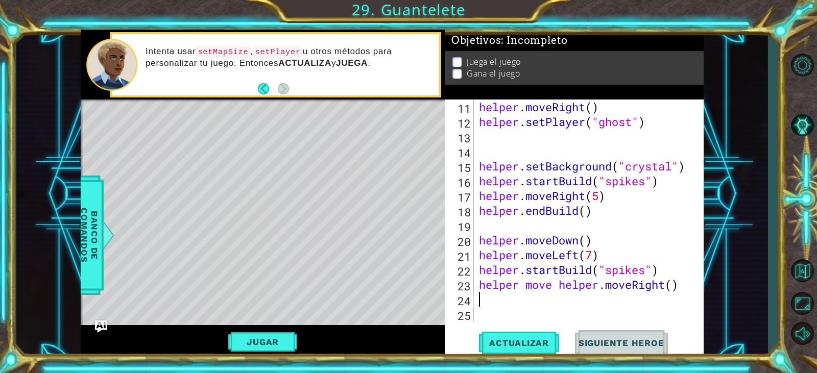
scroll to position [193, 0]
click at [598, 287] on div "helper . moveRight ( ) helper . setPlayer ( "ghost" ) helper . setBackground ( …" at bounding box center [587, 226] width 221 height 252
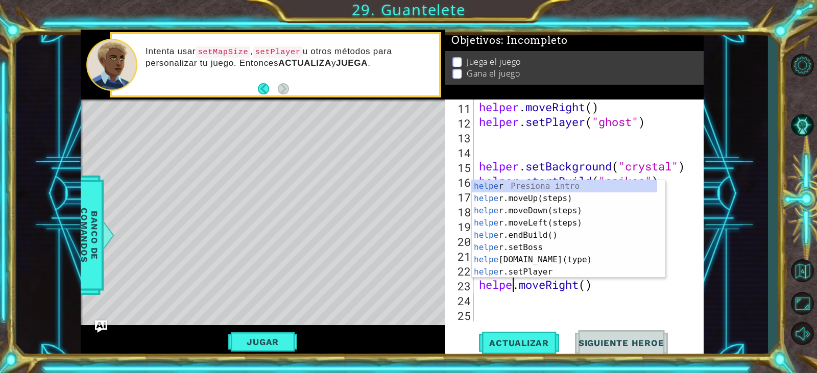
scroll to position [0, 2]
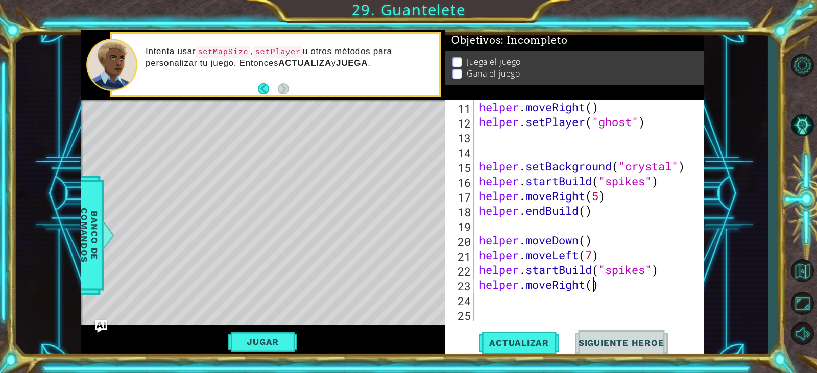
click at [595, 282] on div "helper . moveRight ( ) helper . setPlayer ( "ghost" ) helper . setBackground ( …" at bounding box center [587, 226] width 221 height 252
type textarea "helper.moveRight(5)"
click at [598, 297] on div "helper . moveRight ( ) helper . setPlayer ( "ghost" ) helper . setBackground ( …" at bounding box center [587, 226] width 221 height 252
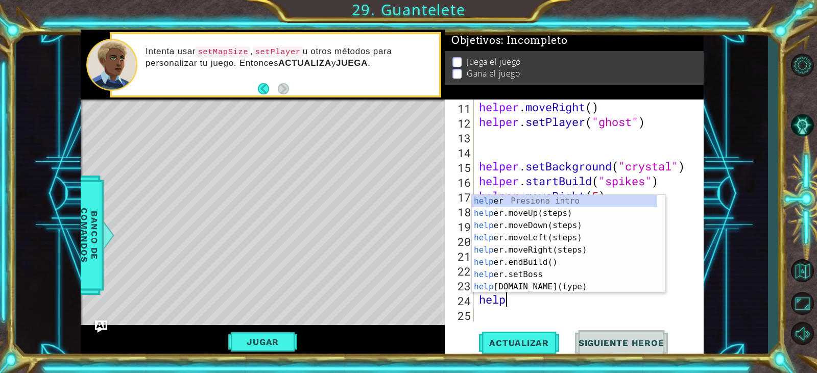
type textarea "helper"
click at [537, 267] on div "helper Presiona intro helper .moveUp(steps) Presiona intro helper .moveDown(ste…" at bounding box center [564, 256] width 185 height 123
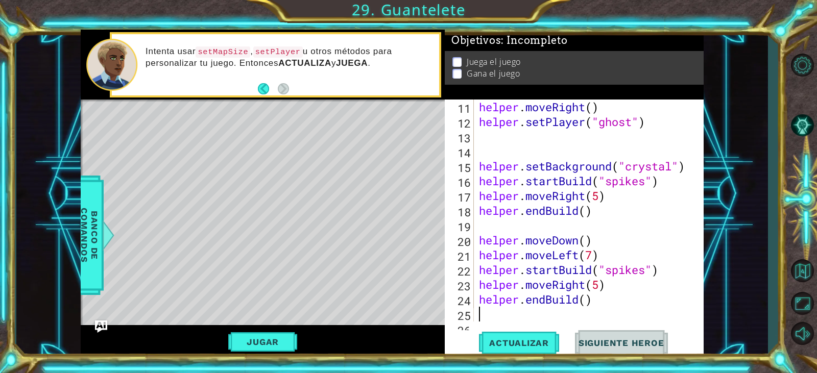
scroll to position [207, 0]
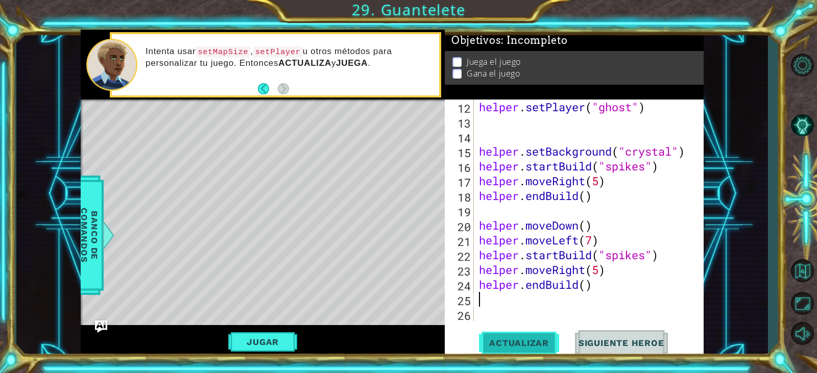
click at [519, 341] on span "Actualizar" at bounding box center [519, 343] width 80 height 10
click at [597, 276] on div "helper . setPlayer ( "ghost" ) helper . setBackground ( "crystal" ) helper . st…" at bounding box center [587, 226] width 221 height 252
click at [588, 275] on div "helper . setPlayer ( "ghost" ) helper . setBackground ( "crystal" ) helper . st…" at bounding box center [587, 226] width 221 height 252
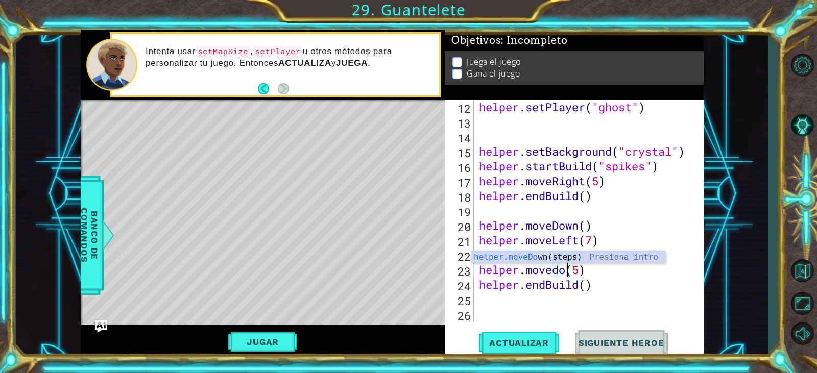
scroll to position [0, 5]
click at [526, 334] on button "Actualizar" at bounding box center [519, 343] width 80 height 26
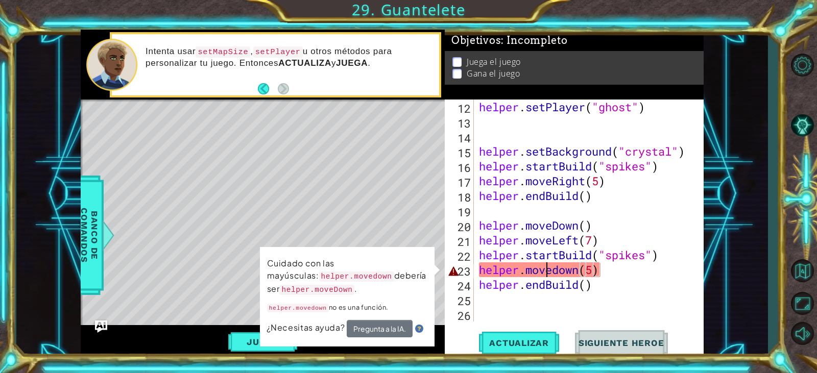
click at [545, 277] on div "helper . setPlayer ( "ghost" ) helper . setBackground ( "crystal" ) helper . st…" at bounding box center [587, 226] width 221 height 252
click at [567, 276] on div "helper . setPlayer ( "ghost" ) helper . setBackground ( "crystal" ) helper . st…" at bounding box center [587, 226] width 221 height 252
click at [580, 276] on div "helper . setPlayer ( "ghost" ) helper . setBackground ( "crystal" ) helper . st…" at bounding box center [587, 226] width 221 height 252
click at [557, 270] on div "helper . setPlayer ( "ghost" ) helper . setBackground ( "crystal" ) helper . st…" at bounding box center [587, 226] width 221 height 252
click at [554, 270] on div "helper . setPlayer ( "ghost" ) helper . setBackground ( "crystal" ) helper . st…" at bounding box center [587, 226] width 221 height 252
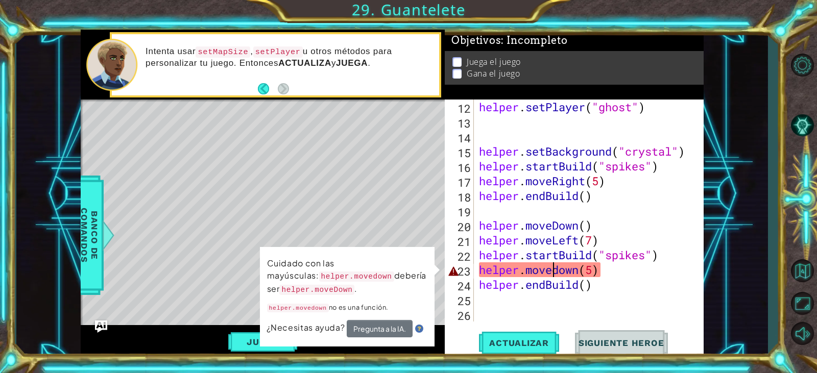
type textarea "helper.move down(5)"
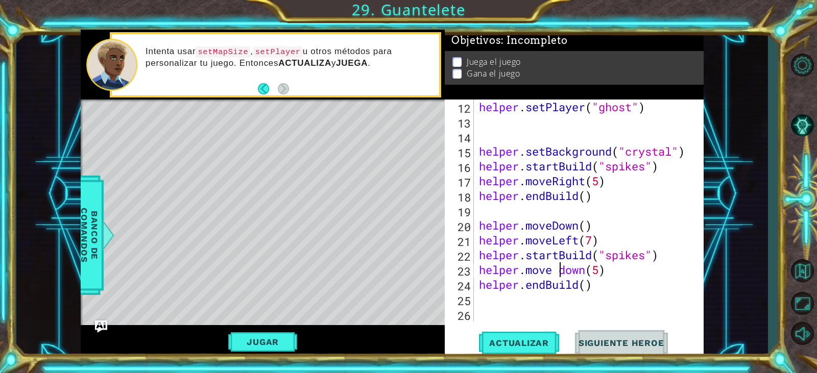
click at [548, 322] on div "helper . setPlayer ( "ghost" ) helper . setBackground ( "crystal" ) helper . st…" at bounding box center [587, 226] width 221 height 252
click at [588, 266] on div "helper . setPlayer ( "ghost" ) helper . setBackground ( "crystal" ) helper . st…" at bounding box center [587, 226] width 221 height 252
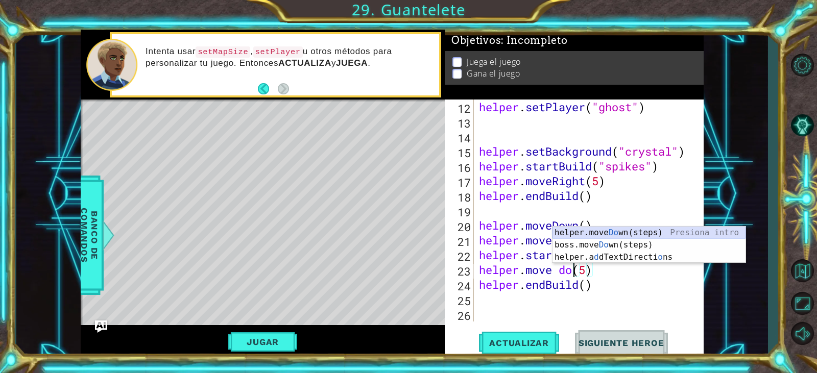
click at [635, 231] on div "helper.move Do wn(steps) Presiona intro boss.move Do wn(steps) Presiona intro h…" at bounding box center [649, 257] width 193 height 61
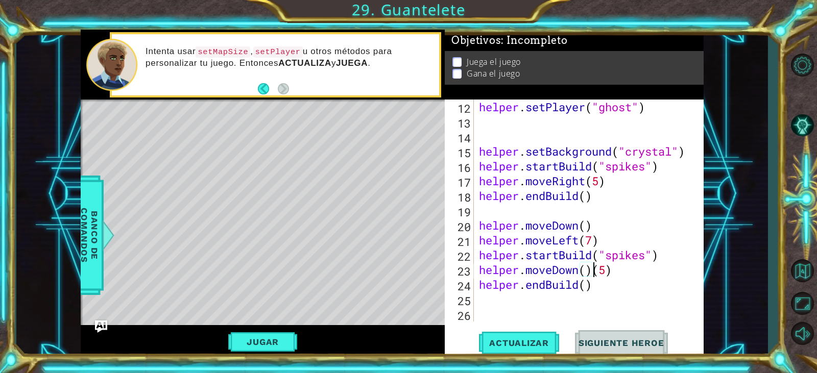
click at [604, 274] on div "helper . setPlayer ( "ghost" ) helper . setBackground ( "crystal" ) helper . st…" at bounding box center [587, 226] width 221 height 252
click at [606, 274] on div "helper . setPlayer ( "ghost" ) helper . setBackground ( "crystal" ) helper . st…" at bounding box center [587, 226] width 221 height 252
click at [608, 272] on div "helper . setPlayer ( "ghost" ) helper . setBackground ( "crystal" ) helper . st…" at bounding box center [587, 226] width 221 height 252
click at [585, 273] on div "helper . setPlayer ( "ghost" ) helper . setBackground ( "crystal" ) helper . st…" at bounding box center [587, 226] width 221 height 252
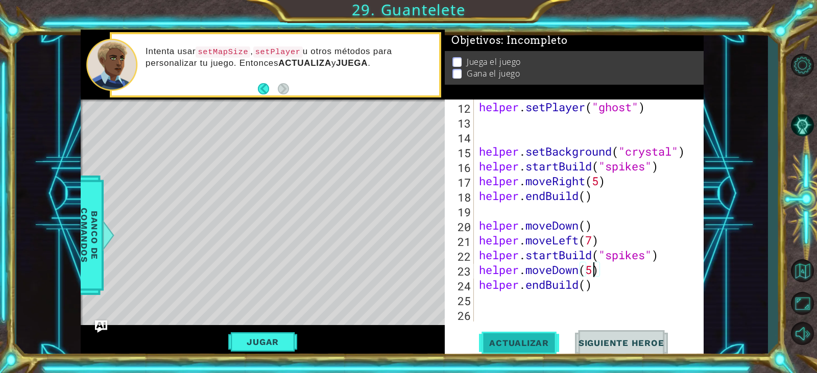
type textarea "helper.moveDown(5)"
click at [529, 330] on button "Actualizar" at bounding box center [519, 343] width 80 height 26
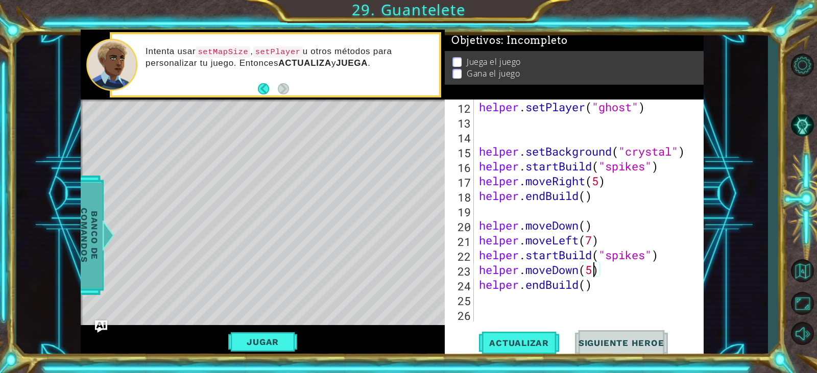
drag, startPoint x: 77, startPoint y: 216, endPoint x: 97, endPoint y: 216, distance: 19.9
click at [80, 216] on div "1 ההההההההההההההההההההההההההההההההההההההההההההההההההההההההההההההההההההההההההההה…" at bounding box center [392, 194] width 752 height 328
click at [91, 224] on span "Banco de comandos" at bounding box center [89, 236] width 27 height 106
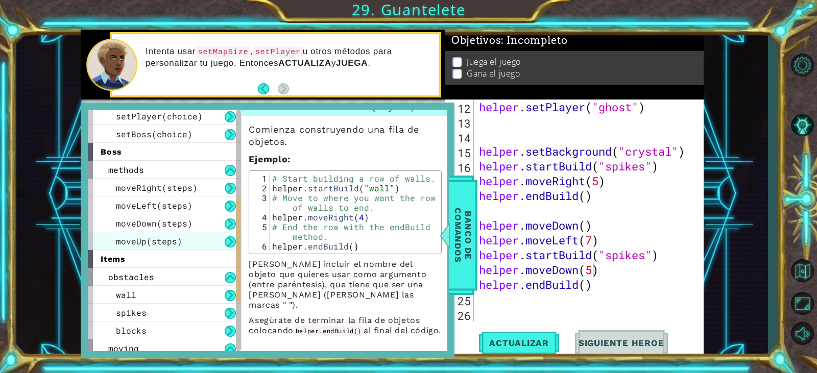
scroll to position [204, 0]
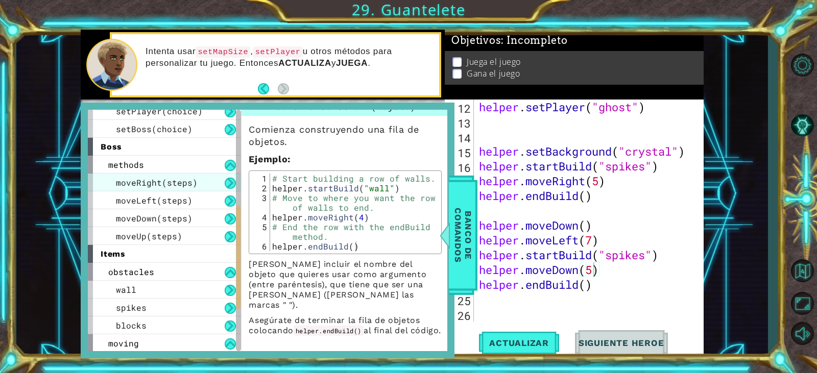
click at [221, 186] on div "moveRight(steps)" at bounding box center [164, 183] width 153 height 18
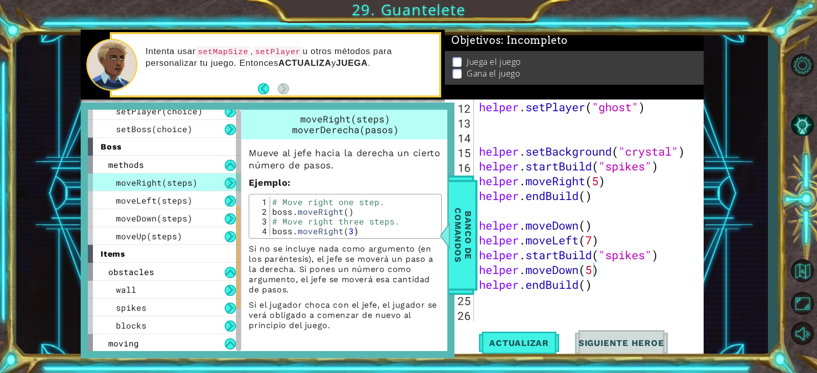
scroll to position [0, 0]
click at [223, 185] on div "moveRight(steps)" at bounding box center [164, 183] width 153 height 18
click at [210, 204] on div "moveLeft(steps)" at bounding box center [164, 201] width 153 height 18
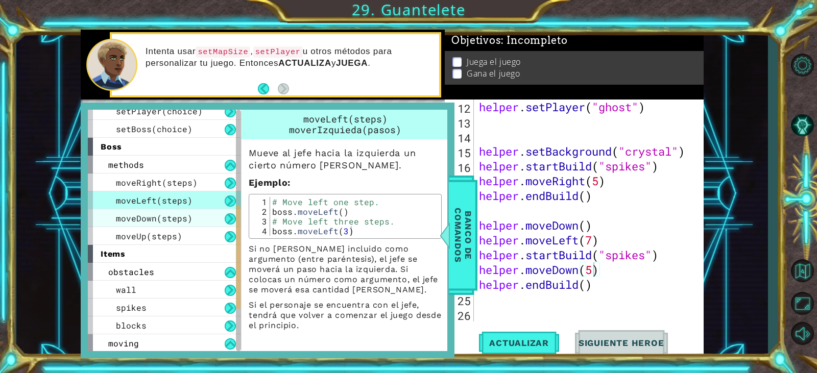
click at [210, 215] on div "moveDown(steps)" at bounding box center [164, 218] width 153 height 18
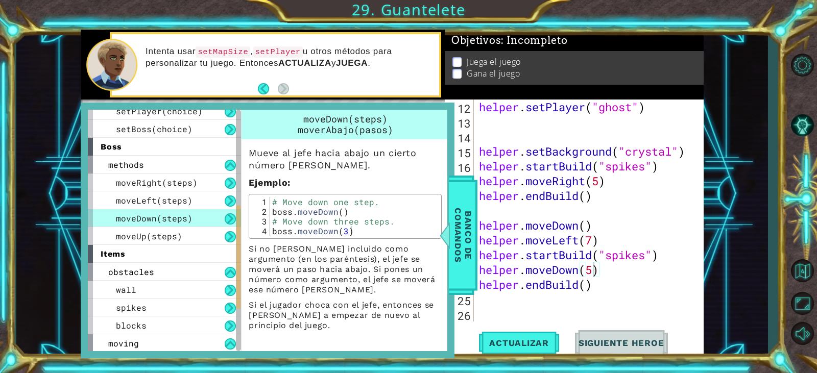
click at [209, 225] on div "moveDown(steps)" at bounding box center [164, 218] width 153 height 18
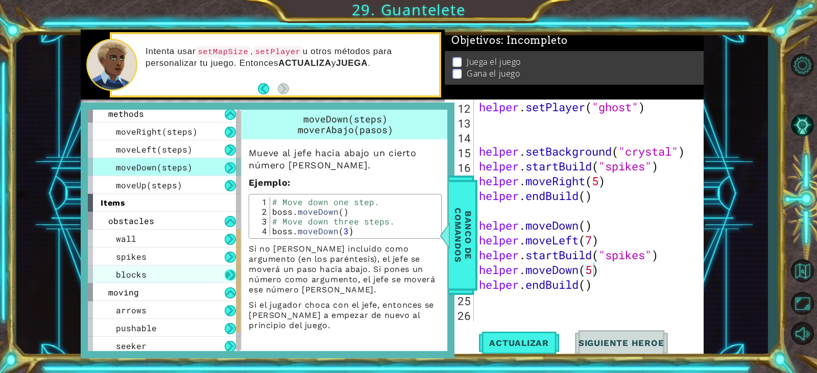
click at [226, 276] on button at bounding box center [230, 275] width 11 height 11
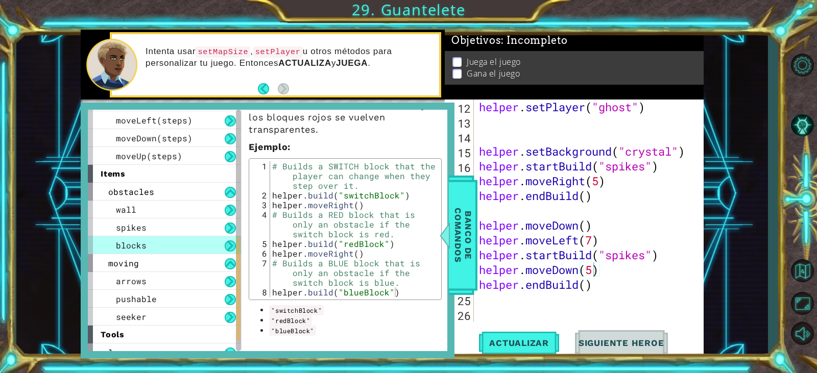
scroll to position [295, 0]
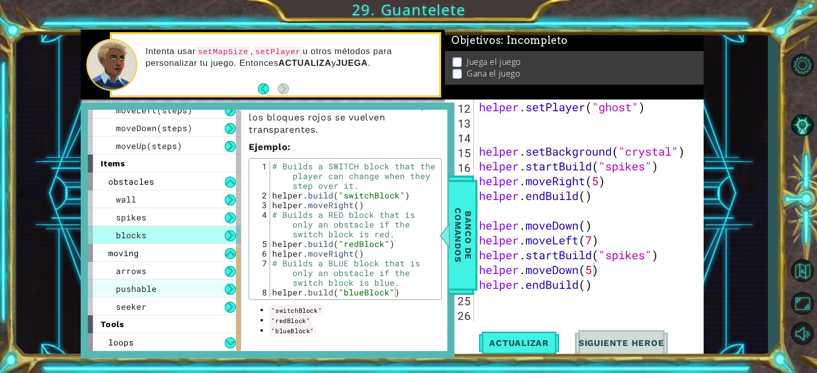
click at [224, 286] on div "pushable" at bounding box center [164, 289] width 153 height 18
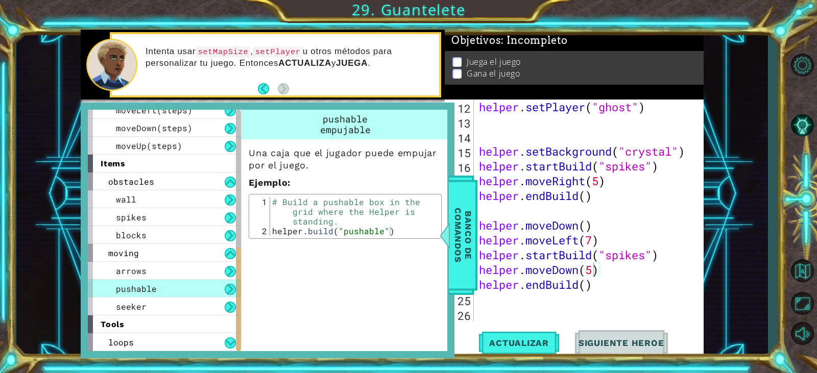
click at [214, 290] on div "pushable" at bounding box center [164, 289] width 153 height 18
click at [229, 291] on button at bounding box center [230, 289] width 11 height 11
click at [139, 288] on span "pushable" at bounding box center [136, 288] width 41 height 11
click at [141, 294] on span "pushable" at bounding box center [136, 288] width 41 height 11
click at [144, 302] on span "seeker" at bounding box center [131, 306] width 31 height 11
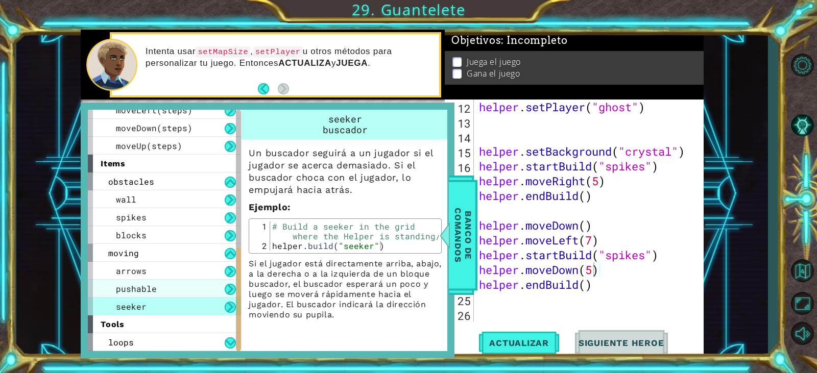
click at [158, 290] on div "pushable" at bounding box center [164, 289] width 153 height 18
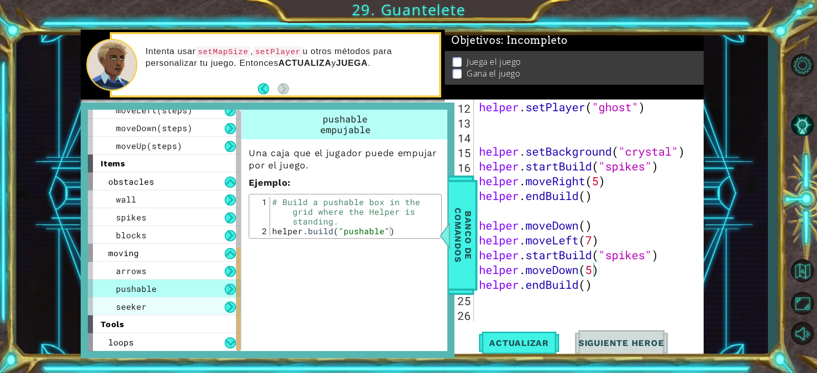
click at [157, 304] on div "seeker" at bounding box center [164, 307] width 153 height 18
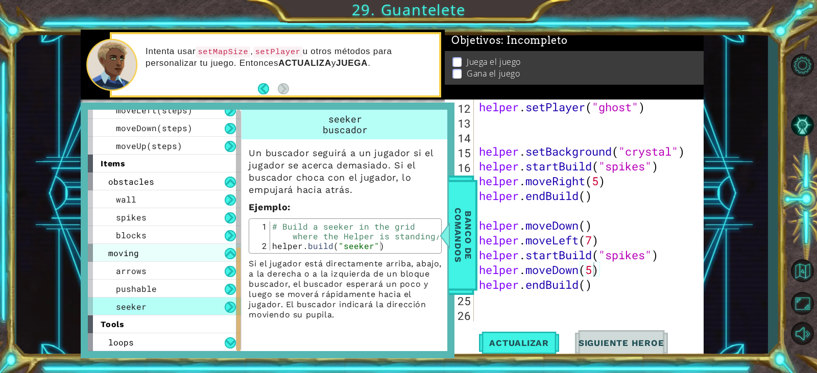
click at [164, 251] on div "moving" at bounding box center [164, 253] width 153 height 18
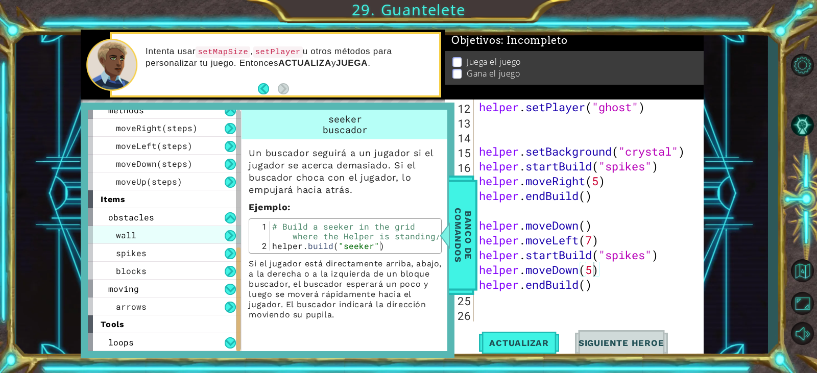
scroll to position [241, 0]
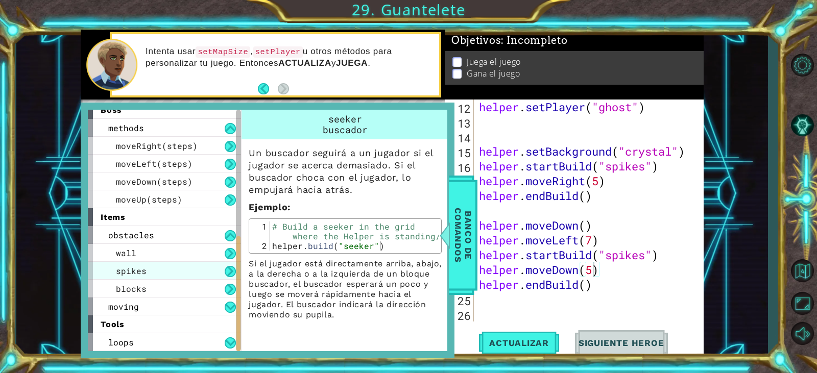
click at [165, 263] on div "spikes" at bounding box center [164, 271] width 153 height 18
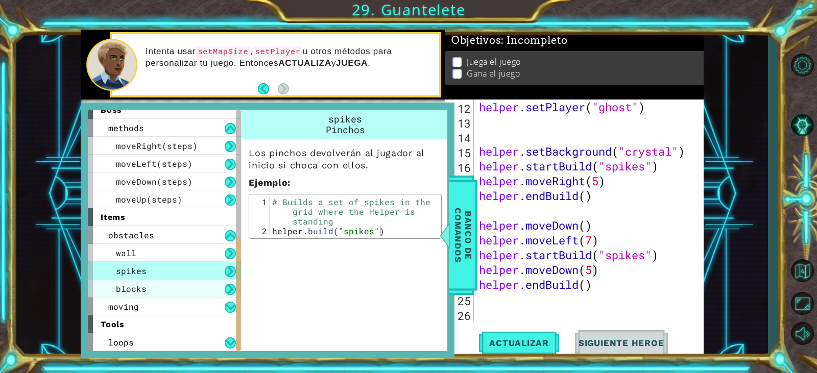
click at [168, 284] on div "blocks" at bounding box center [164, 289] width 153 height 18
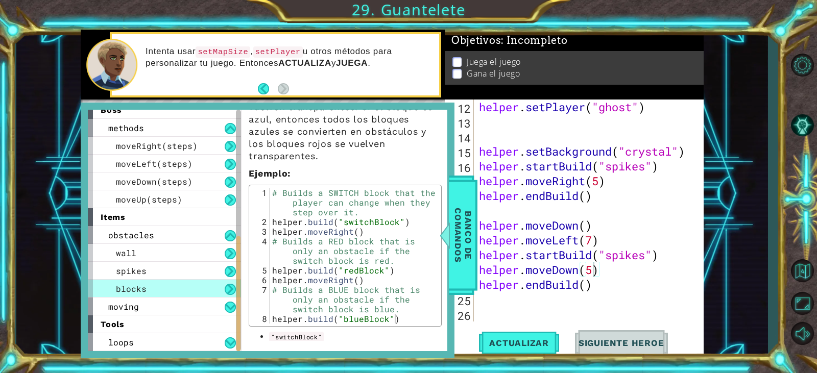
scroll to position [158, 0]
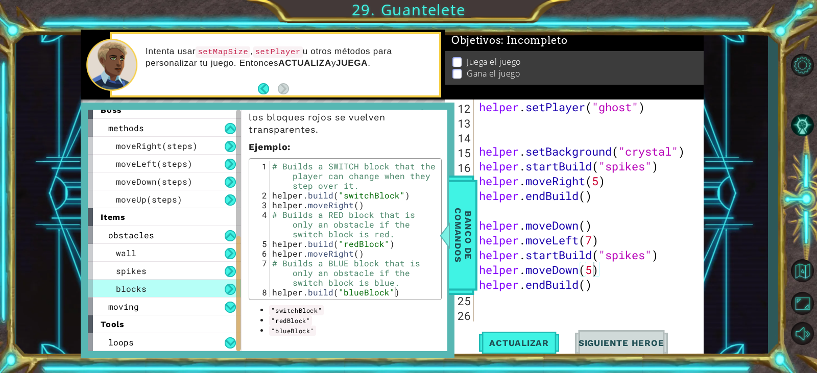
click at [582, 366] on div "1 ההההההההההההההההההההההההההההההההההההההההההההההההההההההההההההההההההההההההההההה…" at bounding box center [408, 186] width 817 height 373
click at [617, 299] on div "helper . setPlayer ( "ghost" ) helper . setBackground ( "crystal" ) helper . st…" at bounding box center [587, 226] width 221 height 252
click at [460, 224] on span "Banco de comandos" at bounding box center [463, 236] width 27 height 106
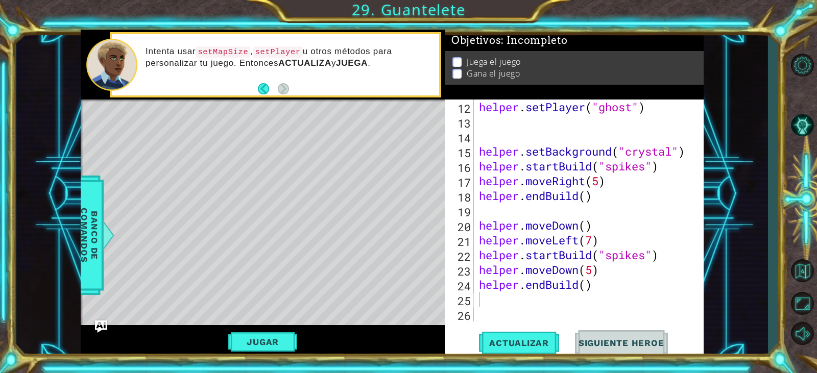
type textarea "helper.endBuild()"
click at [596, 286] on div "helper . setPlayer ( "ghost" ) helper . setBackground ( "crystal" ) helper . st…" at bounding box center [587, 226] width 221 height 252
click at [600, 295] on div "helper . setPlayer ( "ghost" ) helper . setBackground ( "crystal" ) helper . st…" at bounding box center [587, 226] width 221 height 252
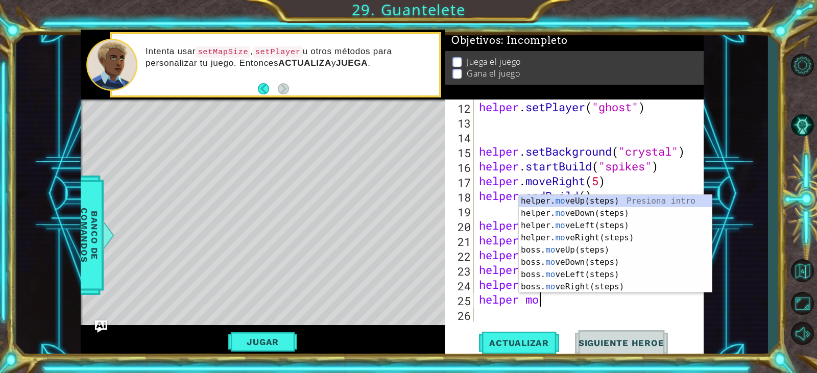
type textarea "helper move"
click at [602, 237] on div "helper. move Up(steps) Presiona intro helper. move Down(steps) Presiona intro h…" at bounding box center [615, 256] width 193 height 123
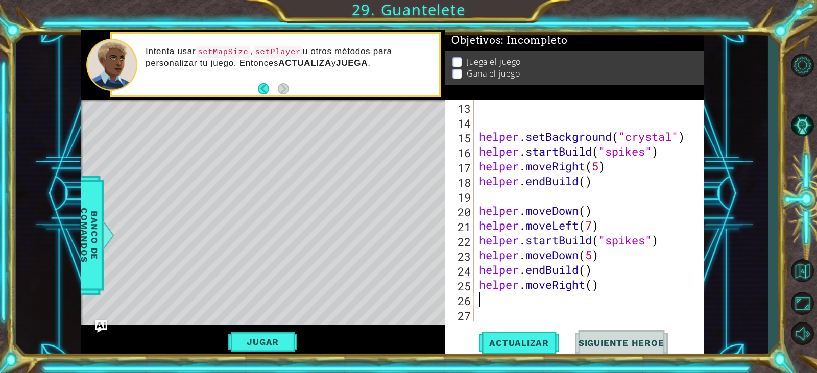
scroll to position [222, 0]
click at [596, 287] on div "helper . setBackground ( "crystal" ) helper . startBuild ( "spikes" ) helper . …" at bounding box center [587, 226] width 221 height 252
type textarea "helper.moveRight(2)"
click at [563, 301] on div "helper . setBackground ( "crystal" ) helper . startBuild ( "spikes" ) helper . …" at bounding box center [587, 226] width 221 height 252
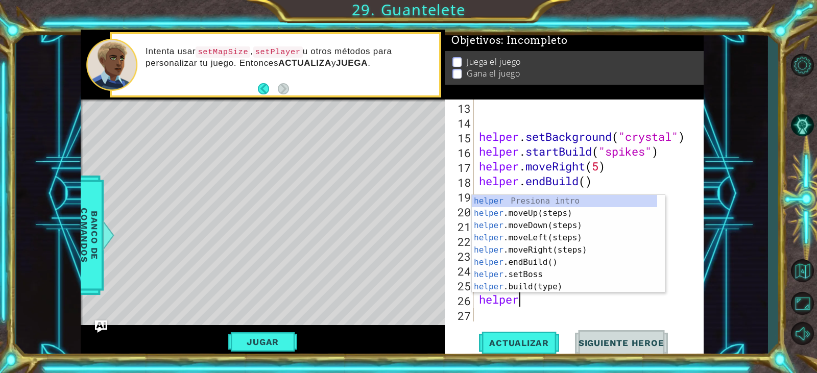
scroll to position [0, 2]
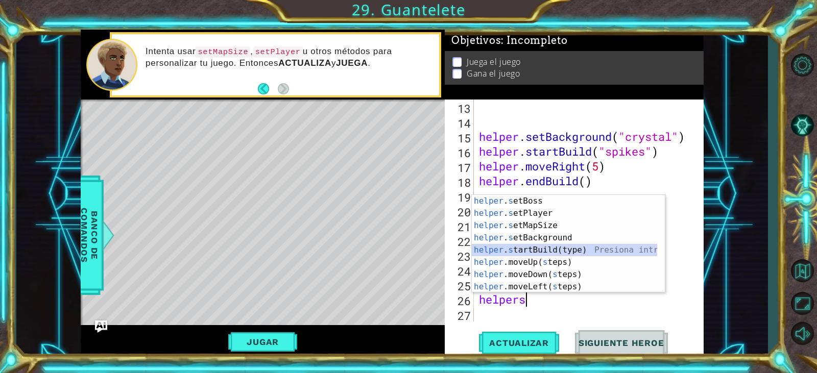
click at [554, 248] on div "helper . s etBoss Presiona intro helper . s etPlayer Presiona intro helper . s …" at bounding box center [564, 256] width 185 height 123
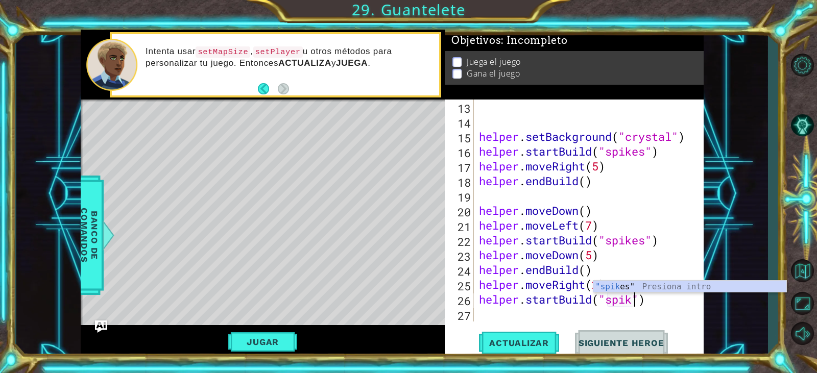
scroll to position [0, 8]
type textarea "helper.startBuild("spikes")"
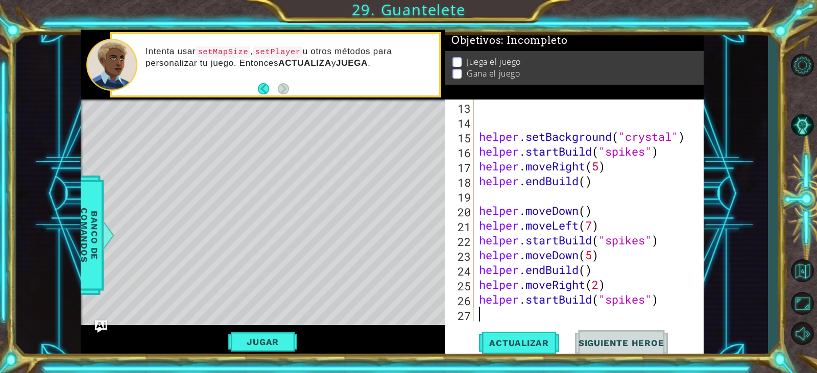
click at [580, 314] on div "helper . setBackground ( "crystal" ) helper . startBuild ( "spikes" ) helper . …" at bounding box center [587, 226] width 221 height 252
type textarea "hel"
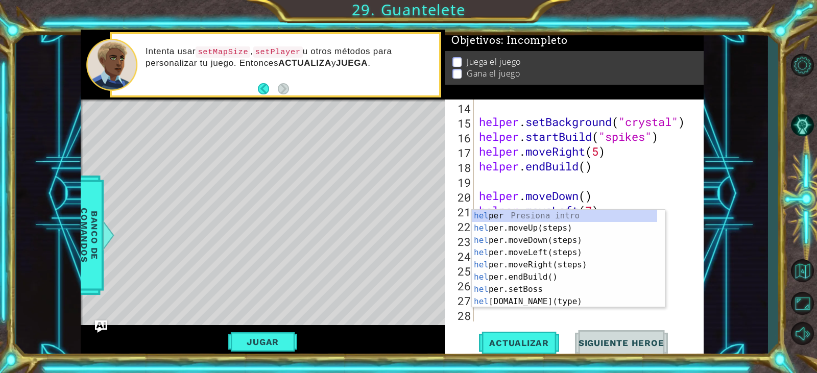
scroll to position [237, 0]
click at [557, 226] on div "hel per Presiona intro hel per.moveUp(steps) Presiona intro hel per.moveDown(st…" at bounding box center [564, 271] width 185 height 123
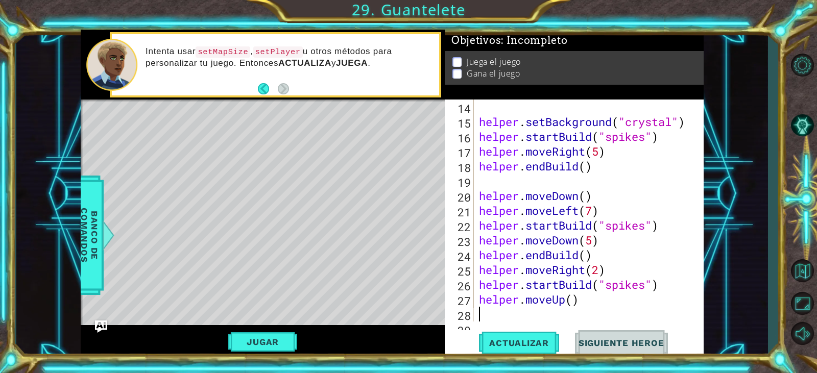
scroll to position [252, 0]
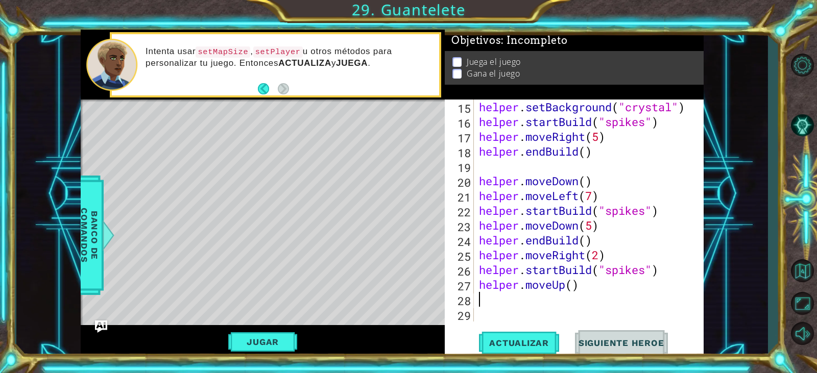
click at [577, 282] on div "helper . setBackground ( "crystal" ) helper . startBuild ( "spikes" ) helper . …" at bounding box center [587, 226] width 221 height 252
click at [573, 284] on div "helper . setBackground ( "crystal" ) helper . startBuild ( "spikes" ) helper . …" at bounding box center [587, 226] width 221 height 252
type textarea "helper.moveUp(4)"
click at [565, 307] on div "helper . setBackground ( "crystal" ) helper . startBuild ( "spikes" ) helper . …" at bounding box center [587, 226] width 221 height 252
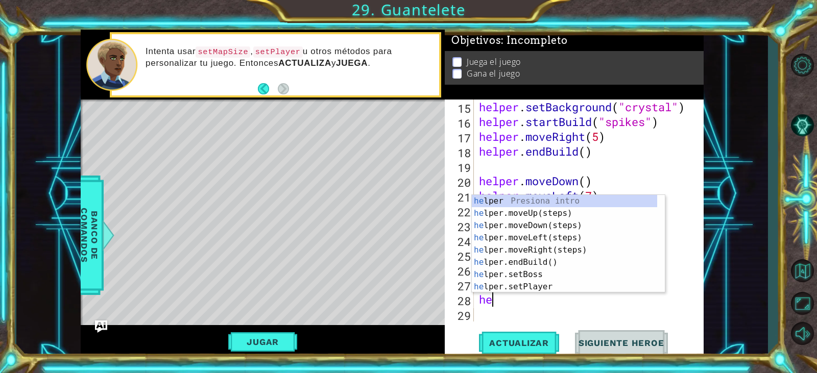
scroll to position [0, 1]
type textarea "help"
click at [550, 257] on div "help er Presiona intro help er.moveUp(steps) Presiona intro help er.moveDown(st…" at bounding box center [564, 256] width 185 height 123
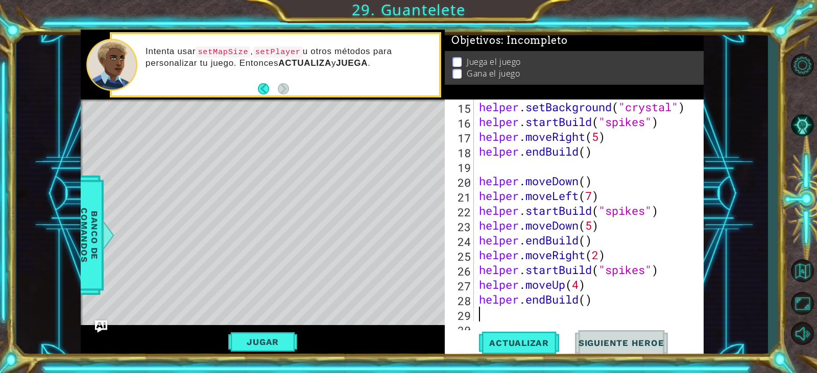
scroll to position [267, 0]
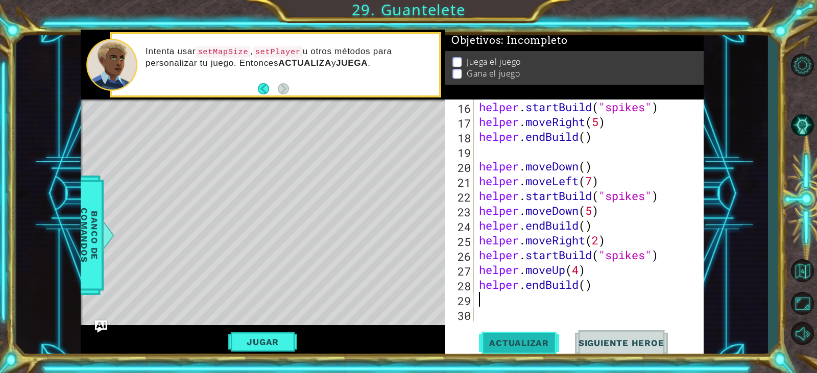
click at [533, 342] on span "Actualizar" at bounding box center [519, 343] width 80 height 10
click at [579, 272] on div "helper . startBuild ( "spikes" ) helper . moveRight ( 5 ) helper . endBuild ( )…" at bounding box center [587, 226] width 221 height 252
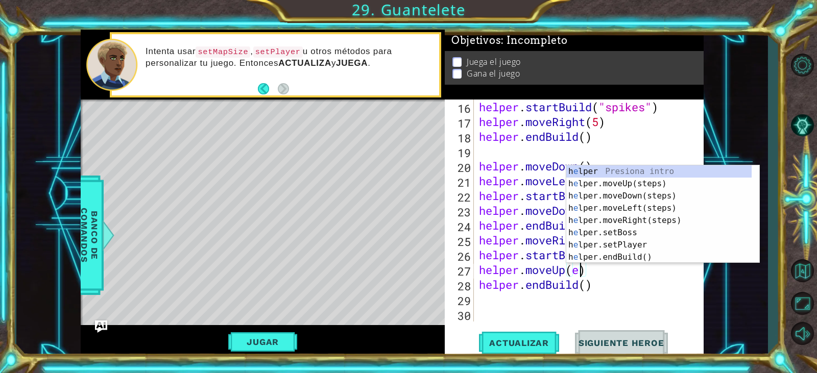
type textarea "helper.moveUp(3)"
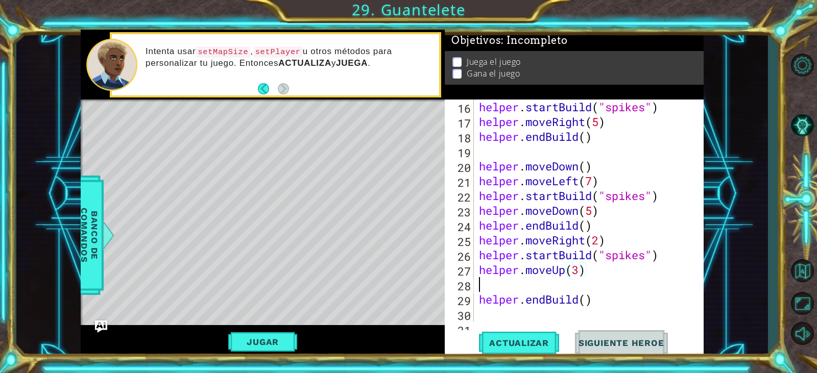
scroll to position [0, 0]
click at [534, 338] on span "Actualizar" at bounding box center [519, 343] width 80 height 10
click at [620, 238] on div "helper . startBuild ( "spikes" ) helper . moveRight ( 5 ) helper . endBuild ( )…" at bounding box center [587, 226] width 221 height 252
type textarea "helper.moveRight(2)"
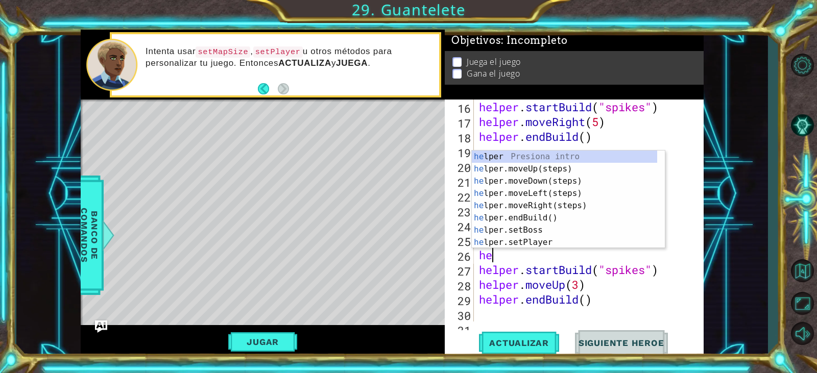
type textarea "hel"
click at [557, 171] on div "hel per Presiona intro hel per.moveUp(steps) Presiona intro hel per.moveDown(st…" at bounding box center [564, 212] width 185 height 123
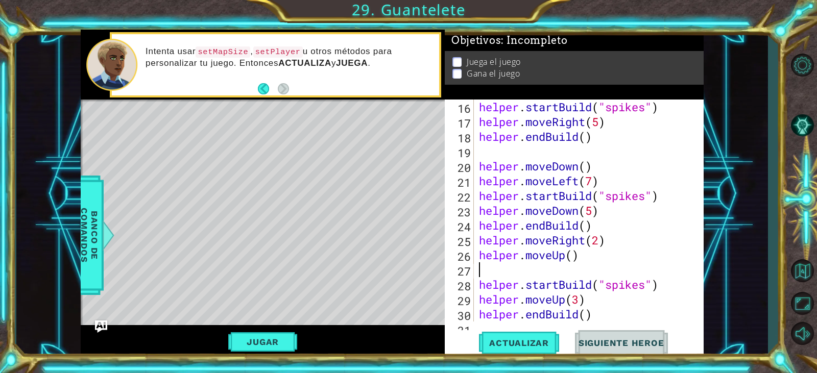
scroll to position [0, 0]
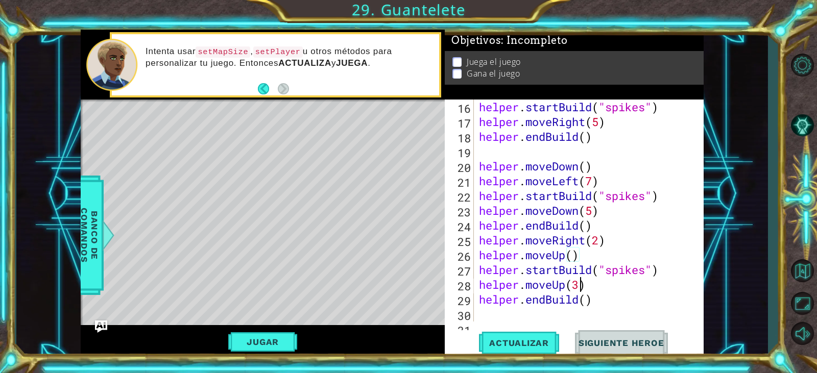
click at [580, 289] on div "helper . startBuild ( "spikes" ) helper . moveRight ( 5 ) helper . endBuild ( )…" at bounding box center [587, 226] width 221 height 252
type textarea "helper.moveUp(2)"
click at [516, 331] on button "Actualizar" at bounding box center [519, 343] width 80 height 26
click at [516, 340] on span "Actualizar" at bounding box center [519, 343] width 80 height 10
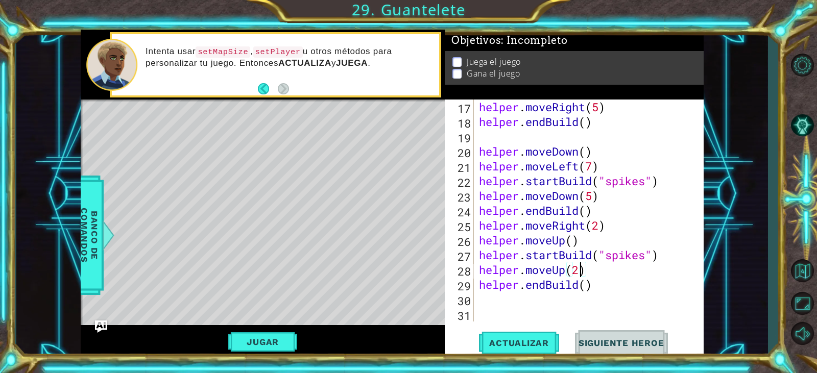
scroll to position [281, 0]
click at [676, 302] on div "helper . moveRight ( 5 ) helper . endBuild ( ) helper . moveDown ( ) helper . m…" at bounding box center [587, 226] width 221 height 252
click at [88, 225] on span "Banco de comandos" at bounding box center [89, 236] width 27 height 106
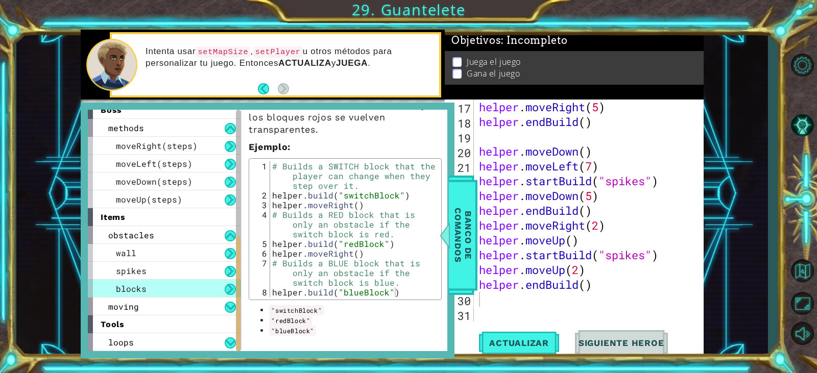
scroll to position [281, 0]
click at [562, 303] on div "helper . moveRight ( 5 ) helper . endBuild ( ) helper . moveDown ( ) helper . m…" at bounding box center [587, 226] width 221 height 252
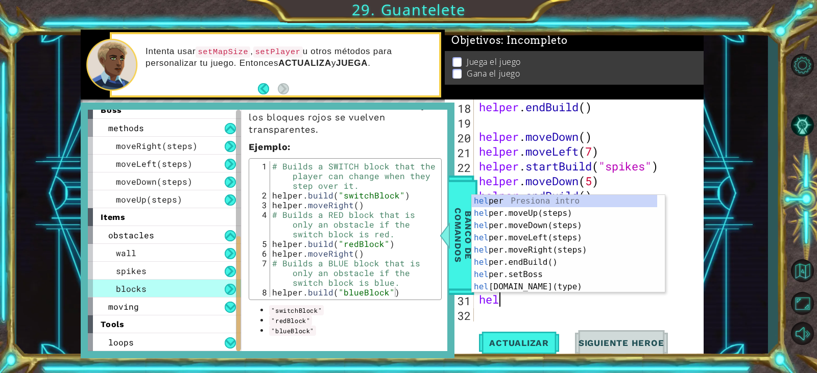
scroll to position [0, 2]
click at [543, 285] on div "helper Presiona intro helper .moveUp(steps) Presiona intro helper .moveDown(ste…" at bounding box center [564, 256] width 185 height 123
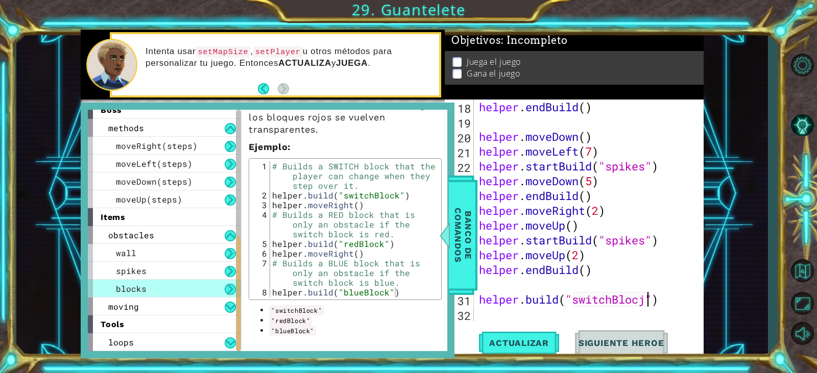
scroll to position [0, 8]
type textarea "[DOMAIN_NAME]("switchBlock")"
click at [526, 321] on div "helper . endBuild ( ) helper . moveDown ( ) helper . moveLeft ( 7 ) helper . st…" at bounding box center [587, 226] width 221 height 252
click at [471, 266] on span "Banco de comandos" at bounding box center [463, 236] width 27 height 106
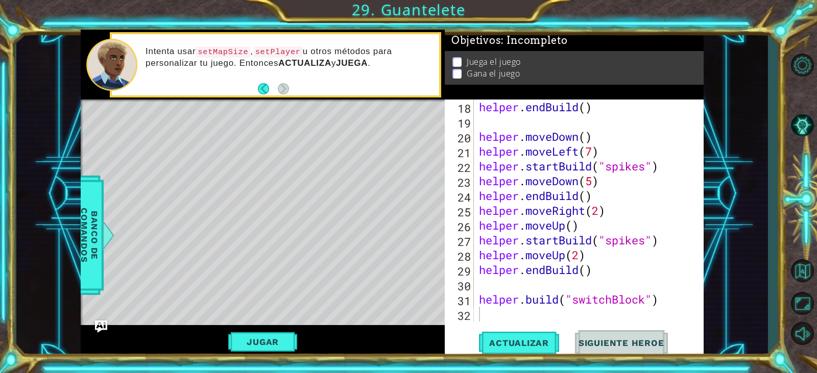
click at [495, 308] on div "helper . endBuild ( ) helper . moveDown ( ) helper . moveLeft ( 7 ) helper . st…" at bounding box center [587, 226] width 221 height 252
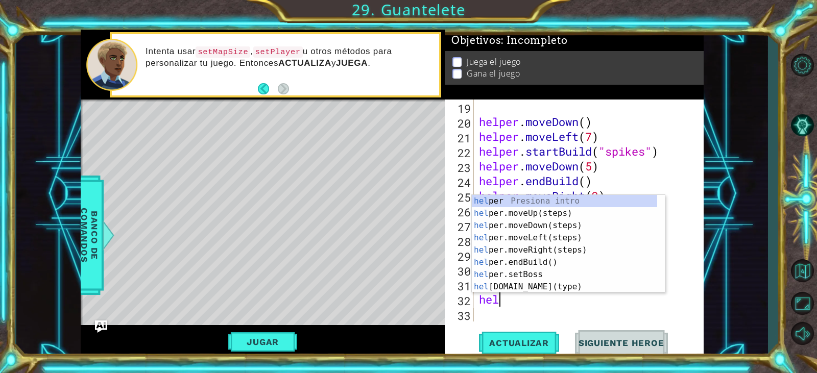
scroll to position [311, 0]
type textarea "helper"
click at [561, 214] on div "helper Presiona intro helper .moveUp(steps) Presiona intro helper .moveDown(ste…" at bounding box center [564, 256] width 185 height 123
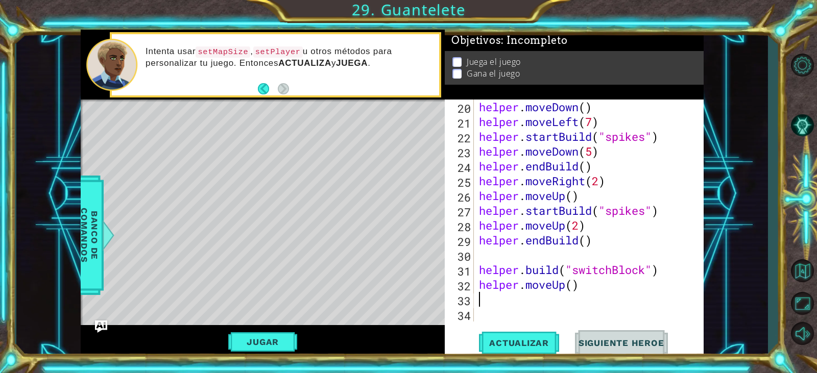
scroll to position [326, 0]
click at [86, 225] on span "Banco de comandos" at bounding box center [89, 236] width 27 height 106
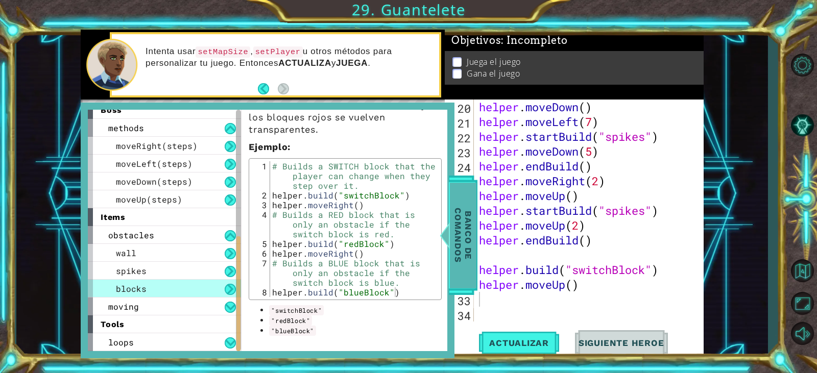
click at [446, 236] on div at bounding box center [445, 235] width 13 height 31
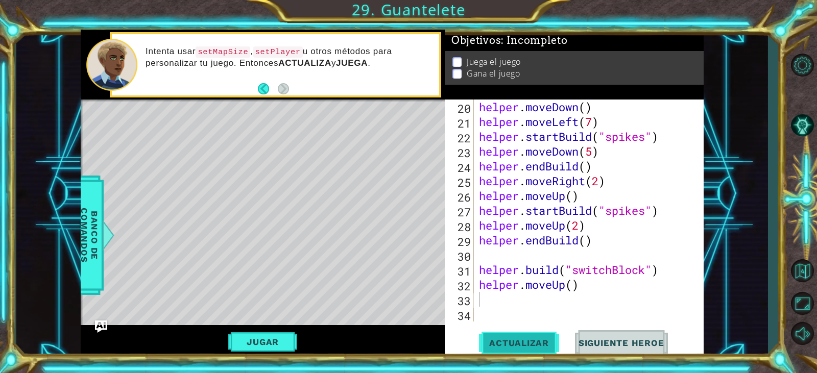
click at [517, 345] on span "Actualizar" at bounding box center [519, 343] width 80 height 10
click at [579, 292] on div "helper . moveDown ( ) helper . moveLeft ( 7 ) helper . startBuild ( "spikes" ) …" at bounding box center [587, 226] width 221 height 252
click at [576, 292] on div "helper . moveDown ( ) helper . moveLeft ( 7 ) helper . startBuild ( "spikes" ) …" at bounding box center [587, 226] width 221 height 252
type textarea "helper.moveUp(2)"
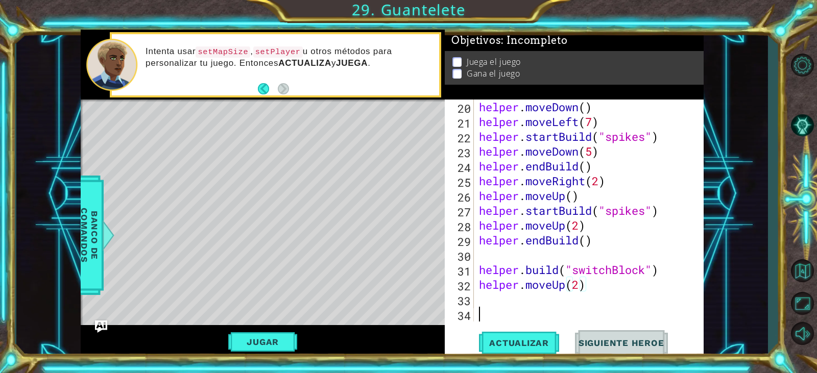
click at [568, 312] on div "helper . moveDown ( ) helper . moveLeft ( 7 ) helper . startBuild ( "spikes" ) …" at bounding box center [587, 226] width 221 height 252
click at [547, 335] on button "Actualizar" at bounding box center [519, 343] width 80 height 26
click at [597, 224] on div "helper . moveDown ( ) helper . moveLeft ( 7 ) helper . startBuild ( "spikes" ) …" at bounding box center [587, 226] width 221 height 252
click at [598, 238] on div "helper . moveDown ( ) helper . moveLeft ( 7 ) helper . startBuild ( "spikes" ) …" at bounding box center [587, 226] width 221 height 252
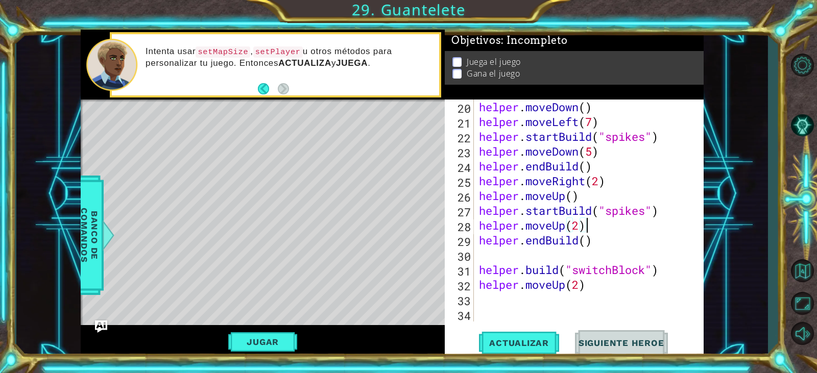
type textarea "helper.endBuild()"
click at [599, 247] on div "helper . moveDown ( ) helper . moveLeft ( 7 ) helper . startBuild ( "spikes" ) …" at bounding box center [587, 226] width 221 height 252
click at [597, 252] on div "helper . moveDown ( ) helper . moveLeft ( 7 ) helper . startBuild ( "spikes" ) …" at bounding box center [587, 226] width 221 height 252
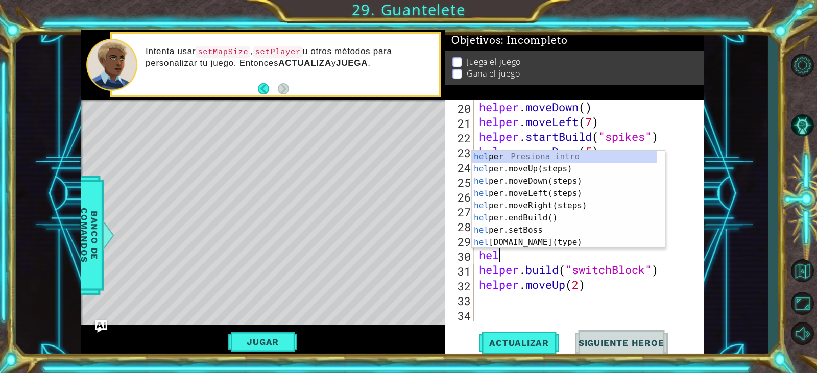
type textarea "helper"
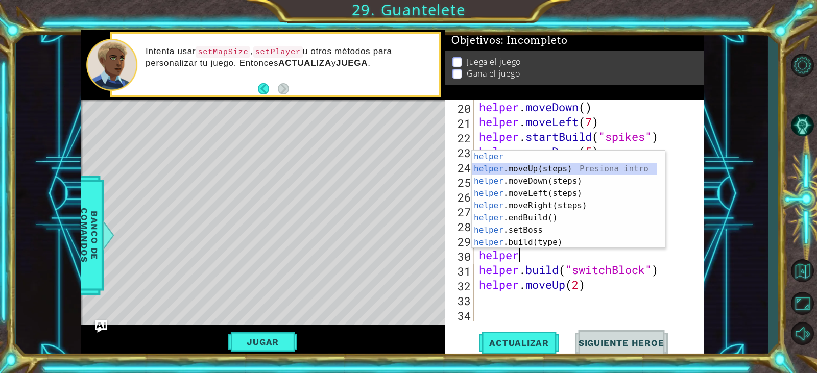
click at [556, 173] on div "helper Presiona intro helper .moveUp(steps) Presiona intro helper .moveDown(ste…" at bounding box center [564, 212] width 185 height 123
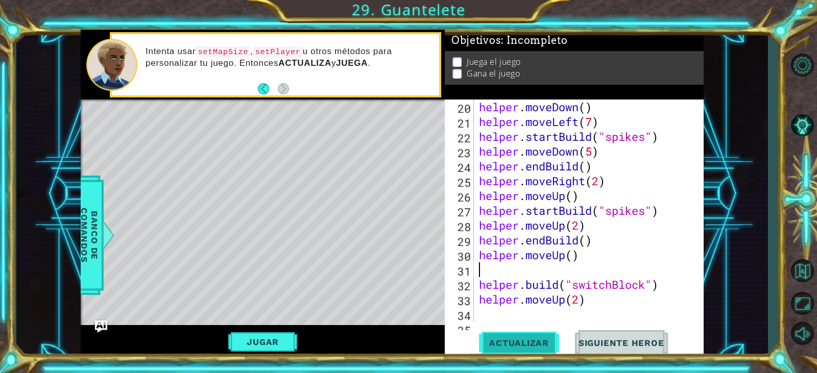
click at [530, 333] on button "Actualizar" at bounding box center [519, 343] width 80 height 26
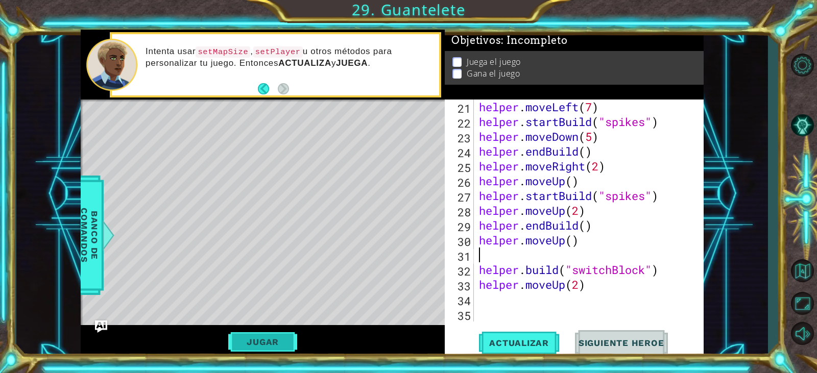
click at [269, 342] on button "Jugar" at bounding box center [262, 342] width 69 height 19
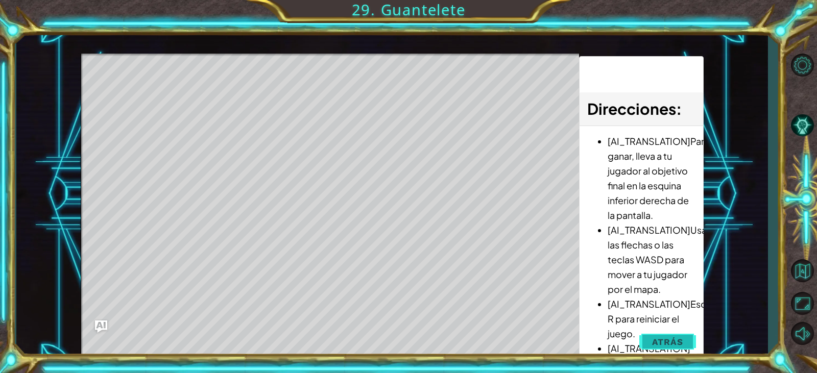
click at [652, 343] on button "Atrás" at bounding box center [667, 342] width 57 height 20
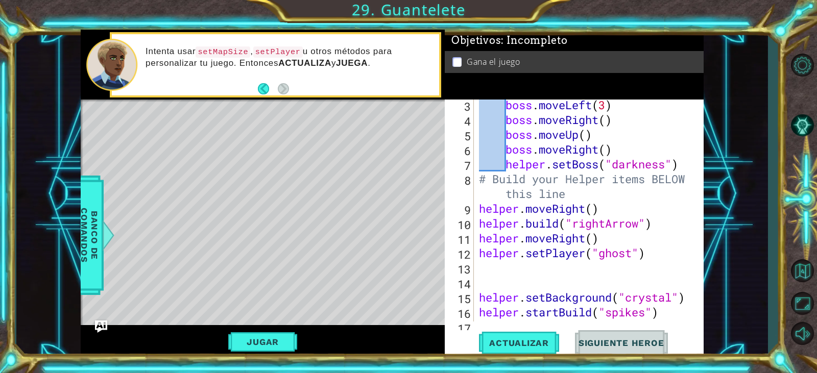
scroll to position [92, 0]
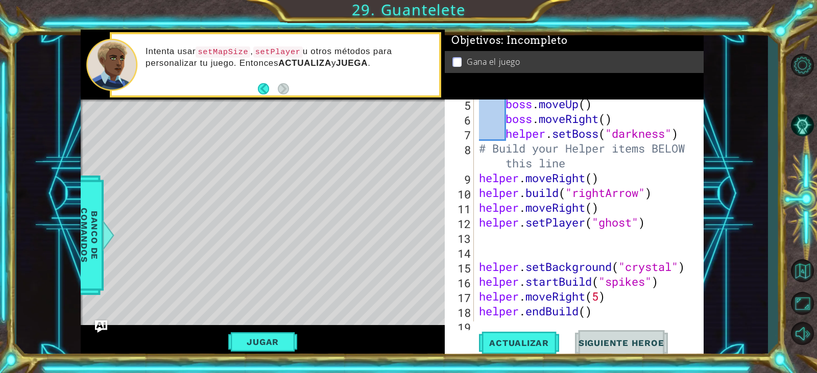
click at [659, 194] on div "boss . moveUp ( ) boss . moveRight ( ) helper . setBoss ( "darkness" ) # Build …" at bounding box center [587, 223] width 221 height 252
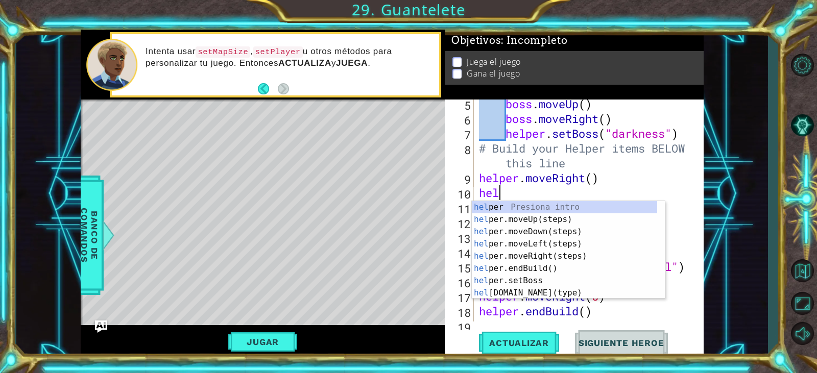
type textarea "h"
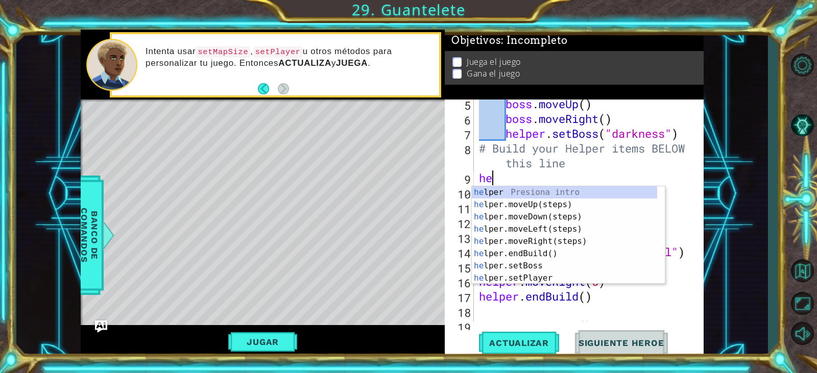
type textarea "h"
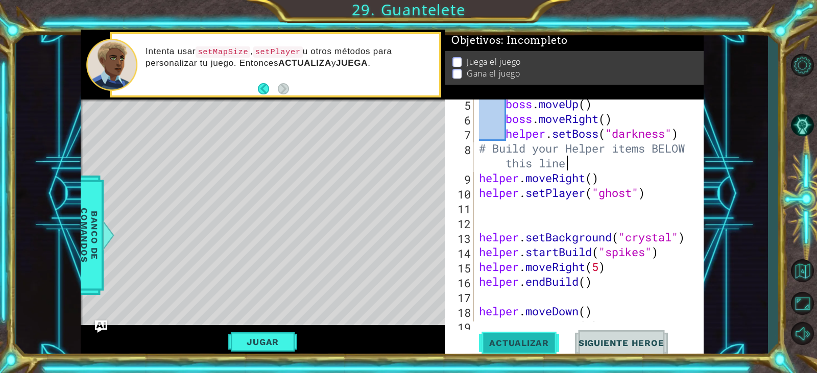
click at [553, 337] on button "Actualizar" at bounding box center [519, 343] width 80 height 26
click at [605, 262] on div "boss . moveUp ( ) boss . moveRight ( ) helper . setBoss ( "darkness" ) # Build …" at bounding box center [587, 223] width 221 height 252
click at [604, 269] on div "boss . moveUp ( ) boss . moveRight ( ) helper . setBoss ( "darkness" ) # Build …" at bounding box center [587, 223] width 221 height 252
type textarea "helper.moveRight(4)"
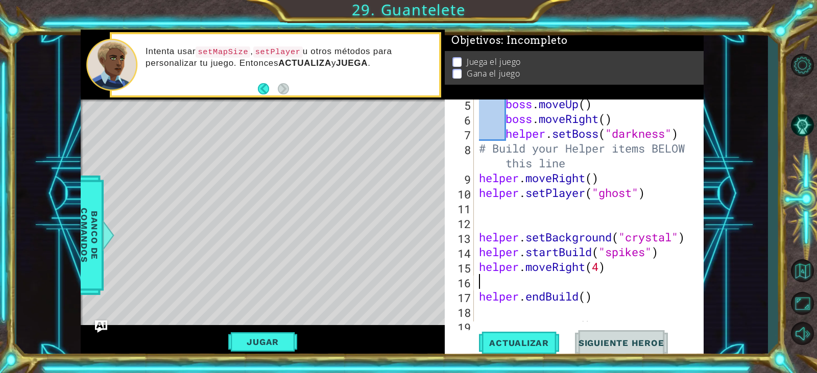
click at [502, 327] on div "5 6 7 8 9 10 11 12 13 14 15 16 17 18 19 20 boss . moveUp ( ) boss . moveRight (…" at bounding box center [574, 229] width 259 height 258
click at [506, 338] on span "Actualizar" at bounding box center [519, 343] width 80 height 10
click at [602, 266] on div "boss . moveUp ( ) boss . moveRight ( ) helper . setBoss ( "darkness" ) # Build …" at bounding box center [587, 223] width 221 height 252
type textarea "helper.moveRight(5)"
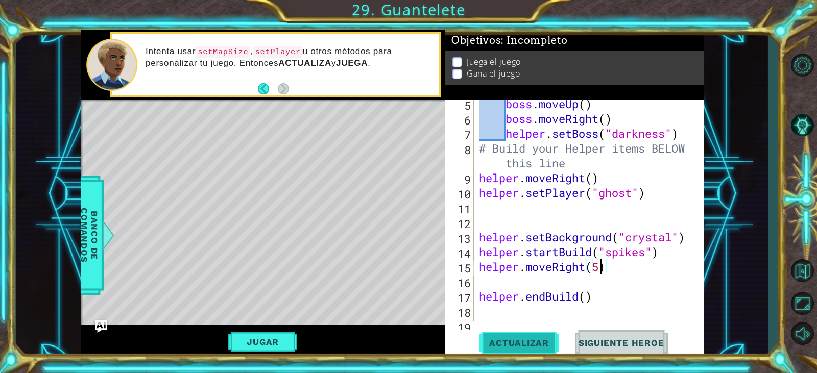
click at [529, 344] on span "Actualizar" at bounding box center [519, 343] width 80 height 10
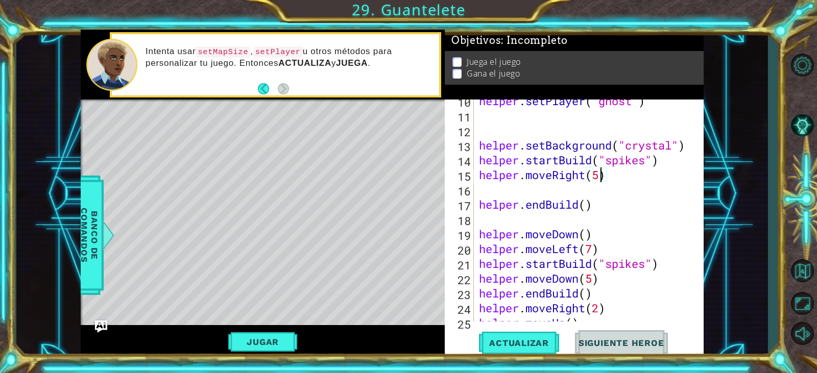
scroll to position [184, 0]
click at [575, 189] on div "helper . setPlayer ( "ghost" ) helper . setBackground ( "crystal" ) helper . st…" at bounding box center [587, 219] width 221 height 252
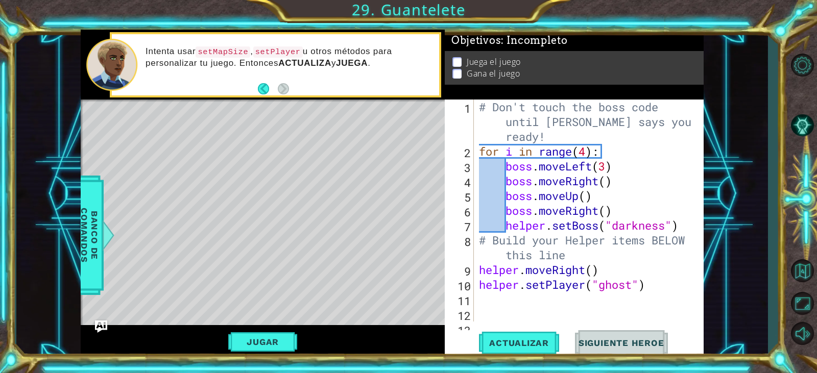
scroll to position [0, 0]
click at [600, 274] on div "# Don't touch the boss code until [PERSON_NAME] says you're ready! for i in ran…" at bounding box center [587, 240] width 221 height 281
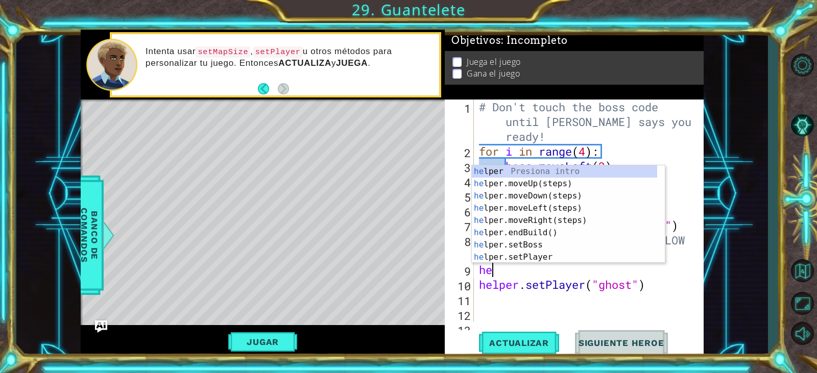
type textarea "h"
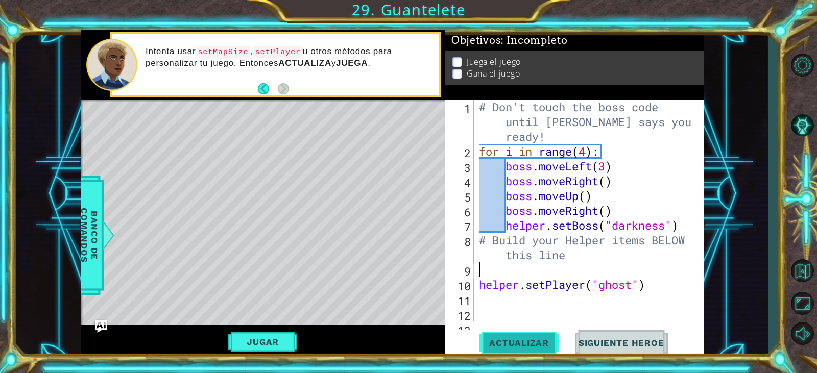
type textarea "# Build your Helper items BELOW this line"
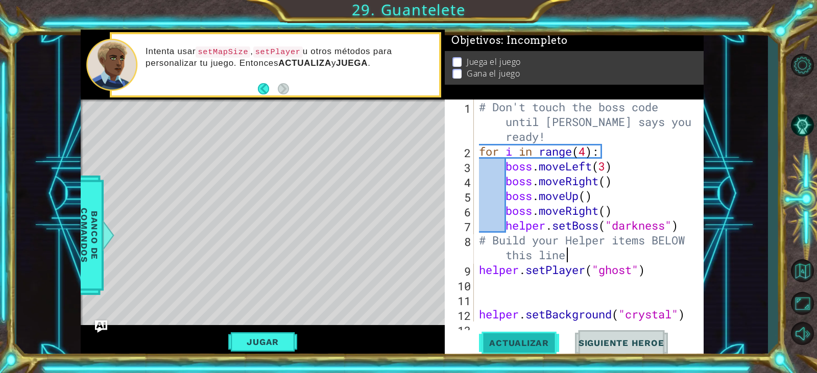
click at [548, 339] on span "Actualizar" at bounding box center [519, 343] width 80 height 10
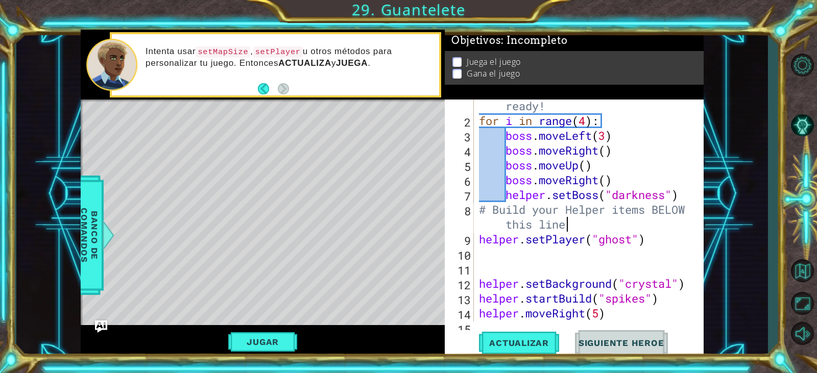
scroll to position [31, 0]
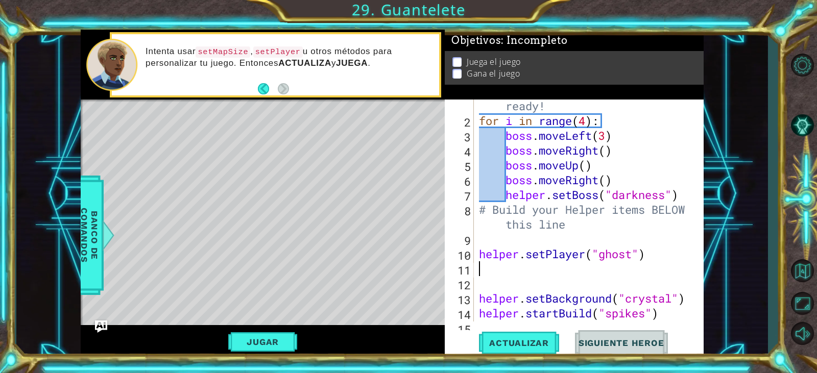
click at [605, 265] on div "# Don't touch the boss code until [PERSON_NAME] says you're ready! for i in ran…" at bounding box center [587, 209] width 221 height 281
type textarea "helper.setPlayer("ghost")"
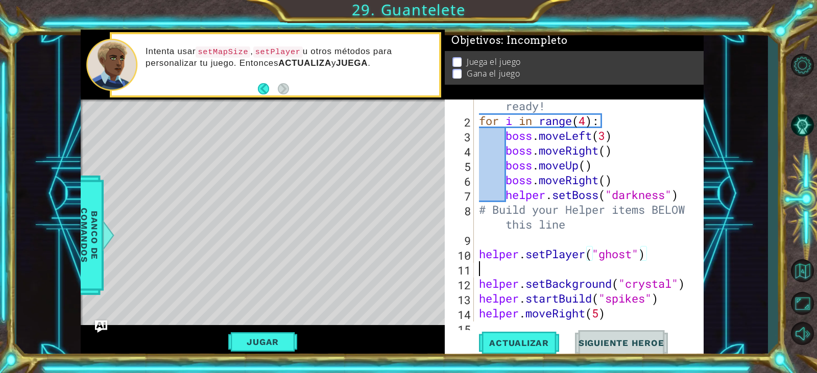
click at [599, 269] on div "# Don't touch the boss code until [PERSON_NAME] says you're ready! for i in ran…" at bounding box center [587, 209] width 221 height 281
click at [666, 300] on div "# Don't touch the boss code until [PERSON_NAME] says you're ready! for i in ran…" at bounding box center [587, 209] width 221 height 281
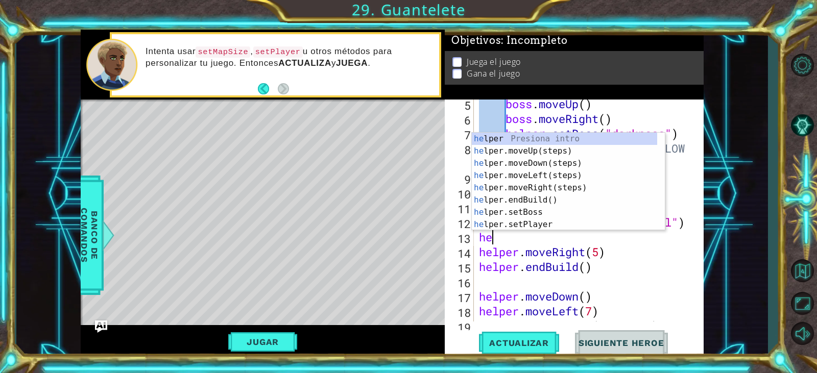
type textarea "h"
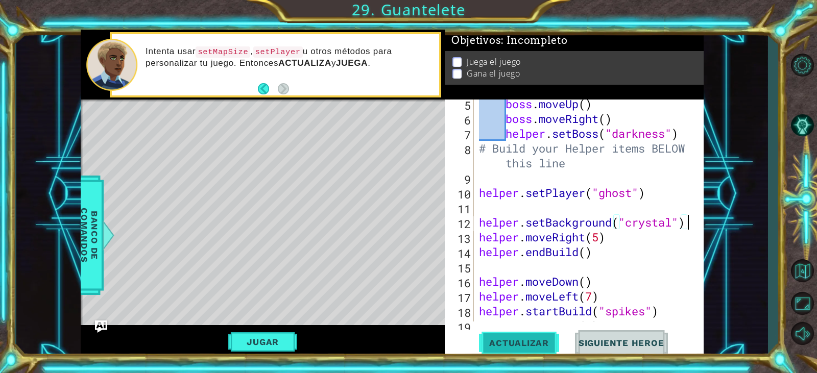
click at [528, 345] on span "Actualizar" at bounding box center [519, 343] width 80 height 10
drag, startPoint x: 641, startPoint y: 178, endPoint x: 655, endPoint y: 195, distance: 22.1
click at [647, 186] on div "boss . moveUp ( ) boss . moveRight ( ) helper . setBoss ( "darkness" ) # Build …" at bounding box center [587, 223] width 221 height 252
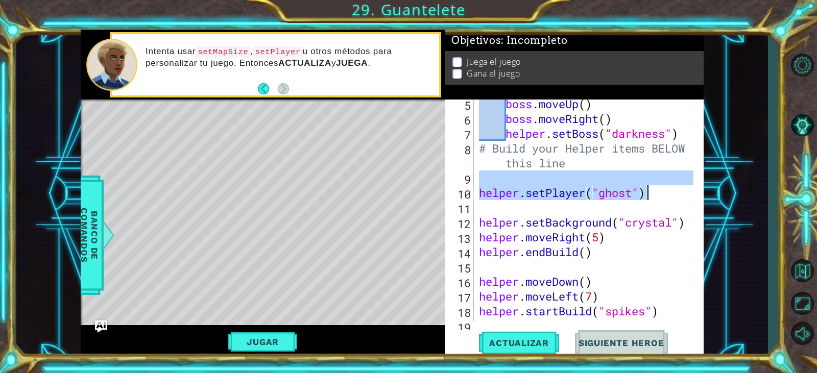
click at [655, 195] on div "boss . moveUp ( ) boss . moveRight ( ) helper . setBoss ( "darkness" ) # Build …" at bounding box center [585, 211] width 216 height 222
type textarea "helper.setPlayer("ghost")"
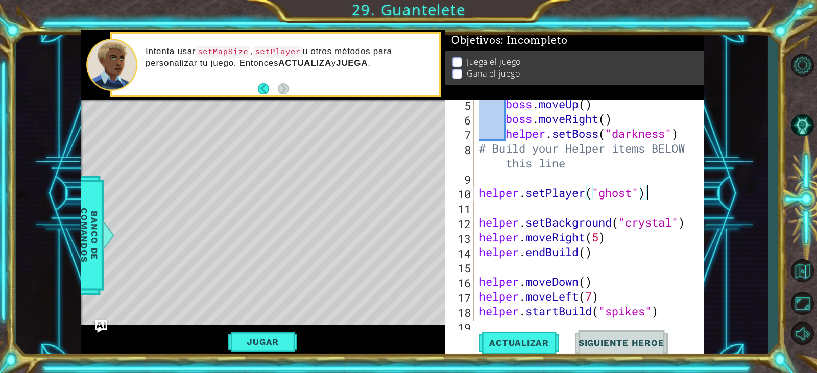
click at [657, 198] on div "boss . moveUp ( ) boss . moveRight ( ) helper . setBoss ( "darkness" ) # Build …" at bounding box center [587, 223] width 221 height 252
click at [666, 195] on div "boss . moveUp ( ) boss . moveRight ( ) helper . setBoss ( "darkness" ) # Build …" at bounding box center [587, 223] width 221 height 252
click at [667, 211] on div "boss . moveUp ( ) boss . moveRight ( ) helper . setBoss ( "darkness" ) # Build …" at bounding box center [587, 223] width 221 height 252
click at [641, 185] on div "boss . moveUp ( ) boss . moveRight ( ) helper . setBoss ( "darkness" ) # Build …" at bounding box center [587, 223] width 221 height 252
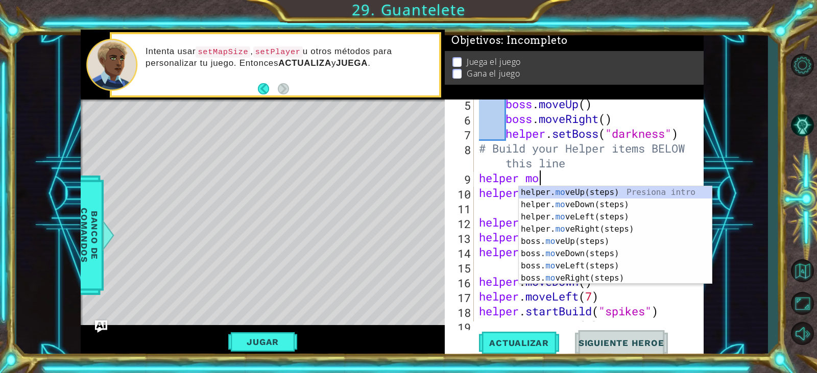
type textarea "helper mov"
click at [583, 234] on div "helper. mov eUp(steps) Presiona intro helper. mov eDown(steps) Presiona intro h…" at bounding box center [615, 247] width 193 height 123
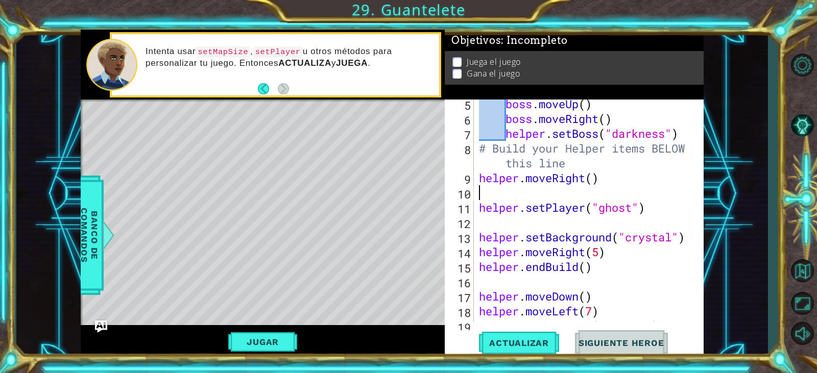
scroll to position [0, 0]
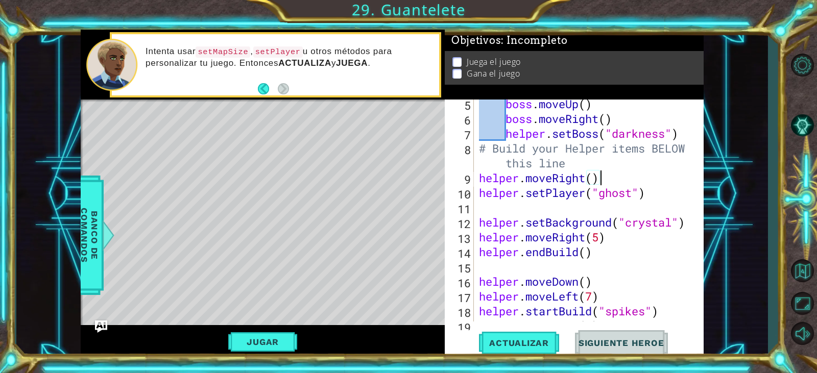
click at [600, 175] on div "boss . moveUp ( ) boss . moveRight ( ) helper . setBoss ( "darkness" ) # Build …" at bounding box center [587, 223] width 221 height 252
click at [594, 181] on div "boss . moveUp ( ) boss . moveRight ( ) helper . setBoss ( "darkness" ) # Build …" at bounding box center [587, 223] width 221 height 252
click at [652, 247] on div "boss . moveUp ( ) boss . moveRight ( ) helper . setBoss ( "darkness" ) # Build …" at bounding box center [587, 223] width 221 height 252
click at [625, 232] on div "boss . moveUp ( ) boss . moveRight ( ) helper . setBoss ( "darkness" ) # Build …" at bounding box center [587, 223] width 221 height 252
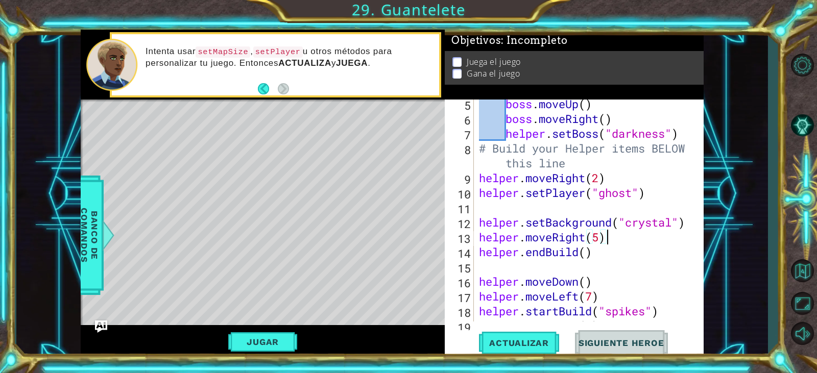
click at [689, 219] on div "boss . moveUp ( ) boss . moveRight ( ) helper . setBoss ( "darkness" ) # Build …" at bounding box center [587, 223] width 221 height 252
type textarea "helper.setBackground("crystal")"
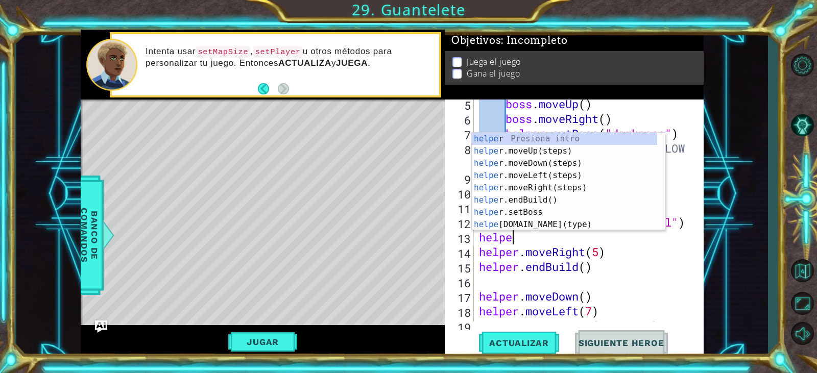
scroll to position [0, 2]
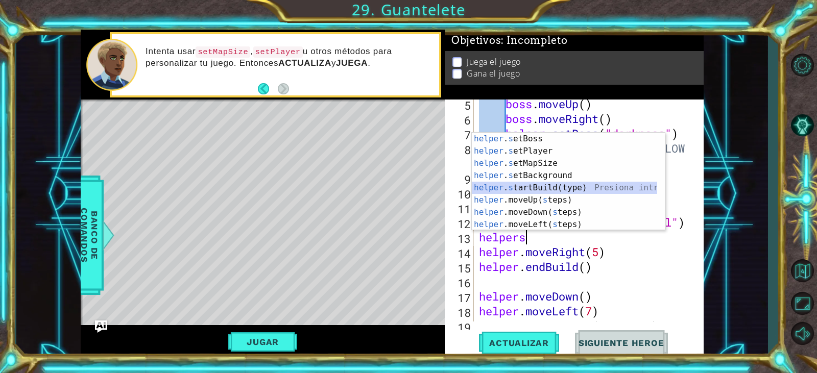
click at [569, 188] on div "helper . s etBoss Presiona intro helper . s etPlayer Presiona intro helper . s …" at bounding box center [564, 194] width 185 height 123
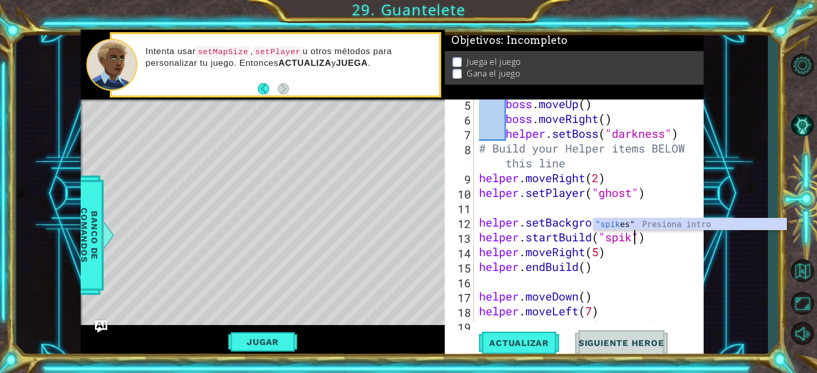
scroll to position [0, 8]
click at [596, 257] on div "boss . moveUp ( ) boss . moveRight ( ) helper . setBoss ( "darkness" ) # Build …" at bounding box center [587, 223] width 221 height 252
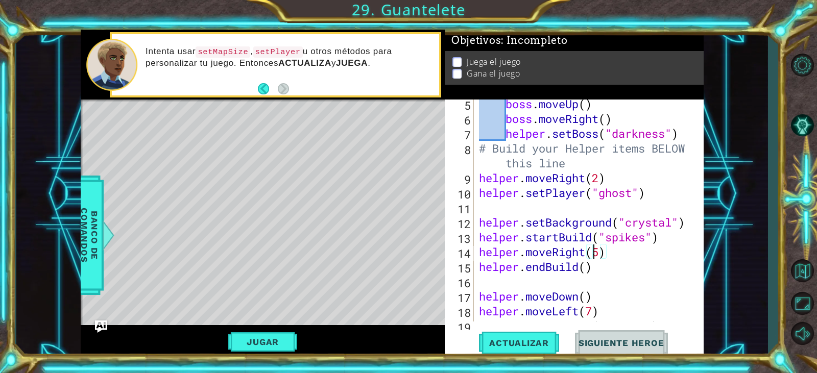
scroll to position [0, 5]
click at [602, 257] on div "boss . moveUp ( ) boss . moveRight ( ) helper . setBoss ( "darkness" ) # Build …" at bounding box center [587, 223] width 221 height 252
click at [541, 344] on span "Actualizar" at bounding box center [519, 343] width 80 height 10
type textarea "helper.moveRight(4)"
click at [518, 331] on button "Actualizar" at bounding box center [519, 343] width 80 height 26
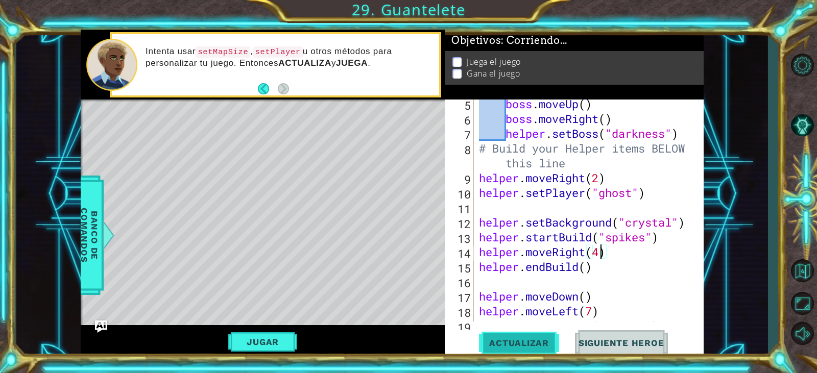
click at [517, 340] on span "Actualizar" at bounding box center [519, 343] width 80 height 10
click at [275, 342] on button "Jugar" at bounding box center [262, 342] width 69 height 19
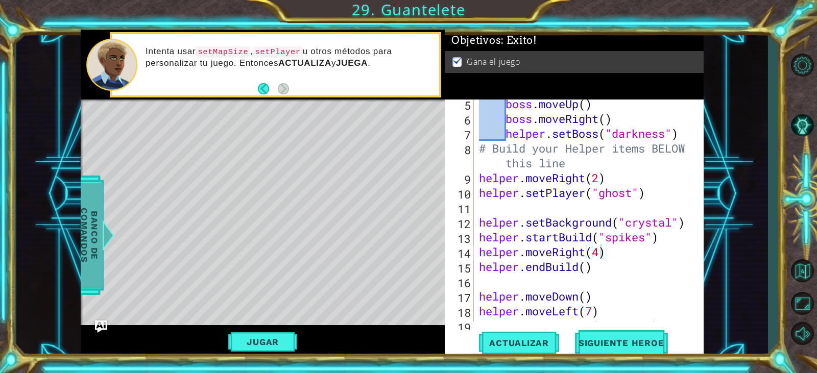
click at [87, 230] on span "Banco de comandos" at bounding box center [89, 236] width 27 height 106
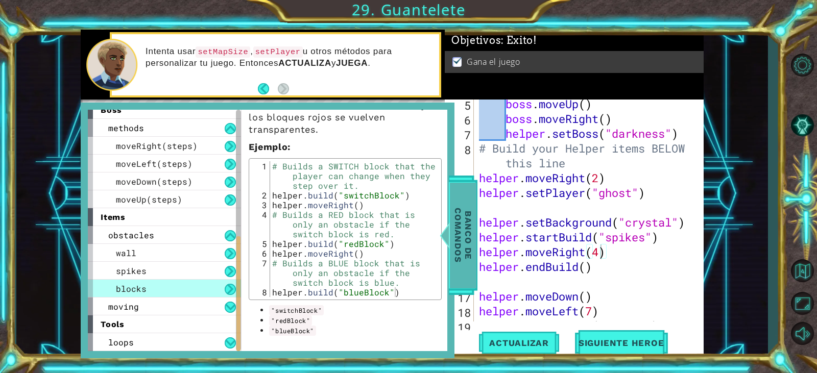
click at [464, 226] on span "Banco de comandos" at bounding box center [463, 236] width 27 height 106
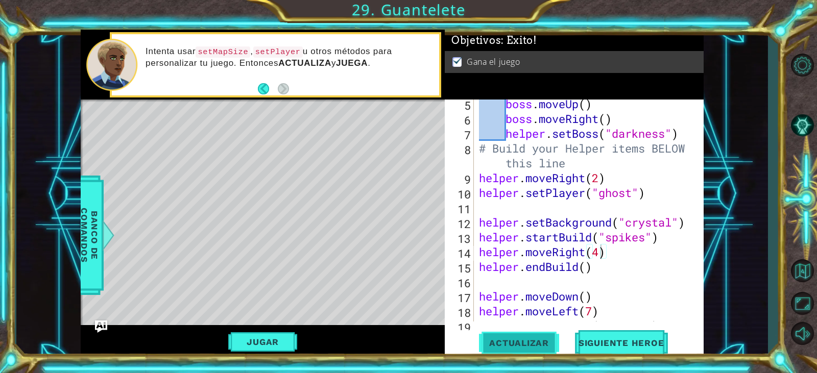
click at [555, 345] on span "Actualizar" at bounding box center [519, 343] width 80 height 10
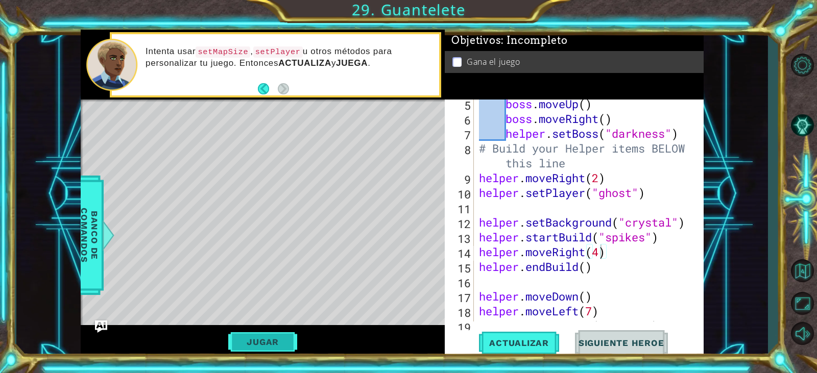
click at [269, 333] on button "Jugar" at bounding box center [262, 342] width 69 height 19
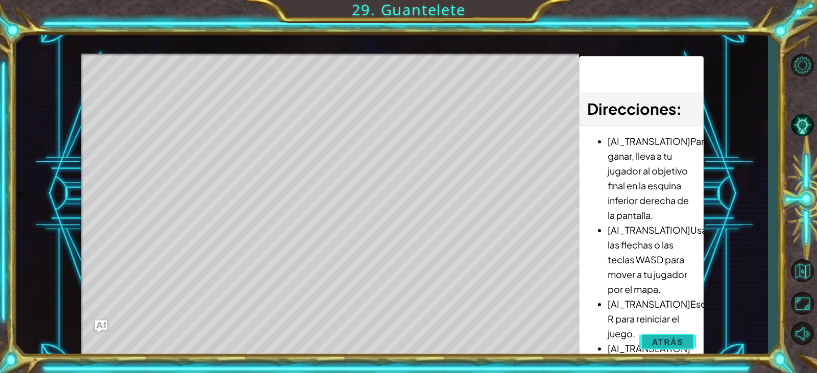
click at [660, 344] on span "Atrás" at bounding box center [667, 342] width 31 height 10
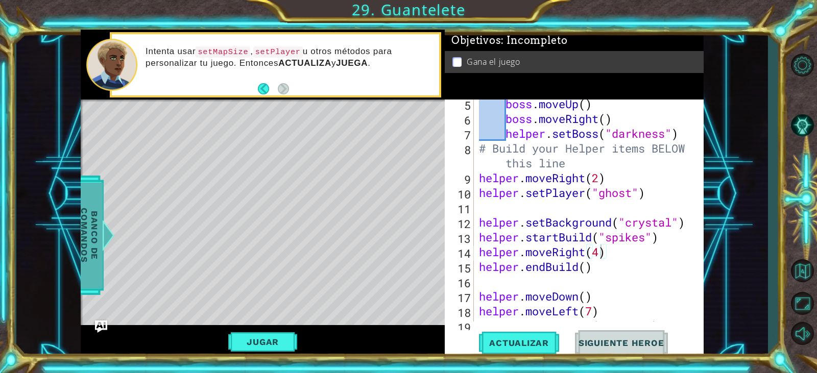
click at [91, 207] on span "Banco de comandos" at bounding box center [89, 236] width 27 height 106
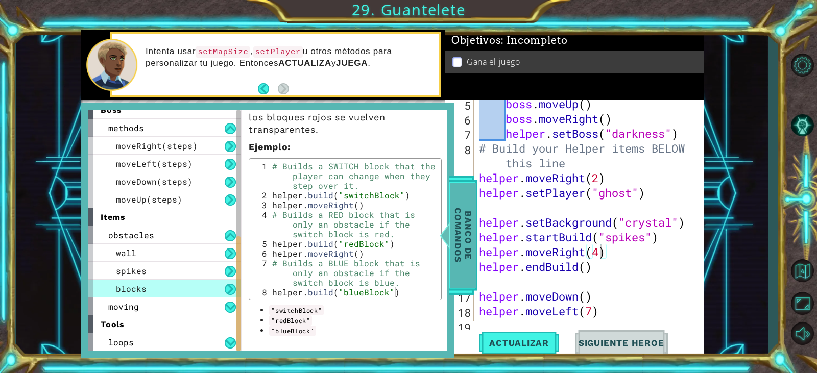
click at [460, 255] on span "Banco de comandos" at bounding box center [463, 236] width 27 height 106
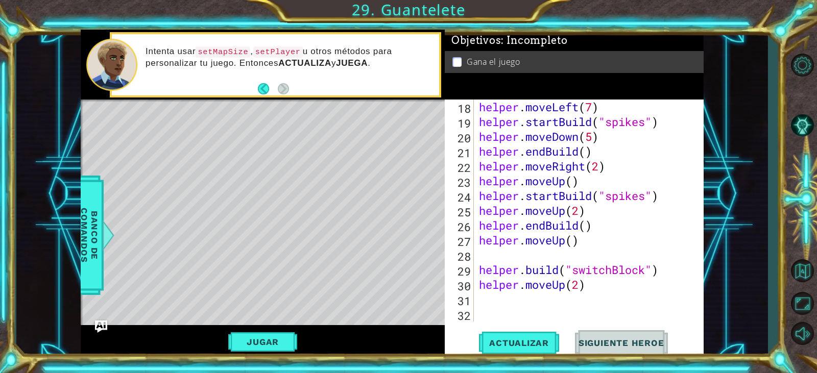
scroll to position [0, 0]
click at [607, 294] on div "helper . moveLeft ( 7 ) helper . startBuild ( "spikes" ) helper . moveDown ( 5 …" at bounding box center [587, 226] width 221 height 252
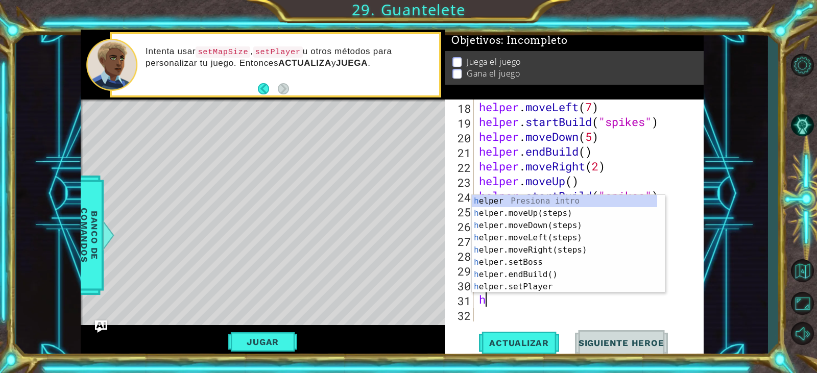
scroll to position [0, 1]
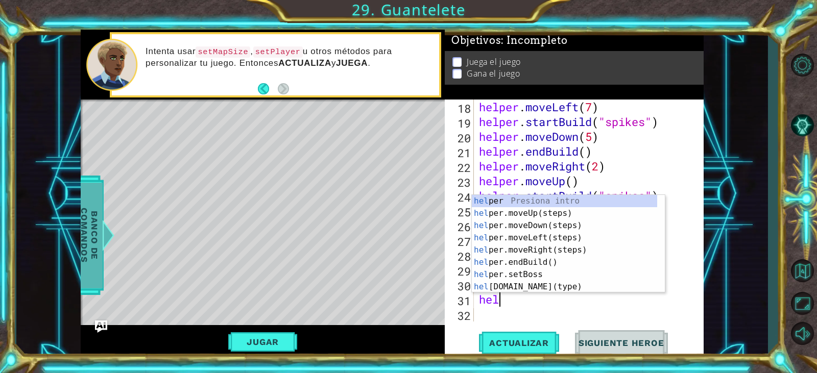
type textarea "hel"
click at [82, 238] on span "Banco de comandos" at bounding box center [89, 236] width 27 height 106
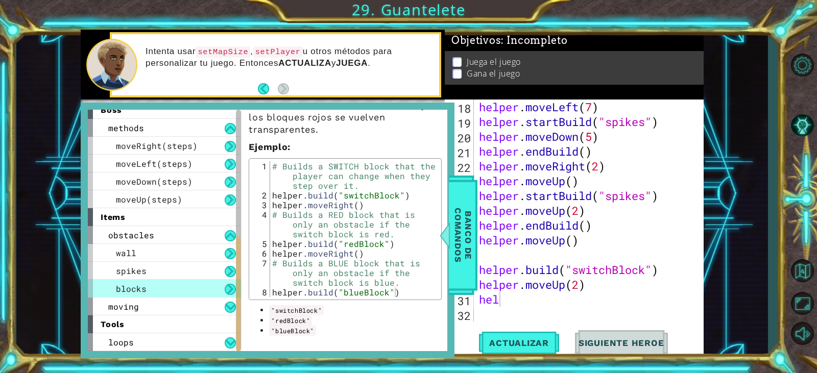
click at [572, 321] on div "helper . moveLeft ( 7 ) helper . startBuild ( "spikes" ) helper . moveDown ( 5 …" at bounding box center [587, 226] width 221 height 252
click at [574, 311] on div "helper . moveLeft ( 7 ) helper . startBuild ( "spikes" ) helper . moveDown ( 5 …" at bounding box center [587, 226] width 221 height 252
click at [574, 307] on div "helper . moveLeft ( 7 ) helper . startBuild ( "spikes" ) helper . moveDown ( 5 …" at bounding box center [587, 226] width 221 height 252
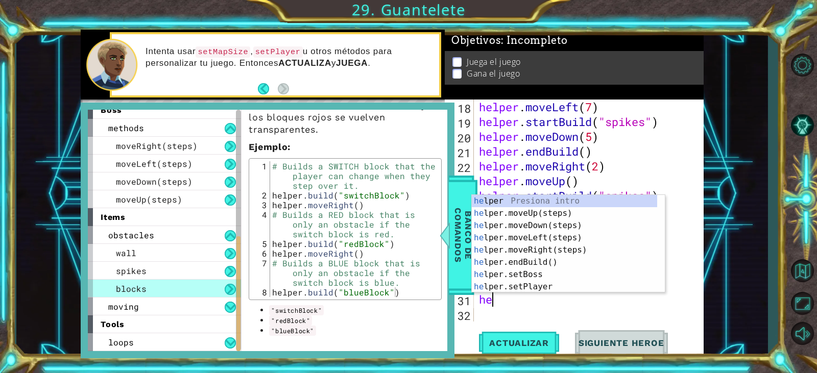
type textarea "h"
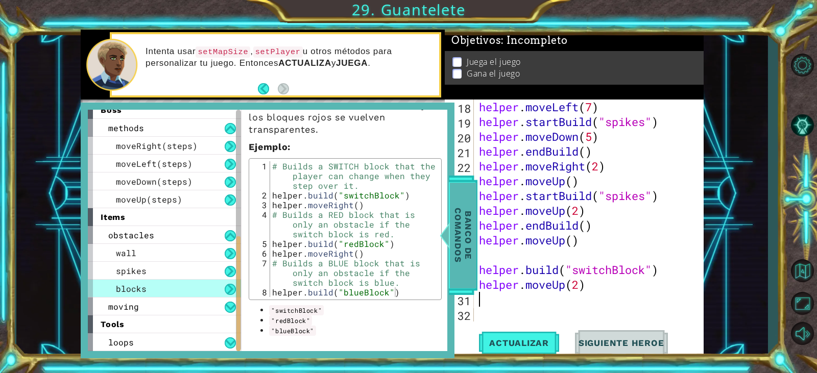
click at [451, 236] on div at bounding box center [445, 235] width 13 height 31
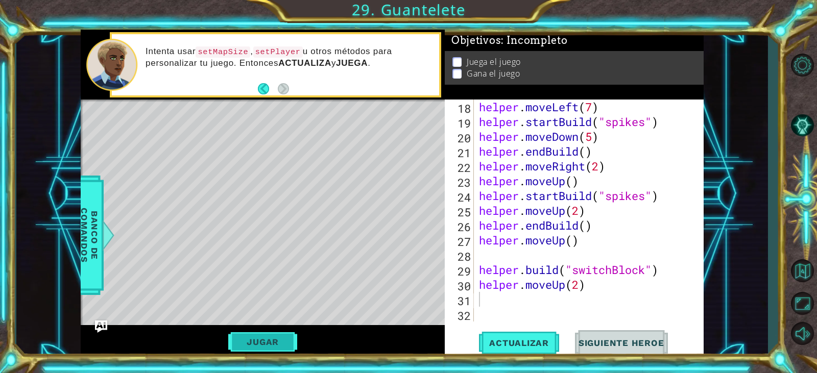
click at [271, 341] on button "Jugar" at bounding box center [262, 342] width 69 height 19
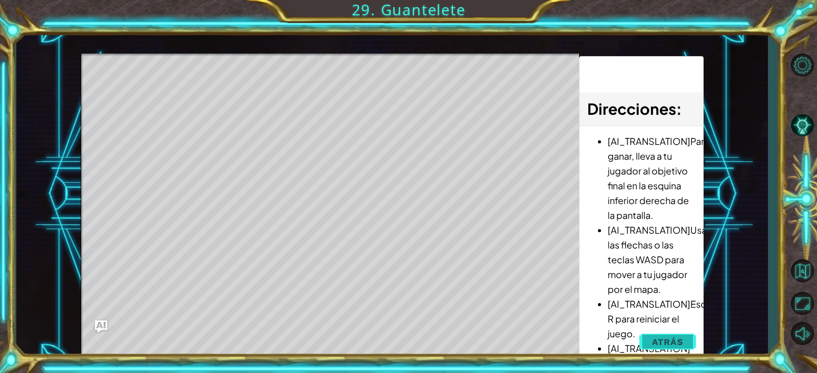
click at [652, 335] on button "Atrás" at bounding box center [667, 342] width 57 height 20
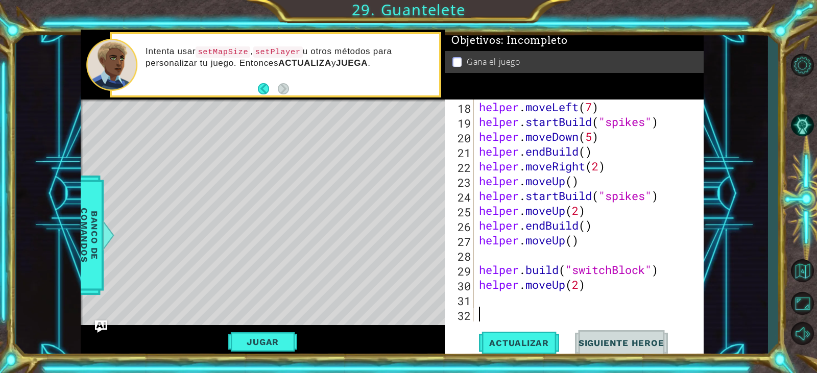
click at [637, 312] on div "helper . moveLeft ( 7 ) helper . startBuild ( "spikes" ) helper . moveDown ( 5 …" at bounding box center [587, 226] width 221 height 252
click at [634, 299] on div "helper . moveLeft ( 7 ) helper . startBuild ( "spikes" ) helper . moveDown ( 5 …" at bounding box center [587, 226] width 221 height 252
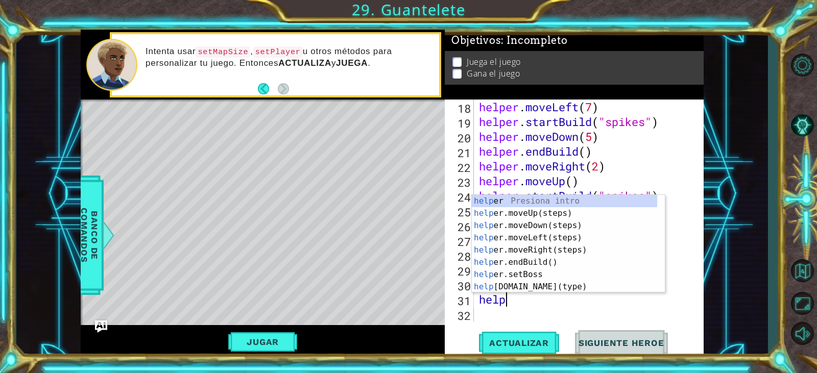
type textarea "helper"
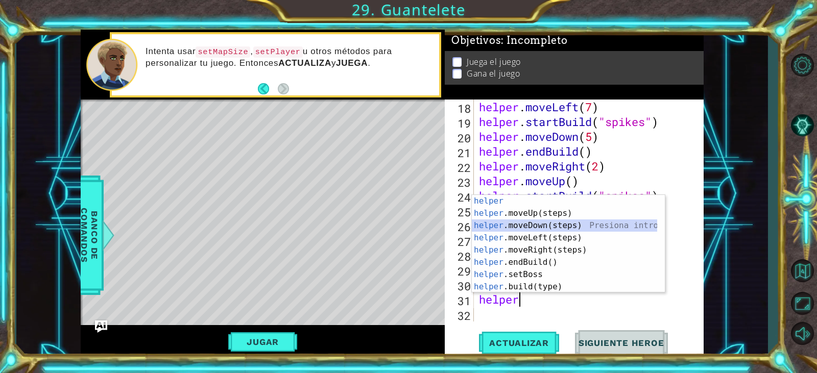
click at [549, 221] on div "helper Presiona intro helper .moveUp(steps) Presiona intro helper .moveDown(ste…" at bounding box center [564, 256] width 185 height 123
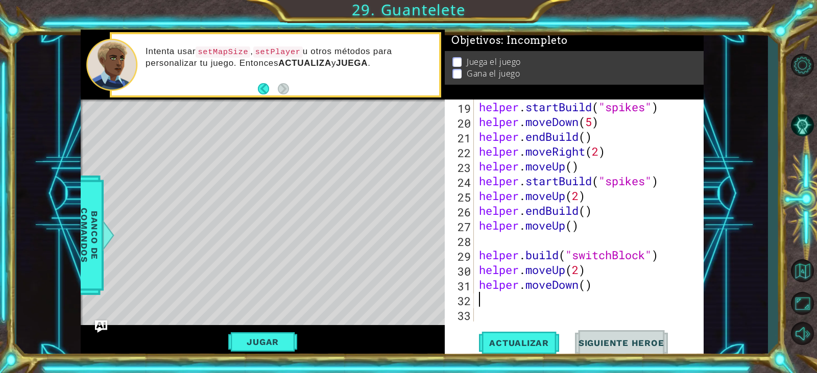
click at [585, 288] on div "helper . startBuild ( "spikes" ) helper . moveDown ( 5 ) helper . endBuild ( ) …" at bounding box center [587, 226] width 221 height 252
type textarea "helper.moveDown(5)"
click at [552, 339] on span "Actualizar" at bounding box center [519, 343] width 80 height 10
click at [512, 307] on div "helper . startBuild ( "spikes" ) helper . moveDown ( 5 ) helper . endBuild ( ) …" at bounding box center [587, 226] width 221 height 252
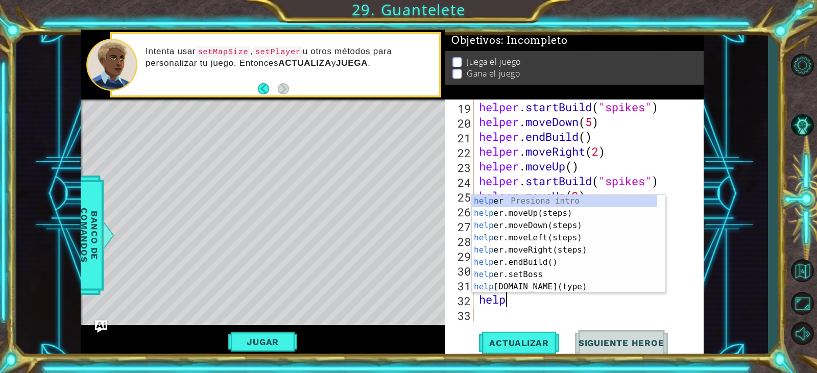
scroll to position [0, 2]
click at [539, 287] on div "helper Presiona intro helper .moveUp(steps) Presiona intro helper .moveDown(ste…" at bounding box center [564, 256] width 185 height 123
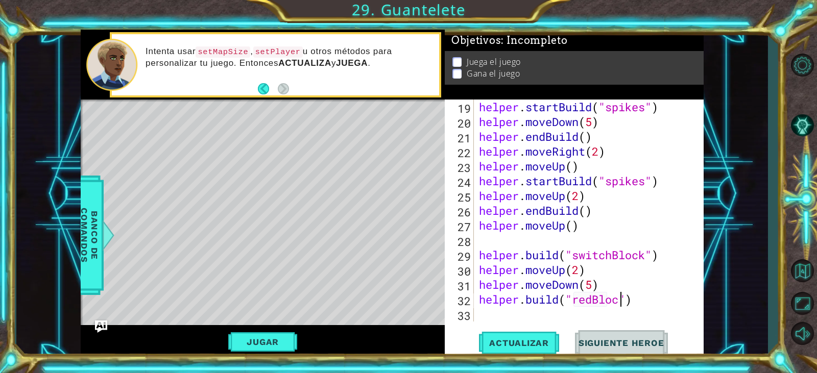
scroll to position [0, 7]
type textarea "[DOMAIN_NAME]("redBlock")"
click at [533, 348] on span "Actualizar" at bounding box center [519, 343] width 80 height 10
click at [631, 317] on div "helper . startBuild ( "spikes" ) helper . moveDown ( 5 ) helper . endBuild ( ) …" at bounding box center [587, 226] width 221 height 252
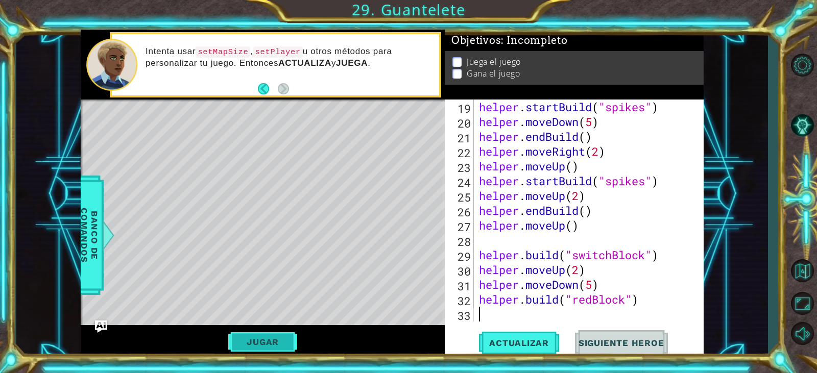
click at [270, 351] on button "Jugar" at bounding box center [262, 342] width 69 height 19
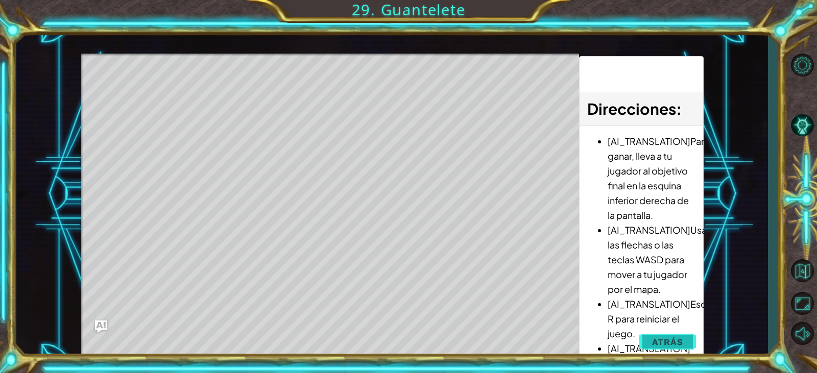
click at [694, 335] on button "Atrás" at bounding box center [667, 342] width 57 height 20
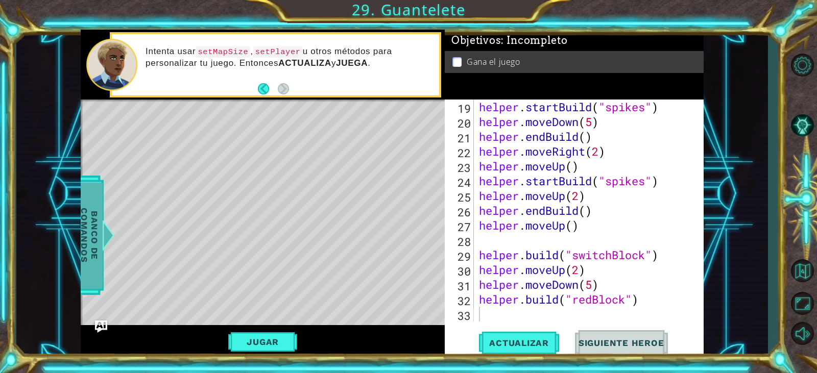
click at [86, 209] on span "Banco de comandos" at bounding box center [89, 236] width 27 height 106
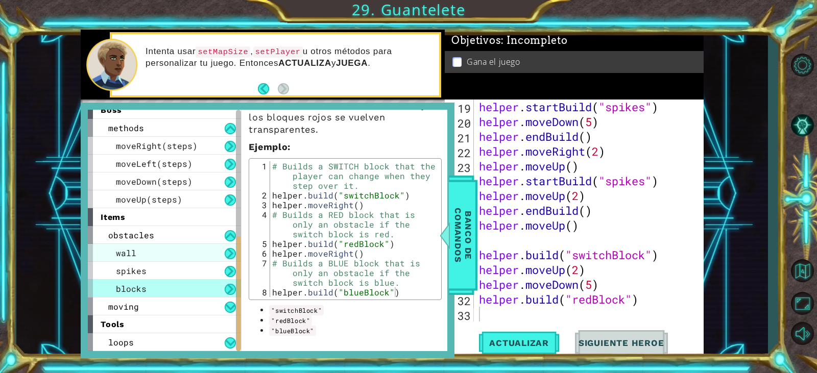
click at [163, 262] on div "wall" at bounding box center [164, 253] width 153 height 18
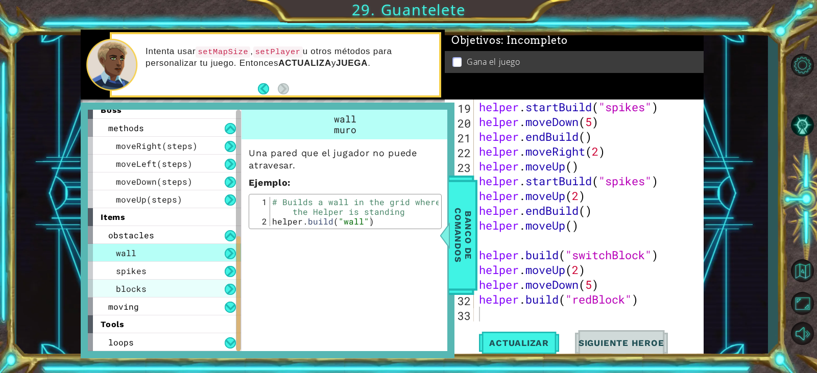
click at [185, 289] on div "blocks" at bounding box center [164, 289] width 153 height 18
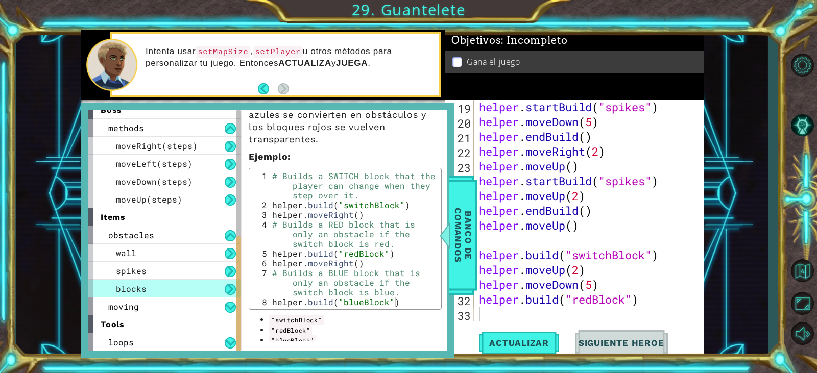
scroll to position [158, 0]
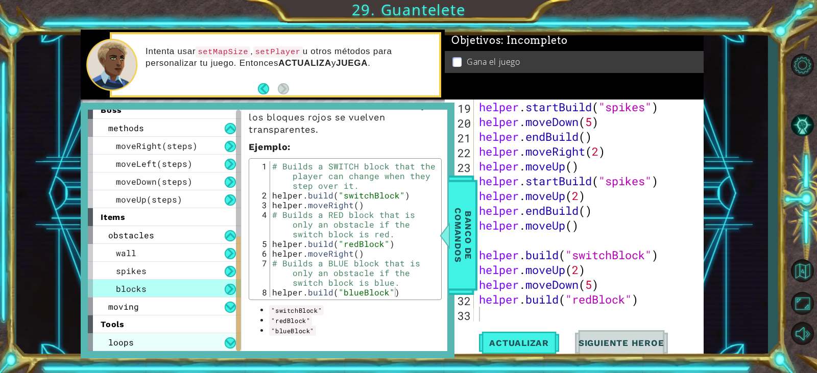
click at [186, 334] on div "loops" at bounding box center [164, 343] width 153 height 18
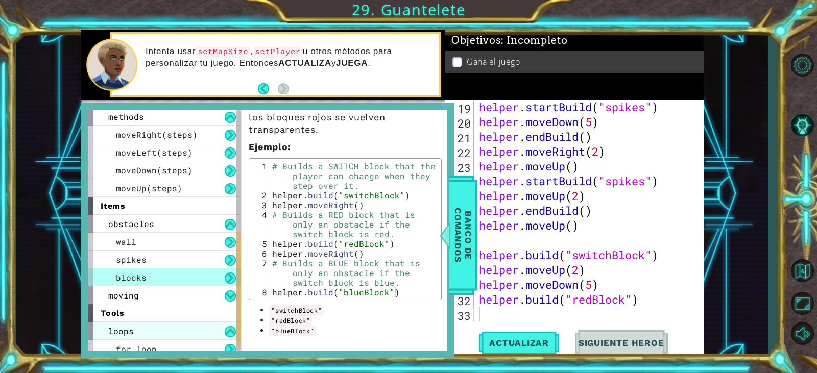
scroll to position [259, 0]
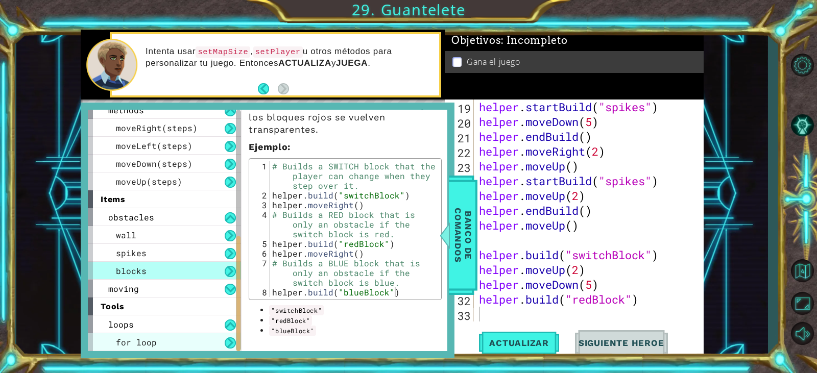
click at [210, 336] on div "for loop" at bounding box center [164, 343] width 153 height 18
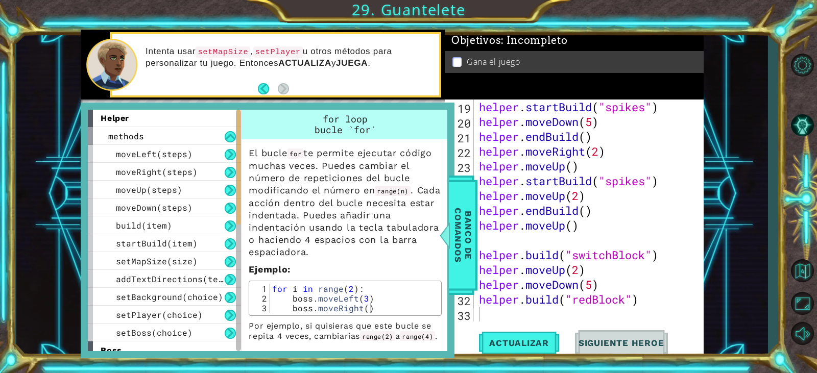
scroll to position [0, 0]
click at [184, 221] on div "build(item)" at bounding box center [164, 226] width 153 height 18
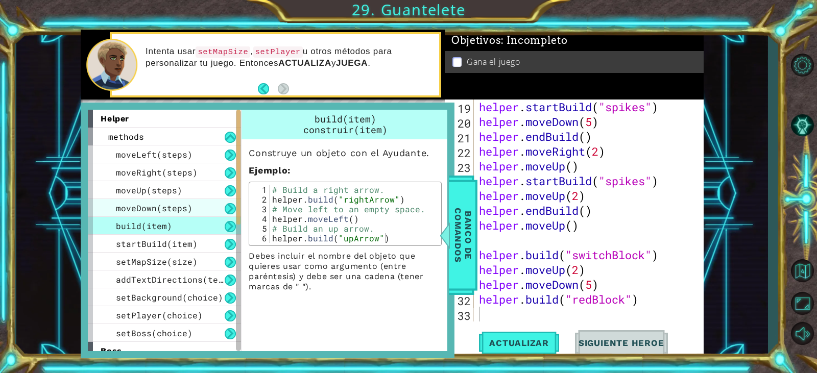
click at [188, 211] on span "moveDown(steps)" at bounding box center [154, 208] width 77 height 11
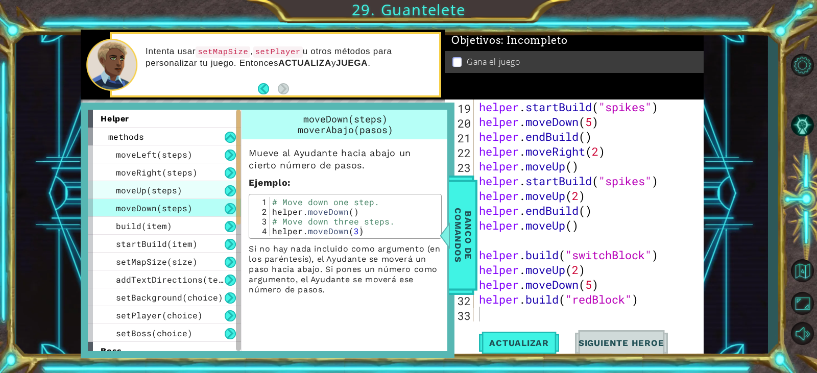
click at [184, 189] on div "moveUp(steps)" at bounding box center [164, 190] width 153 height 18
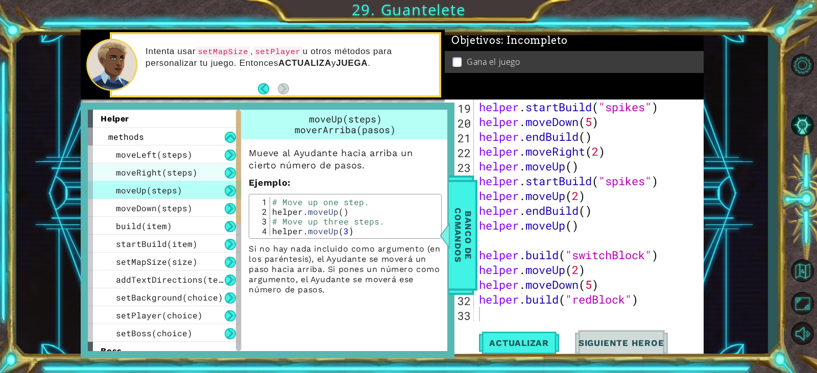
click at [194, 171] on span "moveRight(steps)" at bounding box center [157, 172] width 82 height 11
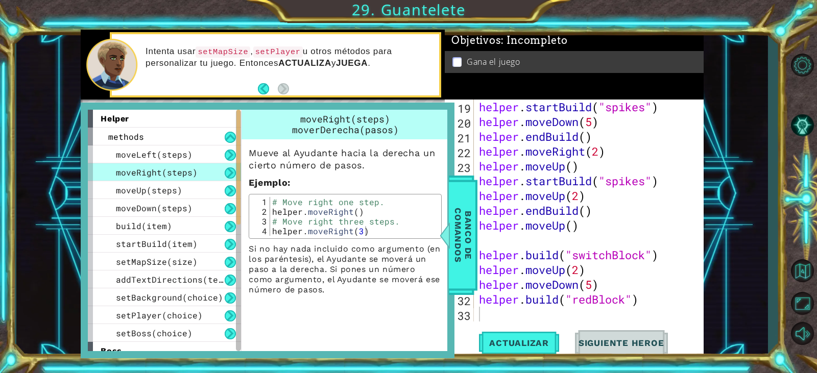
type textarea "helper.moveUp()"
click at [483, 229] on div "helper . startBuild ( "spikes" ) helper . moveDown ( 5 ) helper . endBuild ( ) …" at bounding box center [587, 226] width 221 height 252
click at [468, 230] on span "Banco de comandos" at bounding box center [463, 236] width 27 height 106
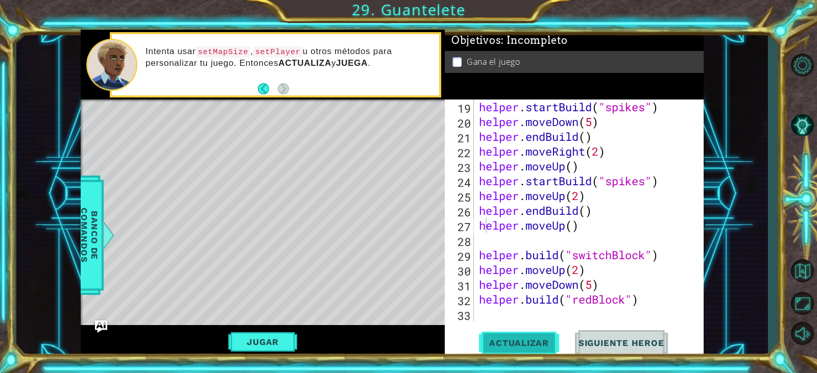
click at [507, 354] on button "Actualizar" at bounding box center [519, 343] width 80 height 26
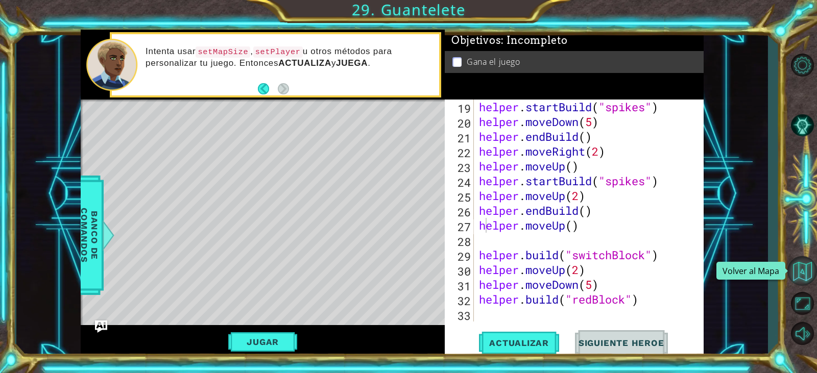
click at [794, 269] on button "Volver al Mapa" at bounding box center [803, 271] width 30 height 30
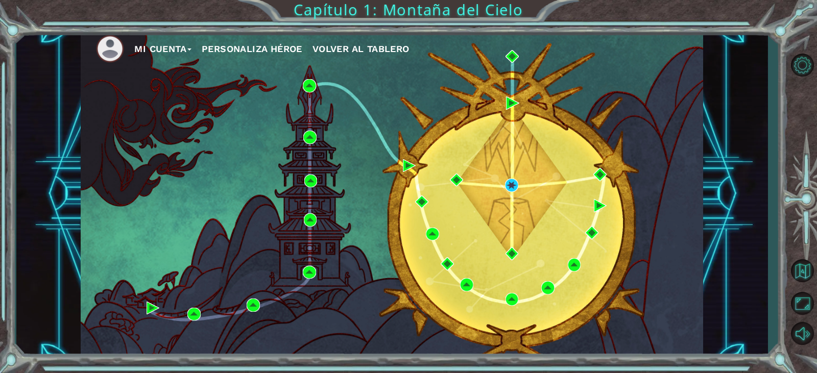
click at [173, 55] on button "Mi Cuenta" at bounding box center [162, 48] width 57 height 15
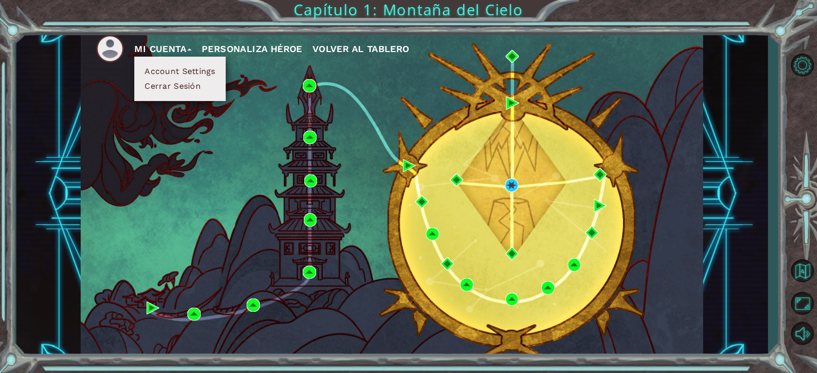
click at [196, 85] on button "Cerrar Sesión" at bounding box center [172, 86] width 62 height 11
